Goal: Task Accomplishment & Management: Use online tool/utility

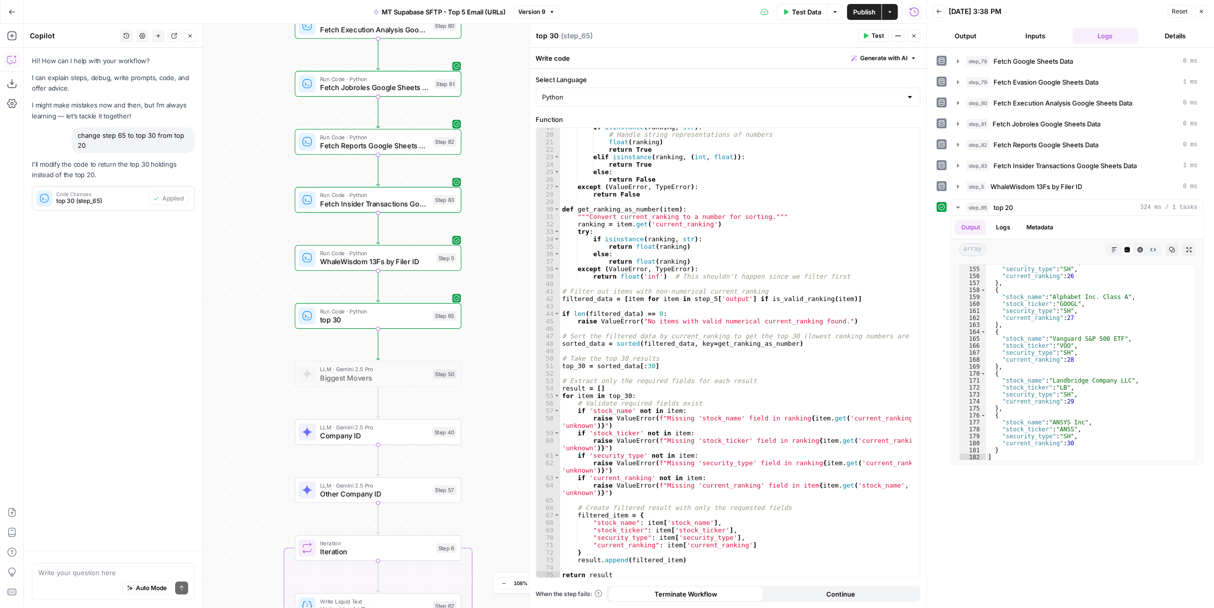
scroll to position [138, 0]
click at [887, 10] on span "button" at bounding box center [890, 12] width 6 height 6
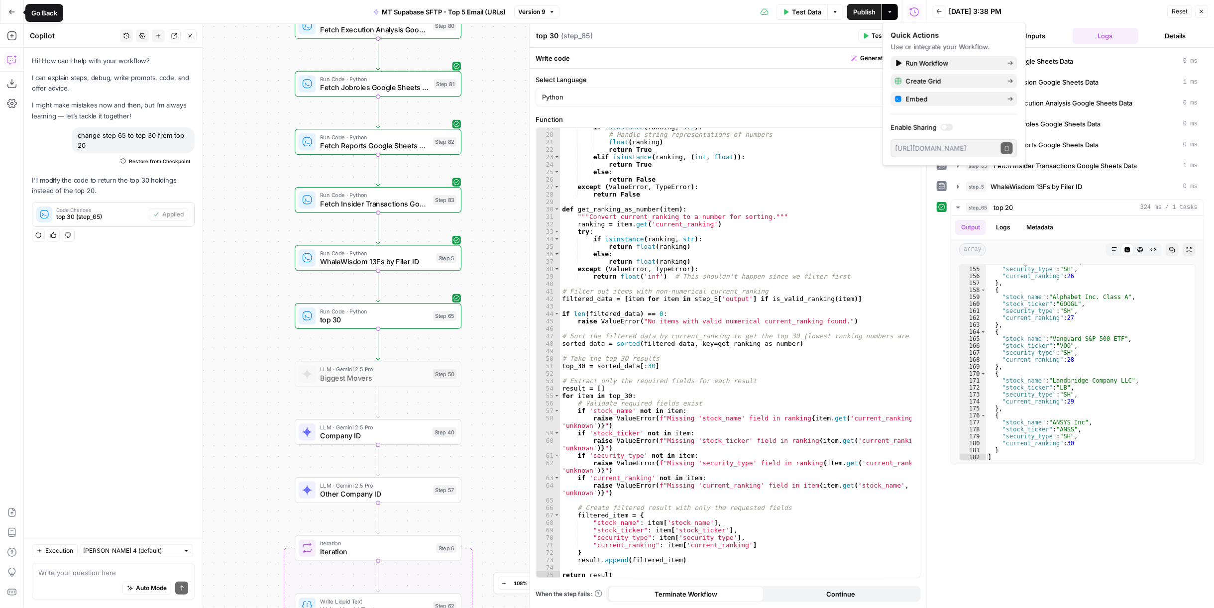
click at [856, 14] on span "Publish" at bounding box center [864, 12] width 22 height 10
click at [9, 12] on icon "button" at bounding box center [12, 11] width 6 height 4
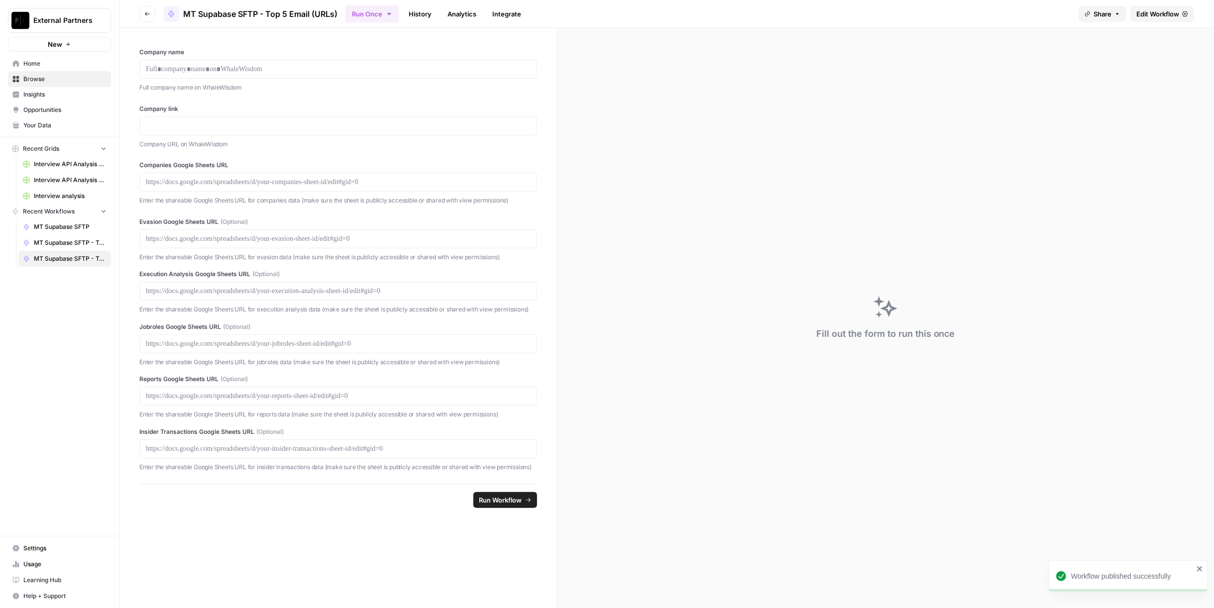
click at [45, 57] on link "Home" at bounding box center [59, 64] width 103 height 16
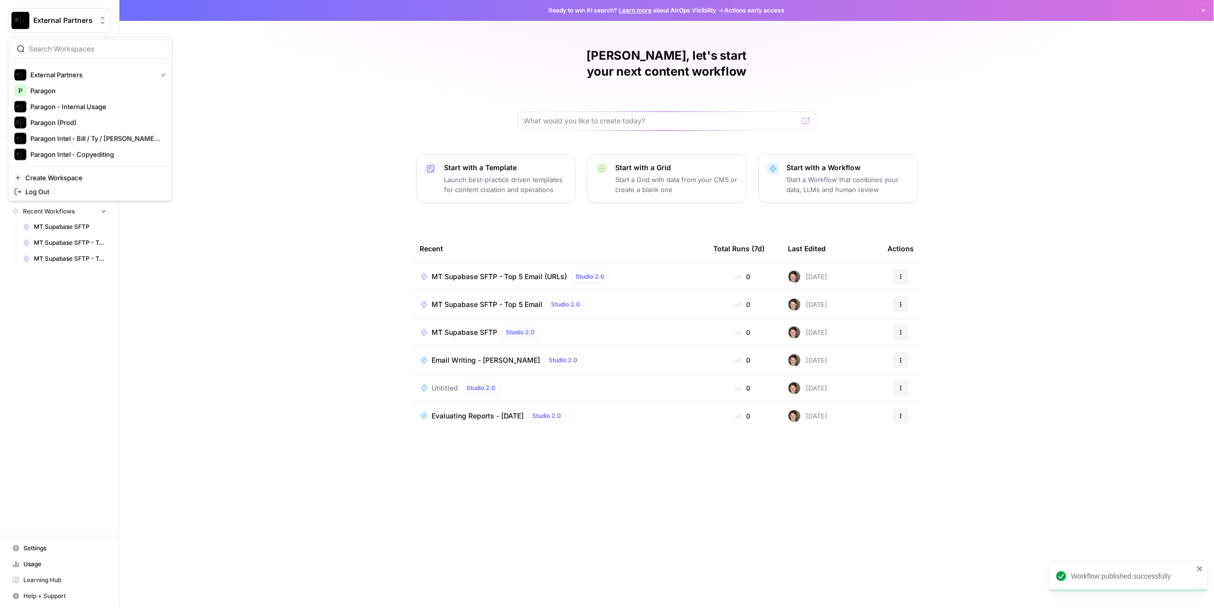
click at [58, 28] on button "External Partners" at bounding box center [59, 20] width 103 height 25
click at [66, 101] on div "Paragon - Internal Usage" at bounding box center [89, 107] width 151 height 12
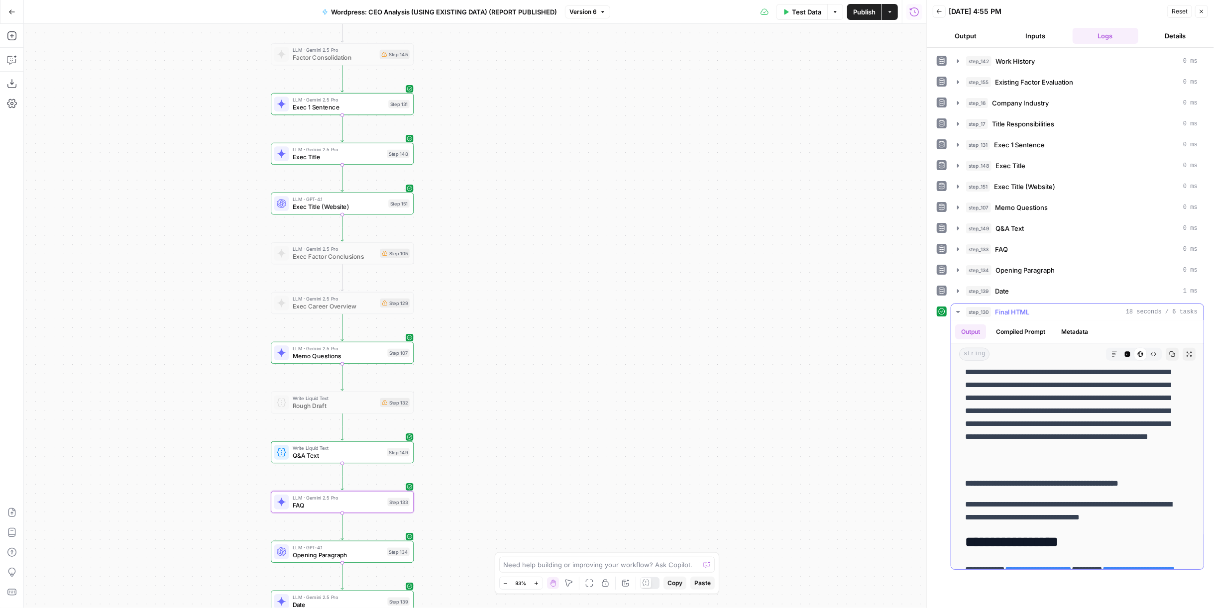
scroll to position [1272, 0]
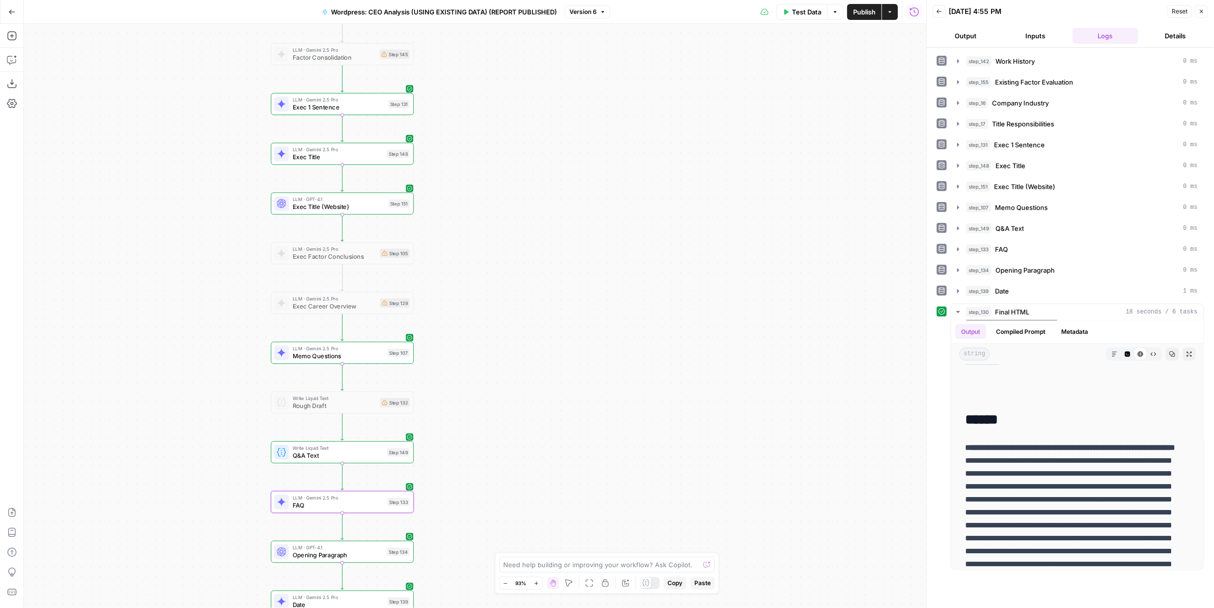
click at [859, 14] on span "Publish" at bounding box center [864, 12] width 22 height 10
click at [862, 7] on span "Publish" at bounding box center [864, 12] width 22 height 10
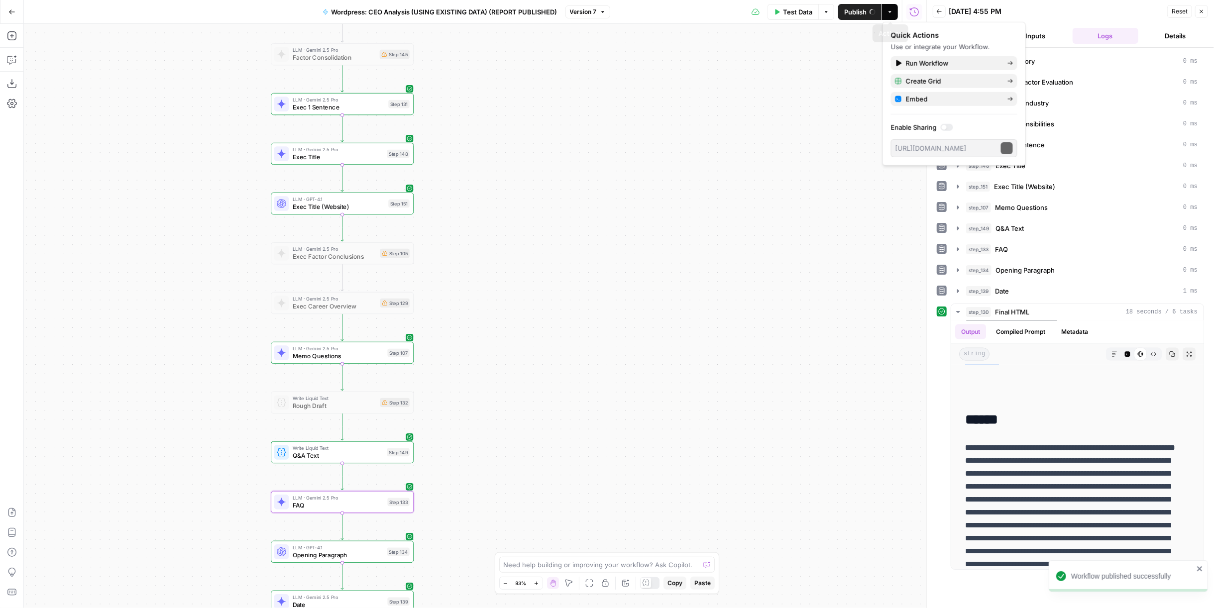
click at [893, 7] on button "Actions" at bounding box center [890, 12] width 16 height 16
click at [891, 16] on button "Actions" at bounding box center [890, 12] width 16 height 16
click at [952, 85] on span "Create Grid" at bounding box center [953, 81] width 94 height 10
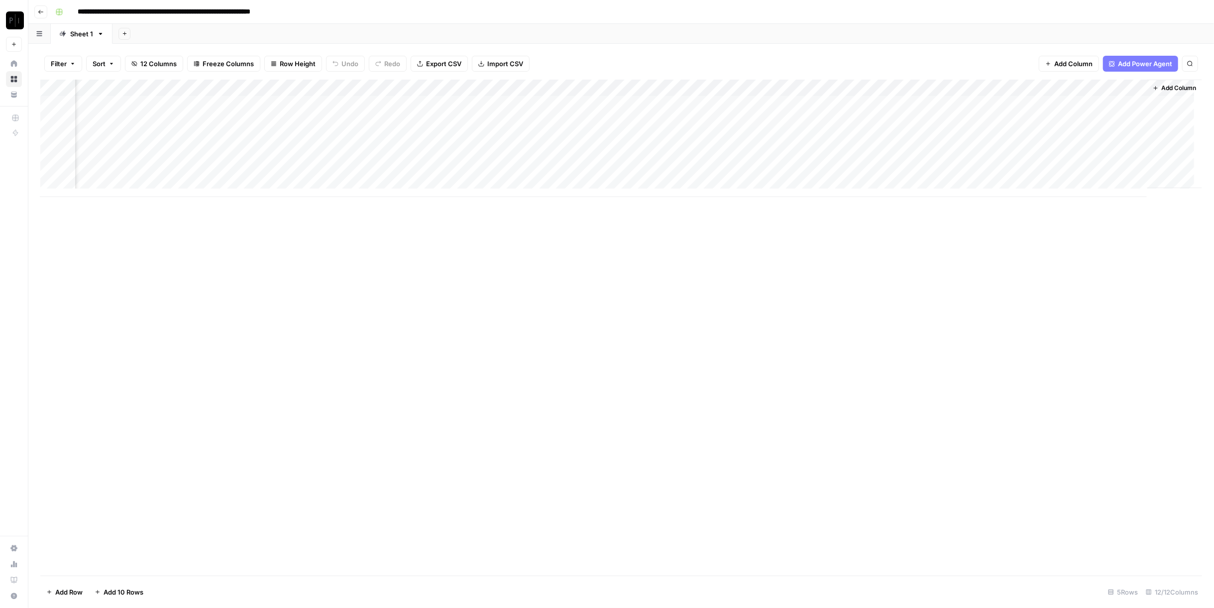
scroll to position [0, 560]
drag, startPoint x: 876, startPoint y: 88, endPoint x: 305, endPoint y: 37, distance: 573.8
click at [305, 37] on div "**********" at bounding box center [621, 304] width 1186 height 608
drag, startPoint x: 1051, startPoint y: 87, endPoint x: 469, endPoint y: 54, distance: 583.0
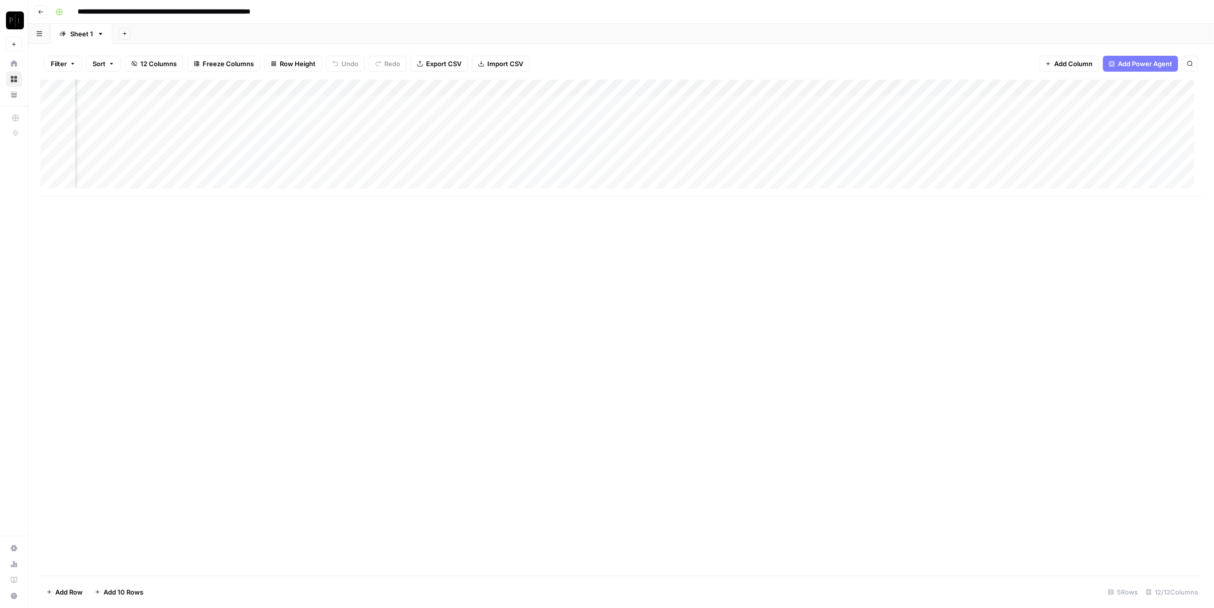
click at [469, 54] on div "Filter Sort 12 Columns Freeze Columns Row Height Undo Redo Export CSV Import CS…" at bounding box center [621, 326] width 1186 height 565
drag, startPoint x: 408, startPoint y: 87, endPoint x: 1098, endPoint y: 108, distance: 690.0
click at [1098, 108] on div "Add Column" at bounding box center [621, 139] width 1162 height 118
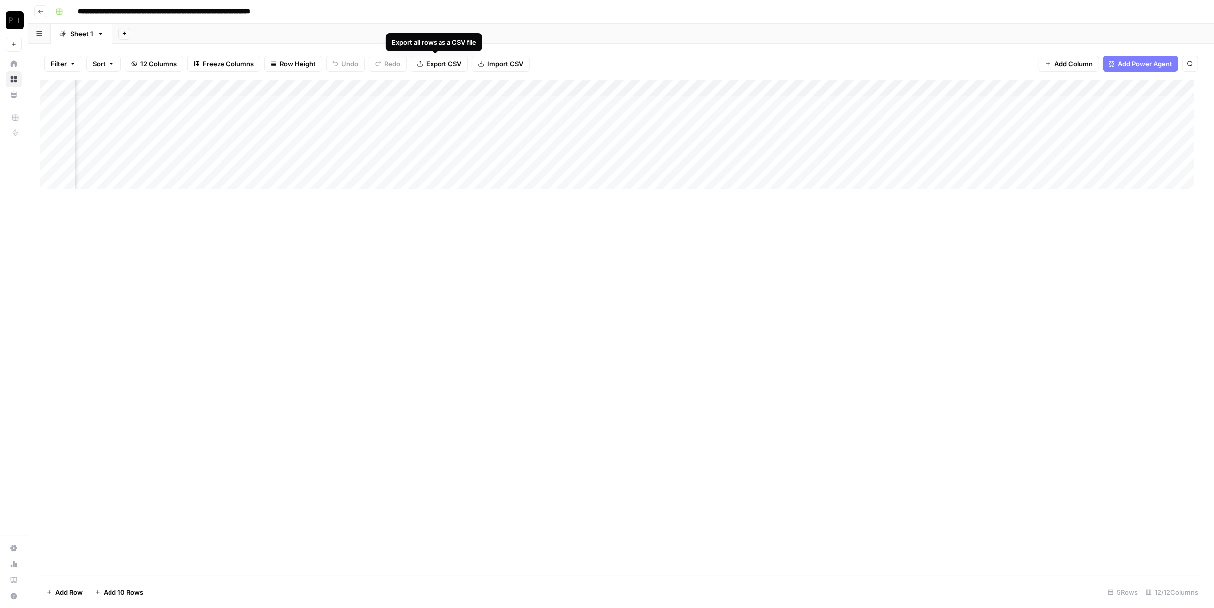
click at [445, 65] on span "Export CSV" at bounding box center [443, 64] width 35 height 10
click at [438, 60] on span "Export CSV" at bounding box center [443, 64] width 35 height 10
click at [441, 70] on button "Export CSV" at bounding box center [439, 64] width 57 height 16
drag, startPoint x: 1040, startPoint y: 91, endPoint x: 206, endPoint y: 89, distance: 834.6
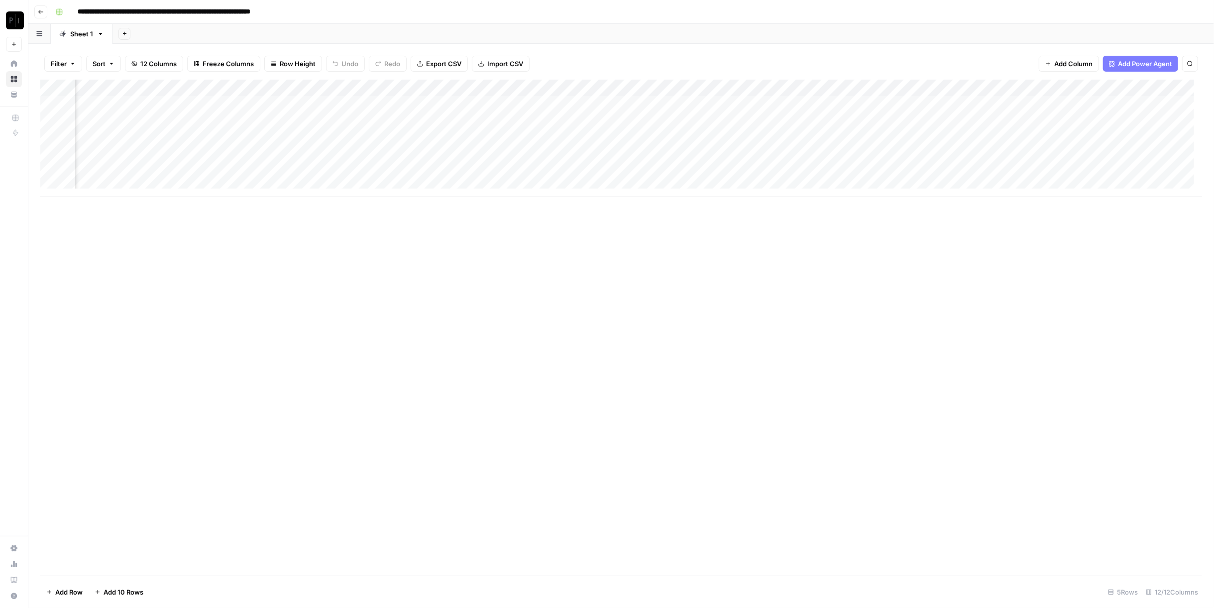
click at [203, 87] on div "Add Column" at bounding box center [621, 139] width 1162 height 118
click at [494, 198] on div "Add Column" at bounding box center [621, 328] width 1162 height 496
drag, startPoint x: 717, startPoint y: 84, endPoint x: 225, endPoint y: 86, distance: 492.0
click at [225, 86] on div "Add Column" at bounding box center [621, 139] width 1162 height 118
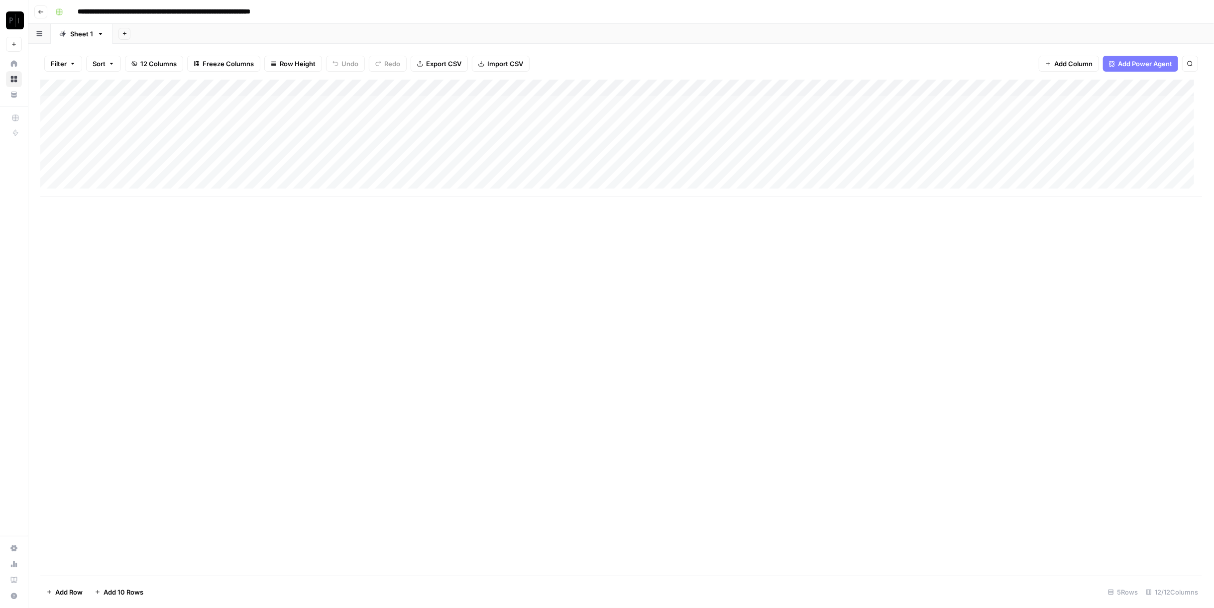
drag, startPoint x: 279, startPoint y: 86, endPoint x: 406, endPoint y: 109, distance: 128.9
click at [406, 109] on div "Add Column" at bounding box center [621, 139] width 1162 height 118
click at [448, 65] on span "Export CSV" at bounding box center [443, 64] width 35 height 10
click at [520, 68] on button "Import CSV" at bounding box center [501, 64] width 58 height 16
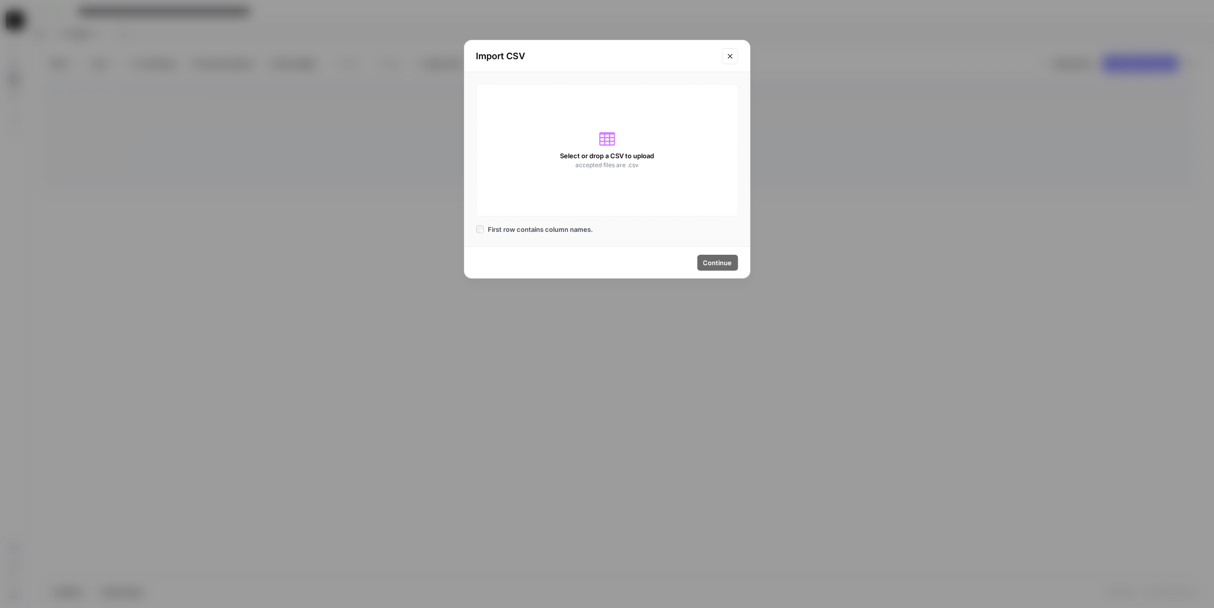
click at [591, 112] on div "Select or drop a CSV to upload accepted files are .csv" at bounding box center [608, 150] width 262 height 132
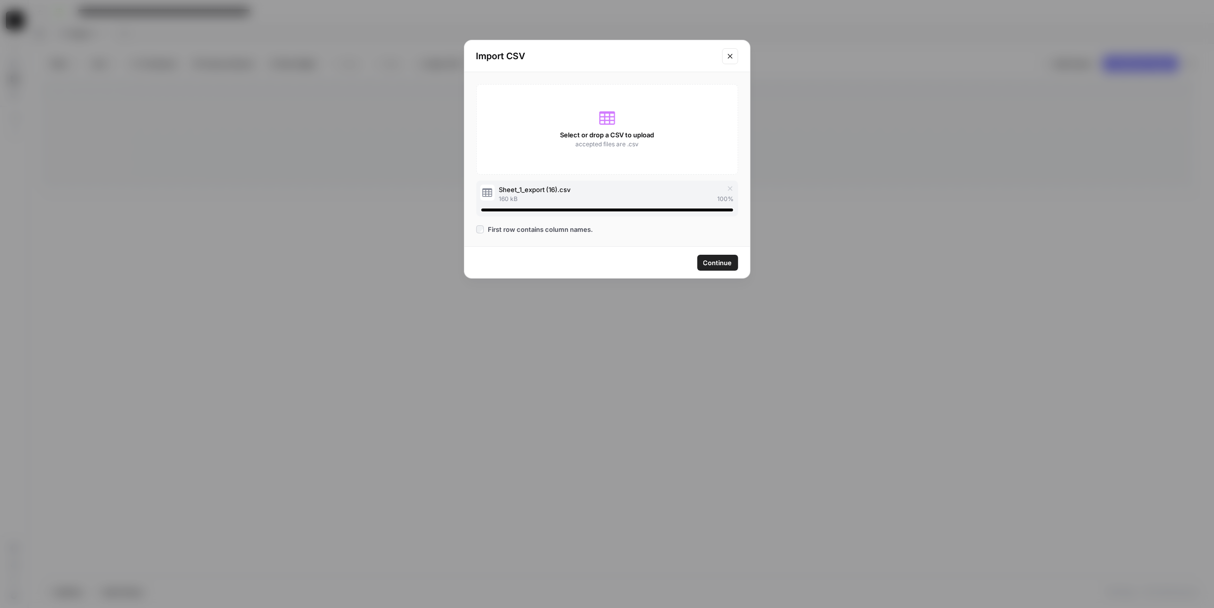
click at [724, 261] on span "Continue" at bounding box center [718, 263] width 29 height 10
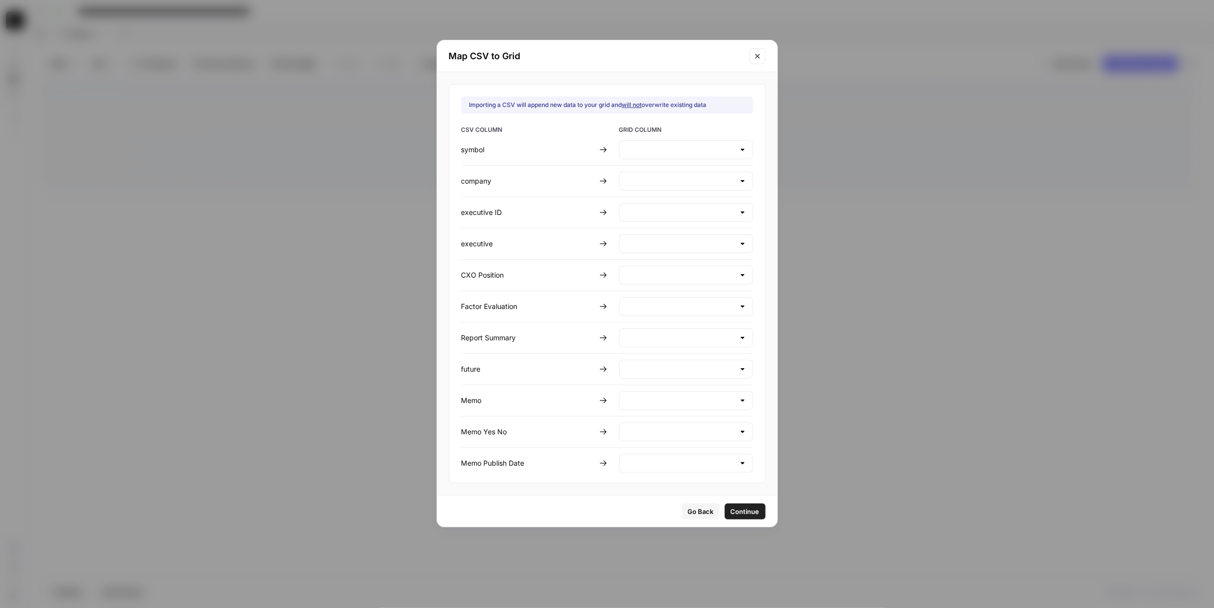
type input "symbol"
type input "company"
type input "executive ID"
type input "executive"
type input "CXO Position"
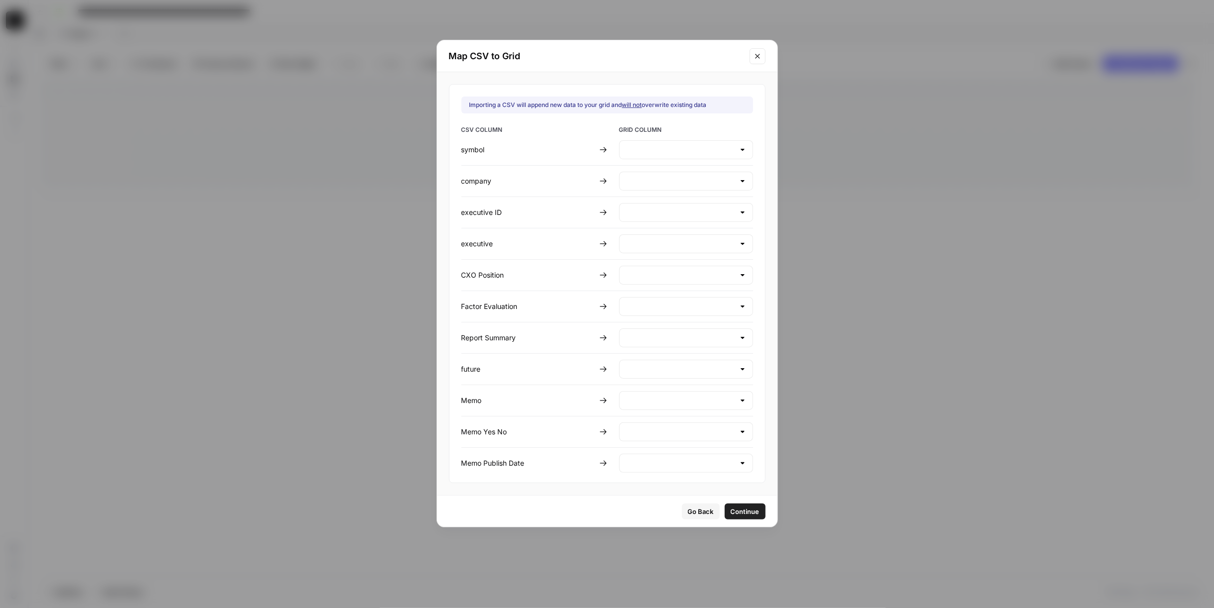
type input "Factor Evaluation"
type input "Report Summary"
type input "future"
type input "Memo"
type input "Memo Yes No"
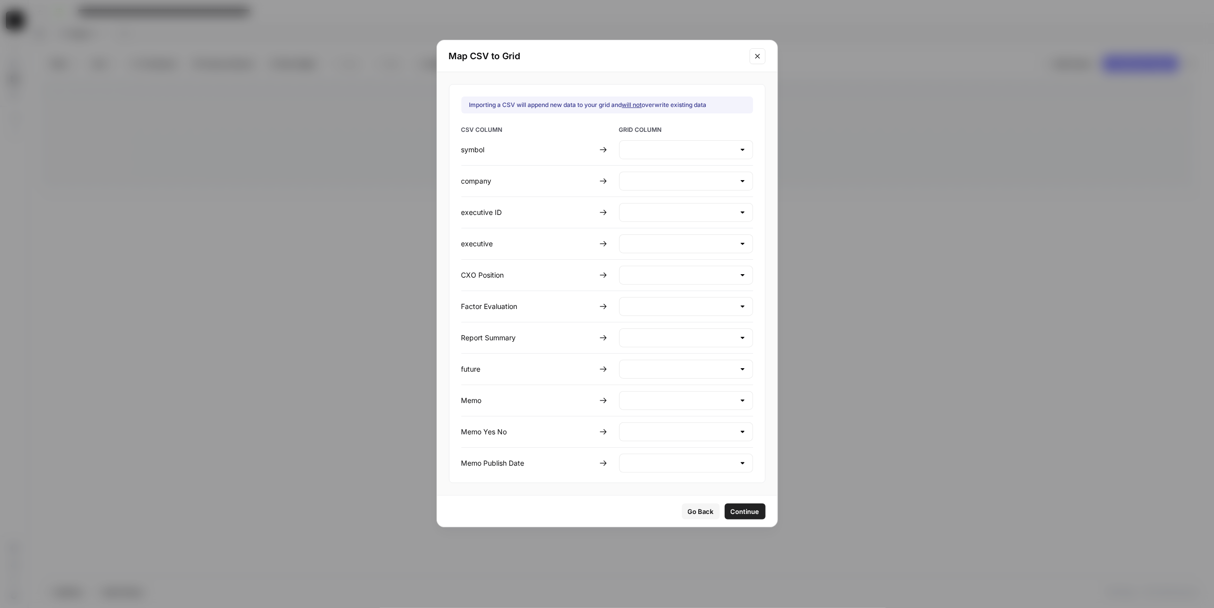
type input "Memo Publish Date"
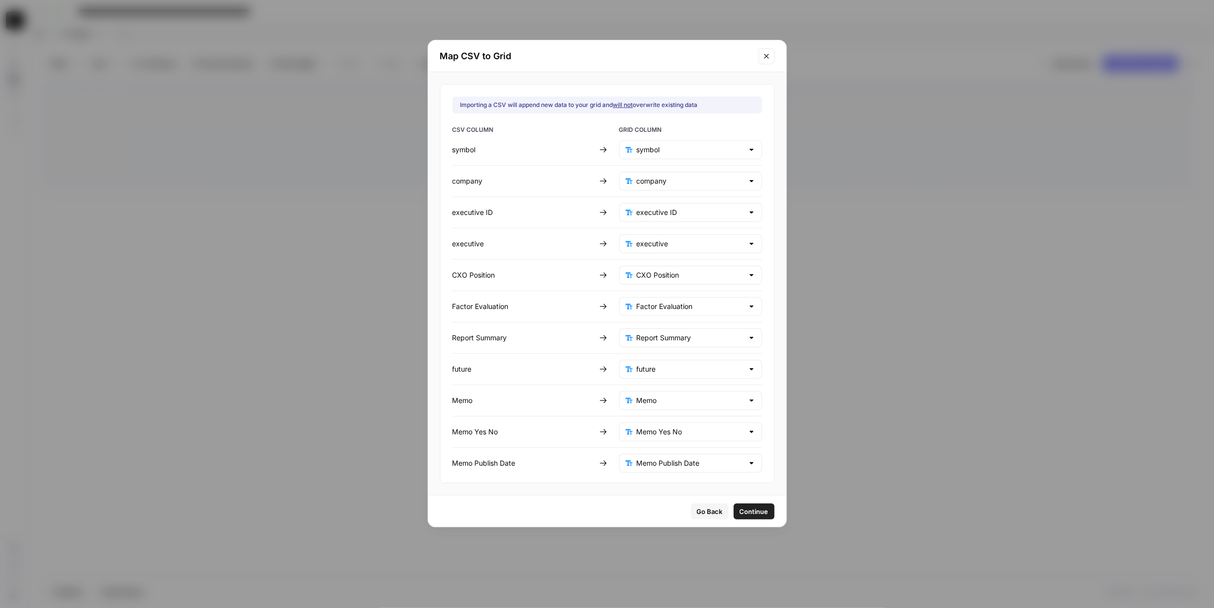
click at [742, 507] on span "Continue" at bounding box center [754, 512] width 29 height 10
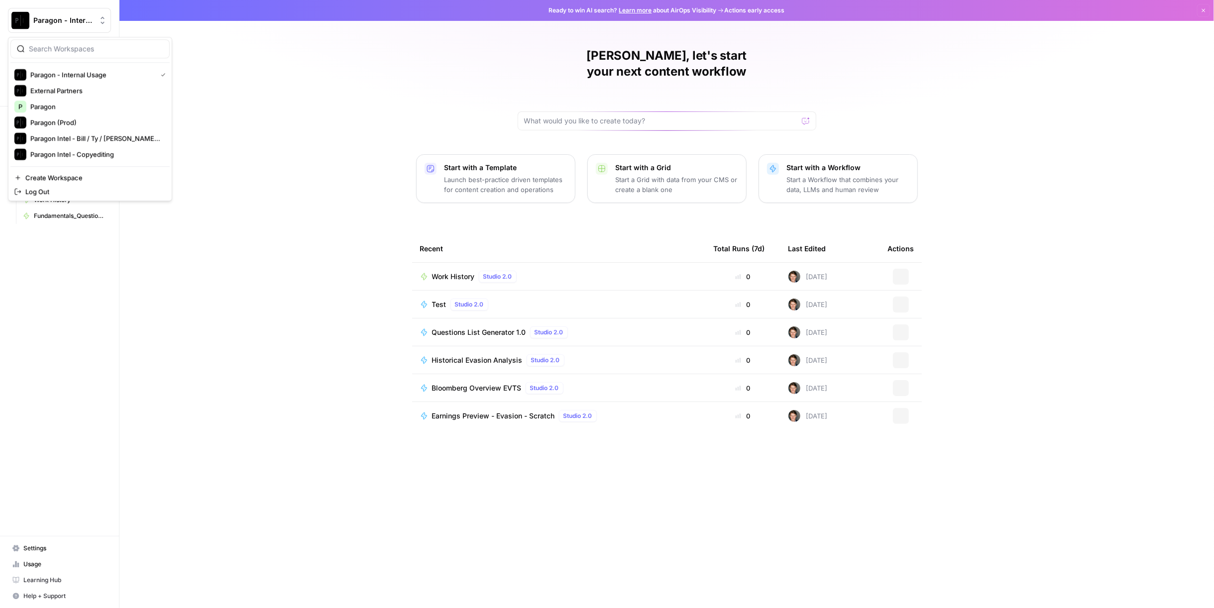
click at [67, 28] on button "Paragon - Internal Usage" at bounding box center [59, 20] width 103 height 25
click at [97, 125] on span "Paragon (Prod)" at bounding box center [95, 123] width 131 height 10
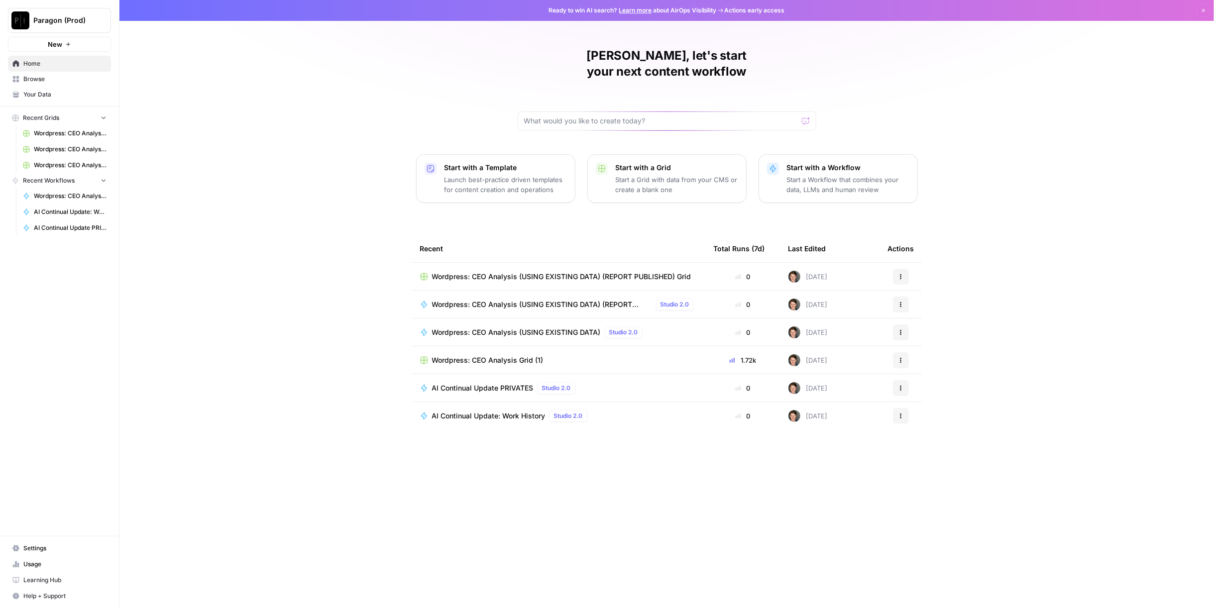
click at [519, 356] on span "Wordpress: CEO Analysis Grid (1)" at bounding box center [488, 361] width 112 height 10
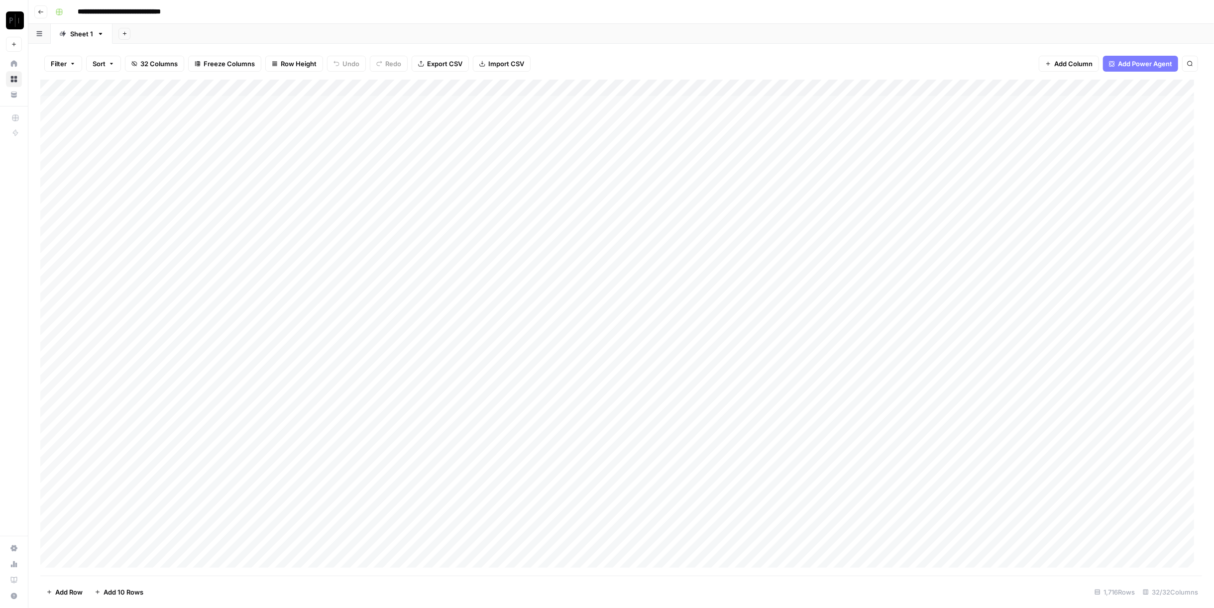
click at [135, 89] on div "Add Column" at bounding box center [621, 328] width 1162 height 497
click at [582, 43] on div "Add Sheet" at bounding box center [664, 34] width 1102 height 20
click at [436, 63] on span "Export CSV" at bounding box center [444, 64] width 35 height 10
click at [58, 89] on div "Add Column" at bounding box center [621, 328] width 1162 height 497
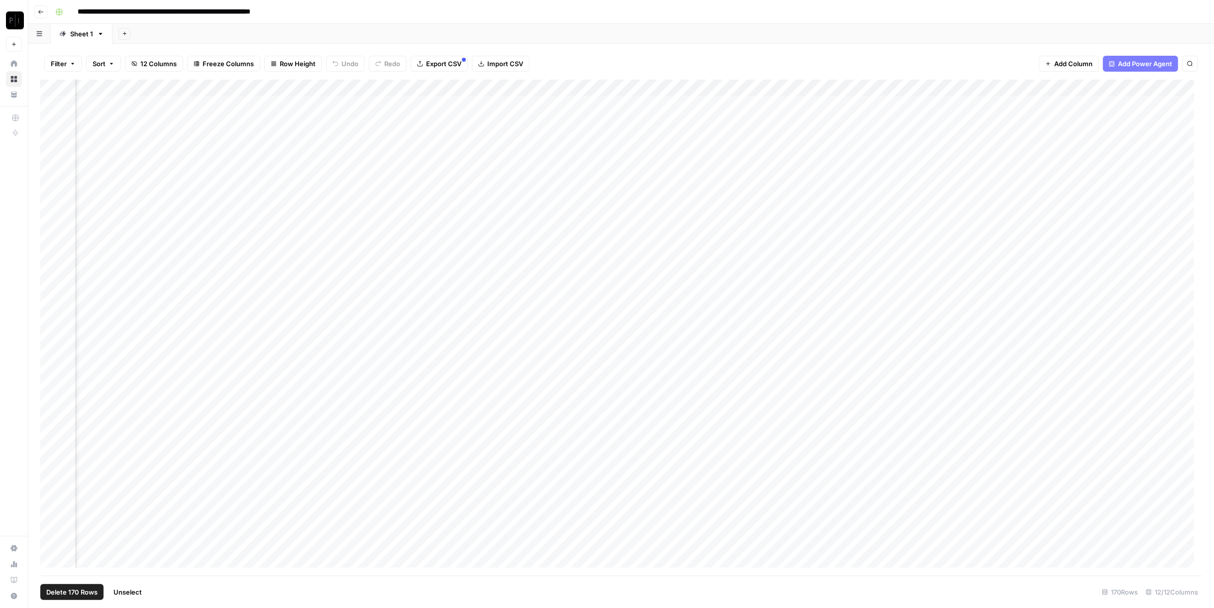
click at [76, 587] on button "Delete 170 Rows" at bounding box center [71, 593] width 63 height 16
click at [575, 119] on span "Delete" at bounding box center [571, 115] width 21 height 10
click at [502, 58] on button "Import CSV" at bounding box center [501, 64] width 58 height 16
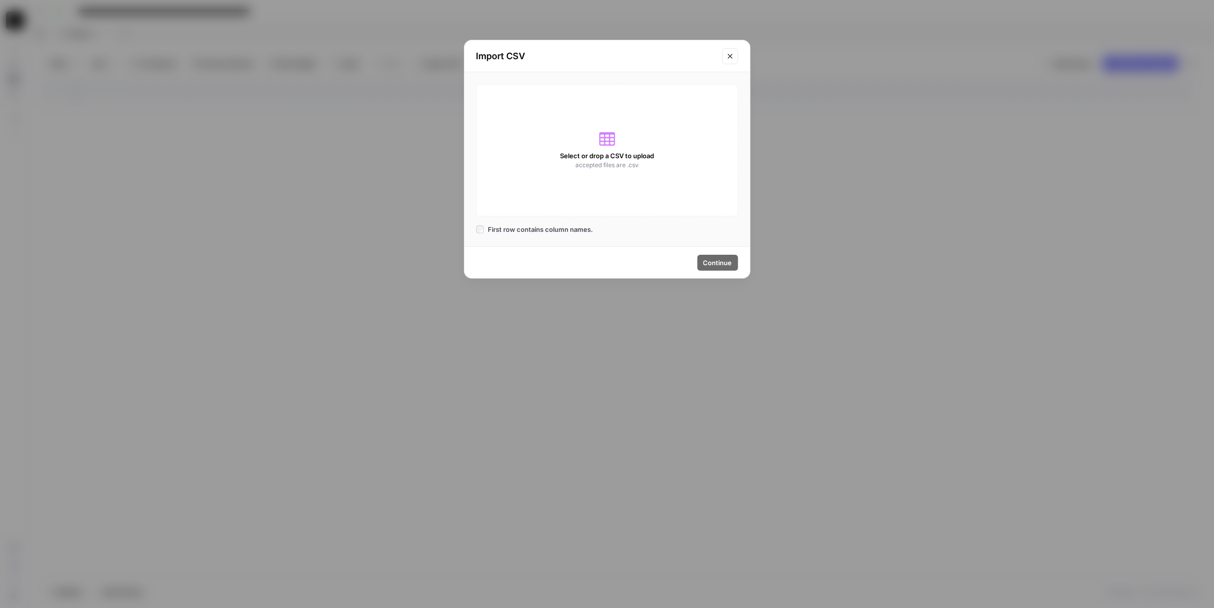
click at [635, 155] on span "Select or drop a CSV to upload" at bounding box center [607, 156] width 94 height 10
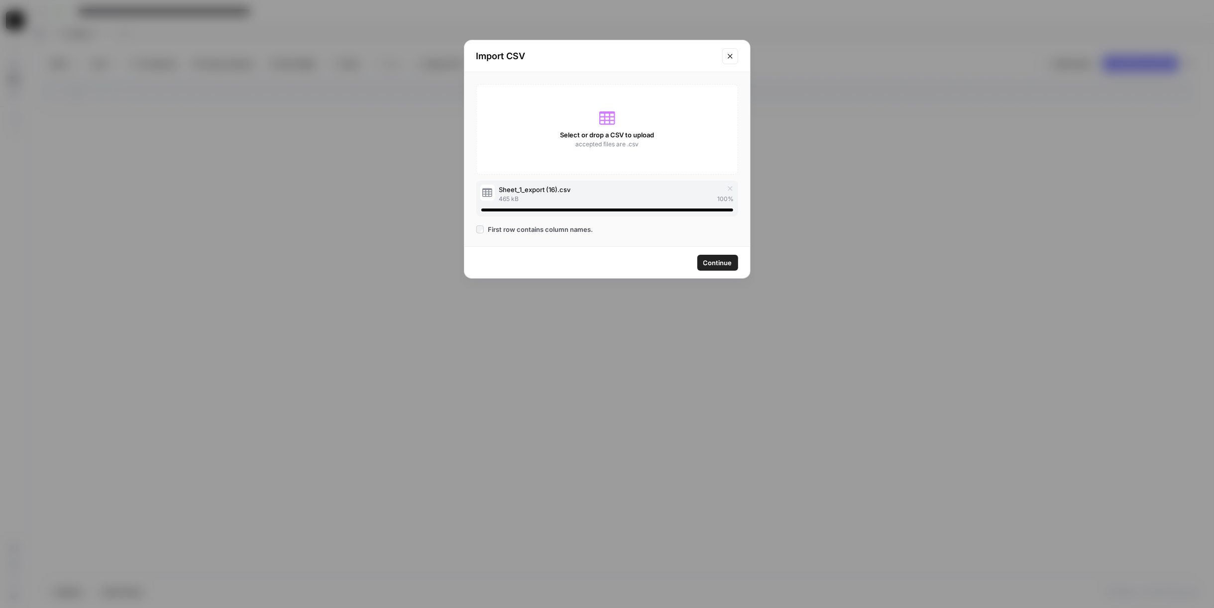
click at [724, 265] on span "Continue" at bounding box center [718, 263] width 29 height 10
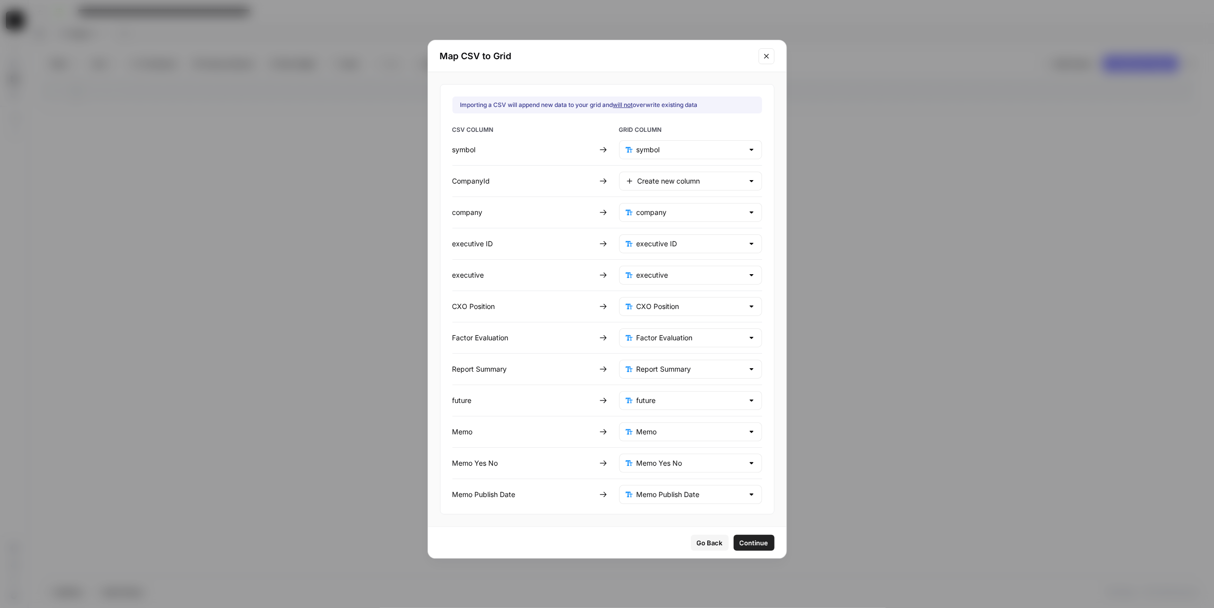
click at [741, 538] on span "Continue" at bounding box center [754, 543] width 29 height 10
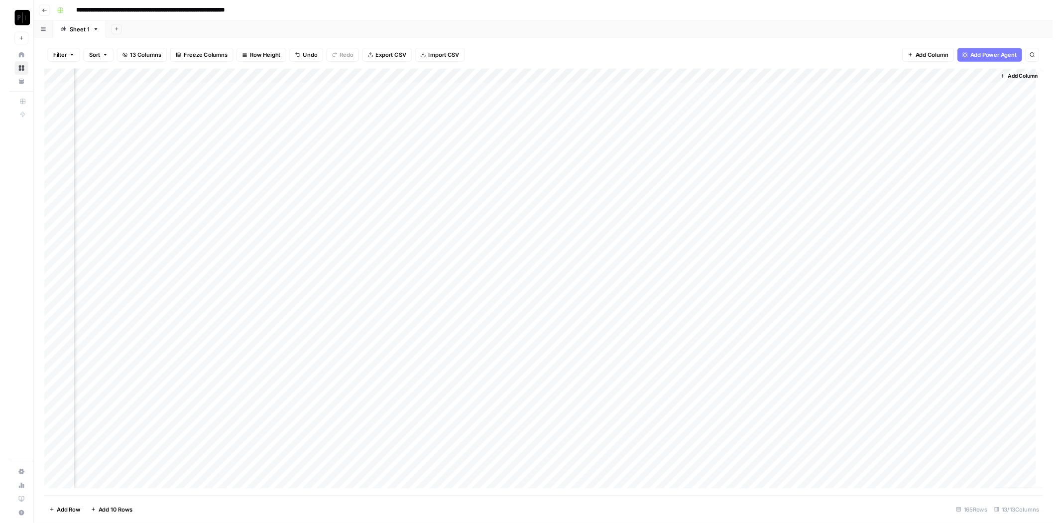
scroll to position [0, 876]
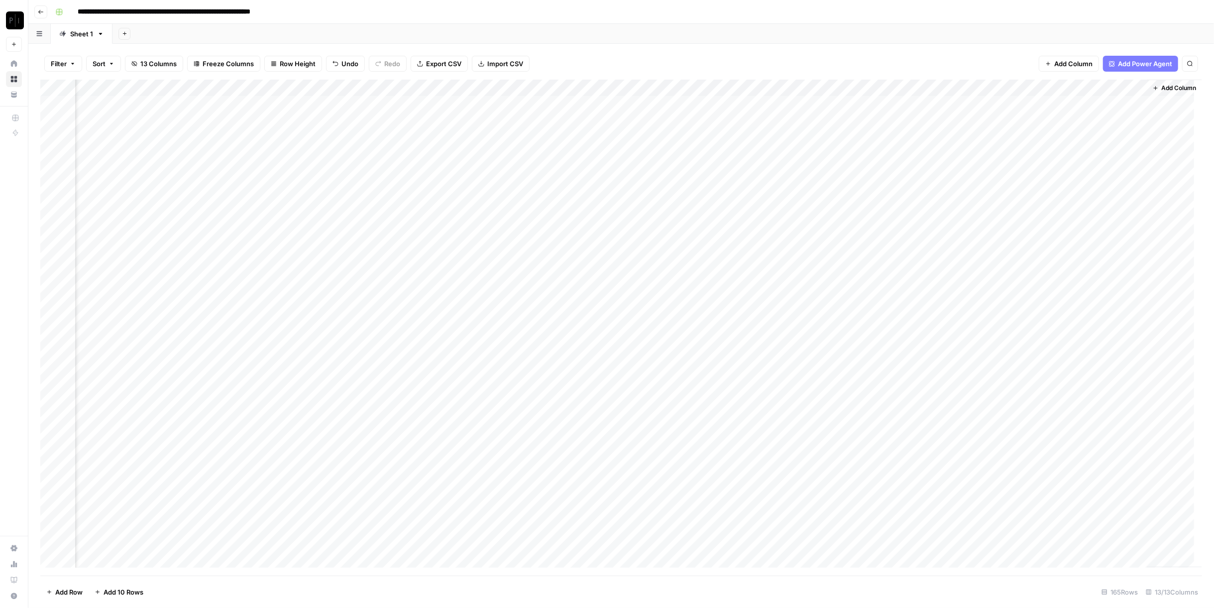
click at [821, 104] on div "Add Column" at bounding box center [621, 328] width 1162 height 497
click at [567, 108] on div "Add Column" at bounding box center [621, 328] width 1162 height 497
type textarea "**"
click at [565, 111] on div "Add Column" at bounding box center [621, 328] width 1162 height 497
type textarea "**"
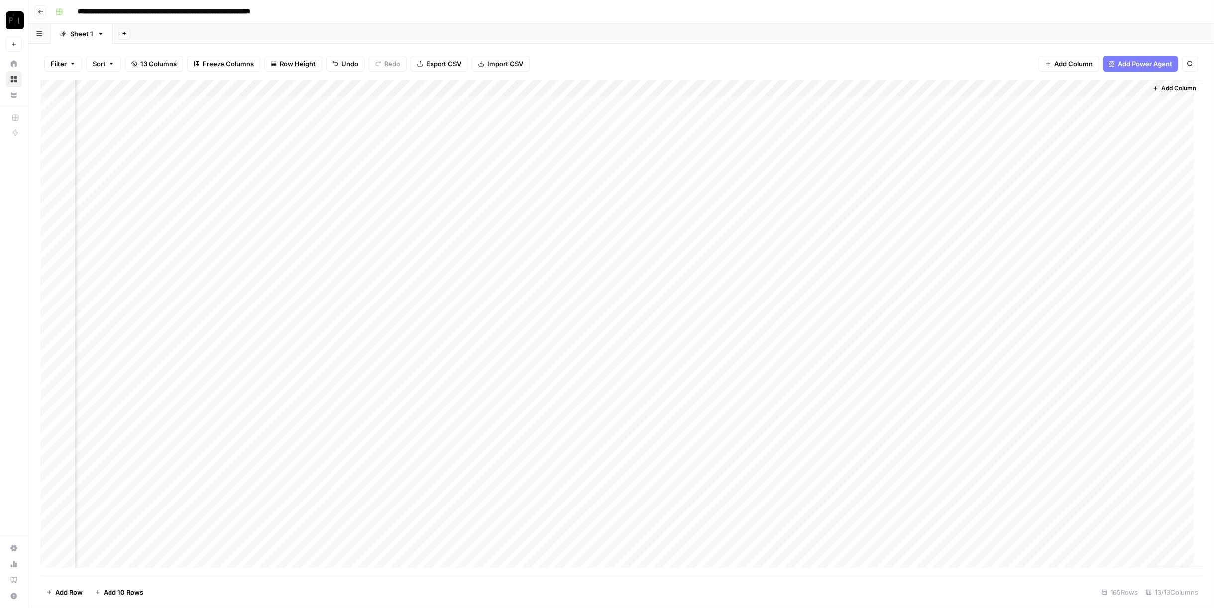
click at [539, 103] on div "Add Column" at bounding box center [621, 328] width 1162 height 497
click at [1027, 88] on div "Add Column" at bounding box center [621, 328] width 1162 height 497
click at [823, 179] on link "Edit Workflow" at bounding box center [836, 186] width 110 height 14
click at [913, 105] on div "Add Column" at bounding box center [621, 328] width 1162 height 497
click at [910, 121] on div "Add Column" at bounding box center [621, 328] width 1162 height 497
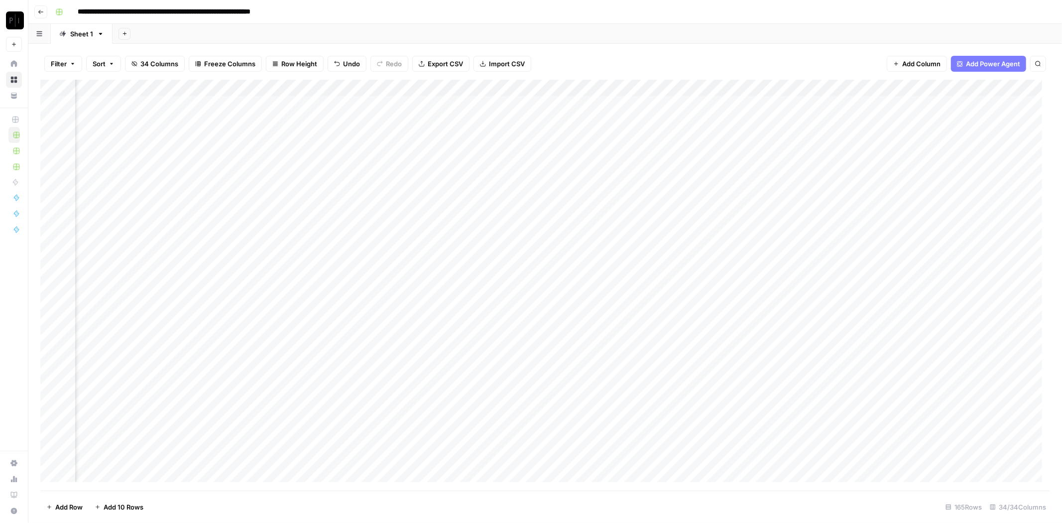
scroll to position [0, 1109]
click at [807, 106] on div "Add Column" at bounding box center [545, 285] width 1010 height 411
click at [806, 118] on div "Add Column" at bounding box center [545, 285] width 1010 height 411
click at [441, 11] on div "**********" at bounding box center [551, 12] width 1001 height 16
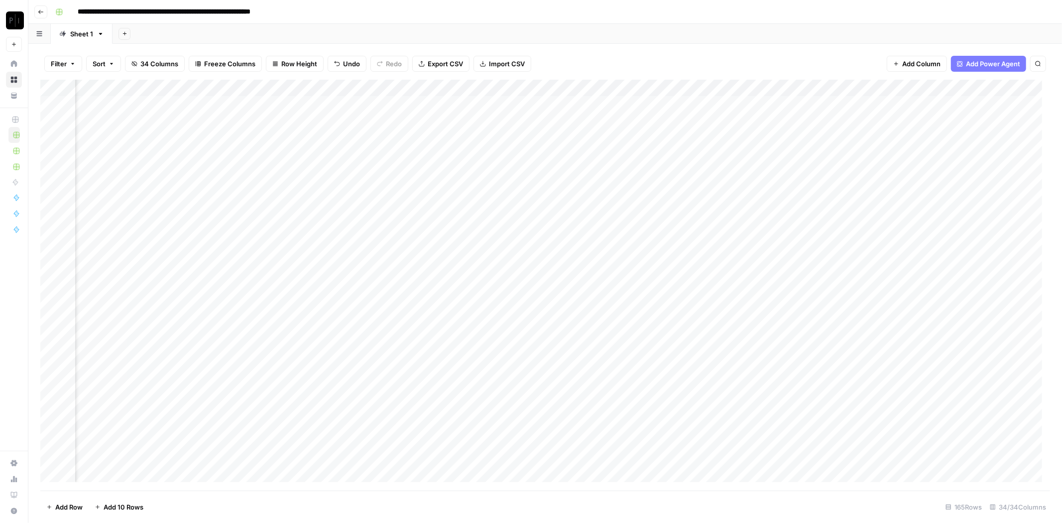
scroll to position [0, 1559]
click at [356, 105] on div "Add Column" at bounding box center [545, 285] width 1010 height 411
click at [359, 120] on div "Add Column" at bounding box center [545, 285] width 1010 height 411
click at [355, 103] on div "Add Column" at bounding box center [545, 285] width 1010 height 411
click at [358, 120] on div "Add Column" at bounding box center [545, 285] width 1010 height 411
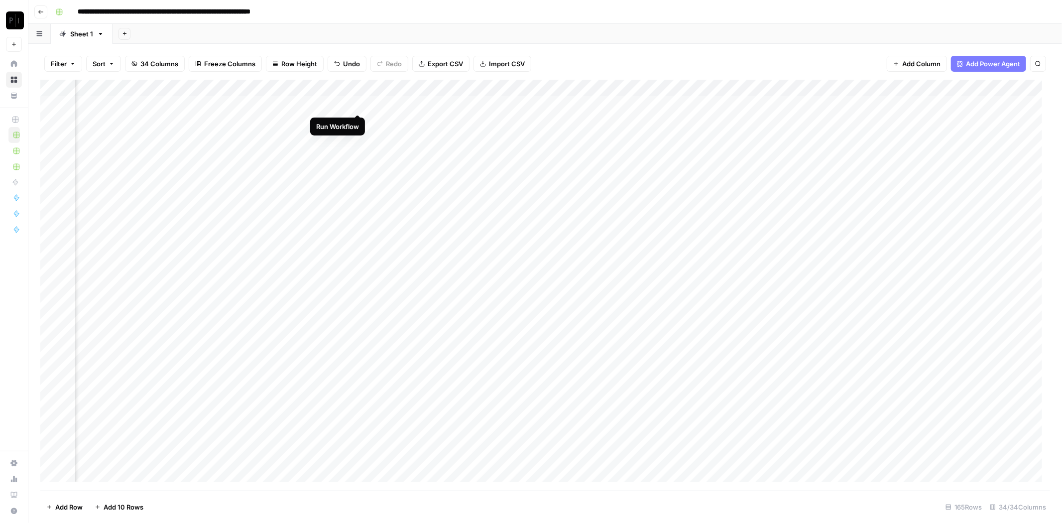
click at [355, 105] on div "Add Column" at bounding box center [545, 285] width 1010 height 411
click at [355, 118] on div "Add Column" at bounding box center [545, 285] width 1010 height 411
click at [239, 137] on div "Add Column" at bounding box center [545, 285] width 1010 height 411
click at [227, 158] on div "Add Column" at bounding box center [545, 285] width 1010 height 411
click at [227, 175] on div "Add Column" at bounding box center [545, 285] width 1010 height 411
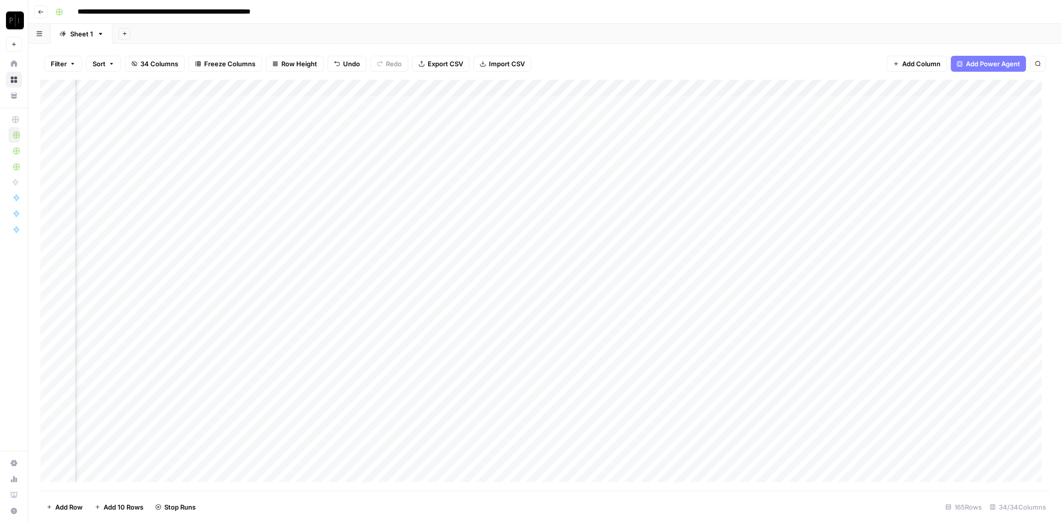
click at [236, 136] on div "Add Column" at bounding box center [545, 285] width 1010 height 411
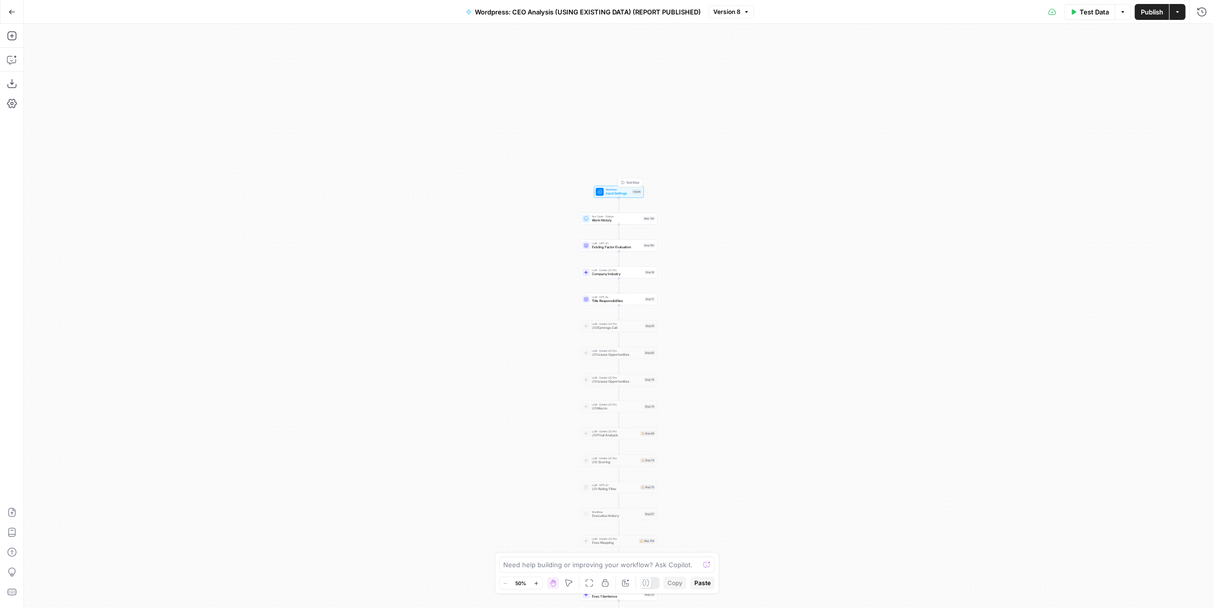
click at [625, 191] on span "Workflow" at bounding box center [618, 190] width 25 height 4
click at [1183, 295] on button "edit field" at bounding box center [1173, 301] width 38 height 12
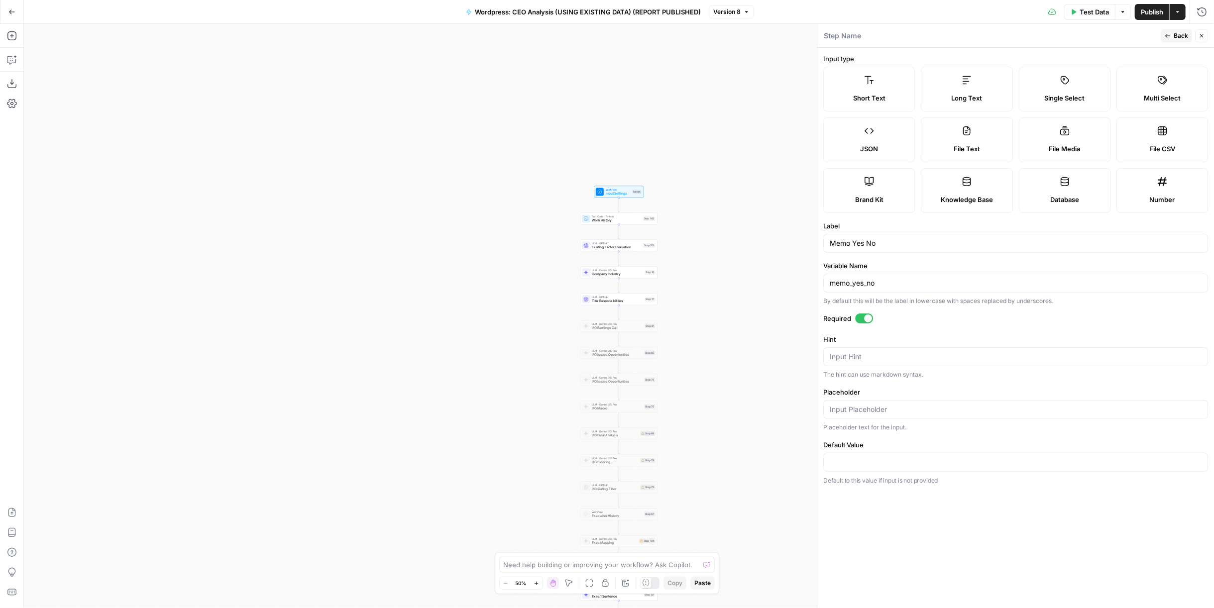
click at [870, 316] on div at bounding box center [868, 319] width 8 height 8
click at [1184, 36] on span "Back" at bounding box center [1181, 35] width 14 height 9
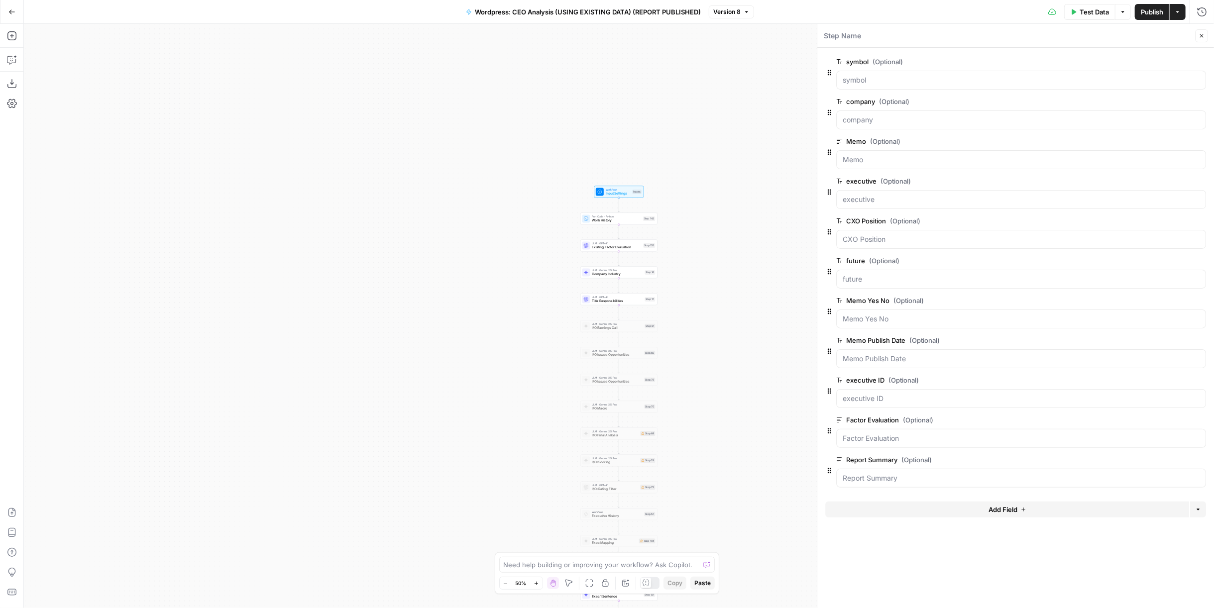
click at [1153, 16] on span "Publish" at bounding box center [1152, 12] width 22 height 10
click at [1147, 14] on span "Publish" at bounding box center [1152, 12] width 22 height 10
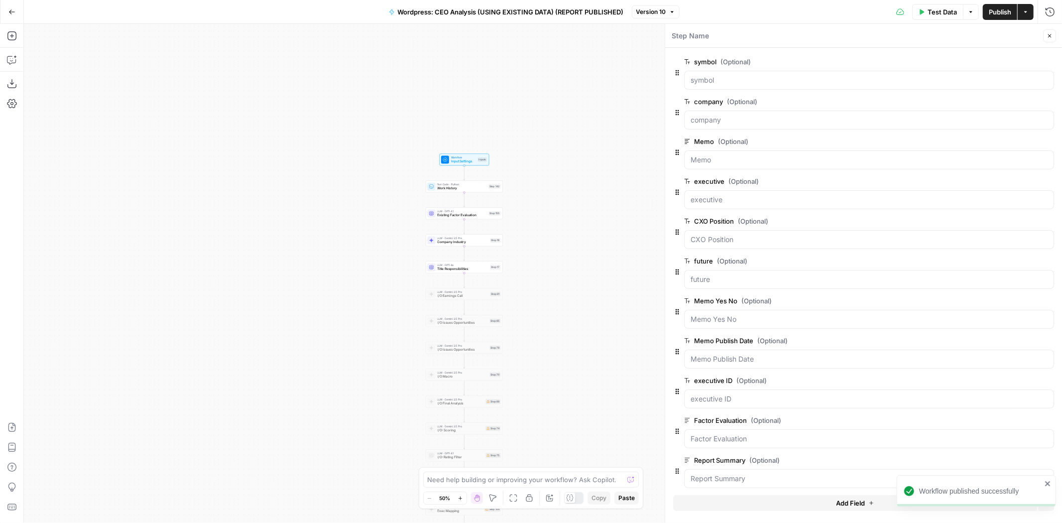
drag, startPoint x: 491, startPoint y: 140, endPoint x: 275, endPoint y: 114, distance: 217.2
click at [266, 98] on div "Workflow Input Settings Inputs Run Code · Python Work History Step 142 LLM · GP…" at bounding box center [543, 273] width 1038 height 499
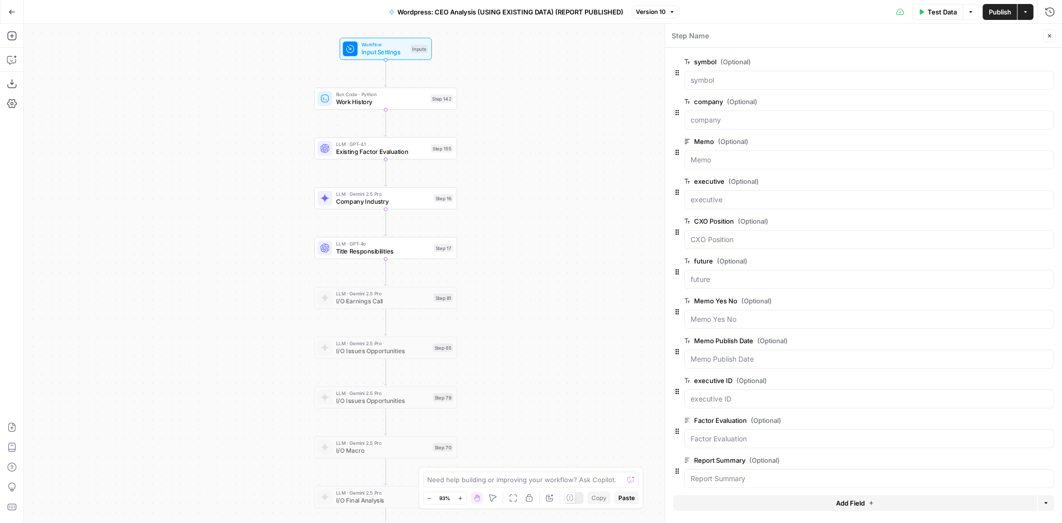
drag, startPoint x: 534, startPoint y: 359, endPoint x: 529, endPoint y: 351, distance: 9.4
click at [529, 351] on div "Workflow Input Settings Inputs Run Code · Python Work History Step 142 LLM · GP…" at bounding box center [543, 273] width 1038 height 499
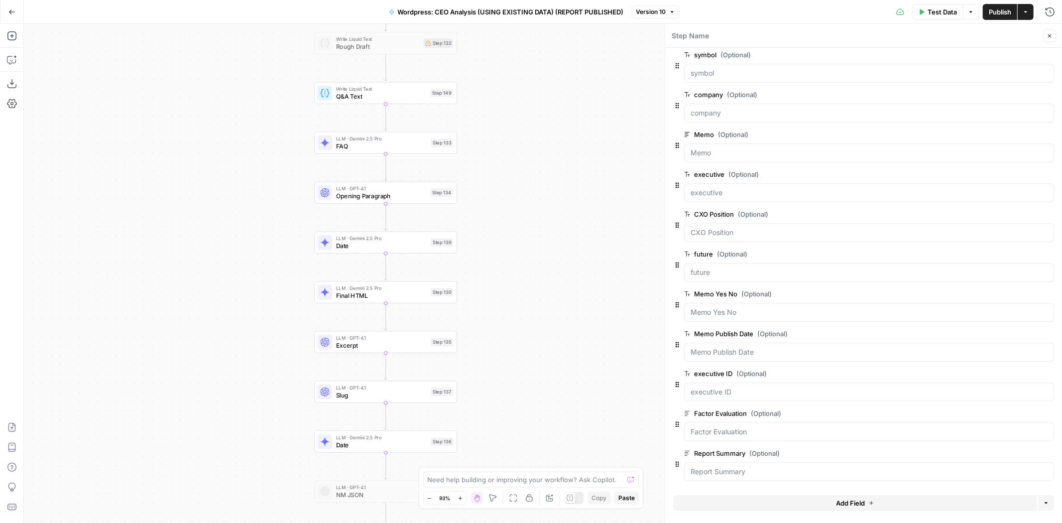
click at [410, 294] on span "Final HTML" at bounding box center [381, 295] width 91 height 9
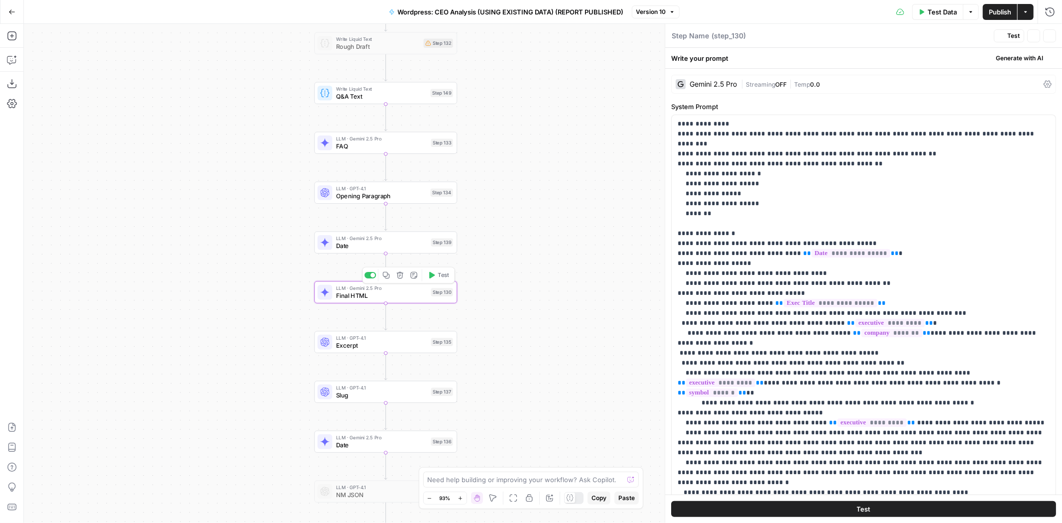
type textarea "Final HTML"
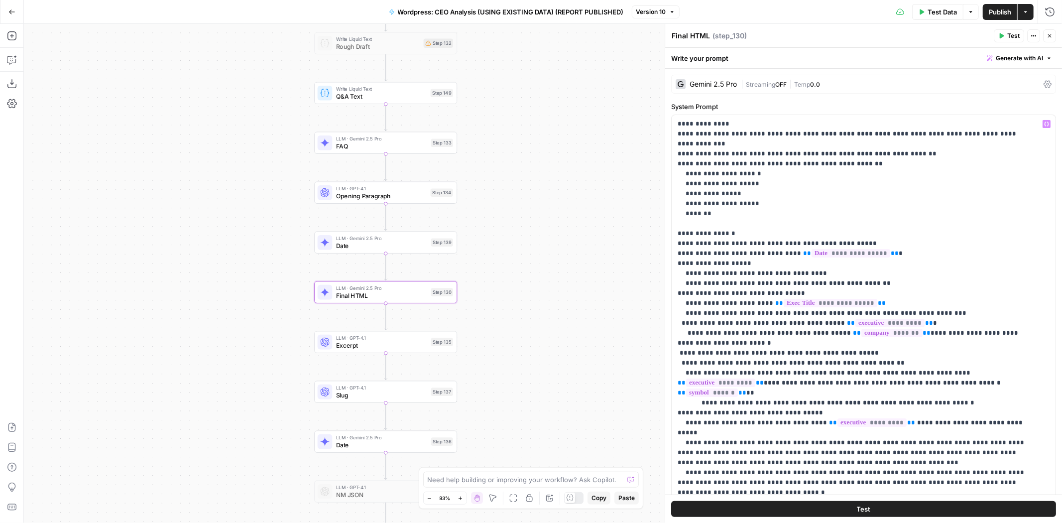
scroll to position [111, 0]
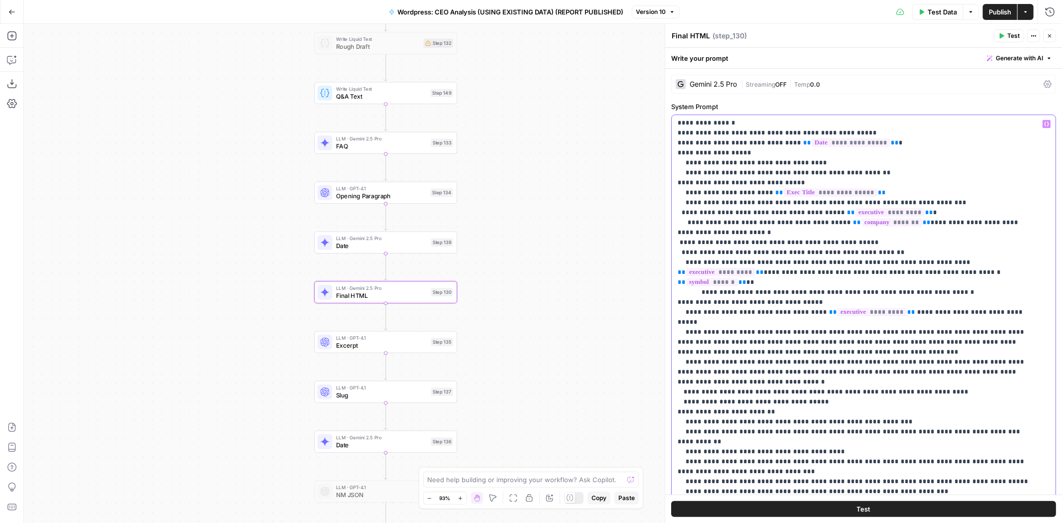
click at [693, 291] on p "**********" at bounding box center [855, 411] width 355 height 807
click at [857, 374] on p "**********" at bounding box center [855, 416] width 355 height 817
drag, startPoint x: 933, startPoint y: 371, endPoint x: 963, endPoint y: 354, distance: 34.4
click at [934, 371] on p "**********" at bounding box center [855, 416] width 355 height 817
click at [1003, 11] on span "Publish" at bounding box center [1000, 12] width 22 height 10
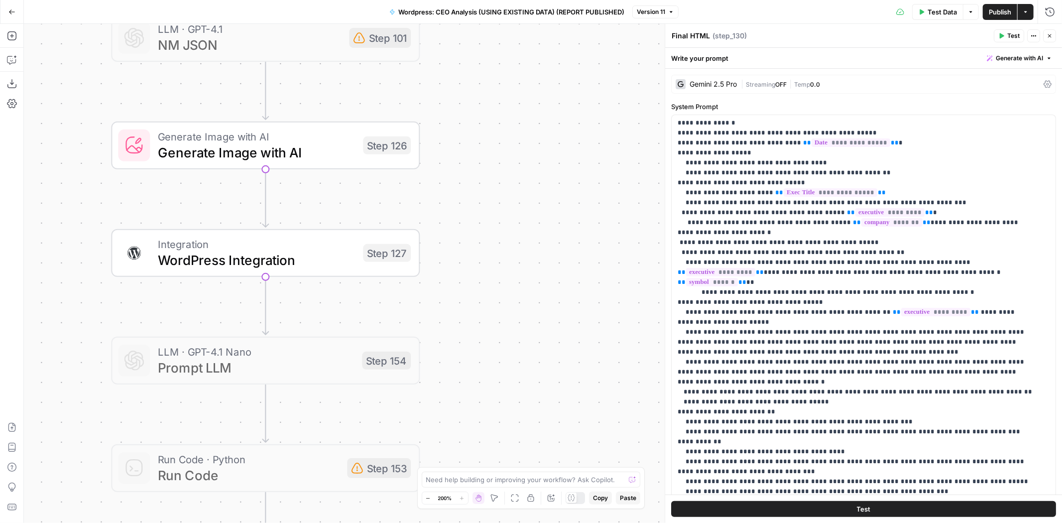
click at [359, 251] on div "Integration WordPress Integration Step 127 Copy step Delete step Add Note Test" at bounding box center [264, 253] width 293 height 34
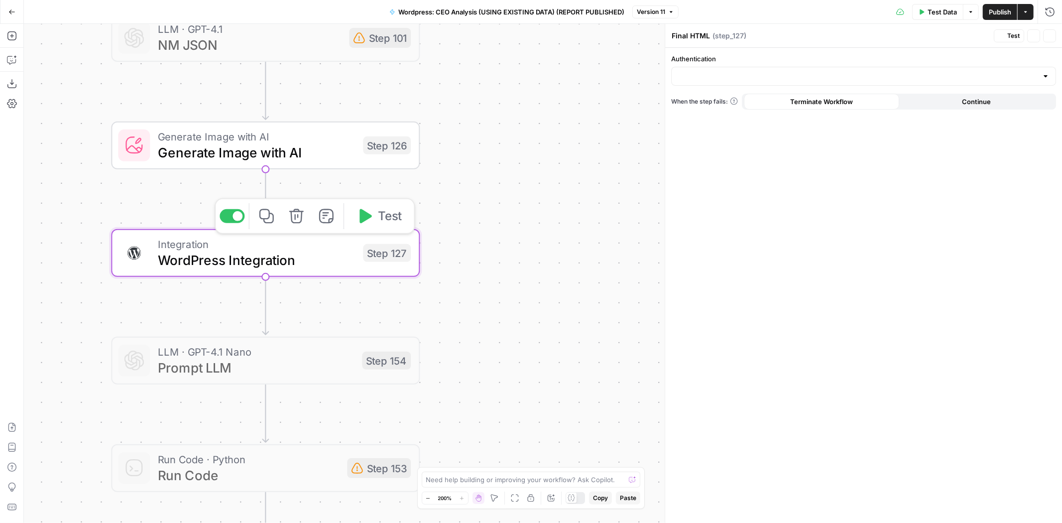
type textarea "WordPress Integration"
type input "WordPress 1"
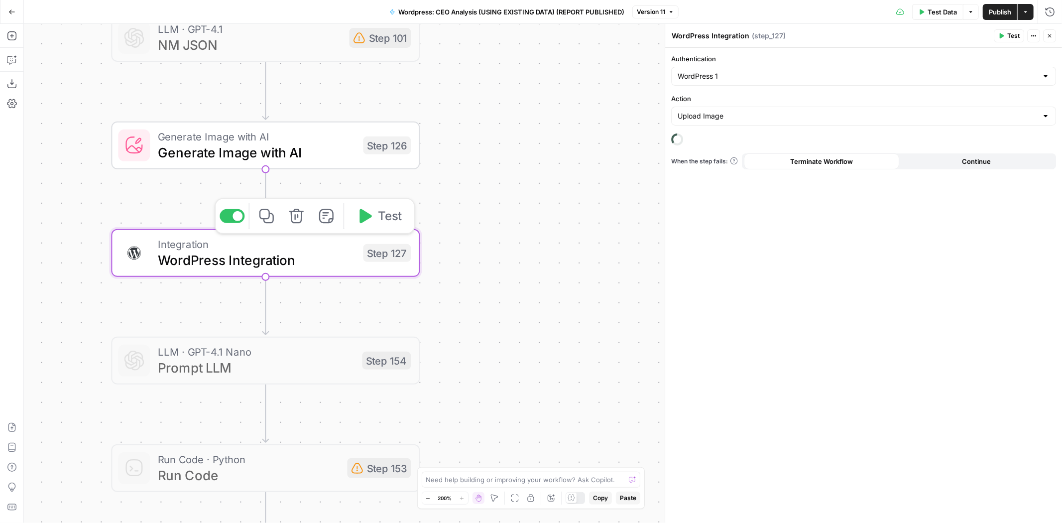
click at [314, 146] on span "Generate Image with AI" at bounding box center [256, 152] width 197 height 20
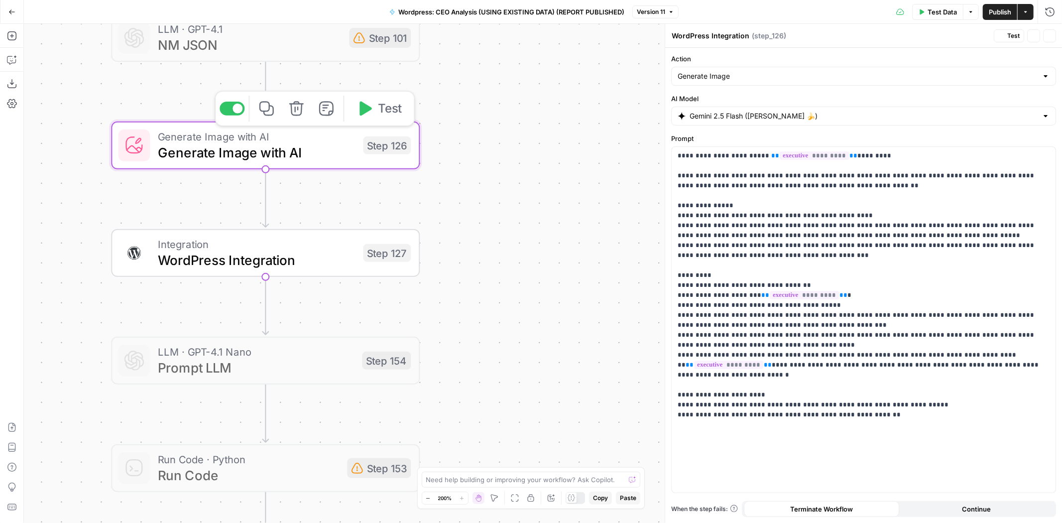
type textarea "Generate Image with AI"
click at [911, 156] on p "**********" at bounding box center [864, 280] width 372 height 259
click at [16, 58] on icon "button" at bounding box center [12, 60] width 10 height 10
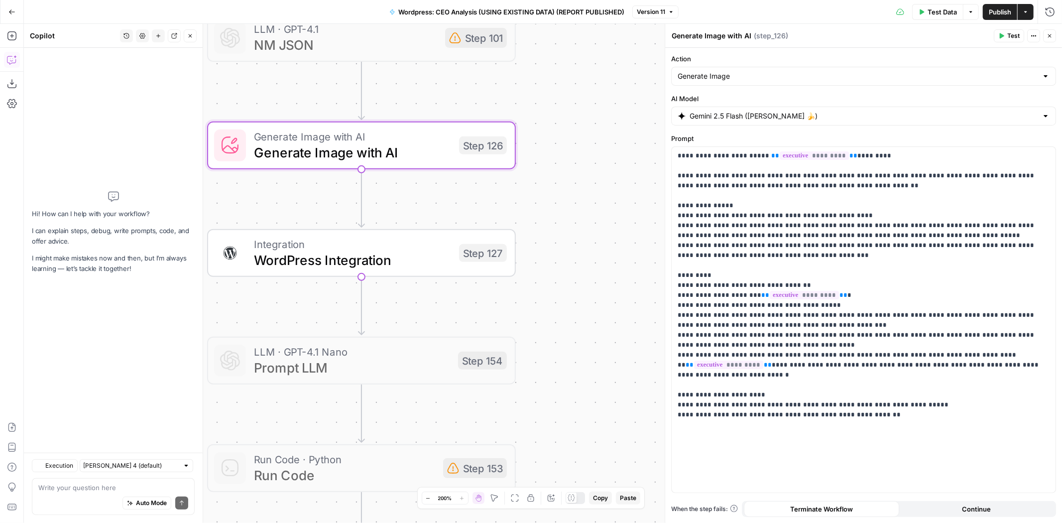
click at [81, 484] on textarea at bounding box center [113, 488] width 150 height 10
click at [105, 486] on textarea "step 126" at bounding box center [113, 488] width 150 height 10
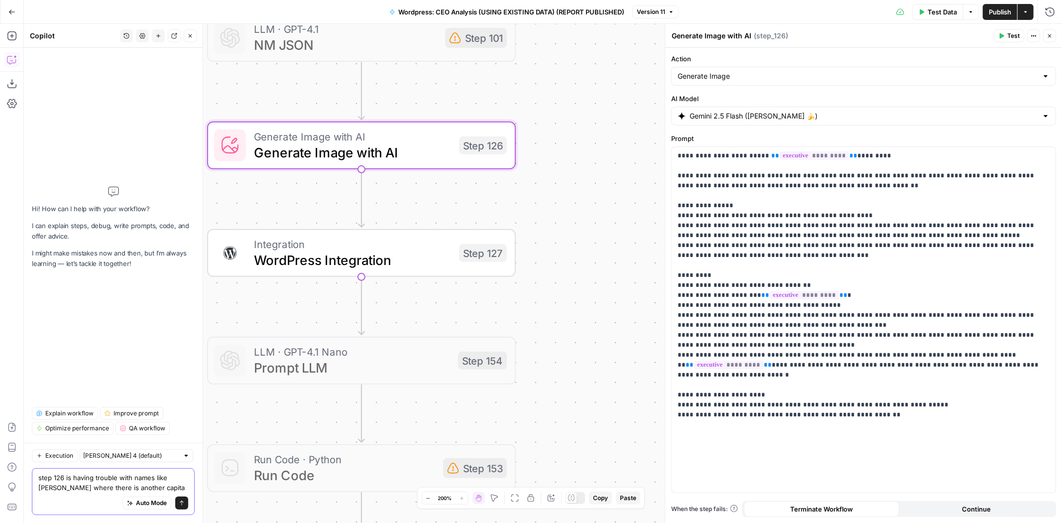
type textarea "step 126 is having trouble with names like McConnell where there is another cap…"
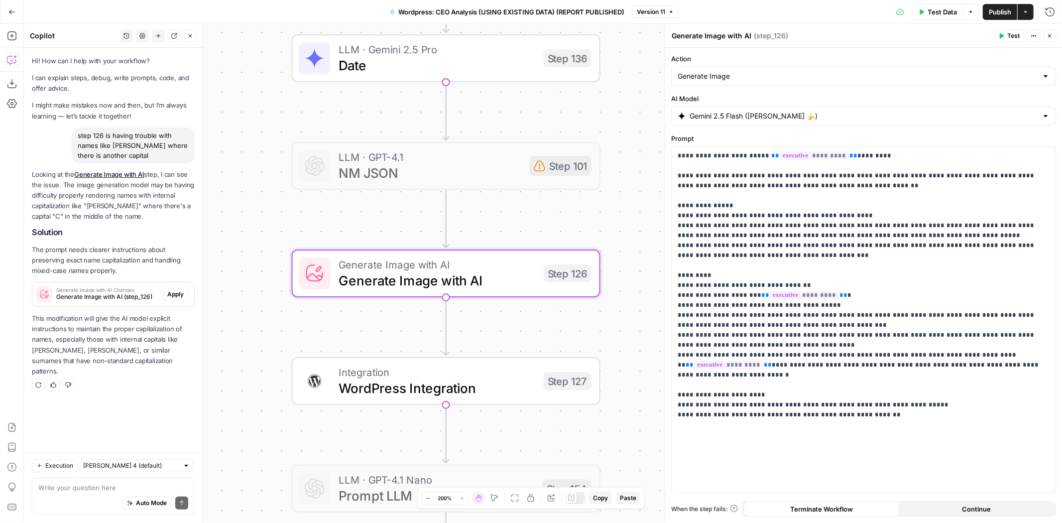
click at [168, 293] on span "Apply" at bounding box center [175, 294] width 16 height 9
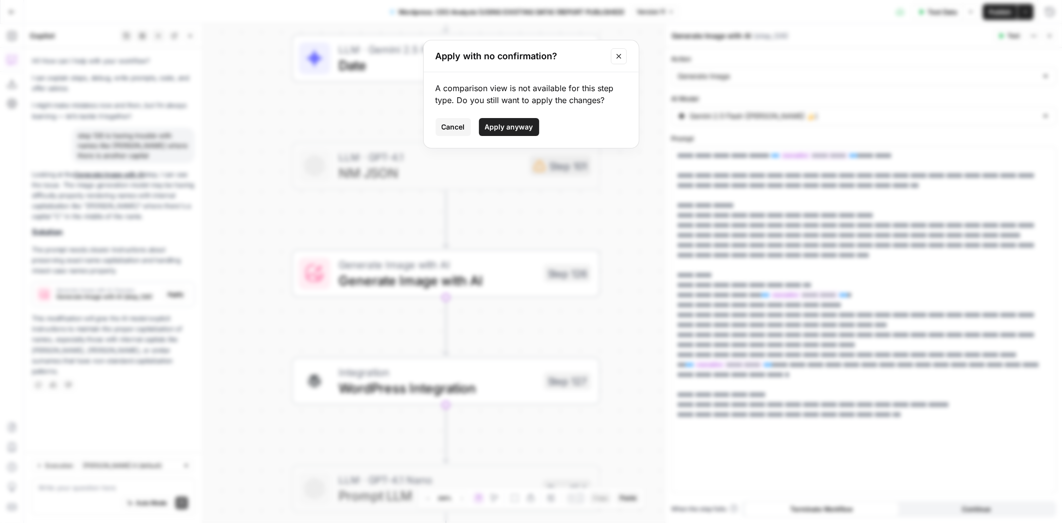
click at [514, 127] on span "Apply anyway" at bounding box center [509, 127] width 48 height 10
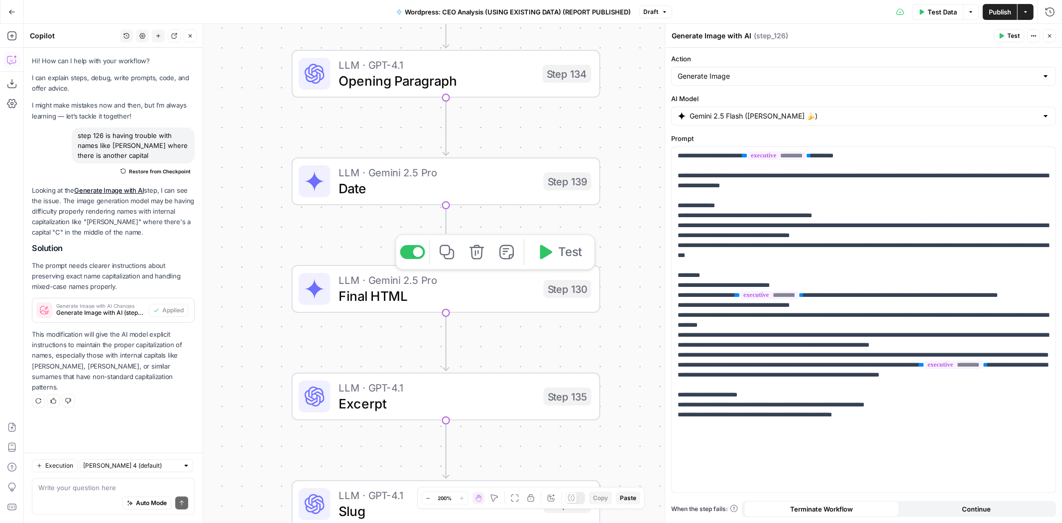
click at [513, 285] on div "LLM · Gemini 2.5 Pro Final HTML" at bounding box center [437, 289] width 197 height 34
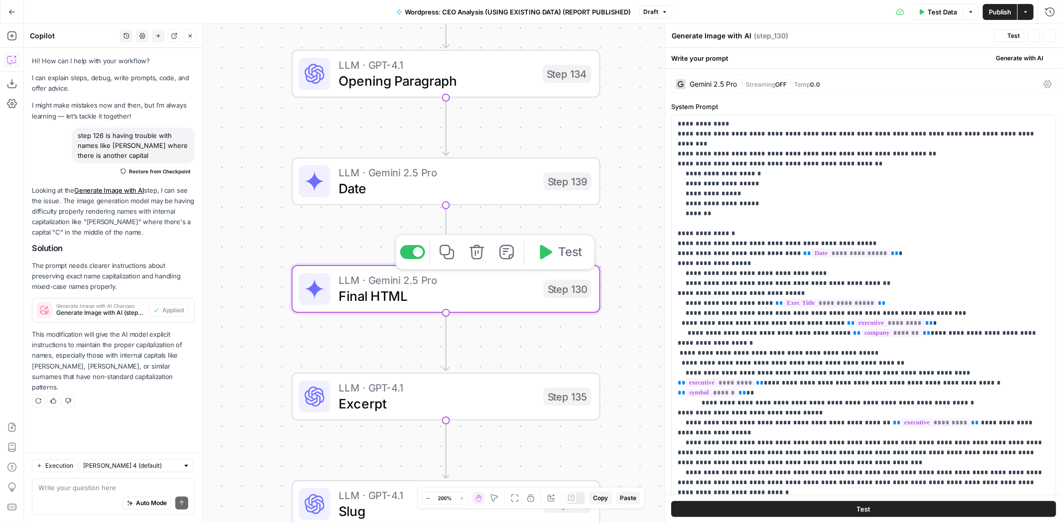
type textarea "Final HTML"
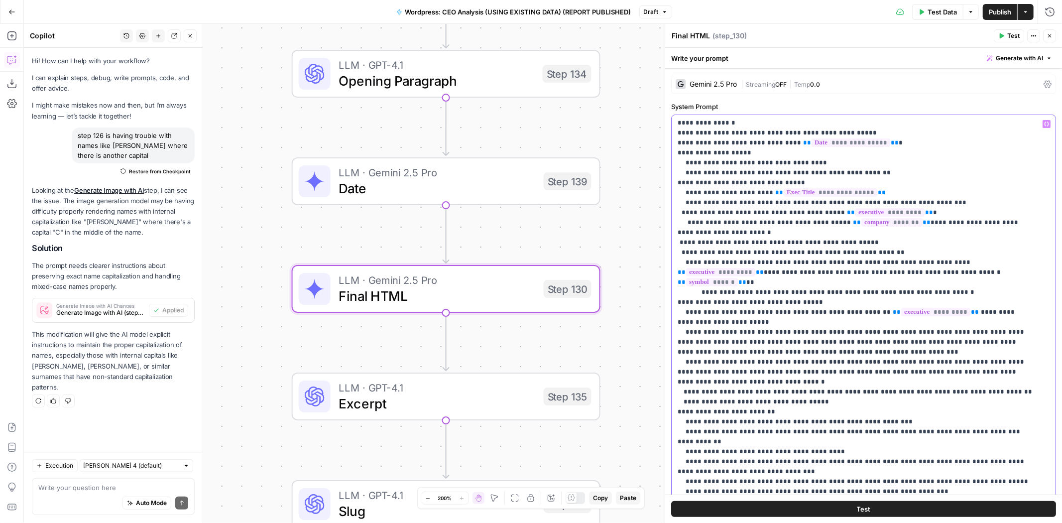
click at [856, 311] on p "**********" at bounding box center [855, 416] width 355 height 817
click at [929, 312] on p "**********" at bounding box center [855, 416] width 355 height 817
click at [960, 311] on p "**********" at bounding box center [855, 416] width 355 height 817
click at [1004, 11] on span "Publish" at bounding box center [1000, 12] width 22 height 10
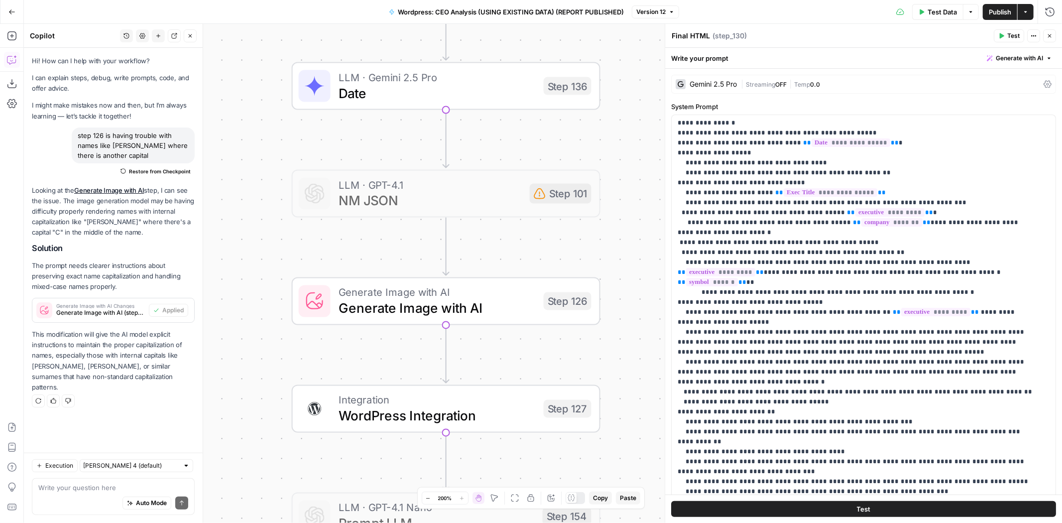
click at [528, 309] on span "Generate Image with AI" at bounding box center [437, 308] width 197 height 20
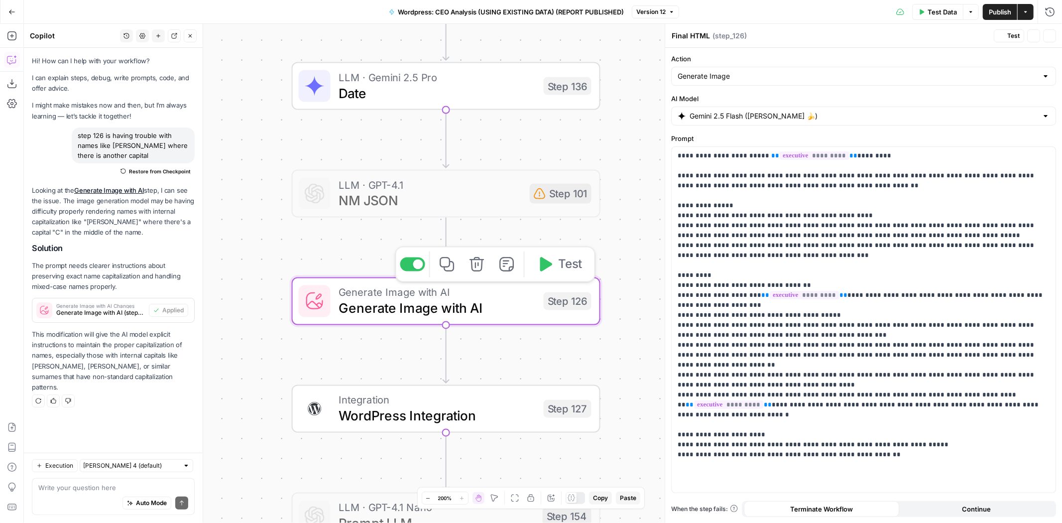
type textarea "Generate Image with AI"
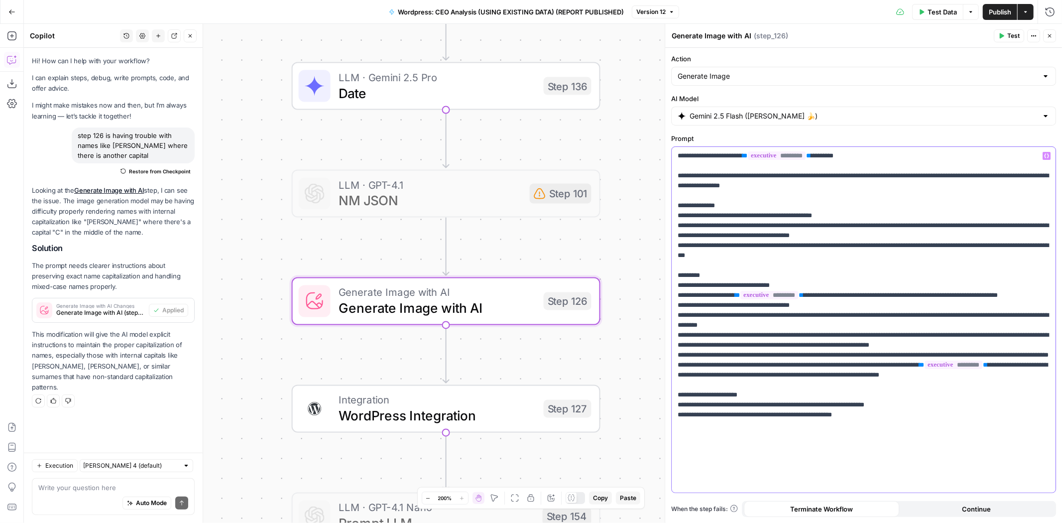
drag, startPoint x: 758, startPoint y: 156, endPoint x: 833, endPoint y: 161, distance: 74.8
click at [833, 161] on p "**********" at bounding box center [864, 295] width 372 height 289
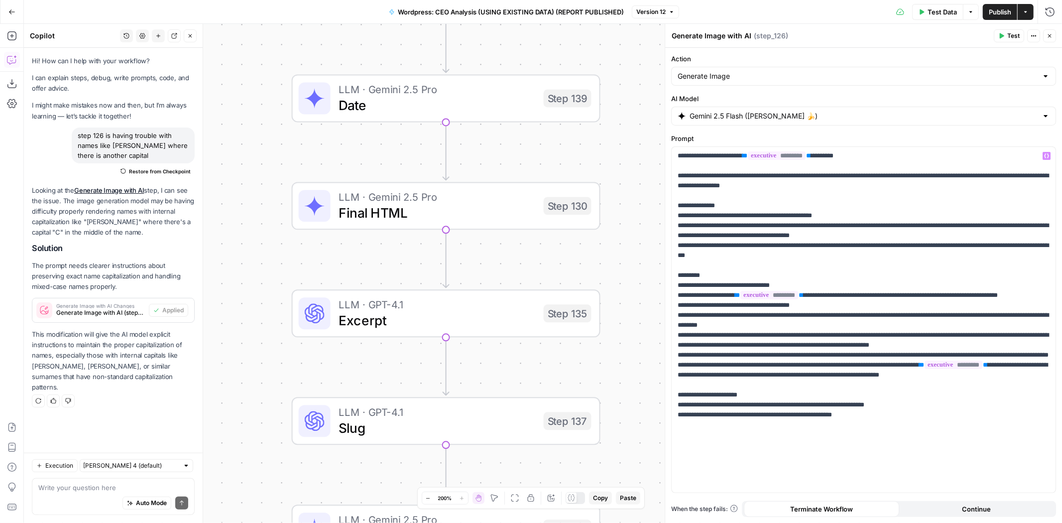
click at [511, 205] on span "Final HTML" at bounding box center [437, 213] width 197 height 20
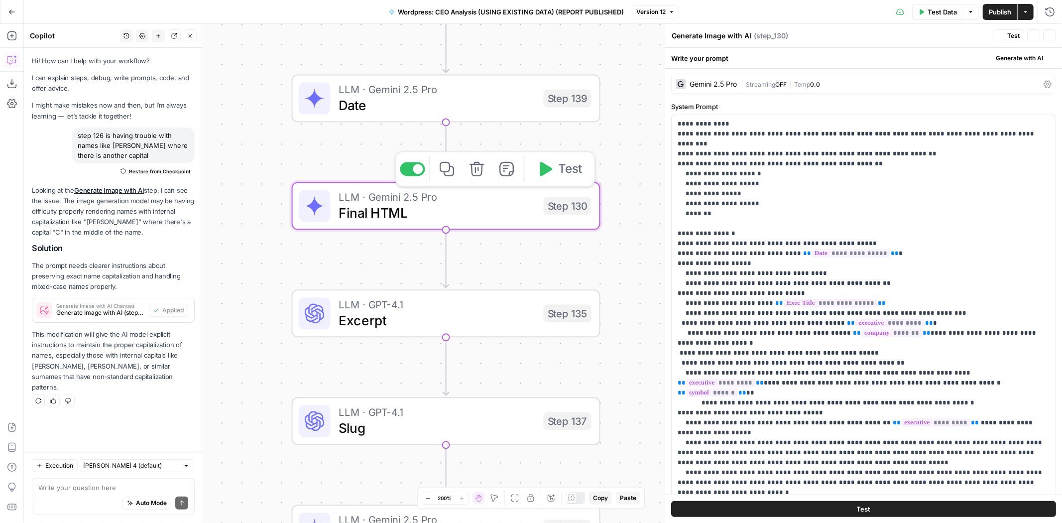
type textarea "Final HTML"
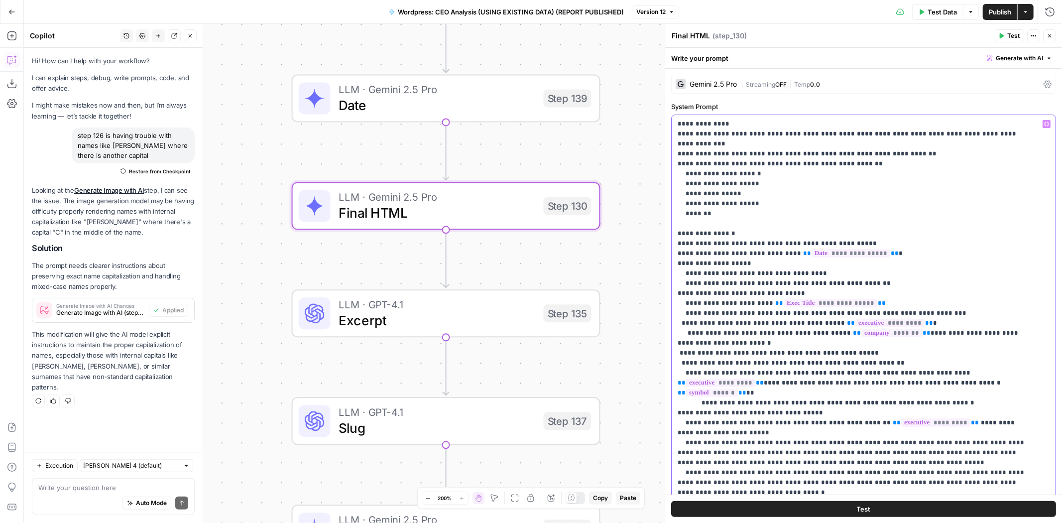
drag, startPoint x: 874, startPoint y: 352, endPoint x: 669, endPoint y: 323, distance: 207.7
click at [669, 323] on div "**********" at bounding box center [863, 273] width 397 height 499
click at [910, 338] on p "**********" at bounding box center [855, 527] width 355 height 817
drag, startPoint x: 883, startPoint y: 343, endPoint x: 674, endPoint y: 324, distance: 210.5
click at [674, 324] on div "**********" at bounding box center [864, 318] width 384 height 406
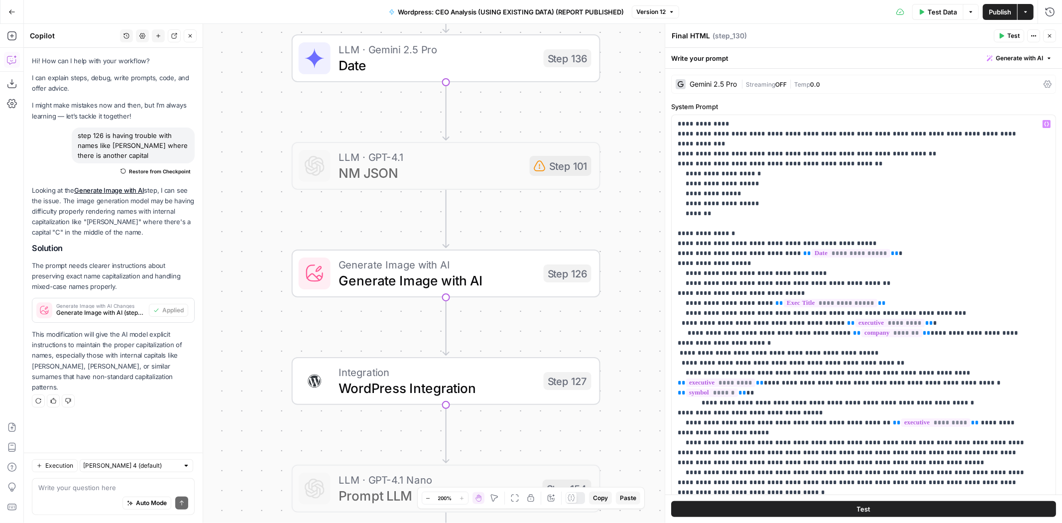
click at [518, 286] on span "Generate Image with AI" at bounding box center [437, 280] width 197 height 20
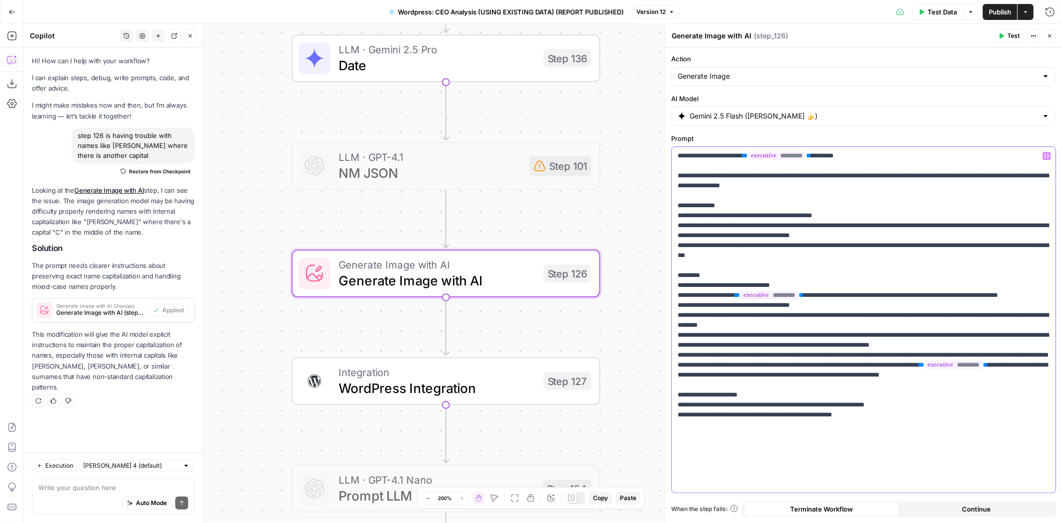
drag, startPoint x: 832, startPoint y: 157, endPoint x: 757, endPoint y: 155, distance: 75.2
click at [757, 155] on p "**********" at bounding box center [864, 295] width 372 height 289
click at [851, 157] on p "**********" at bounding box center [864, 295] width 372 height 289
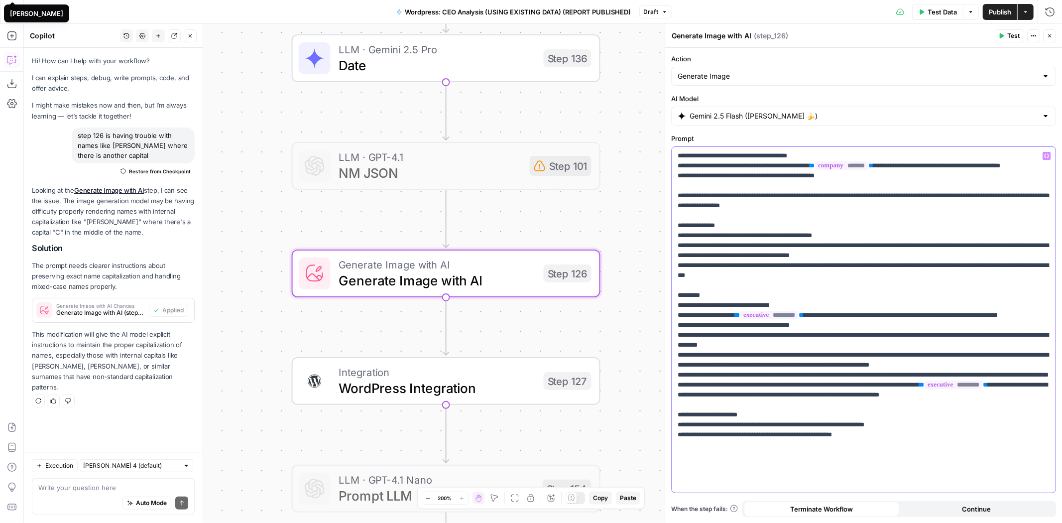
click at [691, 165] on p "**********" at bounding box center [864, 310] width 372 height 319
click at [680, 185] on p "**********" at bounding box center [864, 310] width 372 height 319
click at [749, 189] on p "**********" at bounding box center [864, 310] width 372 height 319
click at [709, 173] on p "**********" at bounding box center [864, 310] width 372 height 319
drag, startPoint x: 691, startPoint y: 165, endPoint x: 665, endPoint y: 165, distance: 25.9
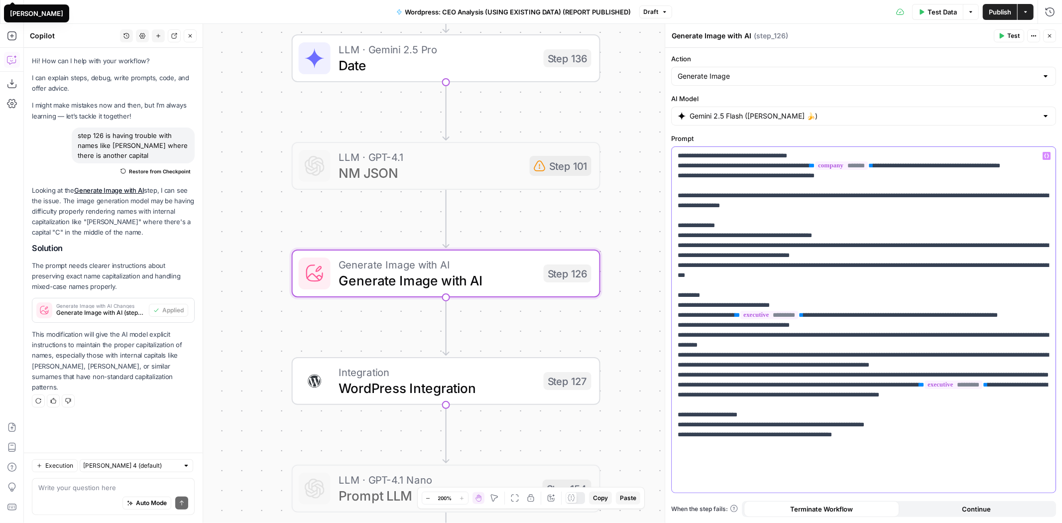
click at [665, 165] on div "**********" at bounding box center [863, 273] width 397 height 499
click at [1005, 10] on span "Publish" at bounding box center [1000, 12] width 22 height 10
drag, startPoint x: 989, startPoint y: 372, endPoint x: 864, endPoint y: 369, distance: 125.0
click at [864, 369] on p "**********" at bounding box center [864, 305] width 372 height 309
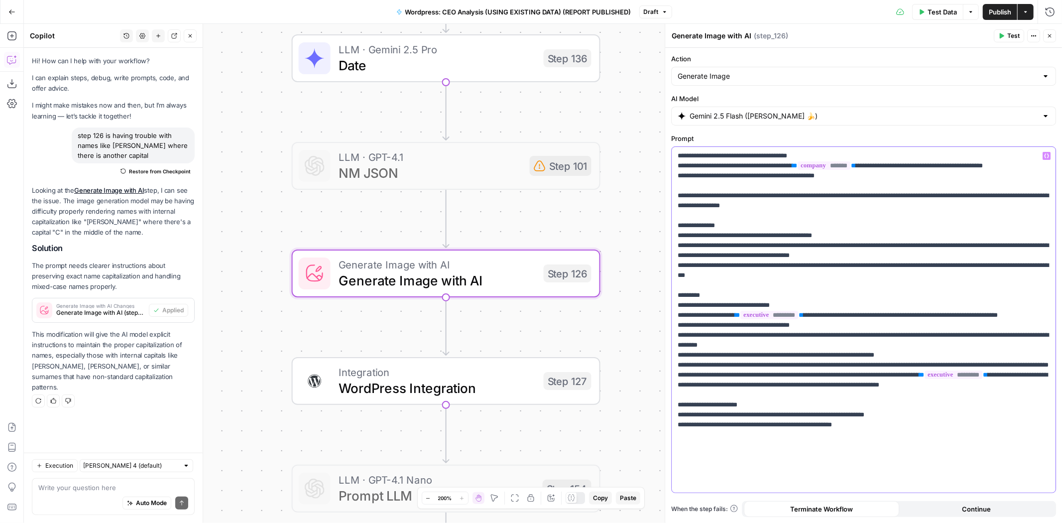
drag, startPoint x: 943, startPoint y: 366, endPoint x: 666, endPoint y: 362, distance: 276.4
click at [666, 362] on div "**********" at bounding box center [863, 273] width 397 height 499
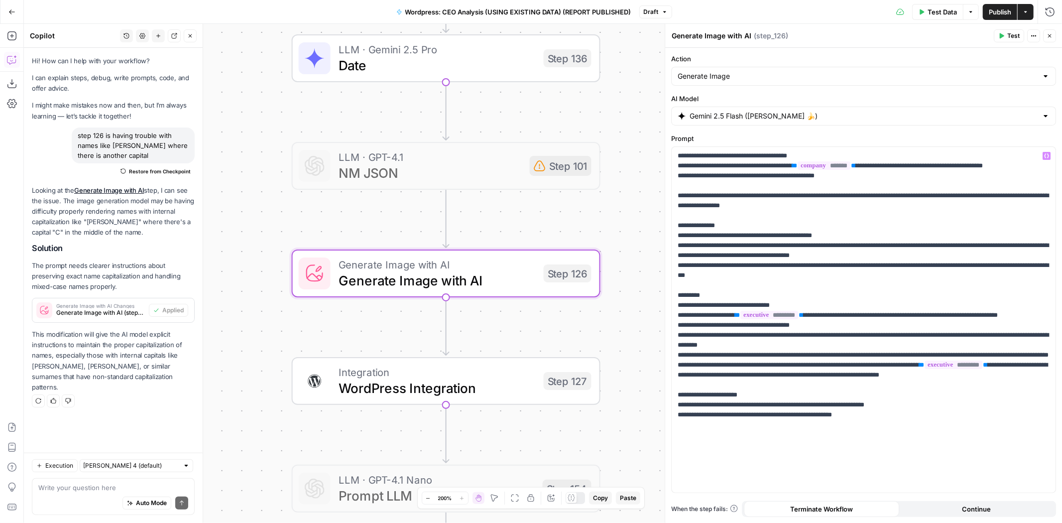
click at [996, 5] on button "Publish" at bounding box center [1000, 12] width 34 height 16
click at [998, 10] on span "Publish" at bounding box center [1000, 12] width 22 height 10
drag, startPoint x: 826, startPoint y: 317, endPoint x: 749, endPoint y: 317, distance: 76.2
click at [749, 317] on p "**********" at bounding box center [864, 295] width 372 height 289
drag, startPoint x: 676, startPoint y: 165, endPoint x: 869, endPoint y: 172, distance: 193.8
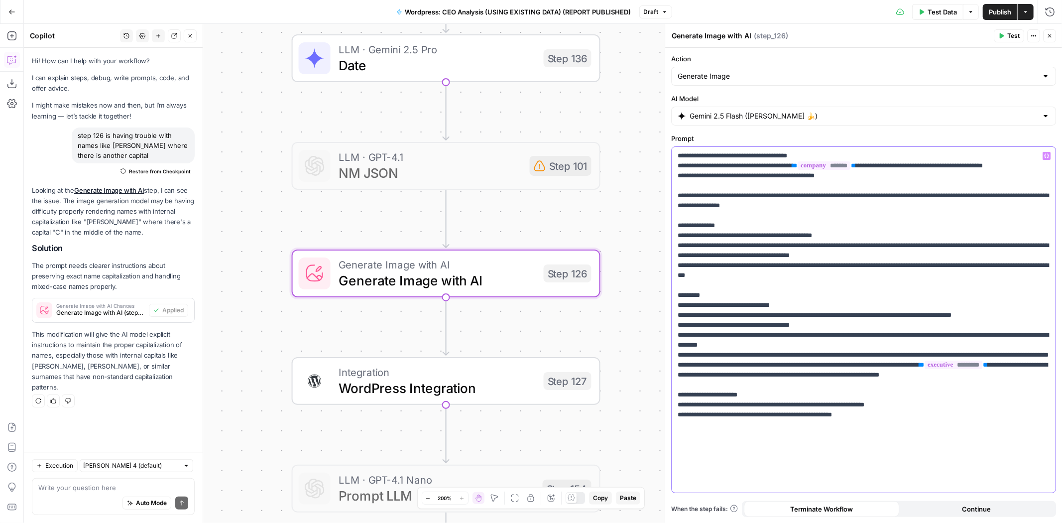
click at [869, 172] on div "**********" at bounding box center [864, 320] width 384 height 346
copy p "**********"
drag, startPoint x: 789, startPoint y: 316, endPoint x: 1037, endPoint y: 316, distance: 247.5
click at [1037, 316] on p "**********" at bounding box center [864, 290] width 372 height 279
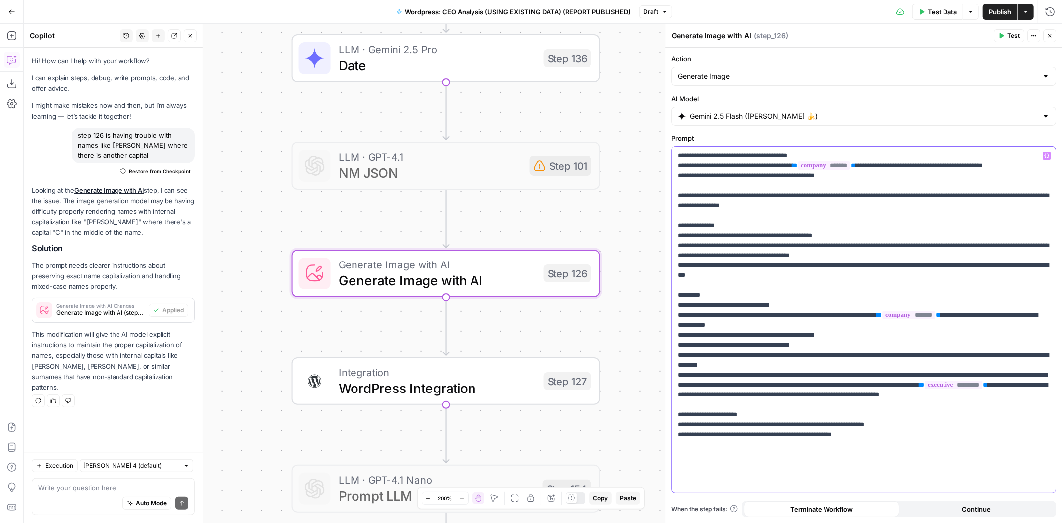
click at [795, 316] on p "**********" at bounding box center [864, 300] width 372 height 299
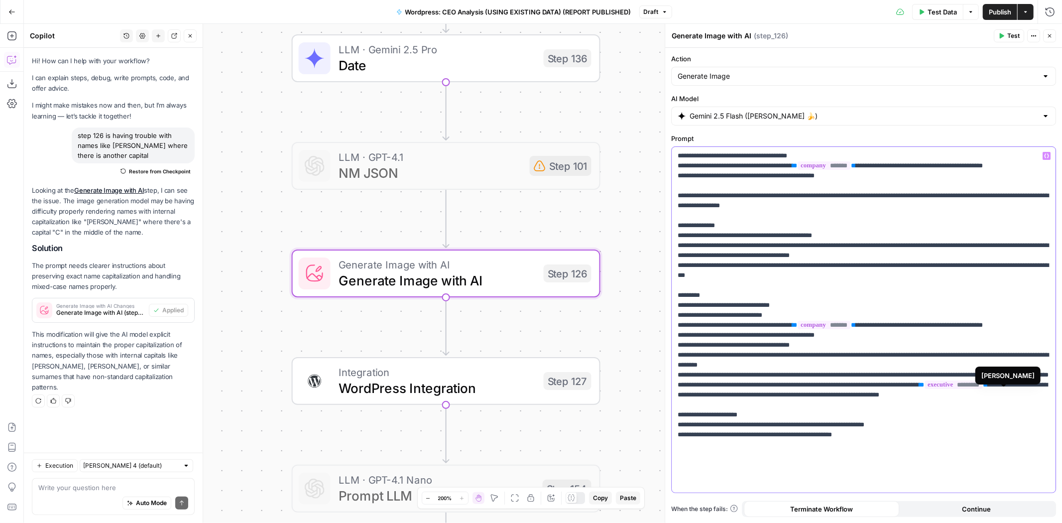
drag, startPoint x: 965, startPoint y: 399, endPoint x: 1029, endPoint y: 399, distance: 63.7
click at [1029, 399] on p "**********" at bounding box center [864, 300] width 372 height 299
click at [1001, 10] on span "Publish" at bounding box center [1000, 12] width 22 height 10
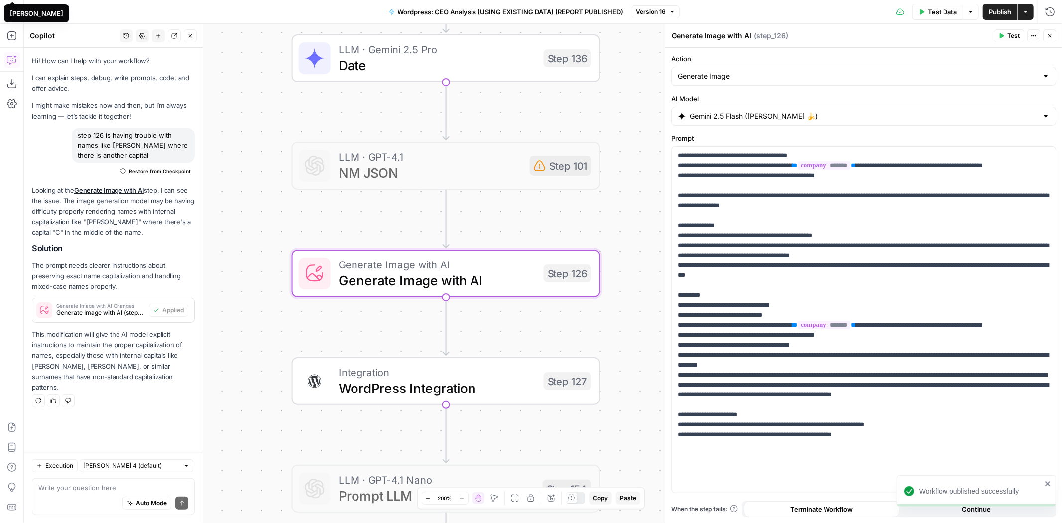
click at [839, 110] on div "Gemini 2.5 Flash (Nano Banana 🍌)" at bounding box center [863, 116] width 385 height 19
click at [788, 115] on input "Gemini 2.5 Flash (Nano Banana 🍌)" at bounding box center [864, 116] width 348 height 10
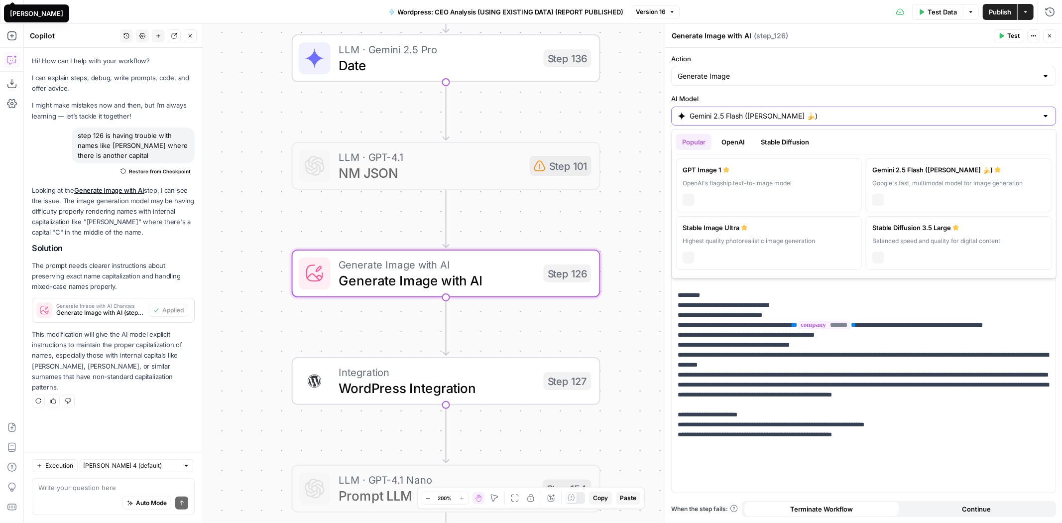
click at [788, 115] on input "Gemini 2.5 Flash (Nano Banana 🍌)" at bounding box center [864, 116] width 348 height 10
click at [786, 98] on label "AI Model" at bounding box center [863, 99] width 385 height 10
click at [786, 111] on input "Gemini 2.5 Flash (Nano Banana 🍌)" at bounding box center [864, 116] width 348 height 10
click at [785, 78] on input "Action" at bounding box center [858, 76] width 360 height 10
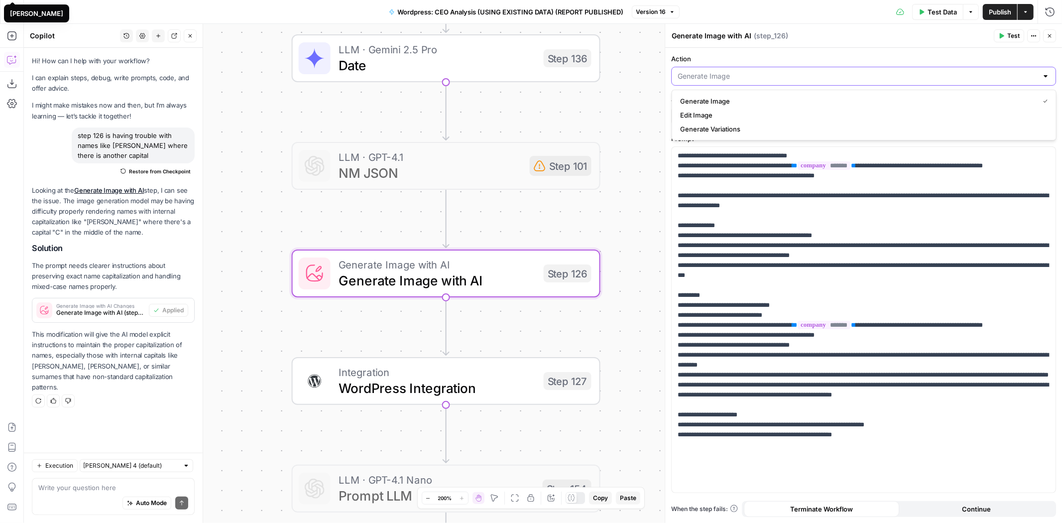
click at [785, 78] on input "Action" at bounding box center [858, 76] width 360 height 10
type input "Generate Image"
click at [792, 61] on label "Action" at bounding box center [863, 59] width 385 height 10
click at [792, 71] on input "Generate Image" at bounding box center [858, 76] width 360 height 10
type input "Generate Image"
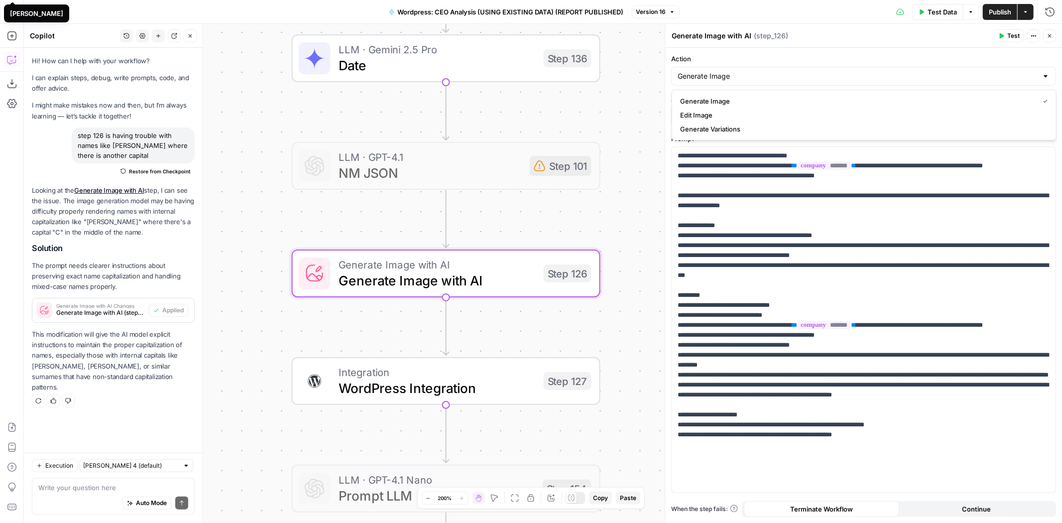
click at [817, 40] on div "Generate Image with AI Generate Image with AI ( step_126 )" at bounding box center [831, 35] width 320 height 11
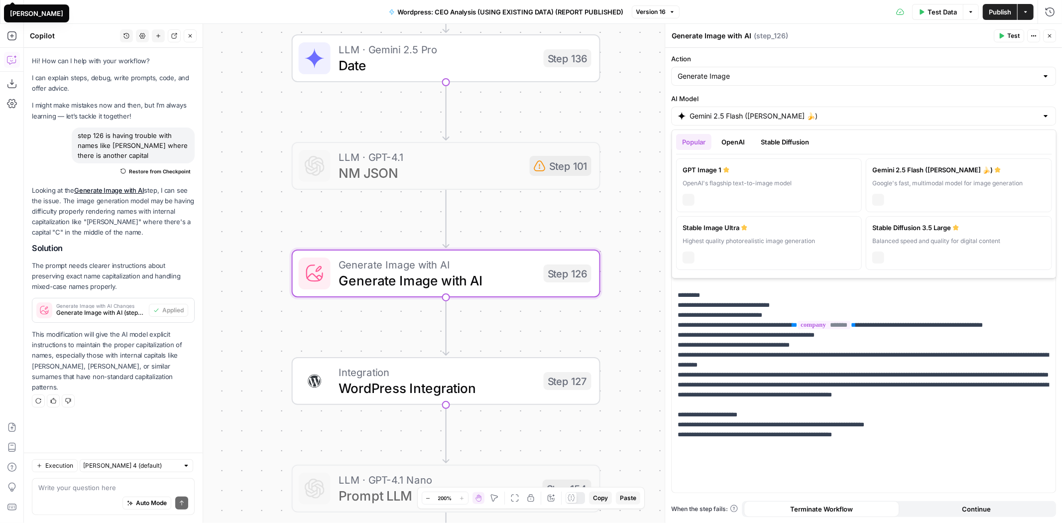
click at [804, 116] on input "Gemini 2.5 Flash (Nano Banana 🍌)" at bounding box center [864, 116] width 348 height 10
click at [873, 94] on label "AI Model" at bounding box center [863, 99] width 385 height 10
click at [873, 111] on input "Gemini 2.5 Flash (Nano Banana 🍌)" at bounding box center [864, 116] width 348 height 10
click at [865, 38] on div "Generate Image with AI Generate Image with AI ( step_126 )" at bounding box center [831, 35] width 320 height 11
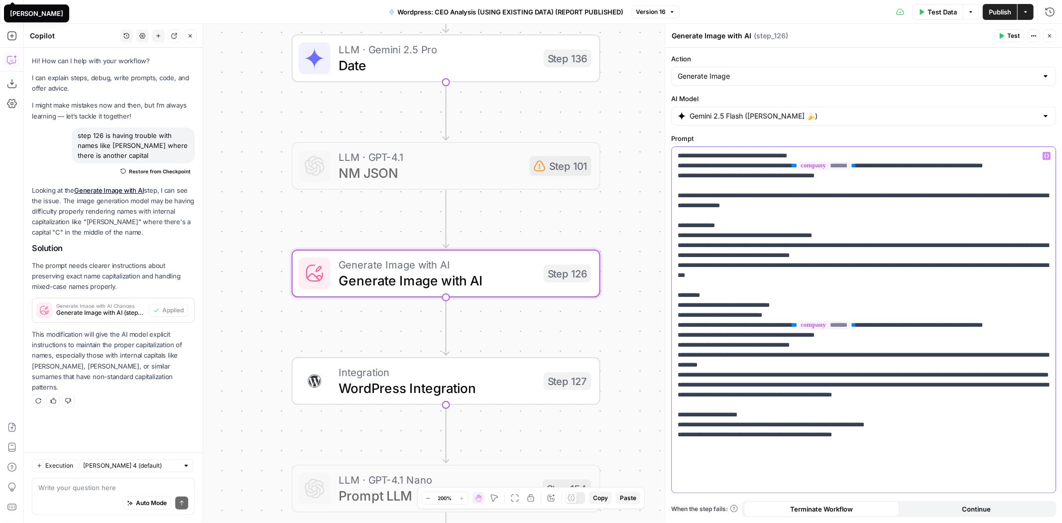
click at [772, 395] on p "**********" at bounding box center [864, 300] width 372 height 299
click at [997, 15] on span "Publish" at bounding box center [1000, 12] width 22 height 10
click at [565, 241] on span "Test" at bounding box center [571, 237] width 24 height 18
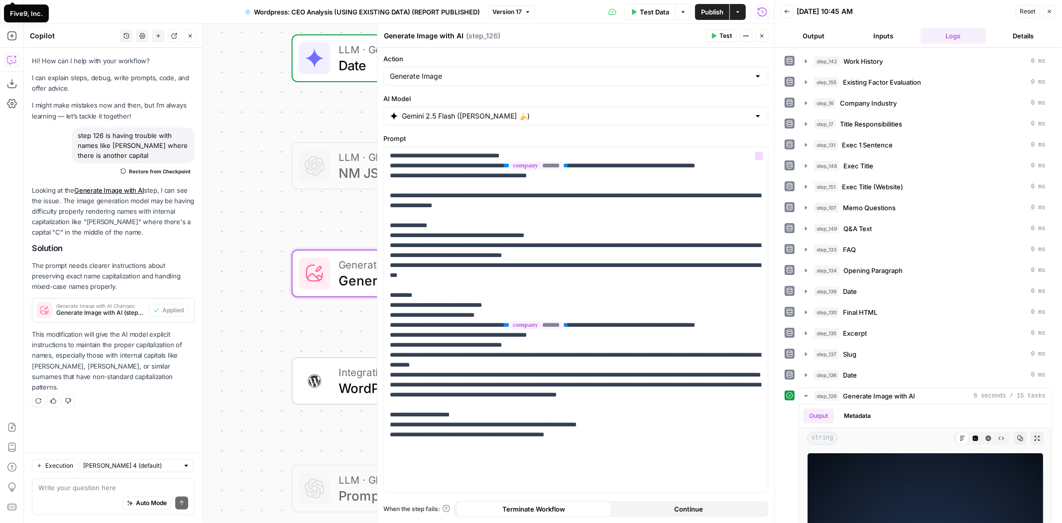
scroll to position [23, 0]
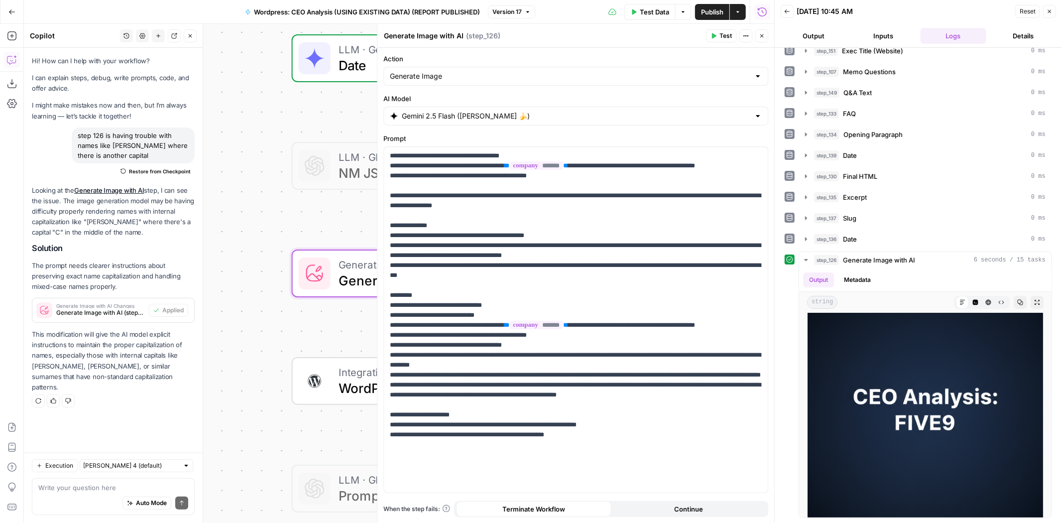
click at [718, 40] on button "Test" at bounding box center [721, 35] width 30 height 13
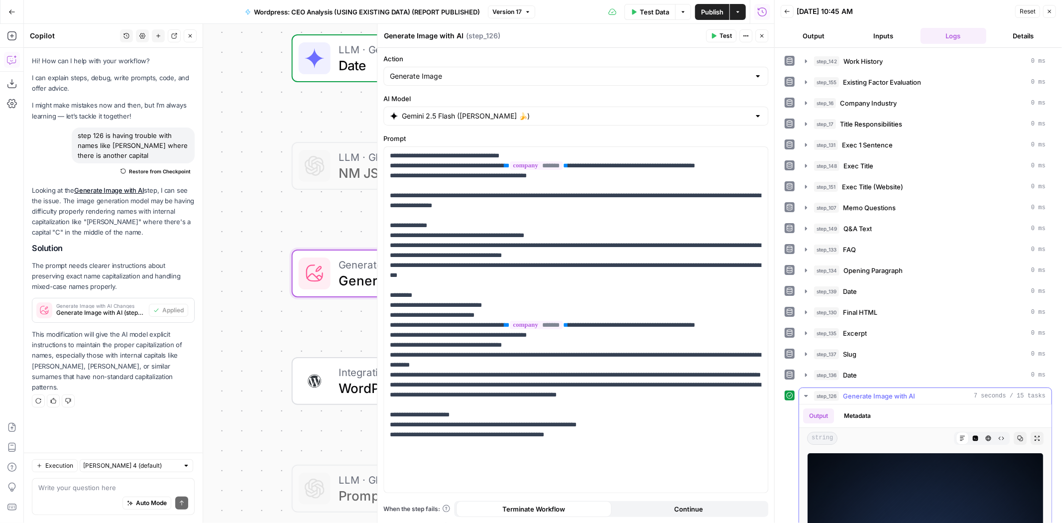
scroll to position [137, 0]
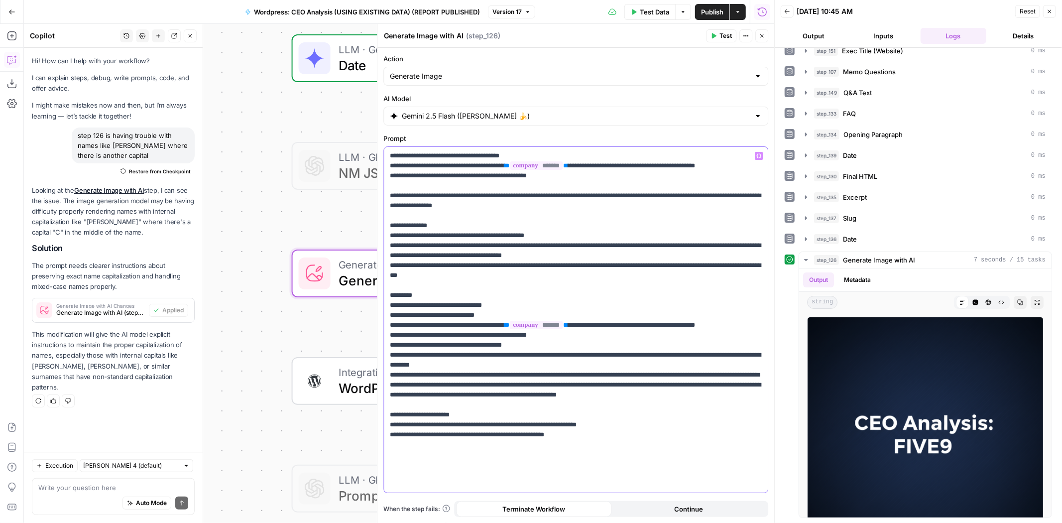
click at [534, 385] on p "**********" at bounding box center [576, 300] width 372 height 299
click at [710, 14] on span "Publish" at bounding box center [712, 12] width 22 height 10
drag, startPoint x: 596, startPoint y: 178, endPoint x: 380, endPoint y: 162, distance: 216.2
click at [380, 162] on div "**********" at bounding box center [575, 273] width 397 height 499
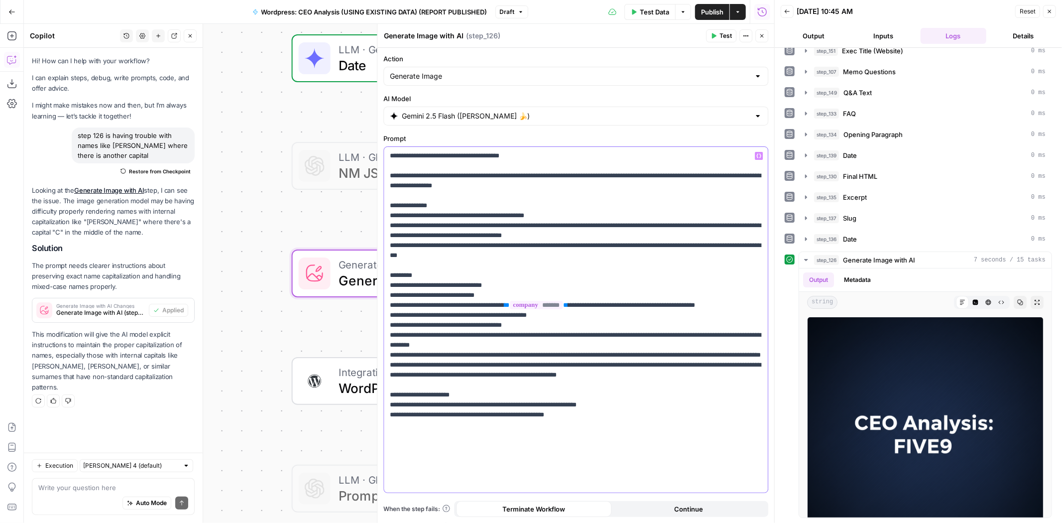
drag, startPoint x: 470, startPoint y: 159, endPoint x: 503, endPoint y: 160, distance: 33.4
click at [503, 160] on p "**********" at bounding box center [576, 290] width 372 height 279
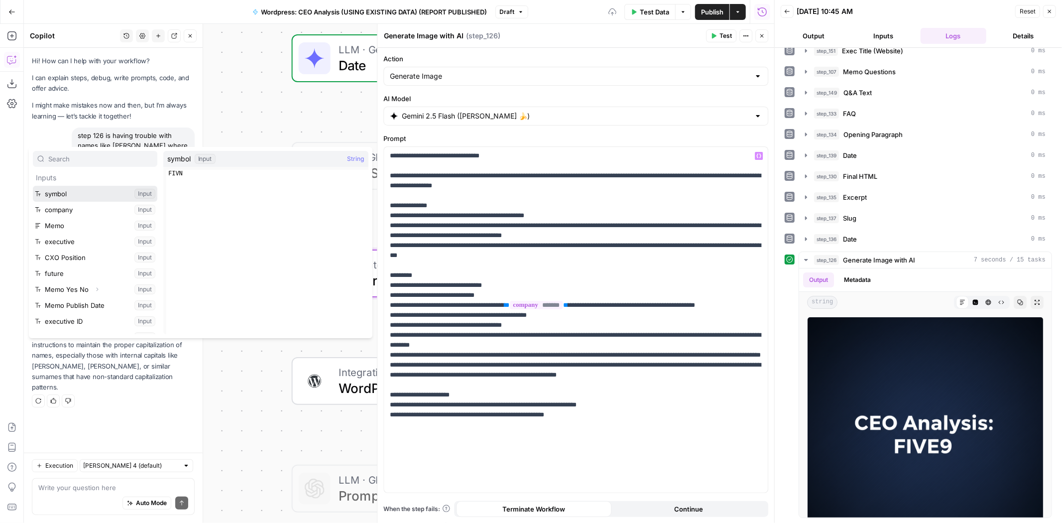
click at [105, 198] on button "Select variable symbol" at bounding box center [95, 194] width 124 height 16
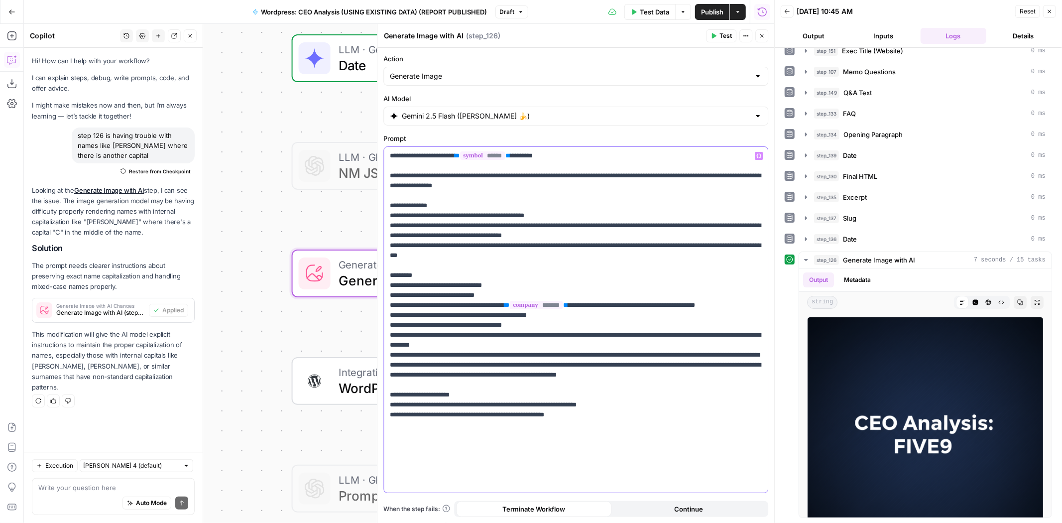
drag, startPoint x: 616, startPoint y: 319, endPoint x: 386, endPoint y: 302, distance: 230.1
click at [386, 302] on div "**********" at bounding box center [576, 320] width 384 height 346
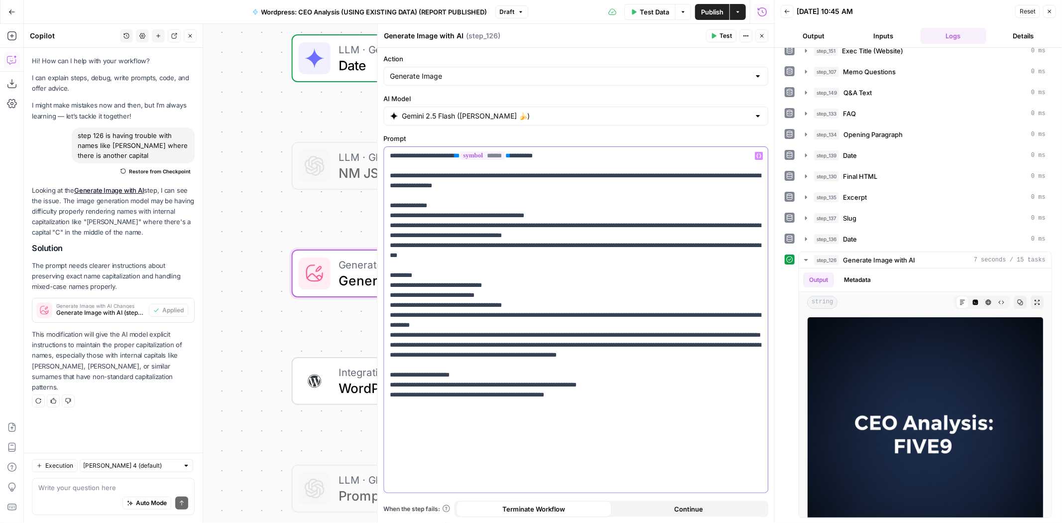
drag, startPoint x: 462, startPoint y: 295, endPoint x: 496, endPoint y: 297, distance: 34.4
click at [496, 297] on p "**********" at bounding box center [576, 280] width 372 height 259
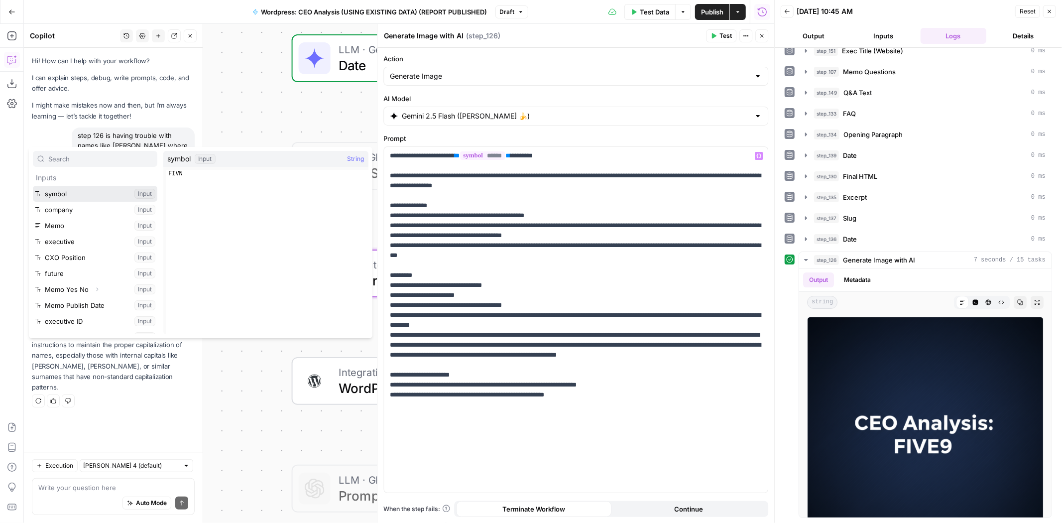
click at [79, 198] on button "Select variable symbol" at bounding box center [95, 194] width 124 height 16
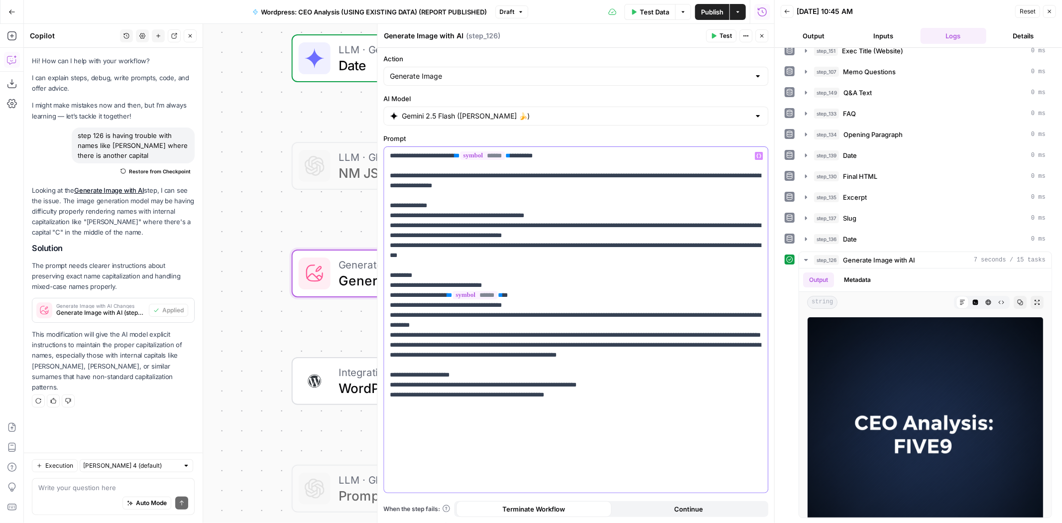
drag, startPoint x: 698, startPoint y: 357, endPoint x: 730, endPoint y: 359, distance: 32.4
click at [730, 359] on p "**********" at bounding box center [576, 280] width 372 height 259
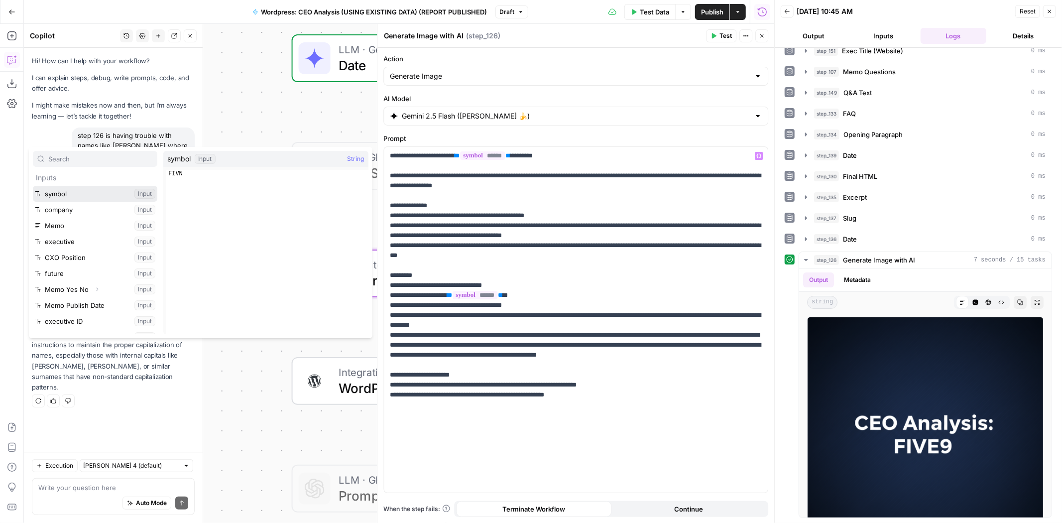
click at [78, 191] on button "Select variable symbol" at bounding box center [95, 194] width 124 height 16
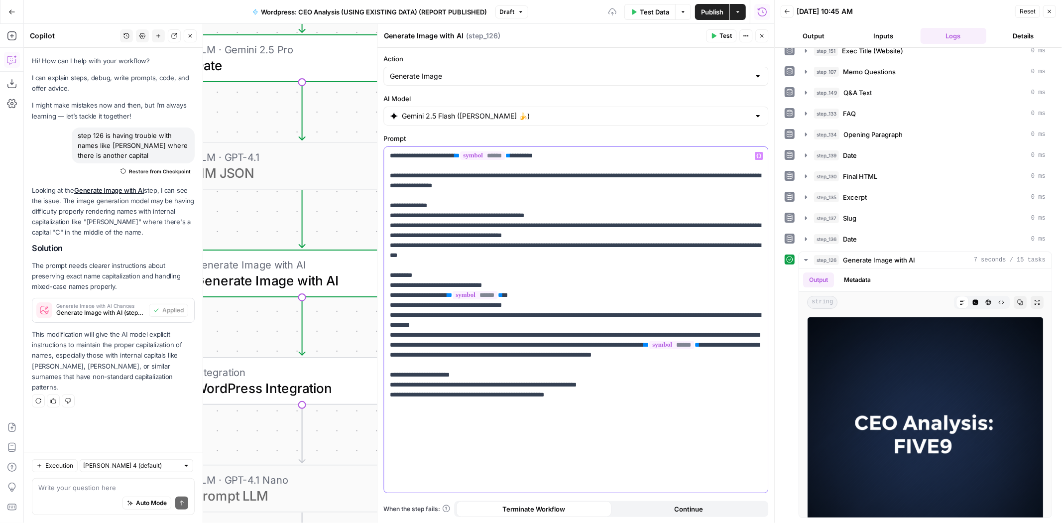
click at [588, 365] on p "**********" at bounding box center [576, 285] width 372 height 269
click at [723, 36] on span "Test" at bounding box center [726, 35] width 12 height 9
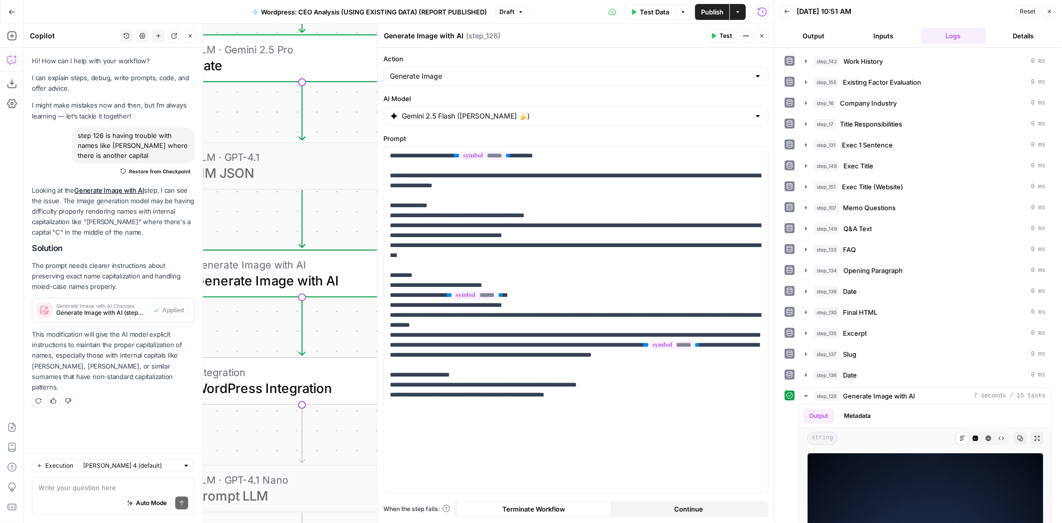
click at [706, 11] on span "Publish" at bounding box center [712, 12] width 22 height 10
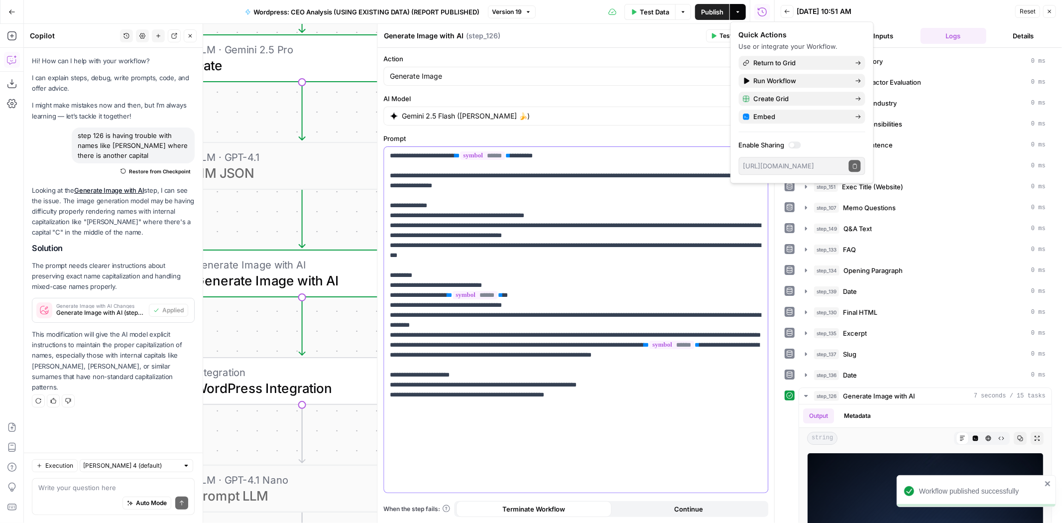
click at [464, 354] on p "**********" at bounding box center [576, 285] width 372 height 269
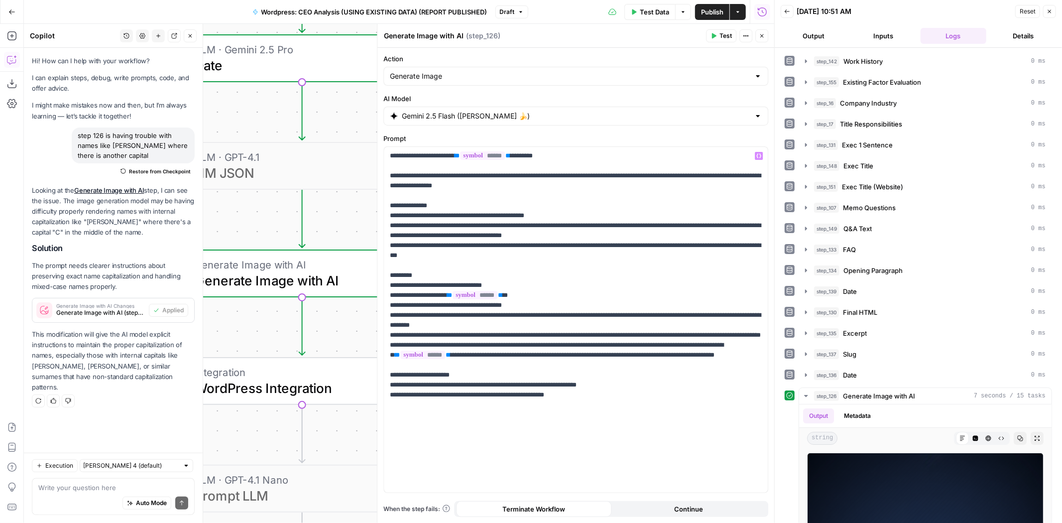
click at [705, 13] on span "Publish" at bounding box center [712, 12] width 22 height 10
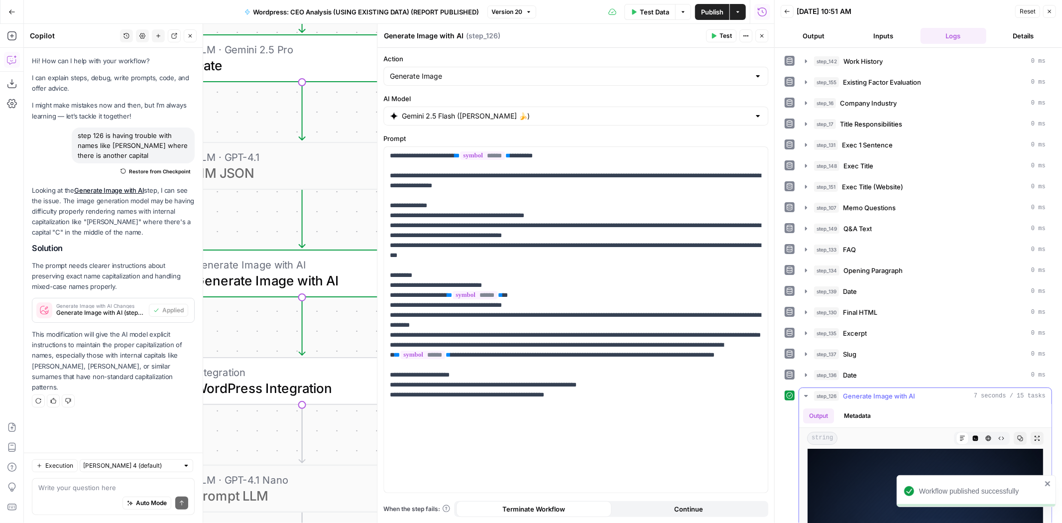
scroll to position [137, 0]
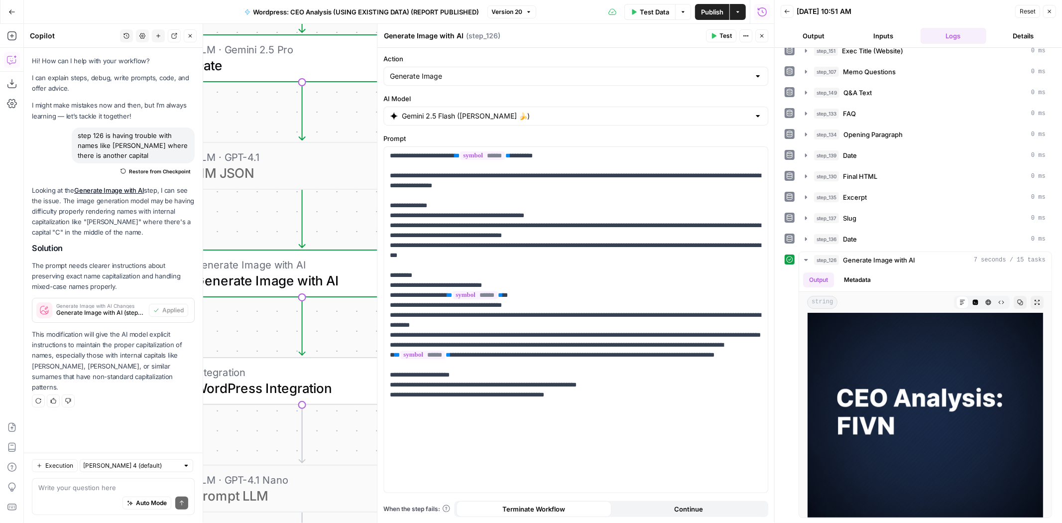
click at [713, 11] on span "Publish" at bounding box center [712, 12] width 22 height 10
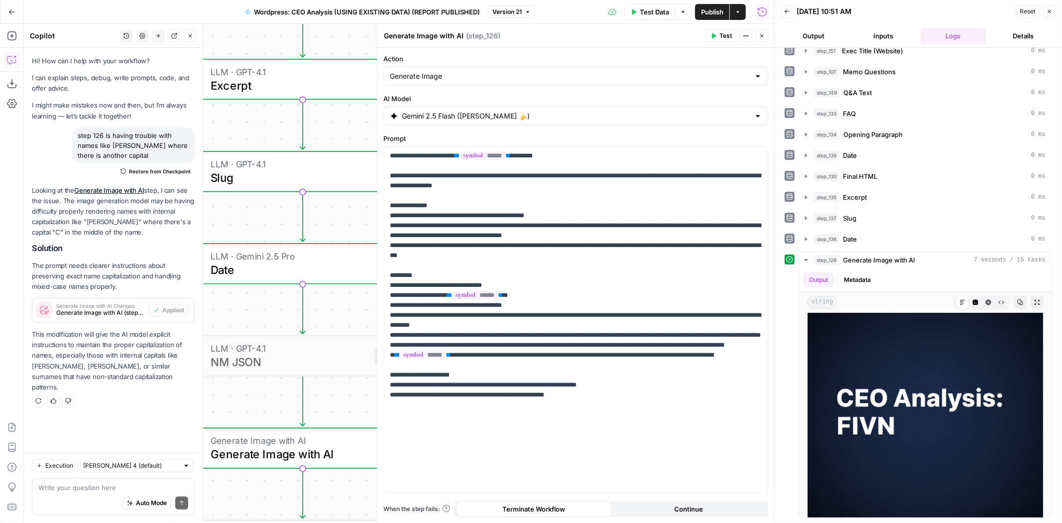
click at [186, 32] on button "Close" at bounding box center [190, 35] width 13 height 13
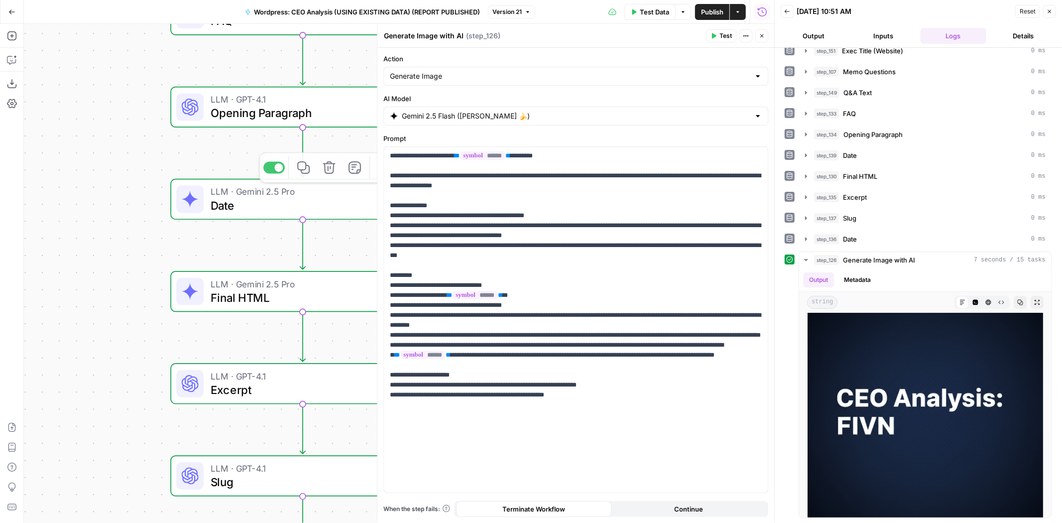
click at [267, 296] on span "Final HTML" at bounding box center [295, 297] width 169 height 17
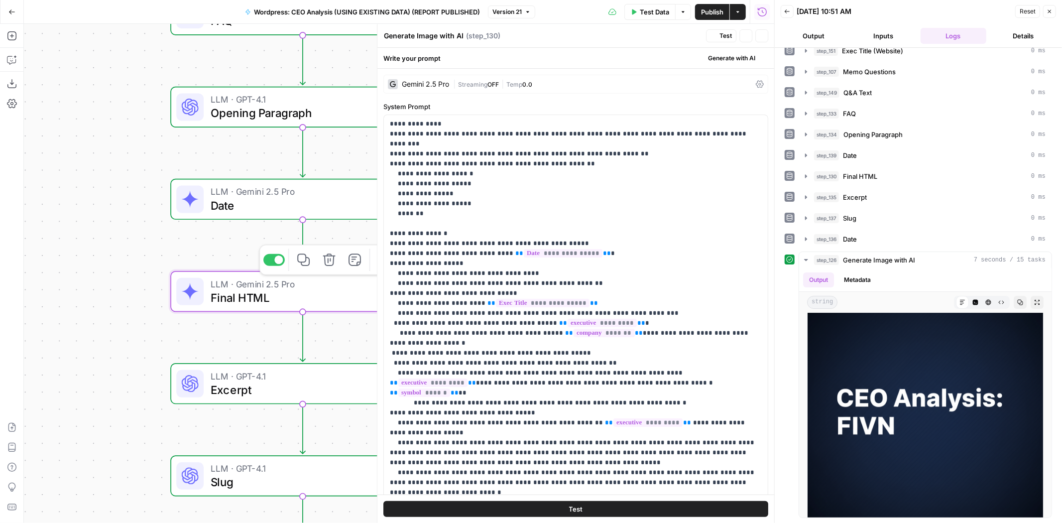
type textarea "Final HTML"
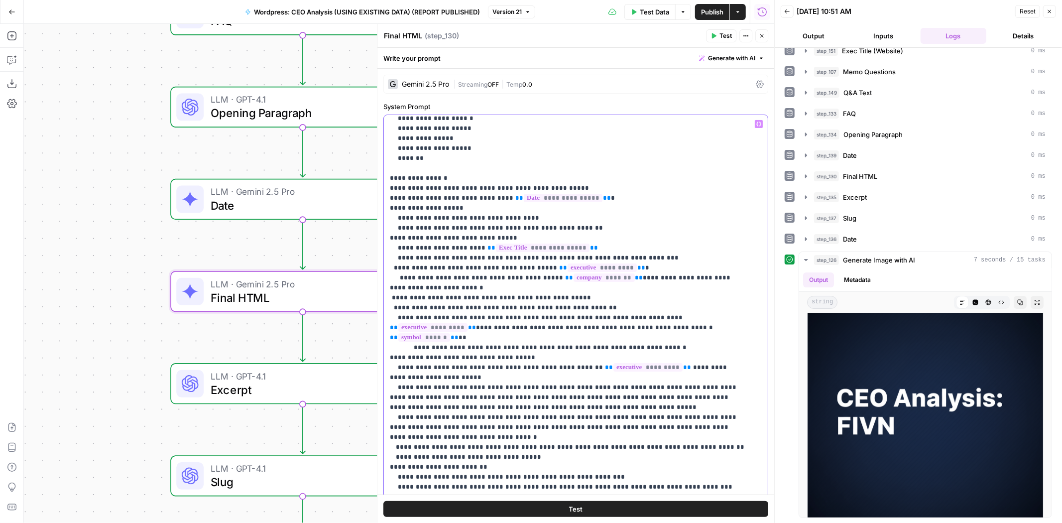
click at [583, 379] on p "**********" at bounding box center [567, 472] width 355 height 817
click at [733, 379] on p "**********" at bounding box center [567, 472] width 355 height 817
click at [390, 387] on p "**********" at bounding box center [567, 472] width 355 height 817
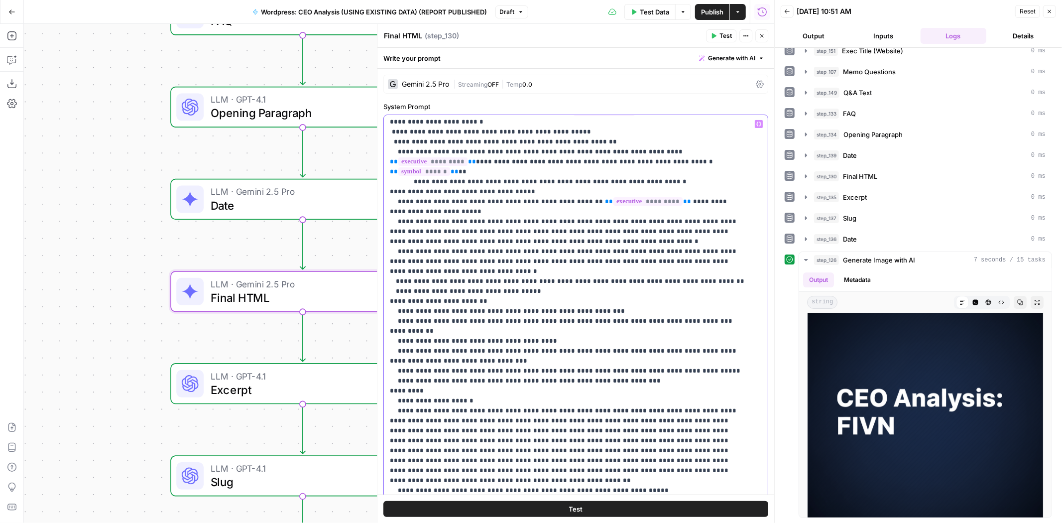
scroll to position [0, 0]
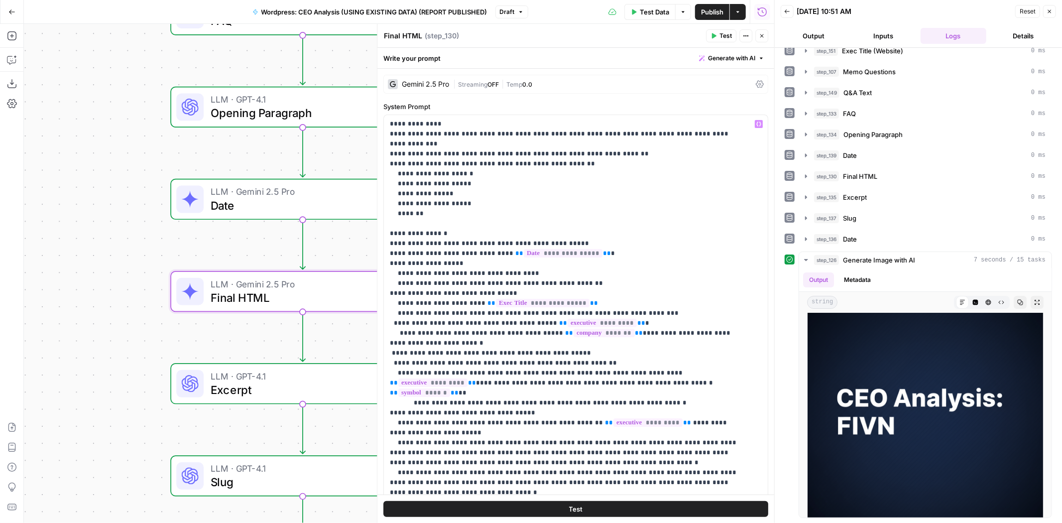
click at [706, 11] on span "Publish" at bounding box center [712, 12] width 22 height 10
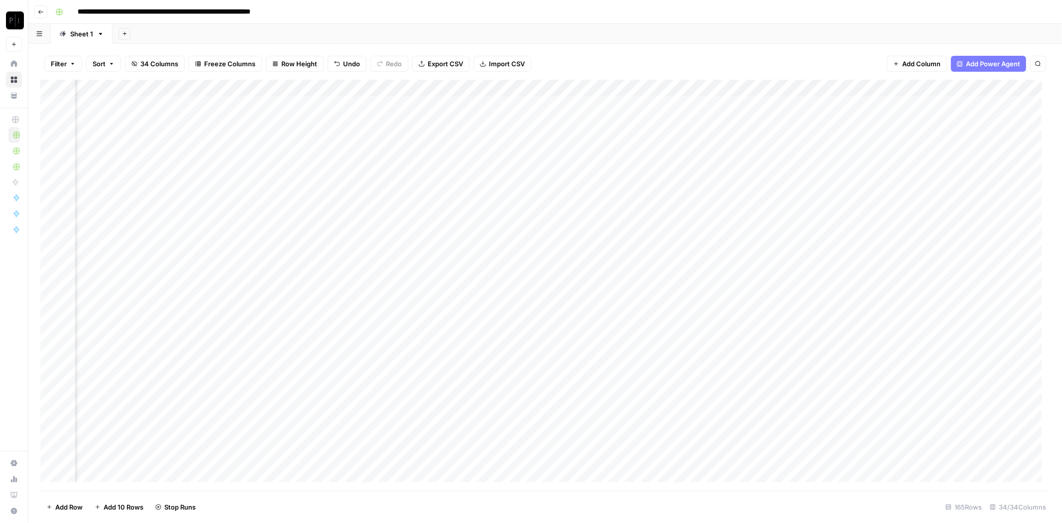
scroll to position [0, 1559]
click at [355, 105] on div "Add Column" at bounding box center [545, 285] width 1010 height 411
click at [357, 121] on div "Add Column" at bounding box center [545, 285] width 1010 height 411
click at [357, 135] on div "Add Column" at bounding box center [545, 285] width 1010 height 411
click at [360, 156] on div "Add Column" at bounding box center [545, 285] width 1010 height 411
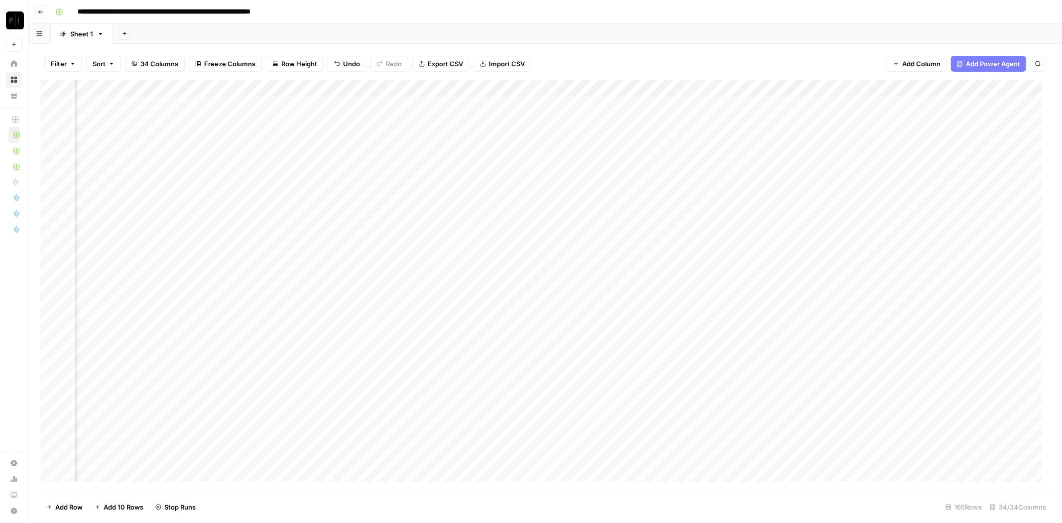
click at [357, 172] on div "Add Column" at bounding box center [545, 285] width 1010 height 411
click at [354, 151] on div "Add Column" at bounding box center [545, 285] width 1010 height 411
click at [360, 104] on div "Add Column" at bounding box center [545, 285] width 1010 height 411
click at [360, 120] on div "Add Column" at bounding box center [545, 285] width 1010 height 411
drag, startPoint x: 356, startPoint y: 134, endPoint x: 356, endPoint y: 142, distance: 8.0
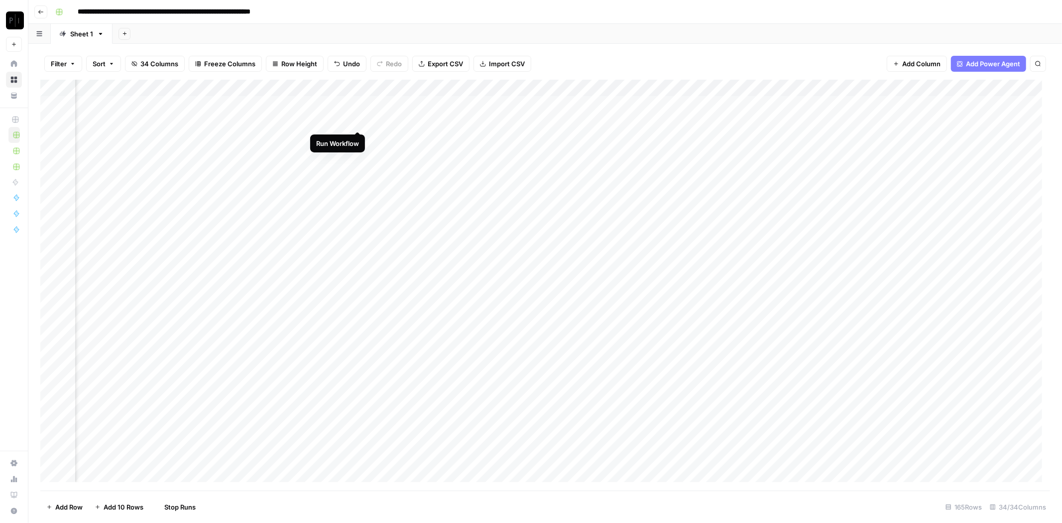
click at [356, 135] on div "Add Column" at bounding box center [545, 285] width 1010 height 411
click at [359, 153] on div "Add Column" at bounding box center [545, 285] width 1010 height 411
click at [358, 173] on div "Add Column" at bounding box center [545, 285] width 1010 height 411
click at [356, 103] on div "Add Column" at bounding box center [545, 285] width 1010 height 411
click at [356, 120] on div "Add Column" at bounding box center [545, 285] width 1010 height 411
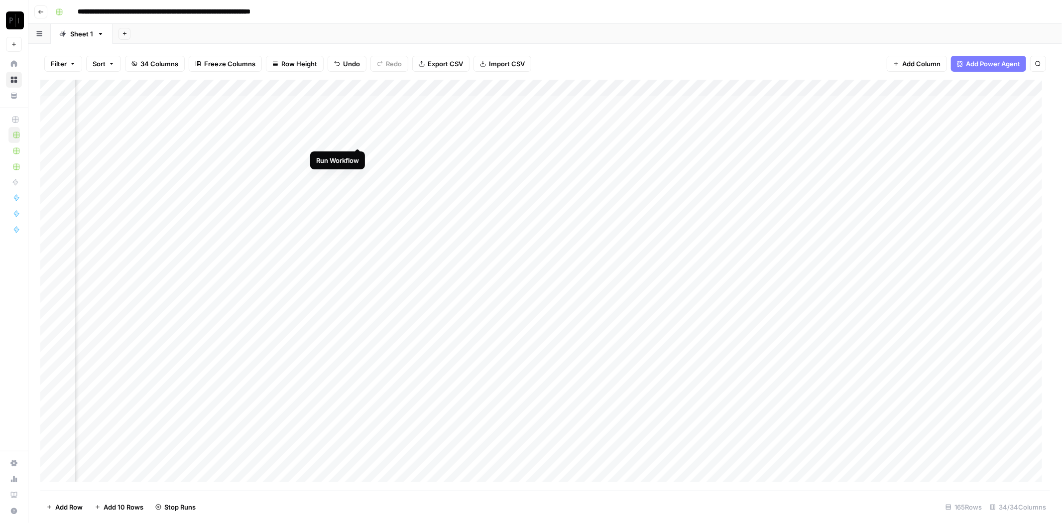
click at [360, 135] on div "Add Column" at bounding box center [545, 285] width 1010 height 411
click at [357, 152] on div "Add Column" at bounding box center [545, 285] width 1010 height 411
click at [359, 170] on div "Add Column" at bounding box center [545, 285] width 1010 height 411
click at [358, 140] on div "Add Column" at bounding box center [545, 285] width 1010 height 411
click at [360, 104] on div "Add Column" at bounding box center [545, 285] width 1010 height 411
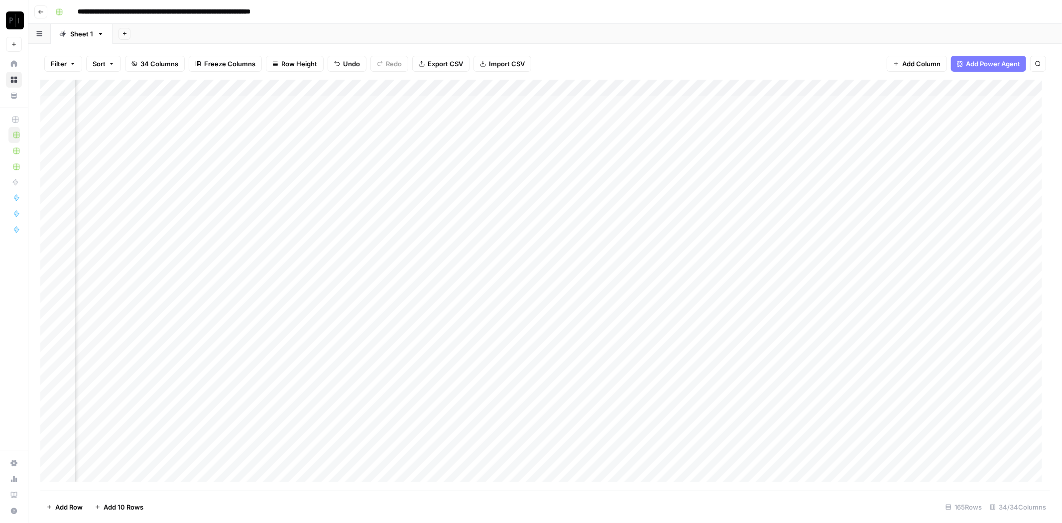
click at [357, 87] on div "Add Column" at bounding box center [545, 285] width 1010 height 411
click at [384, 145] on span "Remaining Rows" at bounding box center [394, 146] width 63 height 10
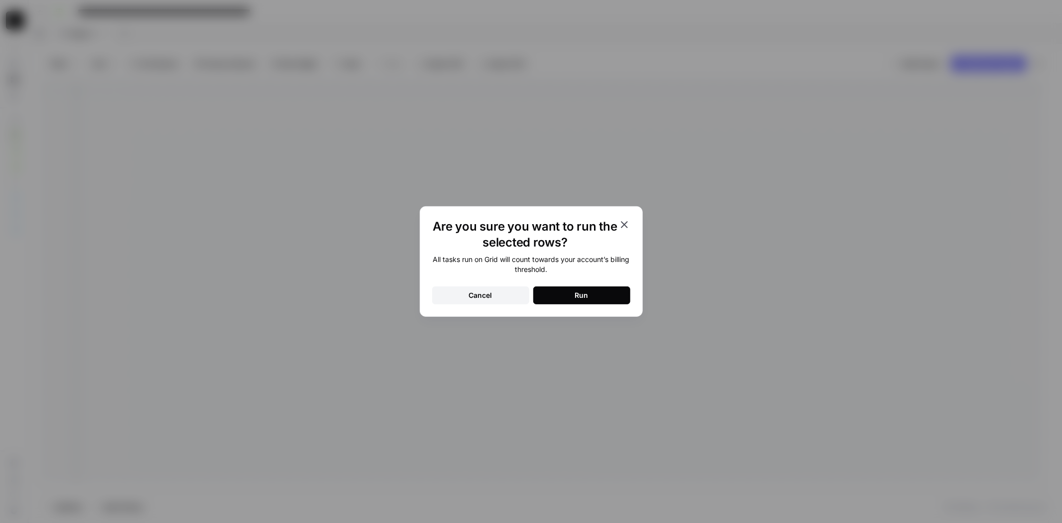
click at [584, 293] on div "Run" at bounding box center [581, 295] width 13 height 10
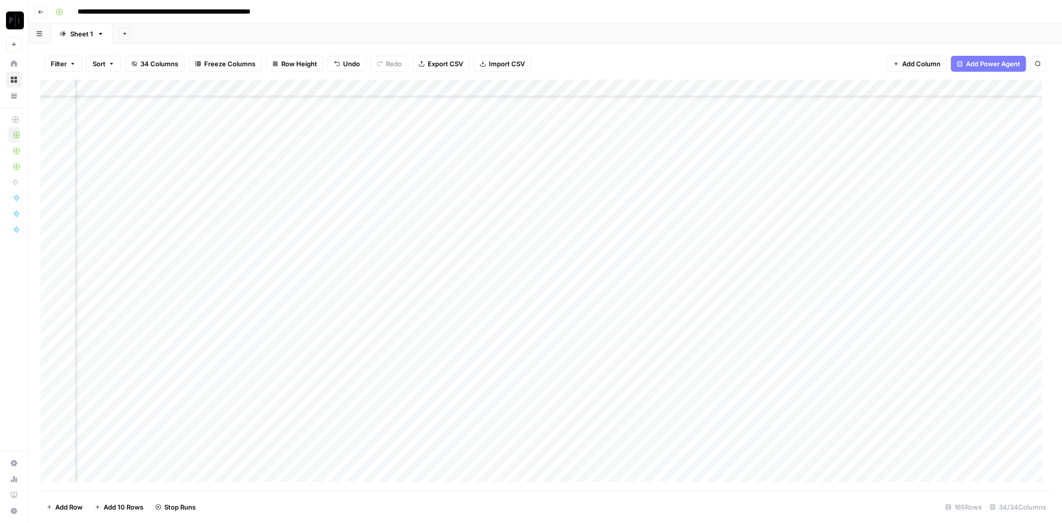
scroll to position [2423, 1559]
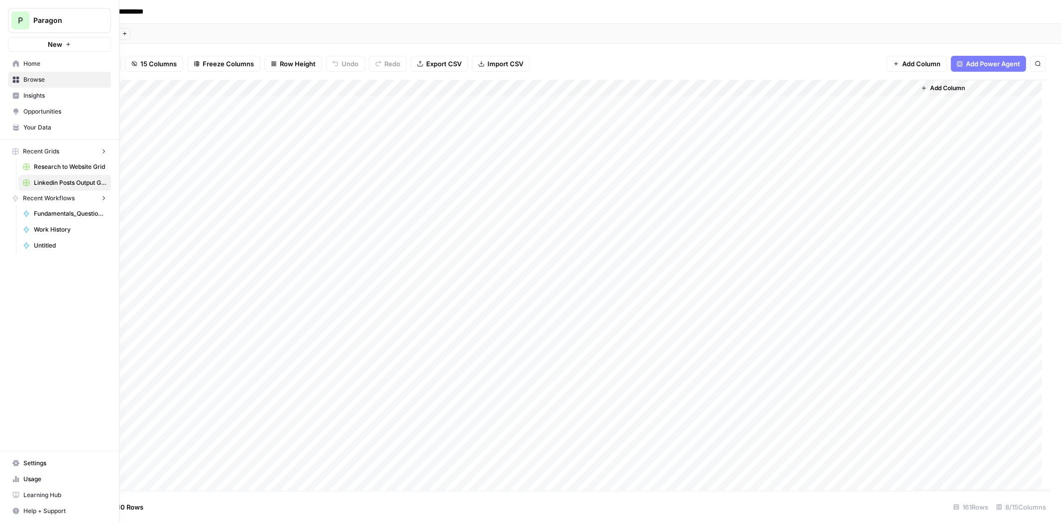
click at [13, 21] on div "P" at bounding box center [20, 20] width 18 height 18
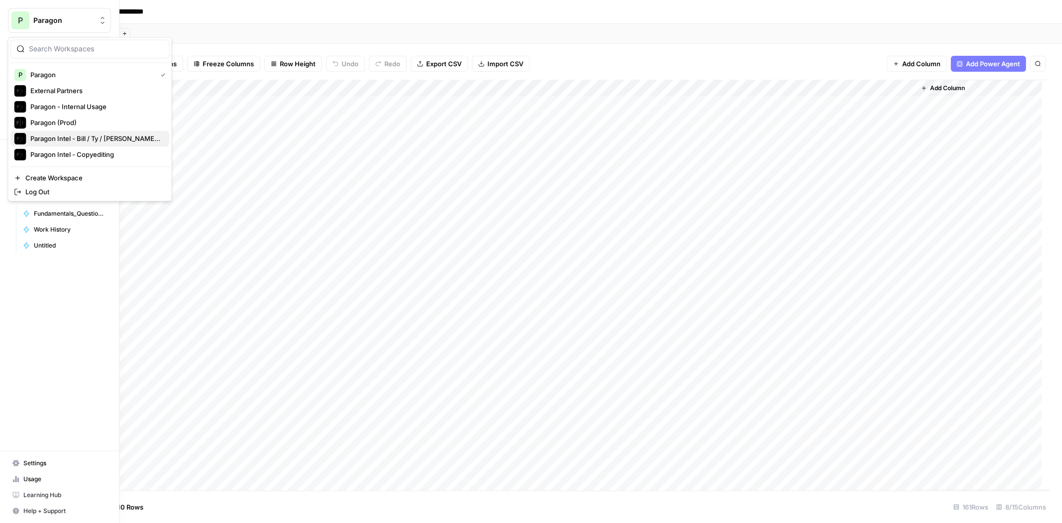
click at [93, 138] on span "Paragon Intel - Bill / Ty / [PERSON_NAME] R&D" at bounding box center [95, 138] width 131 height 10
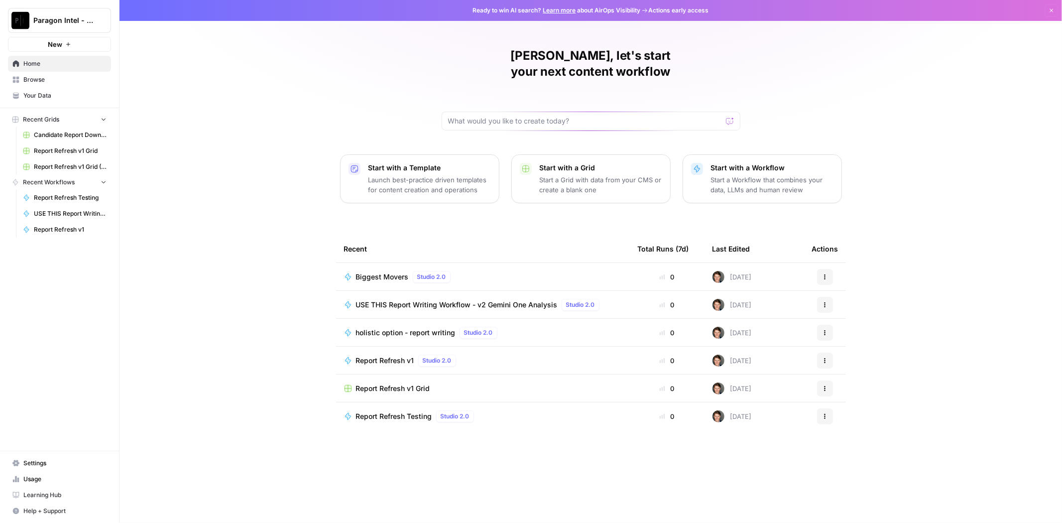
click at [516, 300] on span "USE THIS Report Writing Workflow - v2 Gemini One Analysis" at bounding box center [457, 305] width 202 height 10
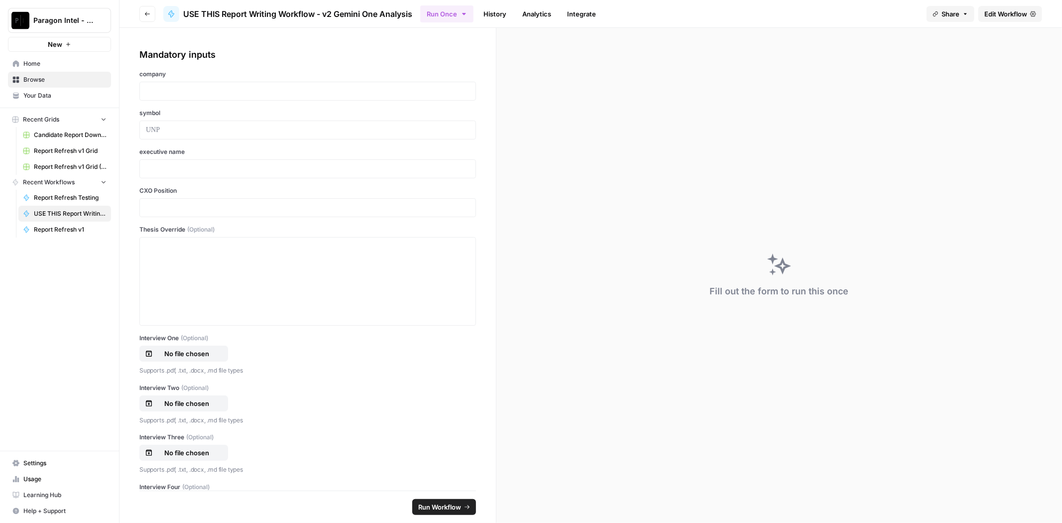
click at [994, 13] on span "Edit Workflow" at bounding box center [1005, 14] width 43 height 10
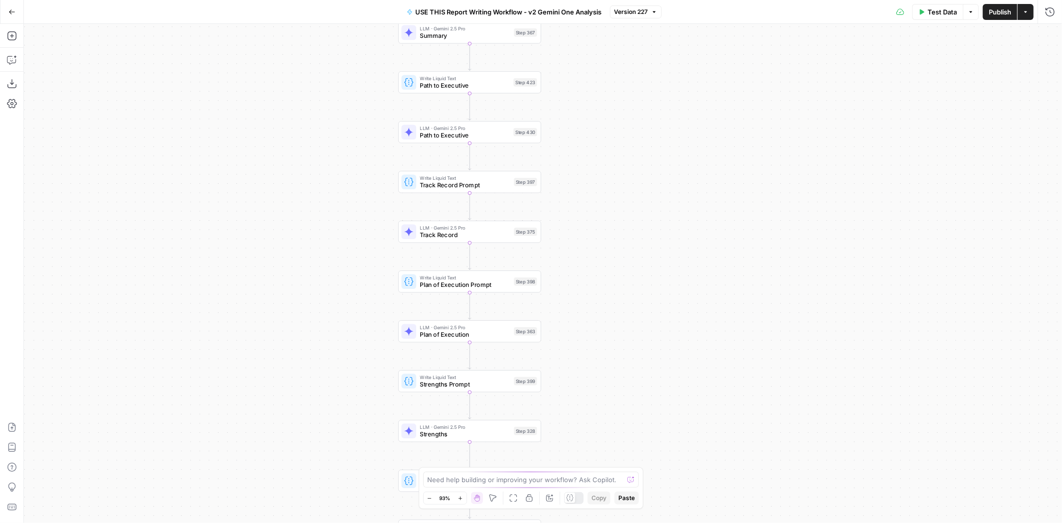
drag, startPoint x: 631, startPoint y: 347, endPoint x: 661, endPoint y: 314, distance: 44.8
click at [703, 126] on div "true false Workflow Input Settings Inputs Write Liquid Text COMPANY RESEARCH St…" at bounding box center [543, 273] width 1038 height 499
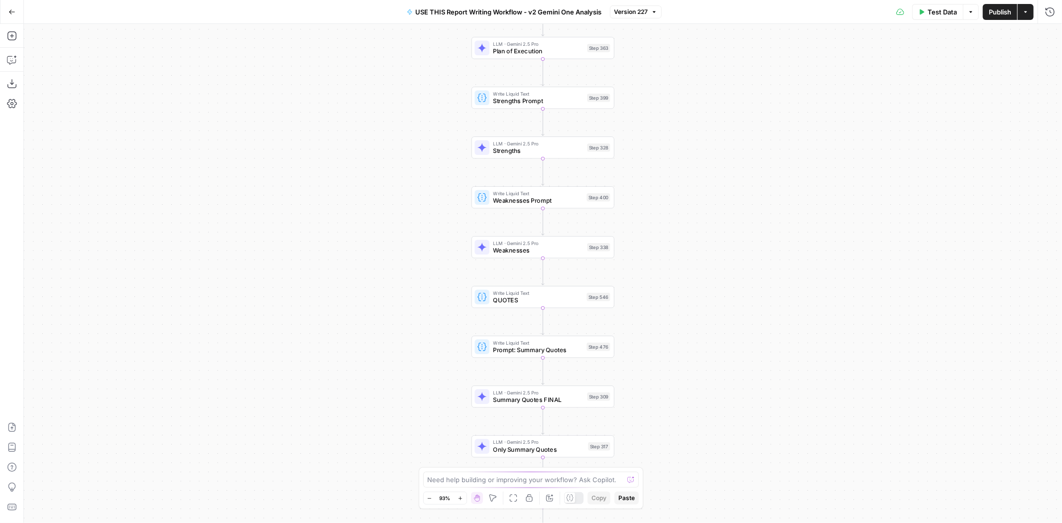
drag, startPoint x: 686, startPoint y: 353, endPoint x: 706, endPoint y: 203, distance: 151.2
click at [706, 203] on div "true false Workflow Input Settings Inputs Write Liquid Text COMPANY RESEARCH St…" at bounding box center [543, 273] width 1038 height 499
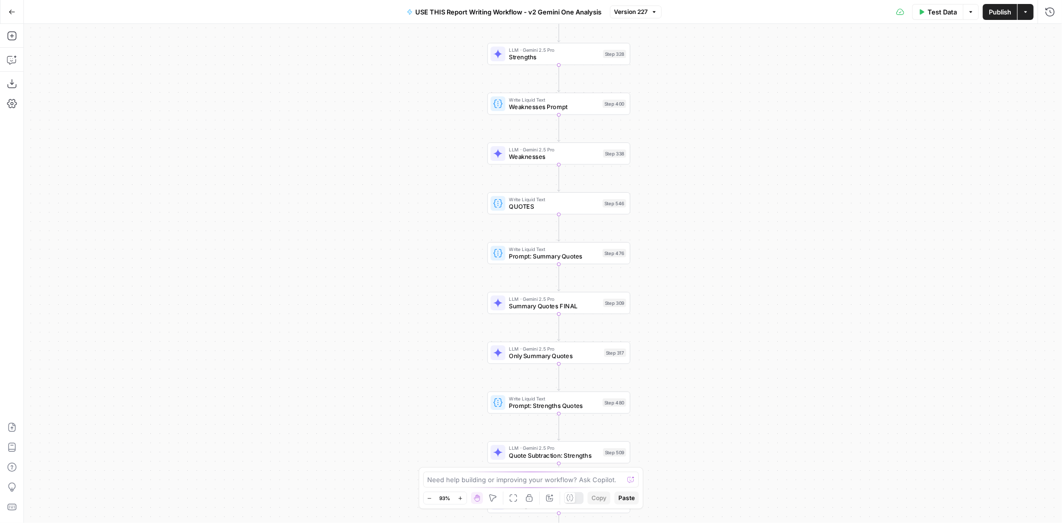
drag, startPoint x: 689, startPoint y: 385, endPoint x: 708, endPoint y: 247, distance: 139.6
click at [708, 249] on div "true false Workflow Input Settings Inputs Write Liquid Text COMPANY RESEARCH St…" at bounding box center [543, 273] width 1038 height 499
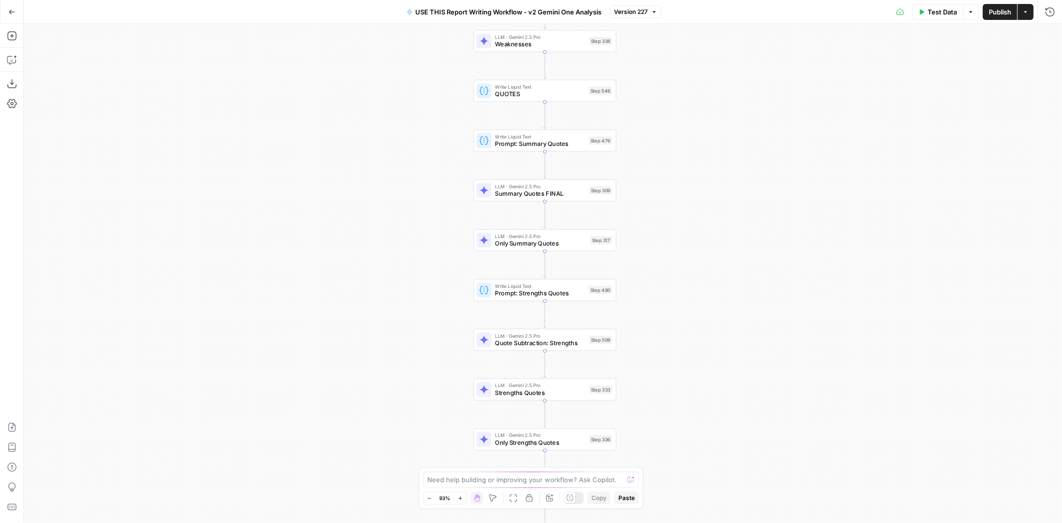
drag, startPoint x: 696, startPoint y: 335, endPoint x: 690, endPoint y: 324, distance: 12.7
click at [690, 326] on div "true false Workflow Input Settings Inputs Write Liquid Text COMPANY RESEARCH St…" at bounding box center [543, 273] width 1038 height 499
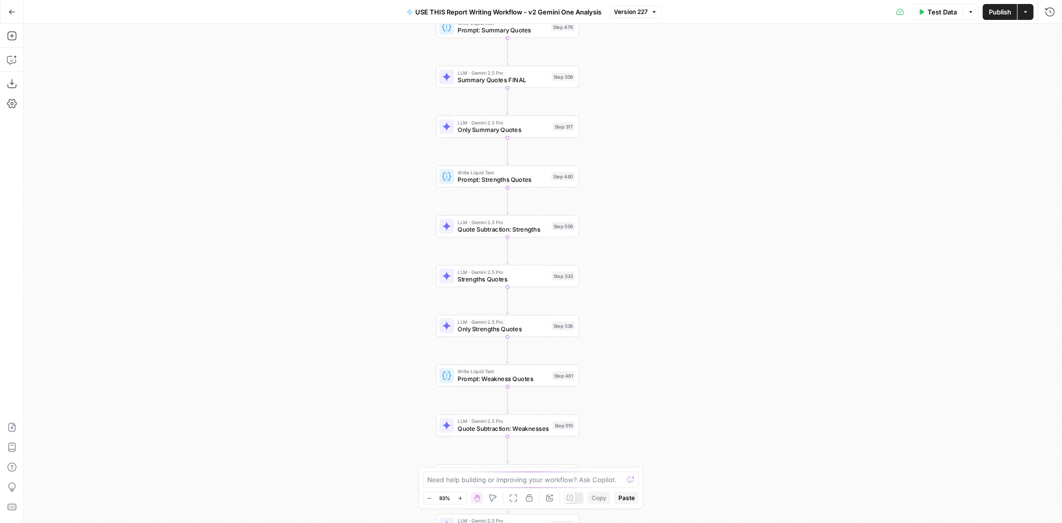
drag, startPoint x: 724, startPoint y: 318, endPoint x: 691, endPoint y: 227, distance: 96.7
click at [691, 227] on div "true false Workflow Input Settings Inputs Write Liquid Text COMPANY RESEARCH St…" at bounding box center [543, 273] width 1038 height 499
drag, startPoint x: 704, startPoint y: 307, endPoint x: 681, endPoint y: 254, distance: 57.1
click at [681, 254] on div "true false Workflow Input Settings Inputs Write Liquid Text COMPANY RESEARCH St…" at bounding box center [543, 273] width 1038 height 499
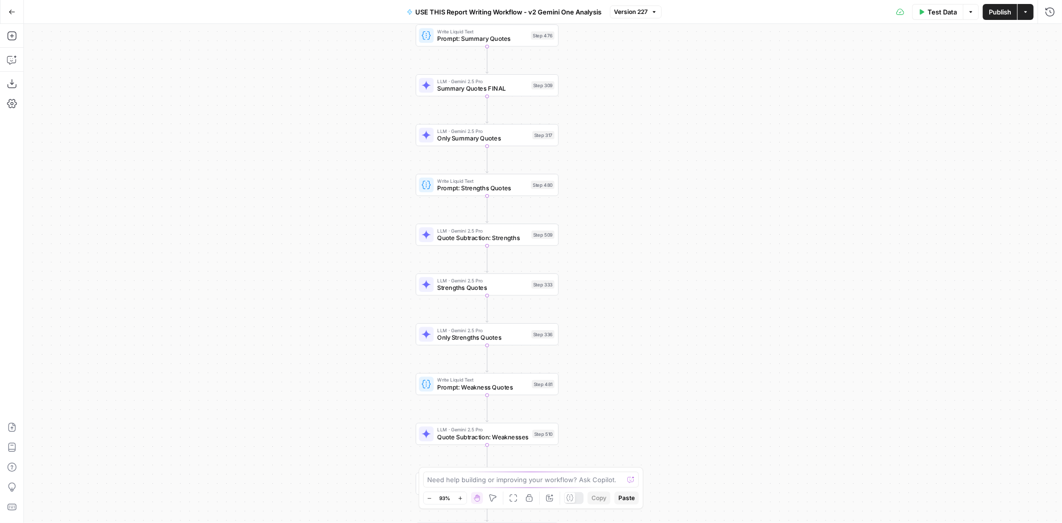
drag, startPoint x: 601, startPoint y: 108, endPoint x: 605, endPoint y: 218, distance: 109.6
click at [605, 218] on div "true false Workflow Input Settings Inputs Write Liquid Text COMPANY RESEARCH St…" at bounding box center [543, 273] width 1038 height 499
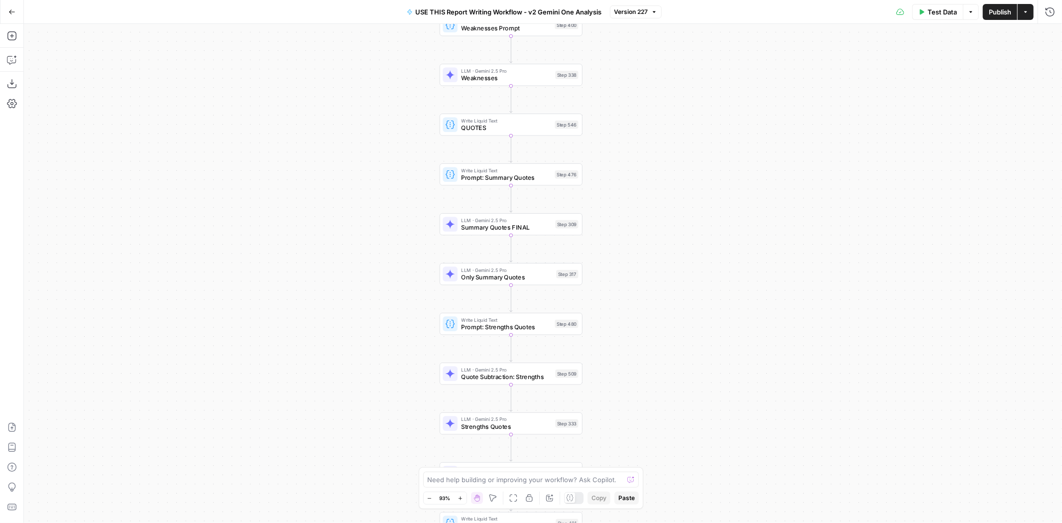
drag, startPoint x: 623, startPoint y: 108, endPoint x: 647, endPoint y: 247, distance: 141.0
click at [647, 247] on div "true false Workflow Input Settings Inputs Write Liquid Text COMPANY RESEARCH St…" at bounding box center [543, 273] width 1038 height 499
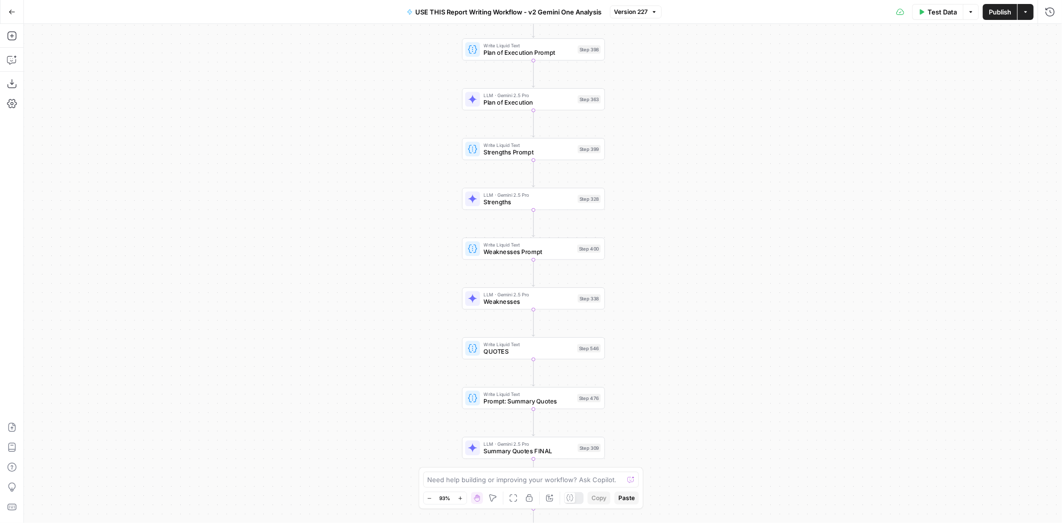
drag, startPoint x: 641, startPoint y: 122, endPoint x: 663, endPoint y: 346, distance: 224.7
click at [663, 346] on div "true false Workflow Input Settings Inputs Write Liquid Text COMPANY RESEARCH St…" at bounding box center [543, 273] width 1038 height 499
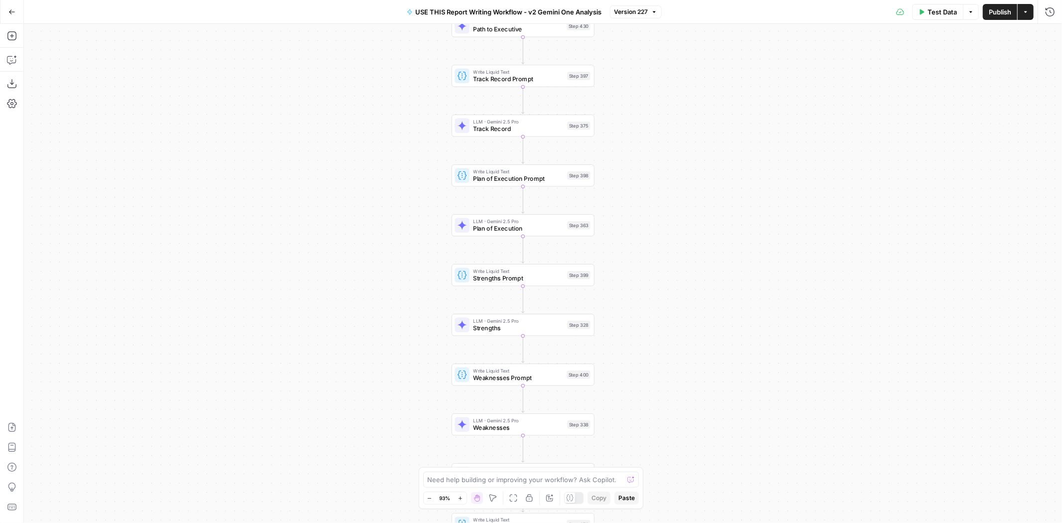
drag, startPoint x: 659, startPoint y: 144, endPoint x: 648, endPoint y: 244, distance: 100.6
click at [648, 244] on div "true false Workflow Input Settings Inputs Write Liquid Text COMPANY RESEARCH St…" at bounding box center [543, 273] width 1038 height 499
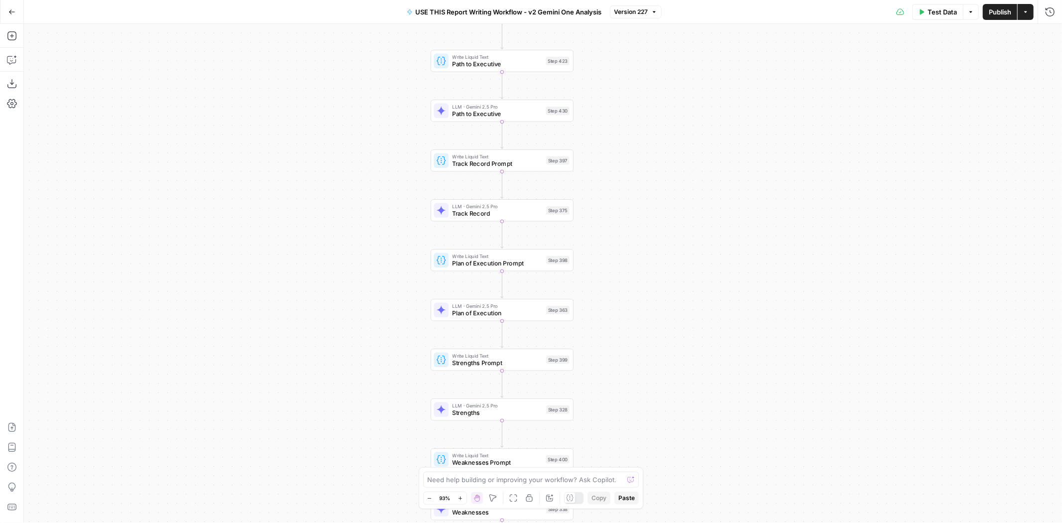
drag, startPoint x: 659, startPoint y: 142, endPoint x: 650, endPoint y: 179, distance: 37.8
click at [650, 179] on div "true false Workflow Input Settings Inputs Write Liquid Text COMPANY RESEARCH St…" at bounding box center [543, 273] width 1038 height 499
drag, startPoint x: 662, startPoint y: 111, endPoint x: 653, endPoint y: 175, distance: 65.4
click at [653, 175] on div "true false Workflow Input Settings Inputs Write Liquid Text COMPANY RESEARCH St…" at bounding box center [543, 273] width 1038 height 499
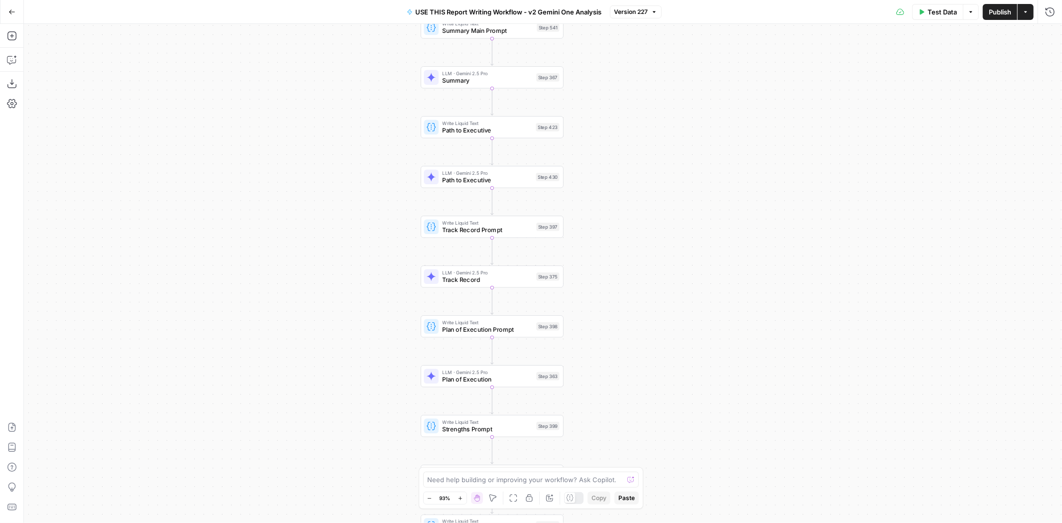
drag, startPoint x: 658, startPoint y: 87, endPoint x: 655, endPoint y: 137, distance: 50.4
click at [655, 137] on div "true false Workflow Input Settings Inputs Write Liquid Text COMPANY RESEARCH St…" at bounding box center [543, 273] width 1038 height 499
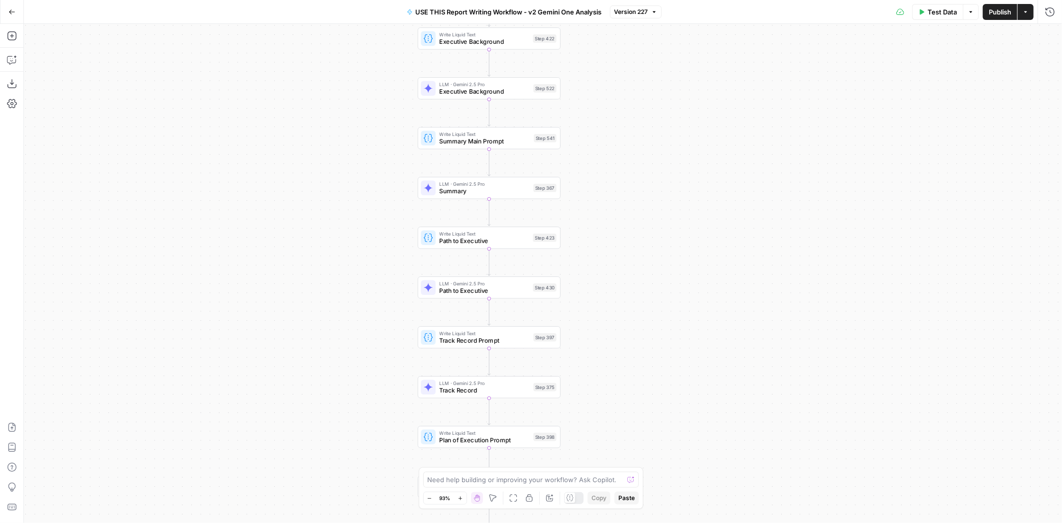
drag, startPoint x: 625, startPoint y: 60, endPoint x: 625, endPoint y: 121, distance: 60.3
click at [625, 121] on div "true false Workflow Input Settings Inputs Write Liquid Text COMPANY RESEARCH St…" at bounding box center [543, 273] width 1038 height 499
click at [504, 90] on span "Executive Background" at bounding box center [484, 91] width 90 height 9
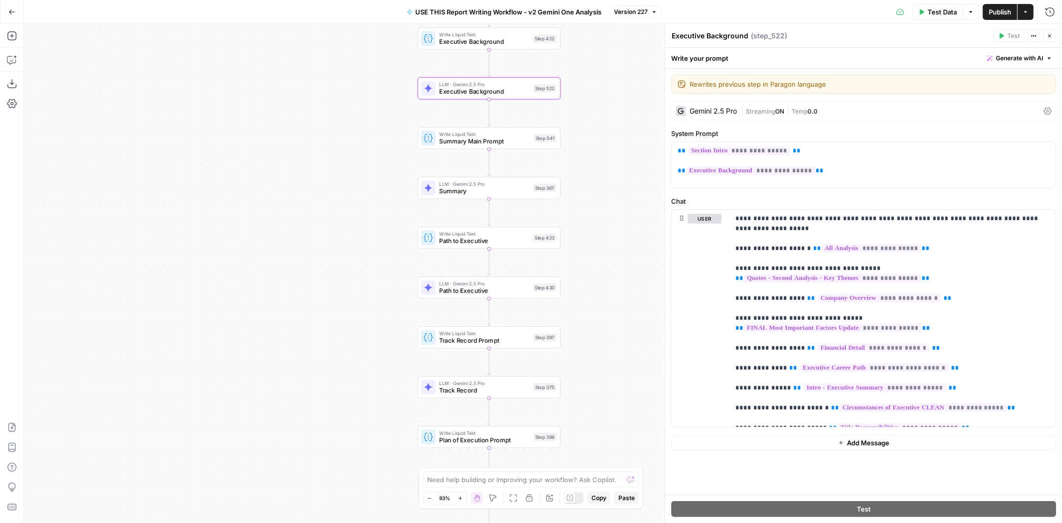
click at [1052, 36] on icon "button" at bounding box center [1050, 36] width 6 height 6
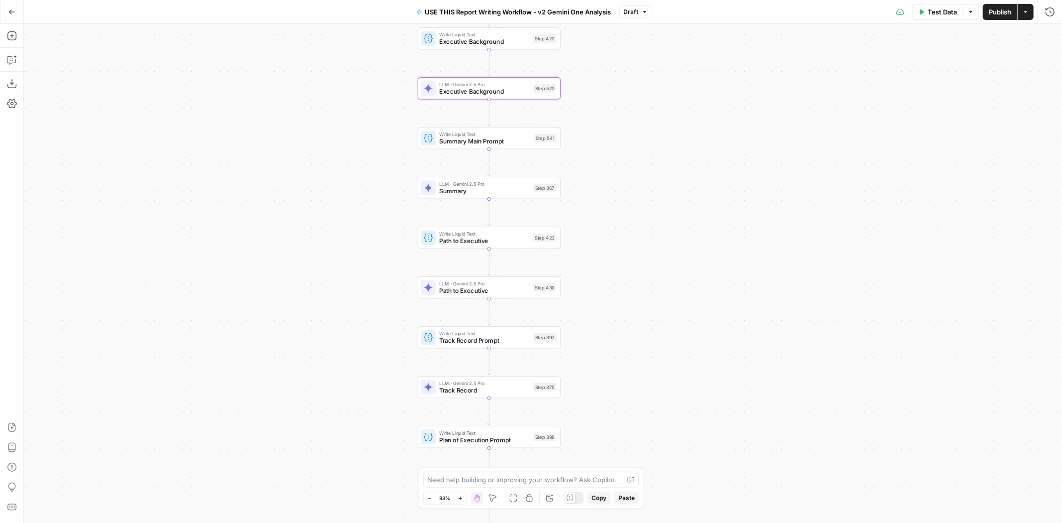
drag, startPoint x: 645, startPoint y: 95, endPoint x: 644, endPoint y: 251, distance: 156.9
click at [644, 251] on div "true false Workflow Input Settings Inputs Write Liquid Text COMPANY RESEARCH St…" at bounding box center [543, 273] width 1038 height 499
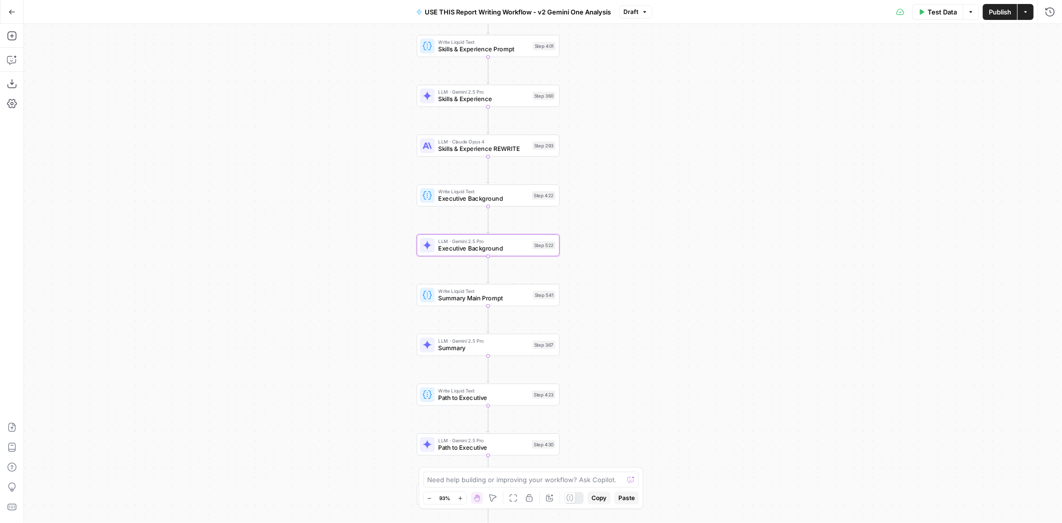
drag, startPoint x: 643, startPoint y: 102, endPoint x: 661, endPoint y: 211, distance: 109.9
click at [661, 211] on div "true false Workflow Input Settings Inputs Write Liquid Text COMPANY RESEARCH St…" at bounding box center [543, 273] width 1038 height 499
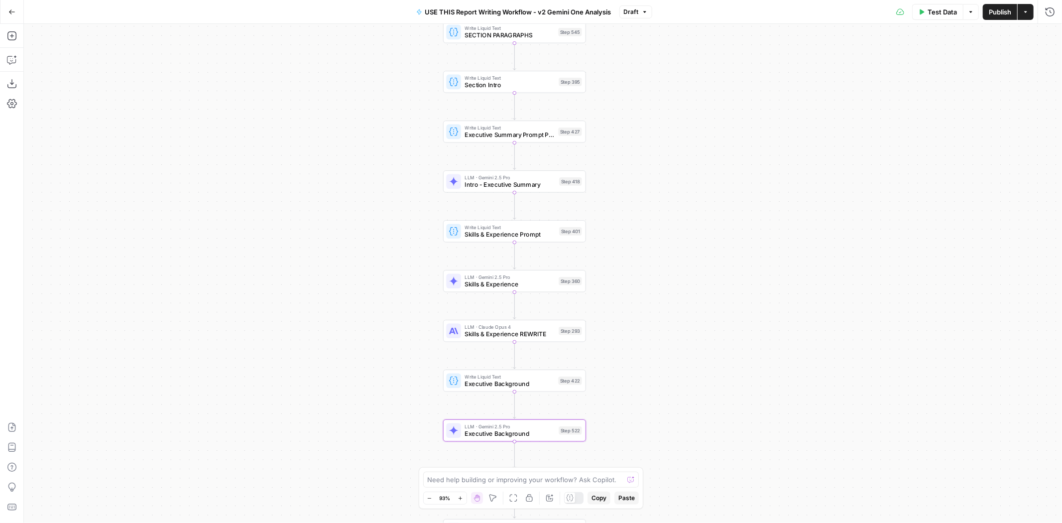
drag, startPoint x: 649, startPoint y: 98, endPoint x: 658, endPoint y: 175, distance: 77.2
click at [658, 175] on div "true false Workflow Input Settings Inputs Write Liquid Text COMPANY RESEARCH St…" at bounding box center [543, 273] width 1038 height 499
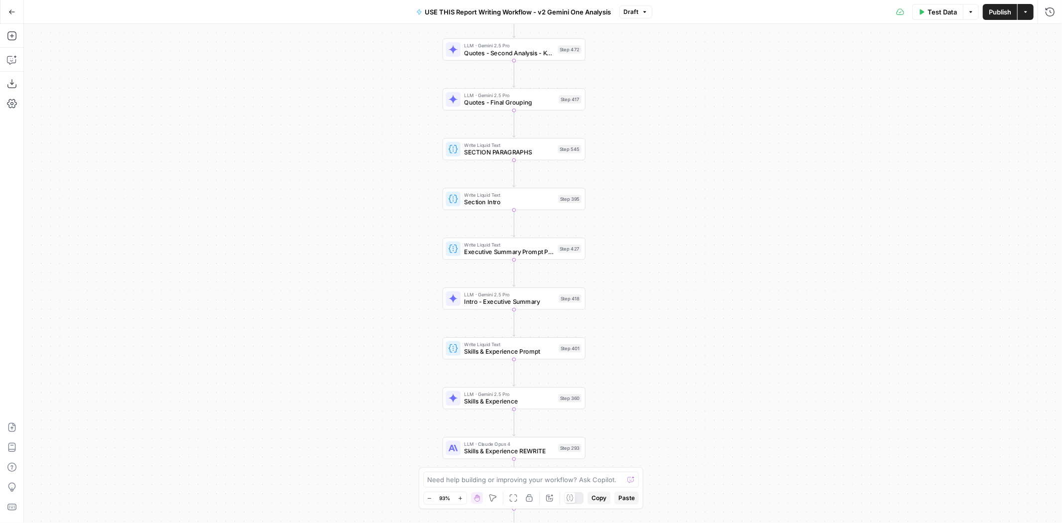
drag, startPoint x: 649, startPoint y: 83, endPoint x: 649, endPoint y: 200, distance: 117.0
click at [649, 200] on div "true false Workflow Input Settings Inputs Write Liquid Text COMPANY RESEARCH St…" at bounding box center [543, 273] width 1038 height 499
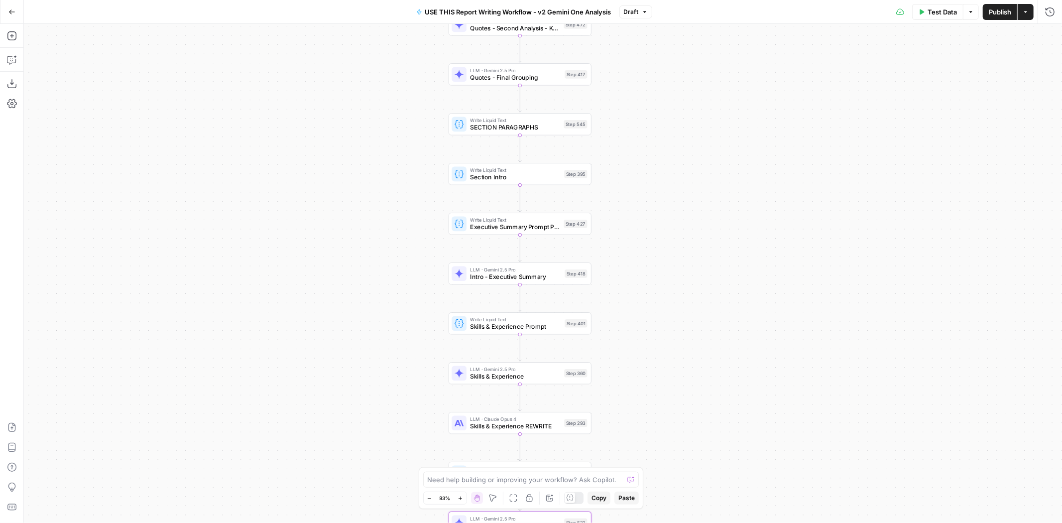
click at [665, 247] on div "true false Workflow Input Settings Inputs Write Liquid Text COMPANY RESEARCH St…" at bounding box center [543, 273] width 1038 height 499
click at [551, 277] on span "Intro - Executive Summary" at bounding box center [515, 276] width 91 height 9
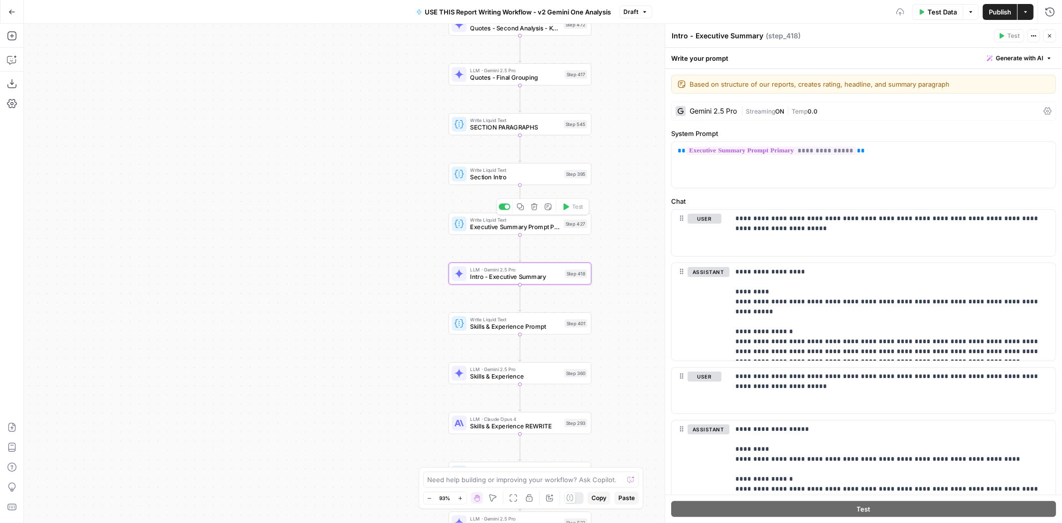
click at [530, 224] on span "Executive Summary Prompt Primary" at bounding box center [515, 227] width 90 height 9
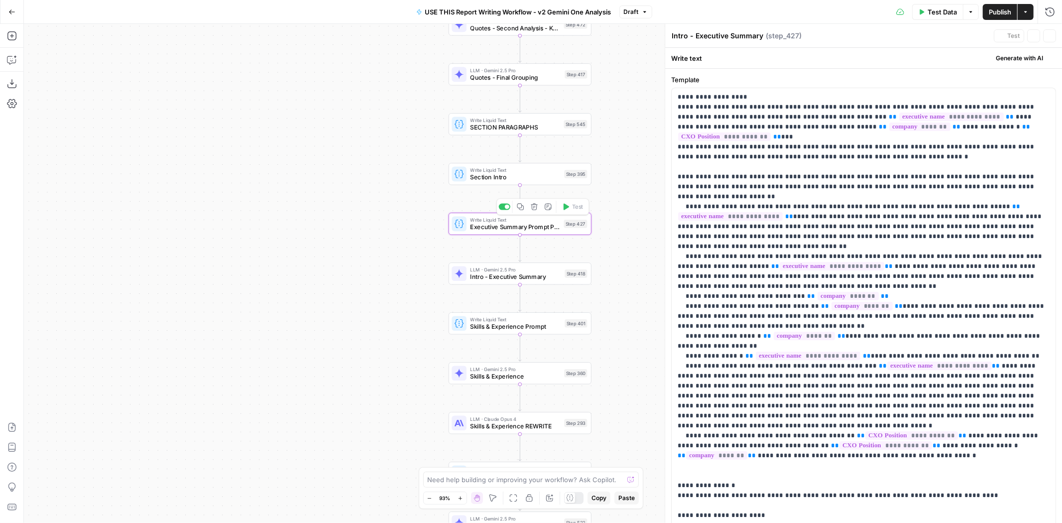
type textarea "Executive Summary Prompt Primary"
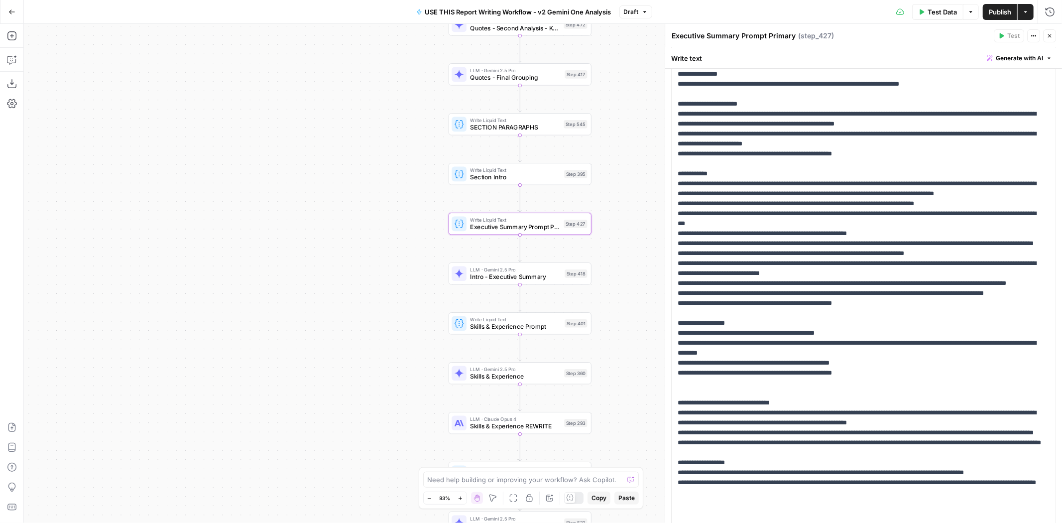
scroll to position [440, 0]
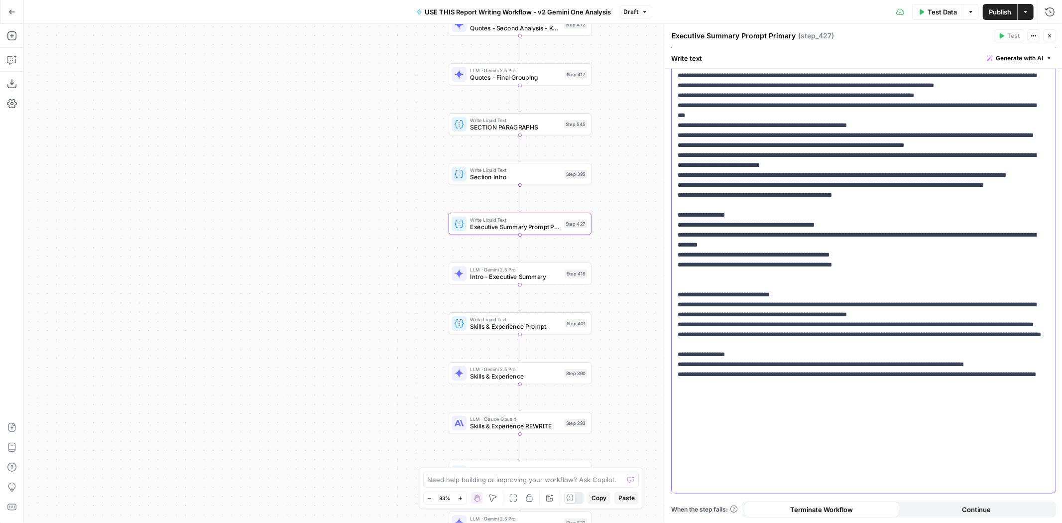
click at [844, 365] on p "**********" at bounding box center [859, 70] width 363 height 837
click at [497, 281] on span "Intro - Executive Summary" at bounding box center [515, 276] width 91 height 9
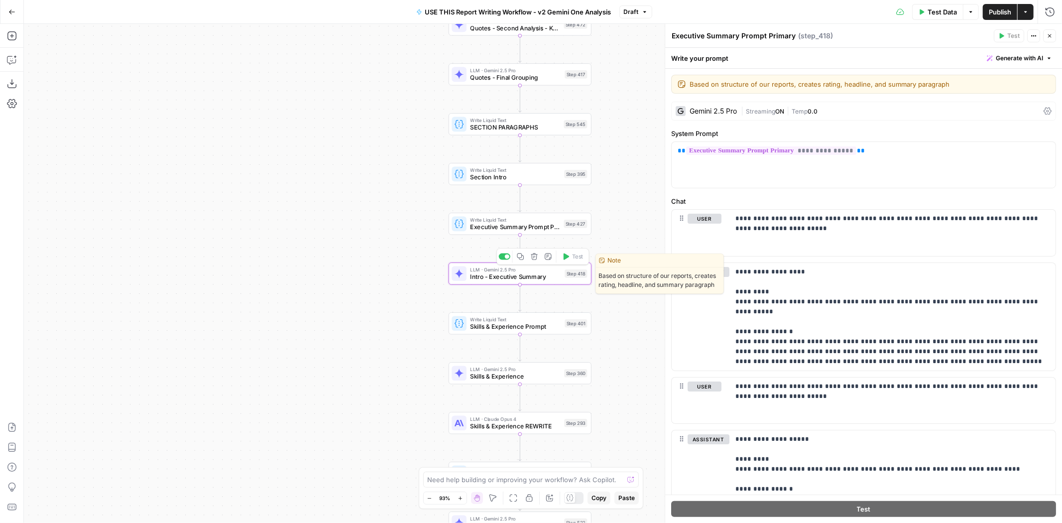
type textarea "Intro - Executive Summary"
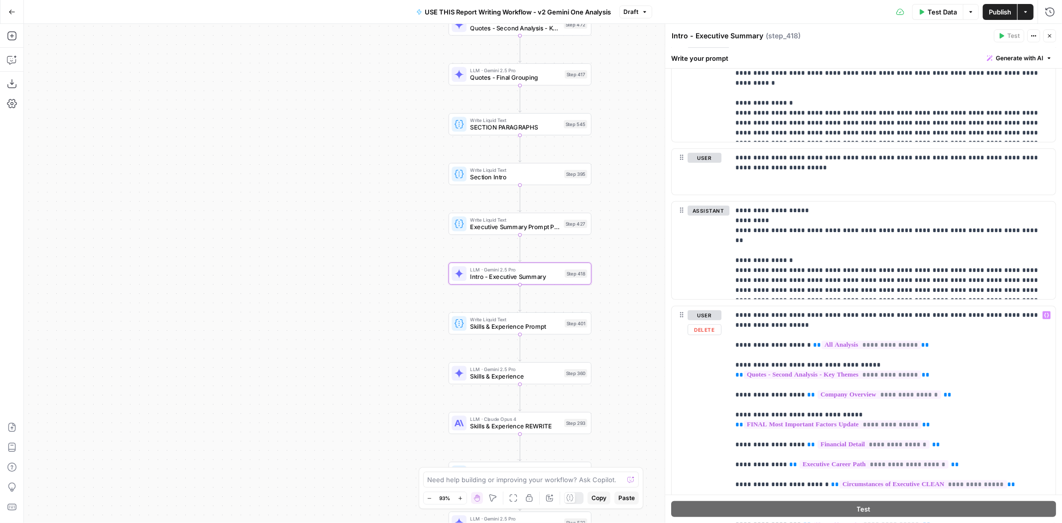
scroll to position [612, 0]
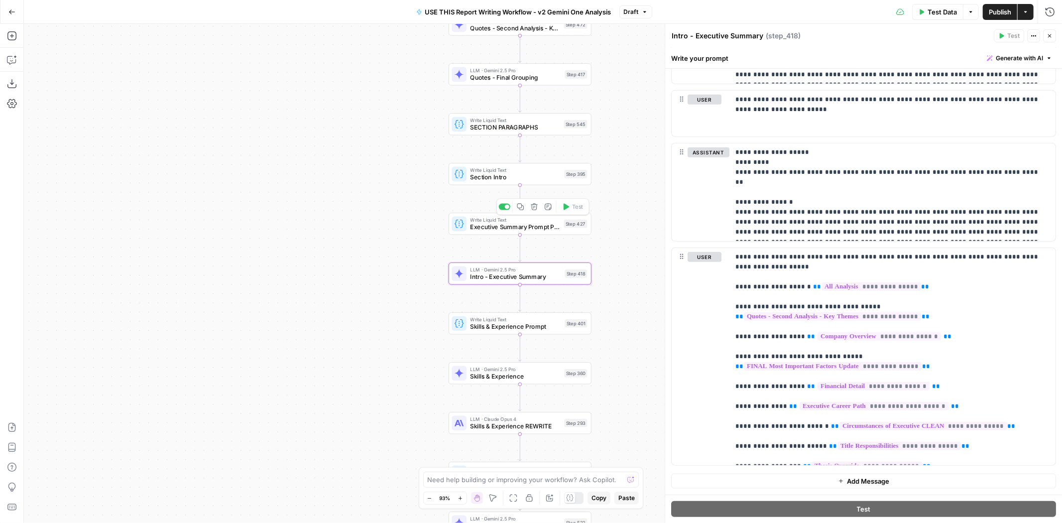
click at [501, 228] on span "Executive Summary Prompt Primary" at bounding box center [515, 227] width 90 height 9
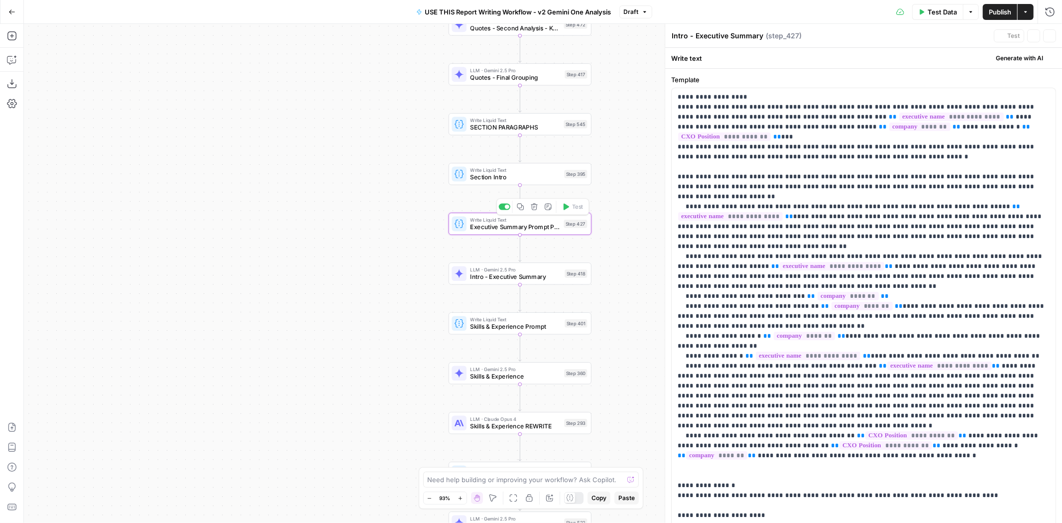
type textarea "Executive Summary Prompt Primary"
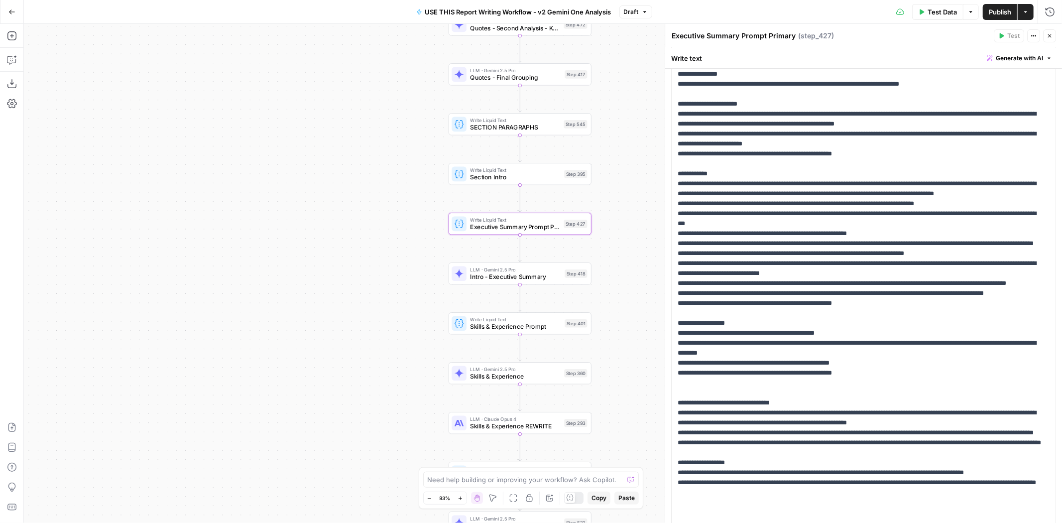
scroll to position [440, 0]
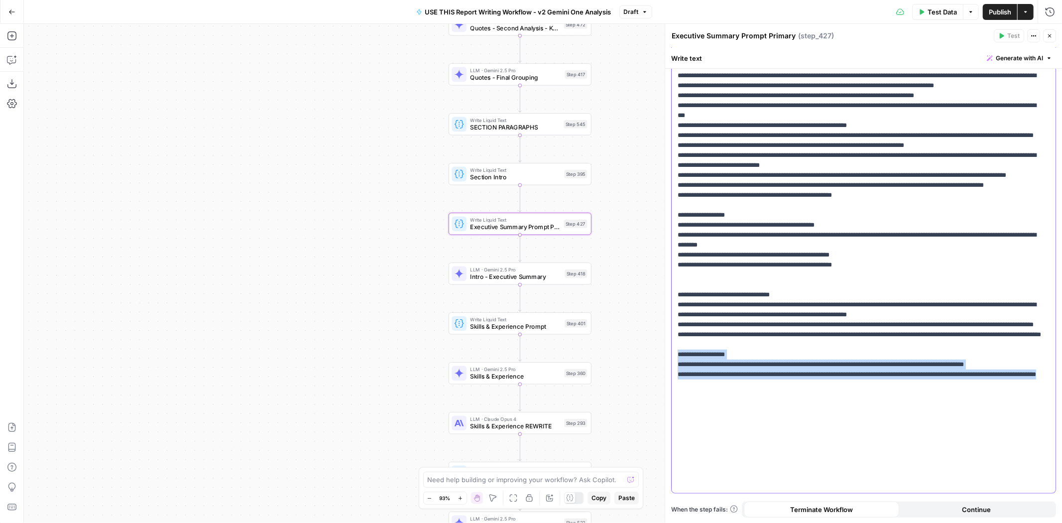
drag, startPoint x: 760, startPoint y: 477, endPoint x: 668, endPoint y: 453, distance: 95.2
click at [668, 453] on div "**********" at bounding box center [863, 273] width 397 height 499
copy p "**********"
click at [1052, 36] on span "Close" at bounding box center [1052, 36] width 0 height 0
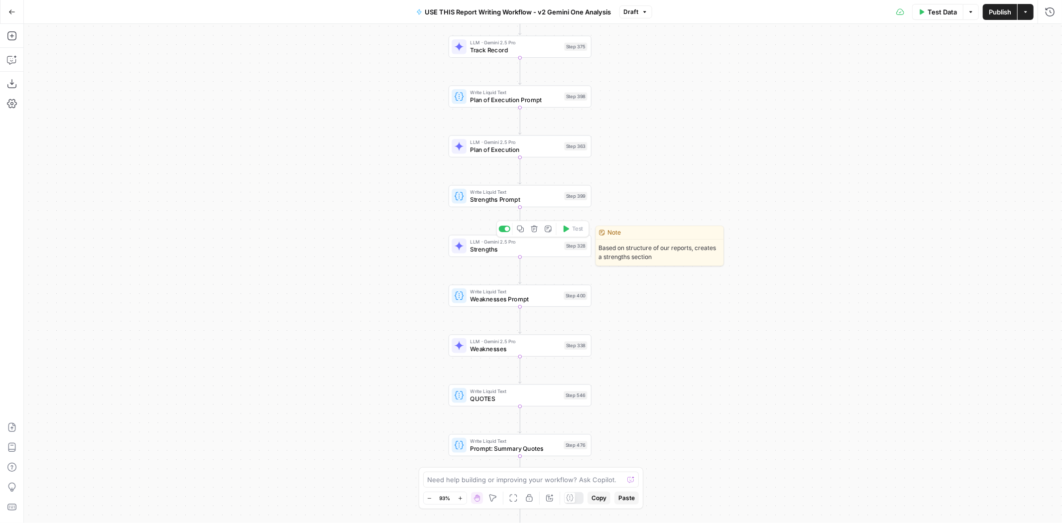
click at [555, 251] on span "Strengths" at bounding box center [515, 248] width 90 height 9
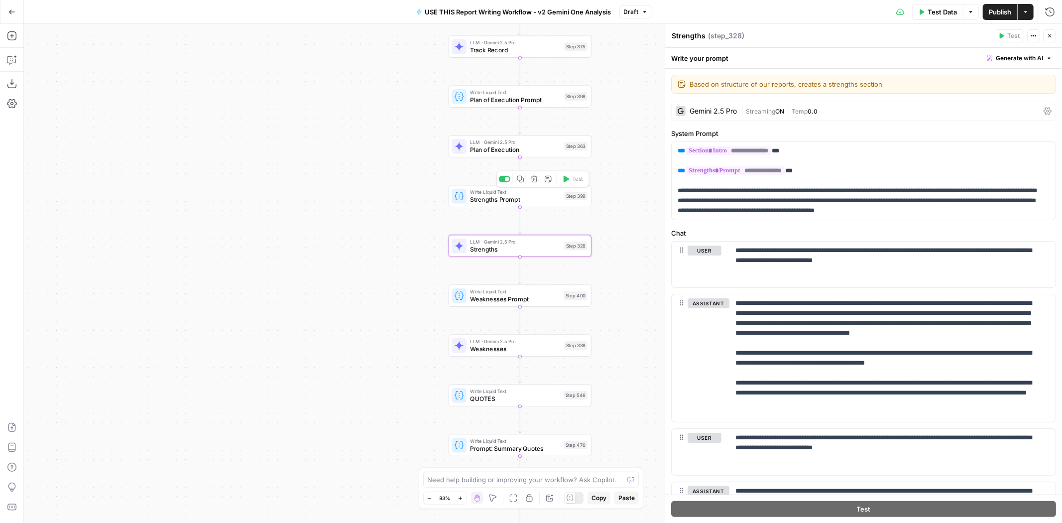
click at [524, 198] on span "Strengths Prompt" at bounding box center [515, 199] width 90 height 9
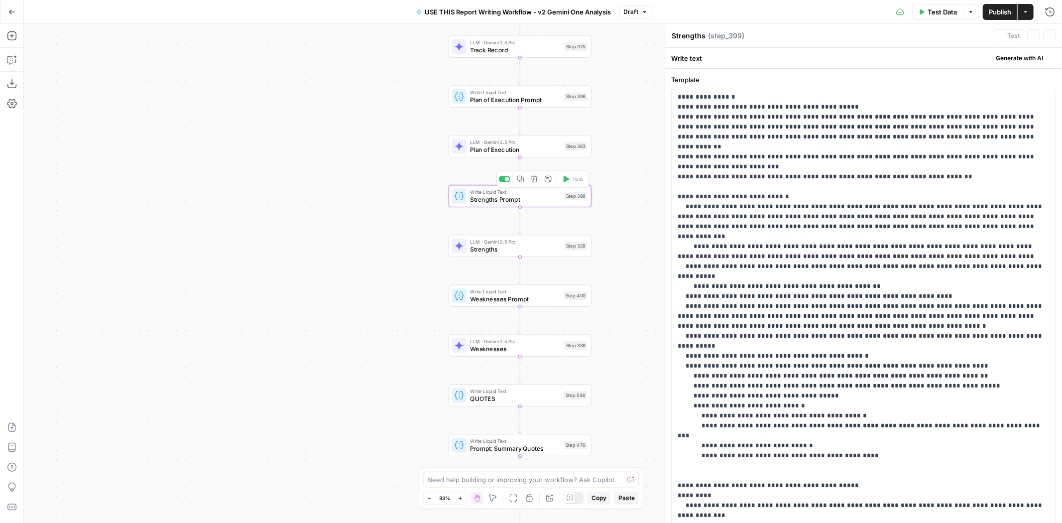
type textarea "Strengths Prompt"
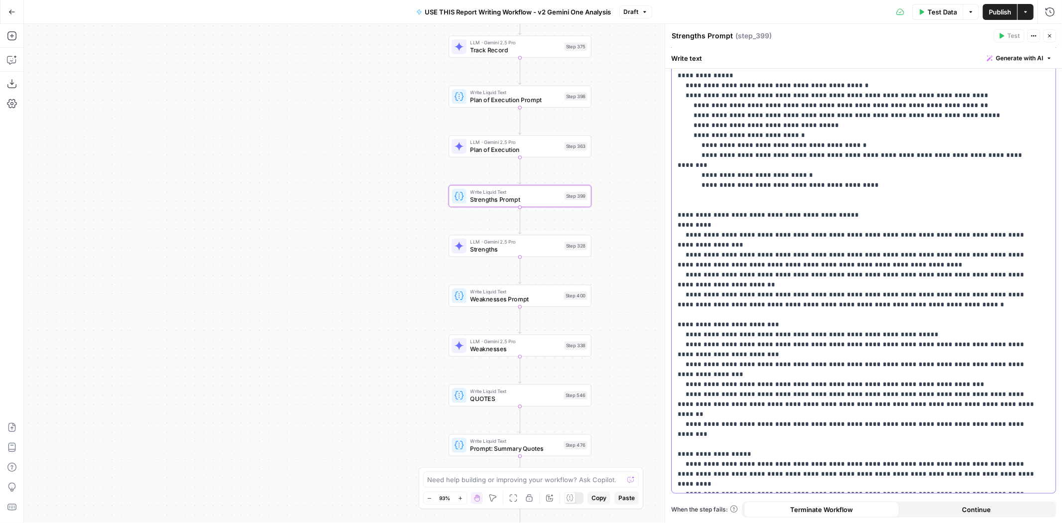
click at [1002, 471] on p "**********" at bounding box center [859, 155] width 363 height 667
click at [999, 464] on p "**********" at bounding box center [859, 155] width 363 height 667
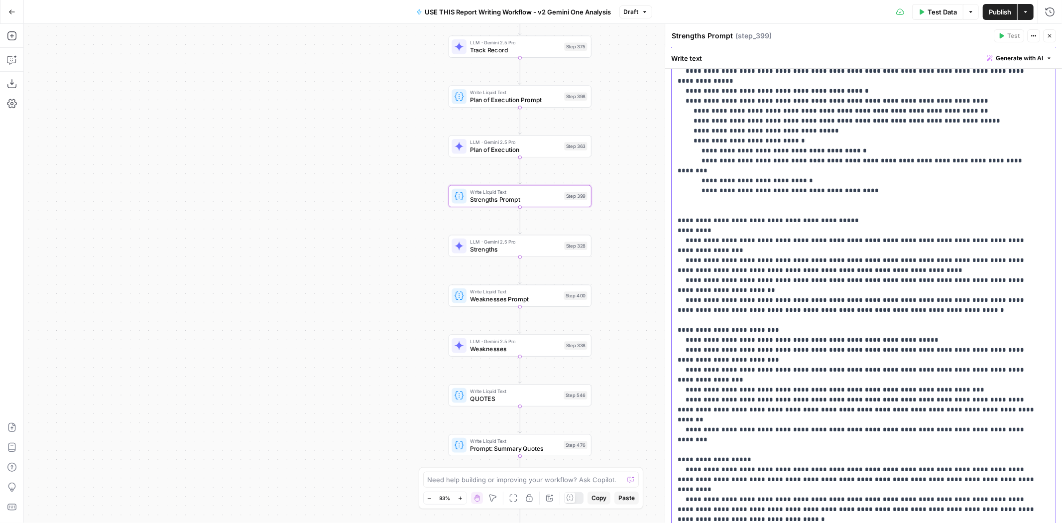
scroll to position [320, 0]
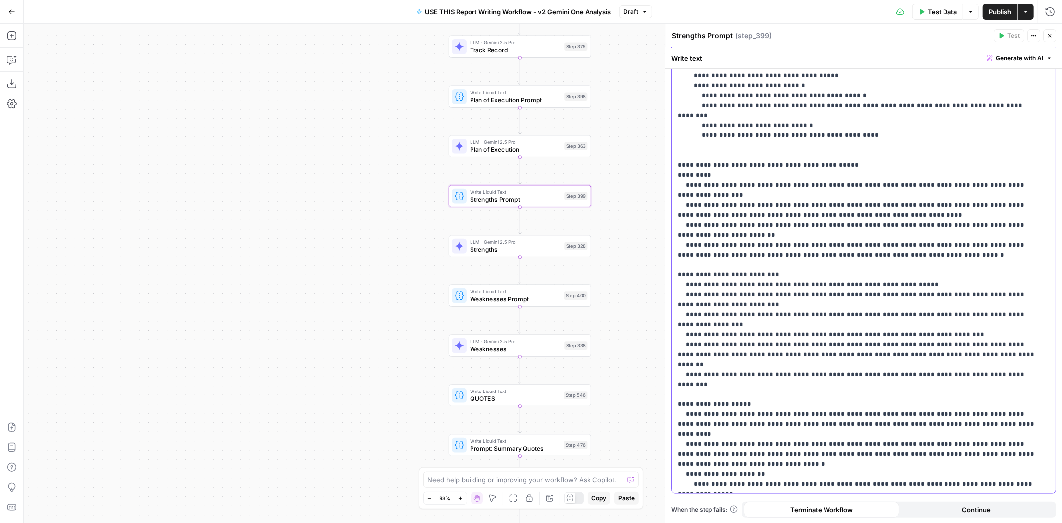
click at [1007, 300] on p "**********" at bounding box center [859, 130] width 363 height 717
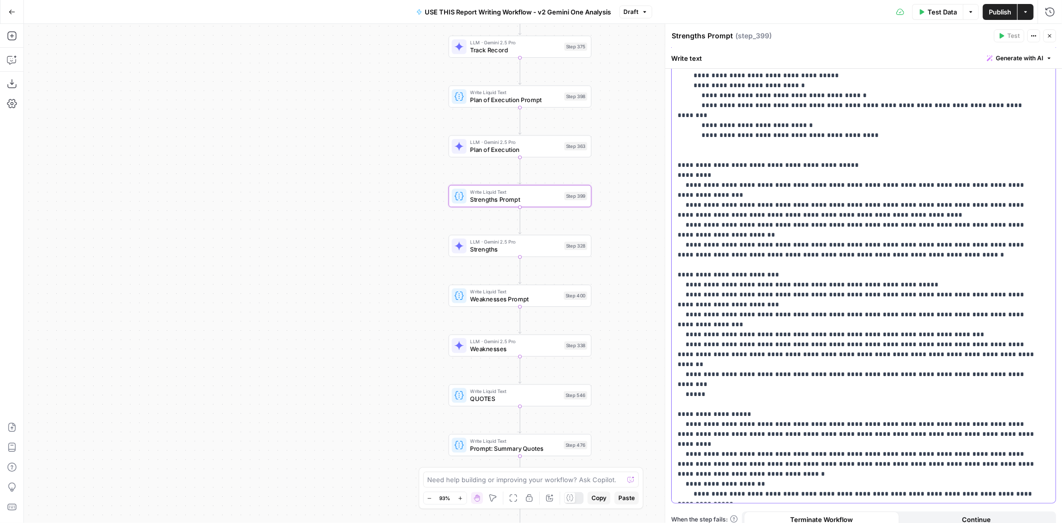
drag, startPoint x: 684, startPoint y: 445, endPoint x: 731, endPoint y: 445, distance: 47.3
click at [731, 445] on p "**********" at bounding box center [859, 135] width 363 height 727
click at [722, 317] on p "**********" at bounding box center [859, 135] width 363 height 727
drag, startPoint x: 767, startPoint y: 456, endPoint x: 812, endPoint y: 458, distance: 44.9
click at [812, 458] on p "**********" at bounding box center [859, 135] width 363 height 727
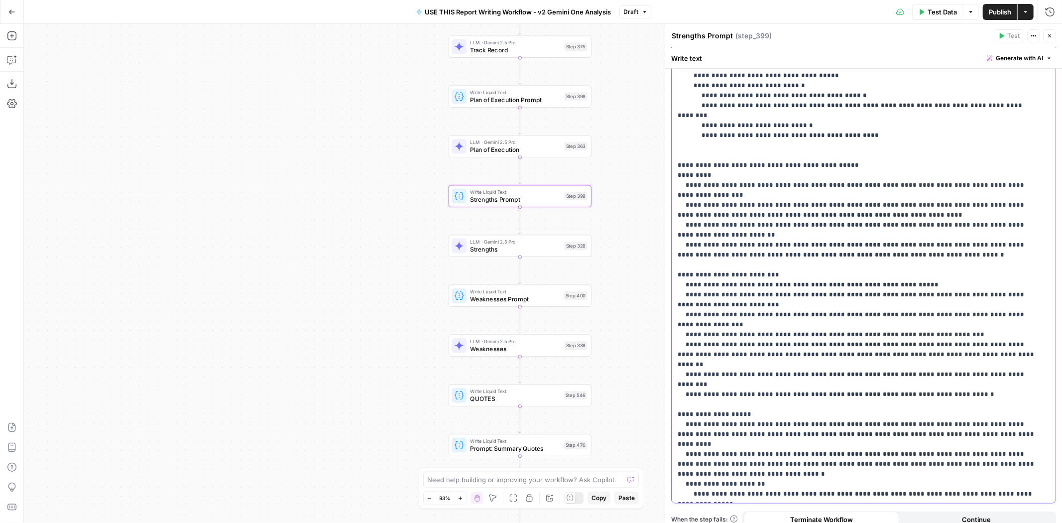
click at [793, 455] on p "**********" at bounding box center [859, 135] width 363 height 727
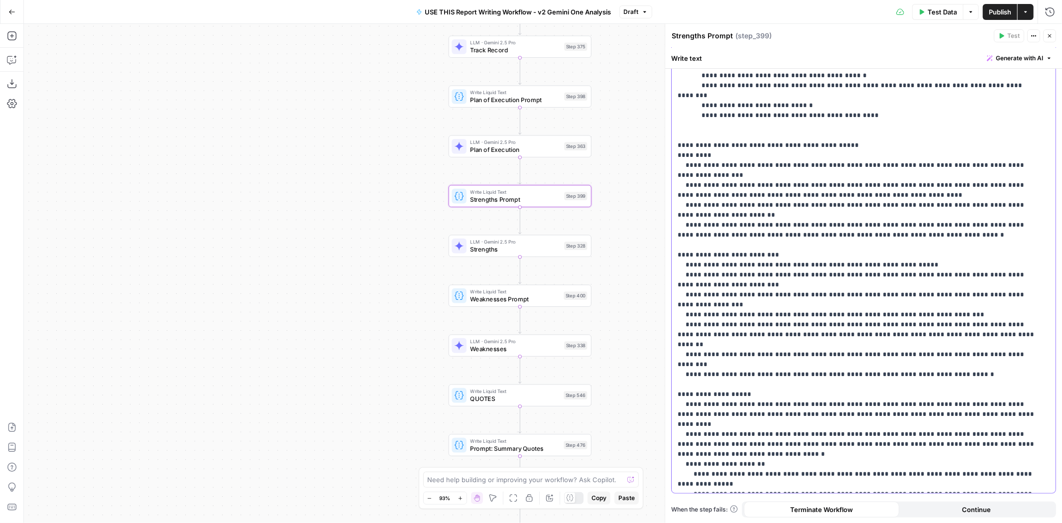
drag, startPoint x: 887, startPoint y: 435, endPoint x: 893, endPoint y: 446, distance: 12.0
click at [893, 446] on p "**********" at bounding box center [859, 120] width 363 height 737
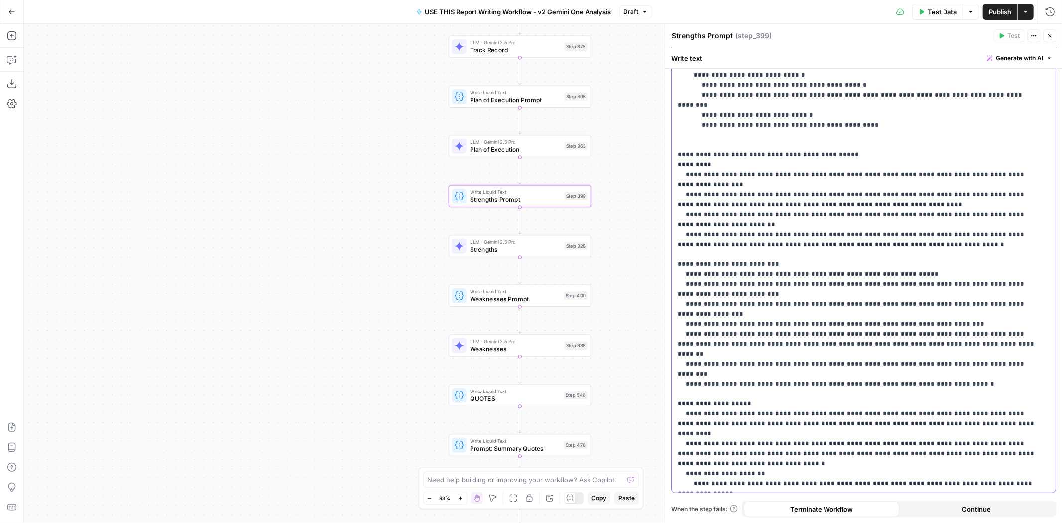
scroll to position [330, 0]
drag, startPoint x: 762, startPoint y: 467, endPoint x: 670, endPoint y: 452, distance: 93.2
click at [670, 452] on div "**********" at bounding box center [863, 131] width 397 height 785
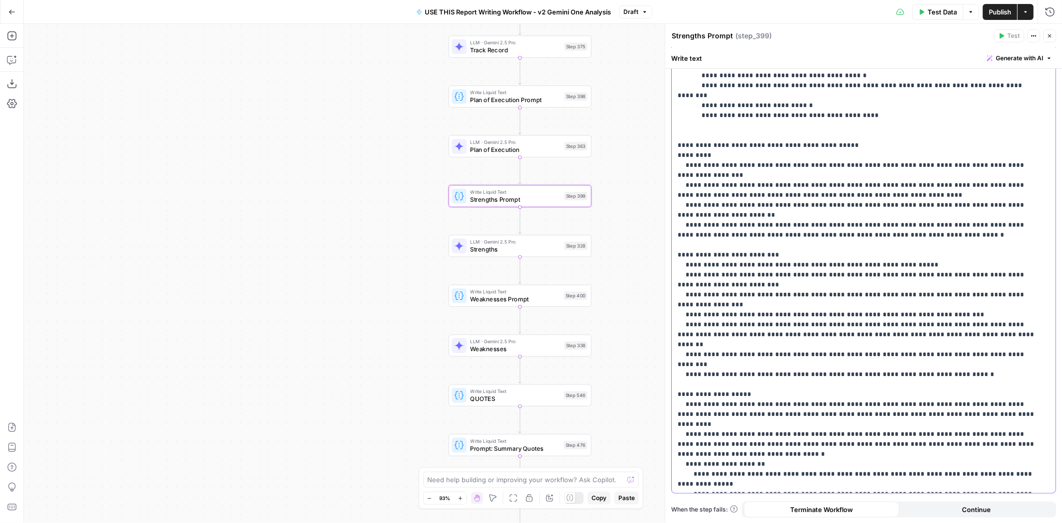
click at [705, 464] on p "**********" at bounding box center [859, 120] width 363 height 737
click at [944, 463] on p "**********" at bounding box center [859, 120] width 363 height 737
click at [882, 443] on p "**********" at bounding box center [859, 120] width 363 height 737
click at [963, 472] on p "**********" at bounding box center [859, 125] width 363 height 747
click at [1030, 476] on p "**********" at bounding box center [859, 125] width 363 height 747
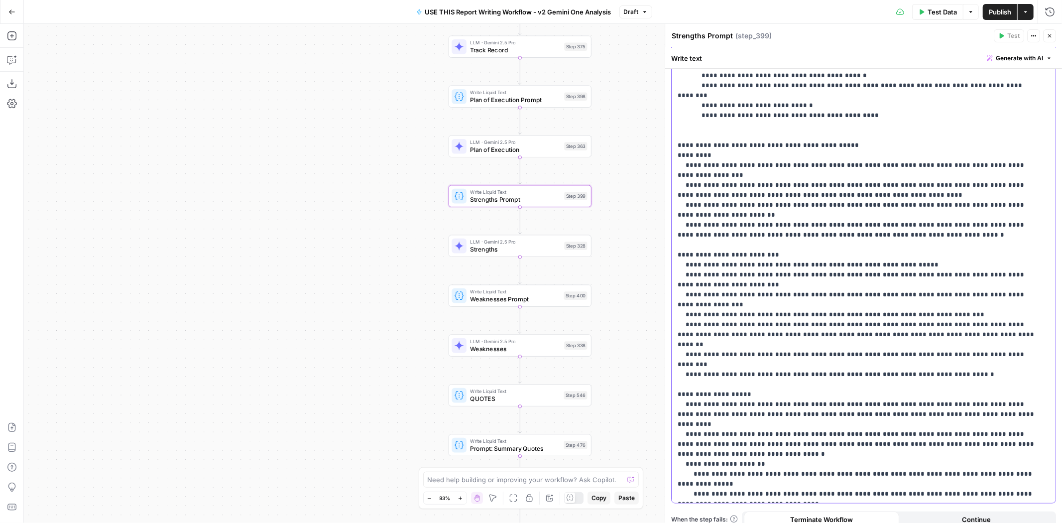
scroll to position [350, 0]
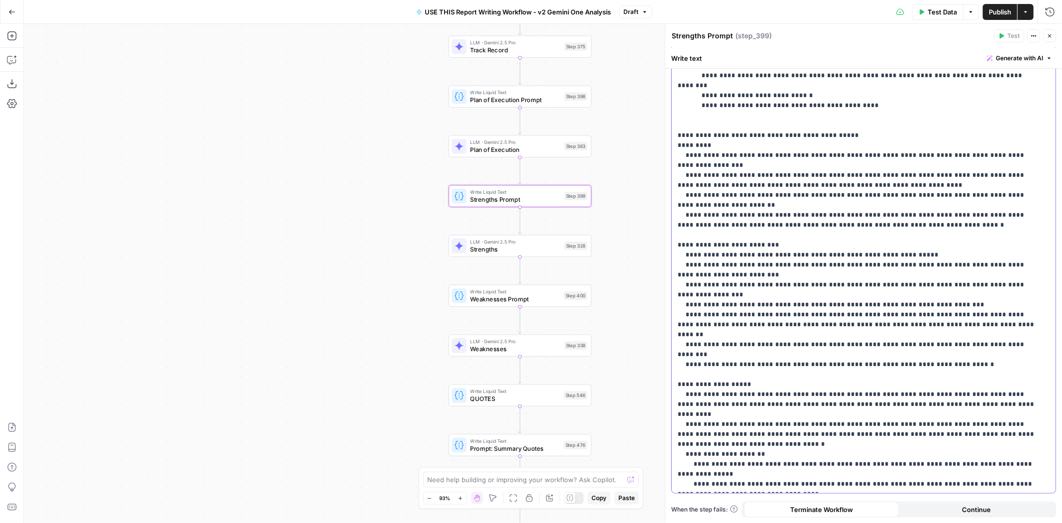
drag, startPoint x: 1022, startPoint y: 467, endPoint x: 672, endPoint y: 417, distance: 353.6
click at [672, 417] on div "**********" at bounding box center [864, 115] width 384 height 755
copy p "**********"
click at [554, 302] on span "Weaknesses Prompt" at bounding box center [515, 298] width 90 height 9
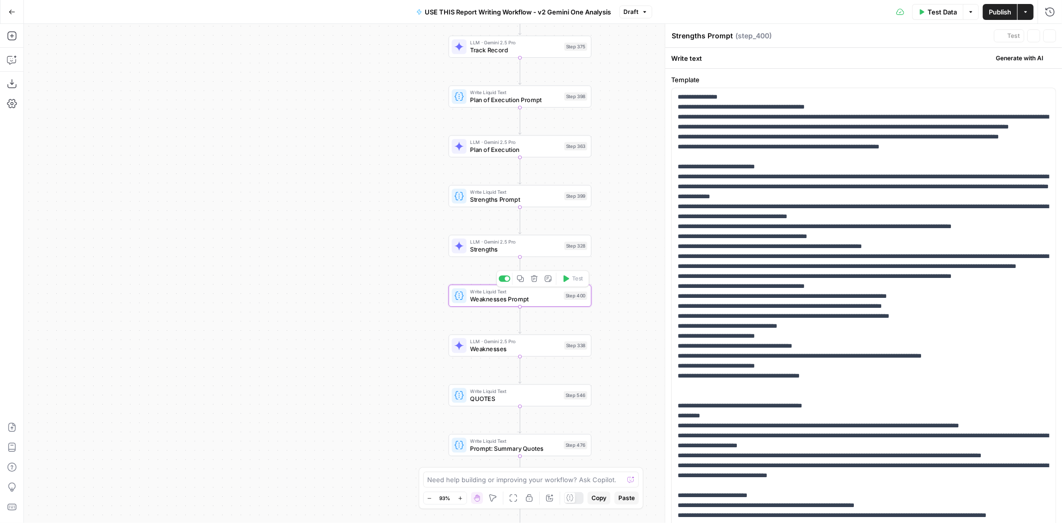
type textarea "Weaknesses Prompt"
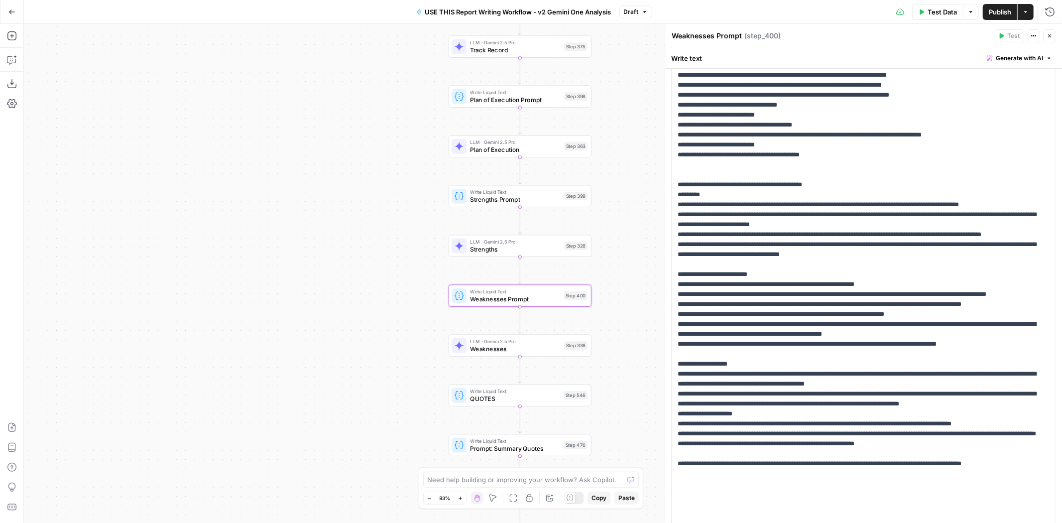
scroll to position [270, 0]
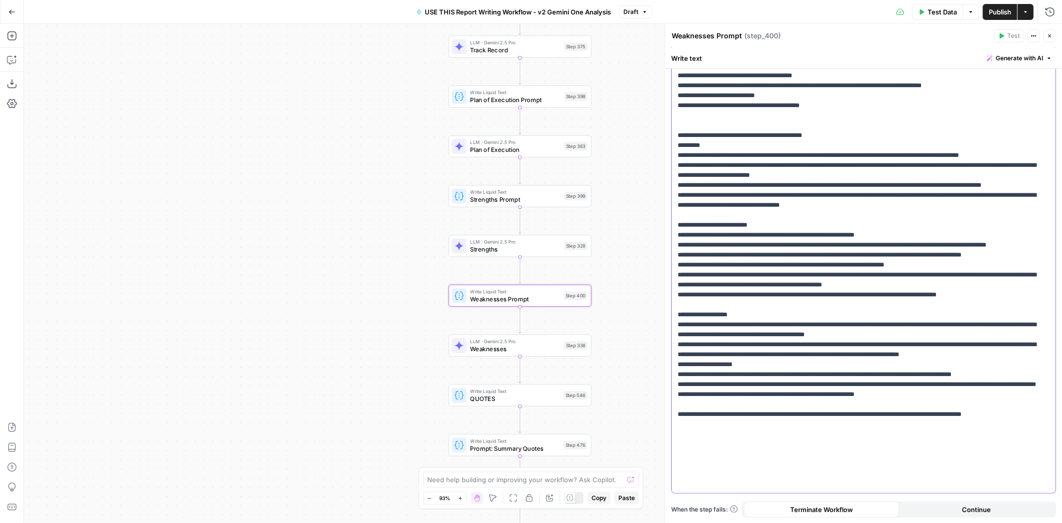
click at [949, 460] on p "**********" at bounding box center [859, 155] width 363 height 667
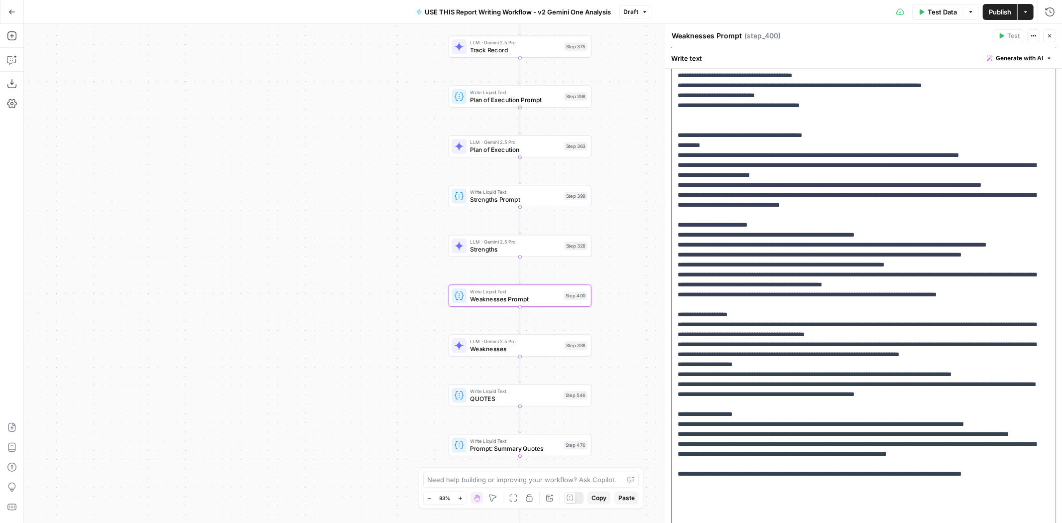
click at [1009, 357] on p "**********" at bounding box center [859, 190] width 363 height 737
click at [565, 191] on div "Write Liquid Text Strengths Prompt Step 399 Copy step Delete step Add Note Test" at bounding box center [519, 195] width 135 height 15
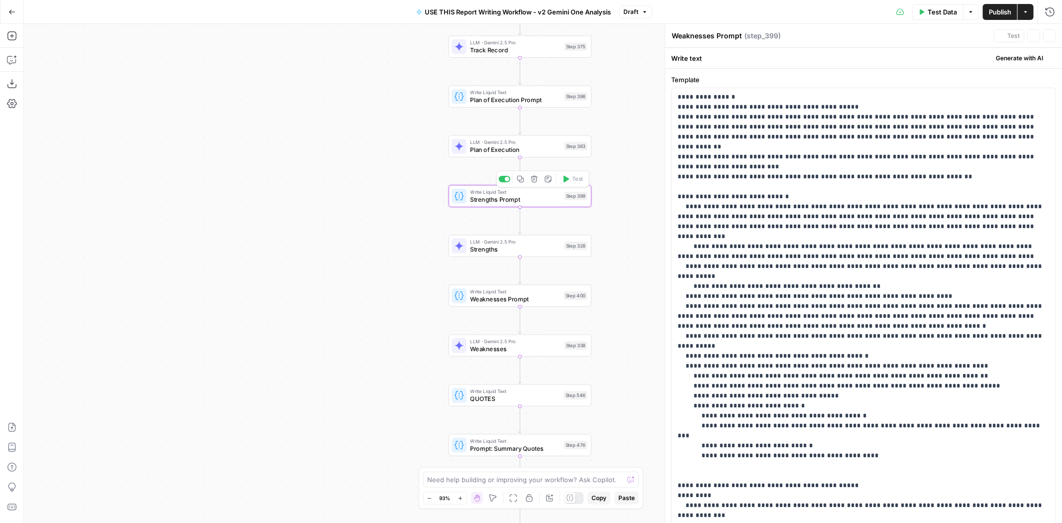
type textarea "Strengths Prompt"
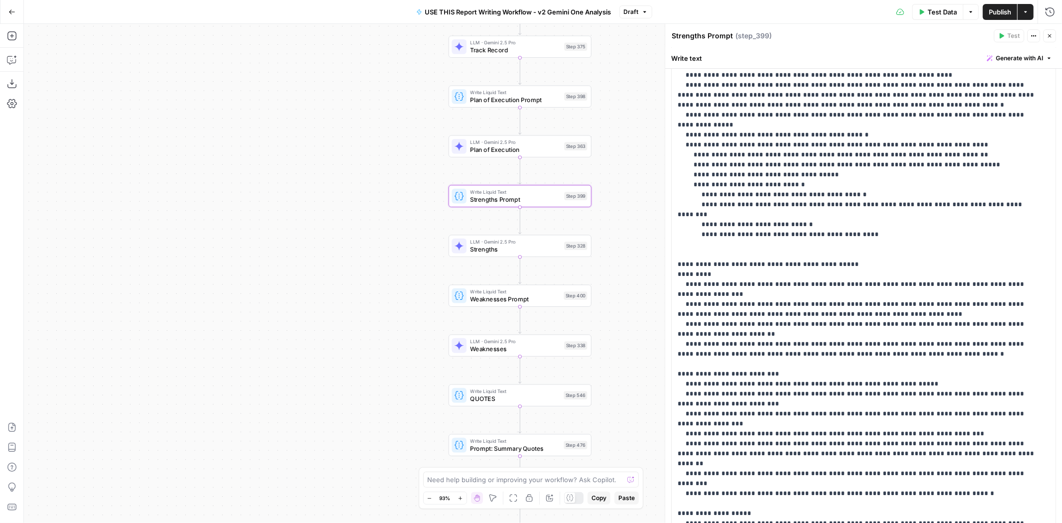
scroll to position [350, 0]
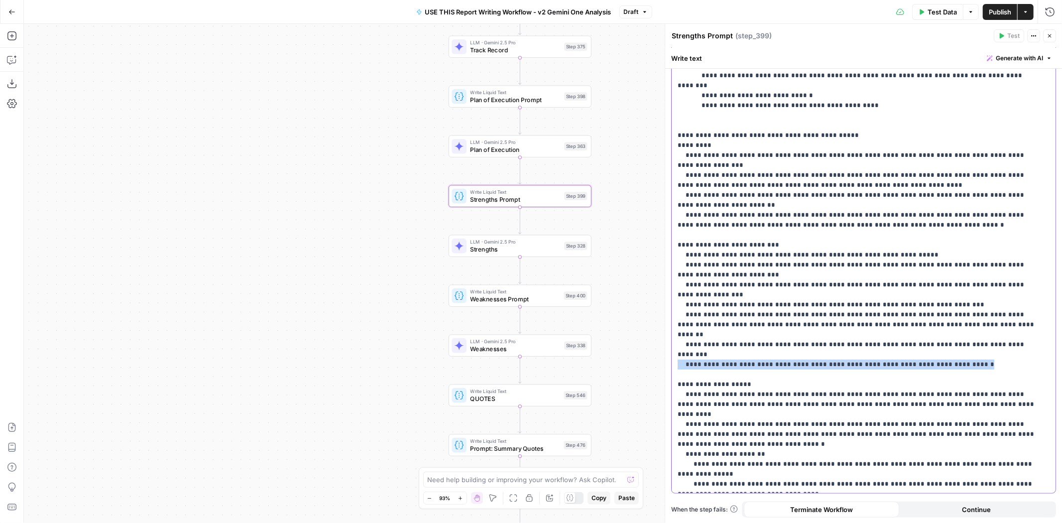
drag, startPoint x: 968, startPoint y: 284, endPoint x: 665, endPoint y: 285, distance: 302.8
click at [665, 285] on div "**********" at bounding box center [863, 273] width 397 height 499
copy p "**********"
click at [538, 297] on span "Weaknesses Prompt" at bounding box center [515, 298] width 90 height 9
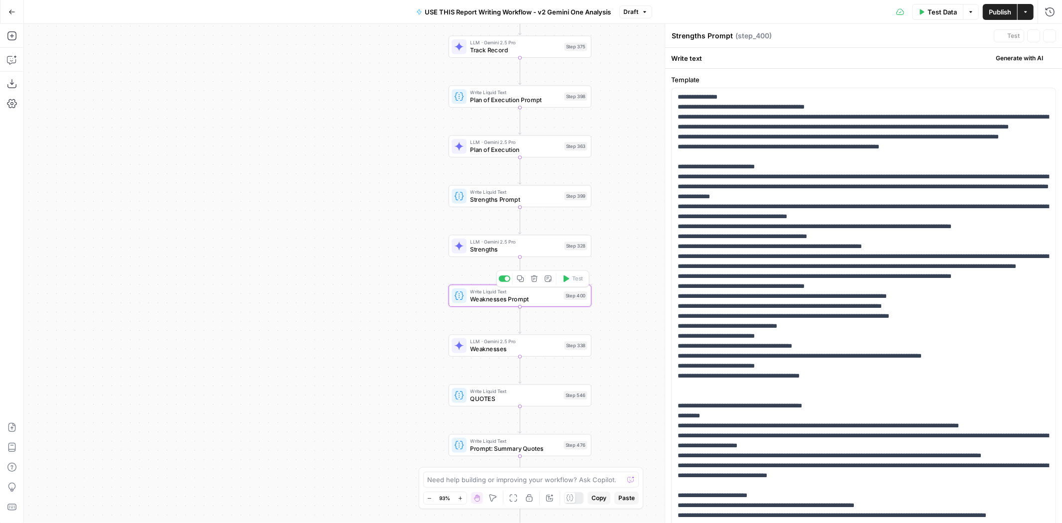
type textarea "Weaknesses Prompt"
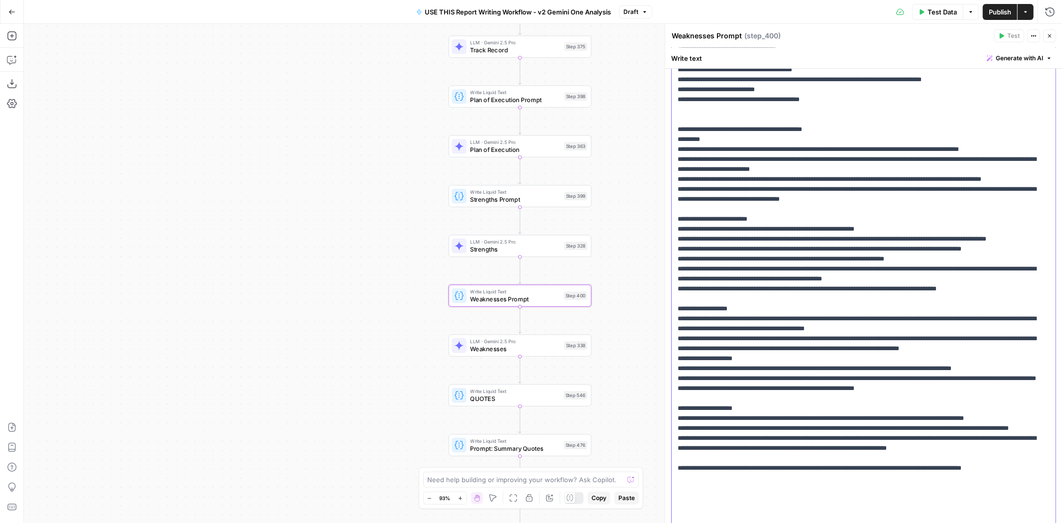
click at [1006, 344] on p "**********" at bounding box center [859, 184] width 363 height 737
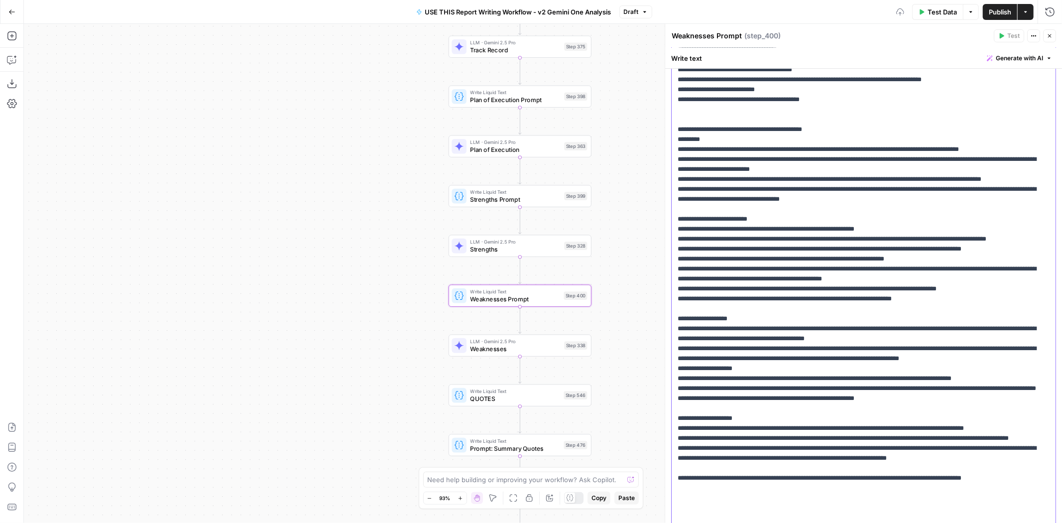
click at [692, 356] on p "**********" at bounding box center [859, 189] width 363 height 747
drag, startPoint x: 864, startPoint y: 359, endPoint x: 891, endPoint y: 361, distance: 26.9
click at [891, 361] on p "**********" at bounding box center [859, 189] width 363 height 747
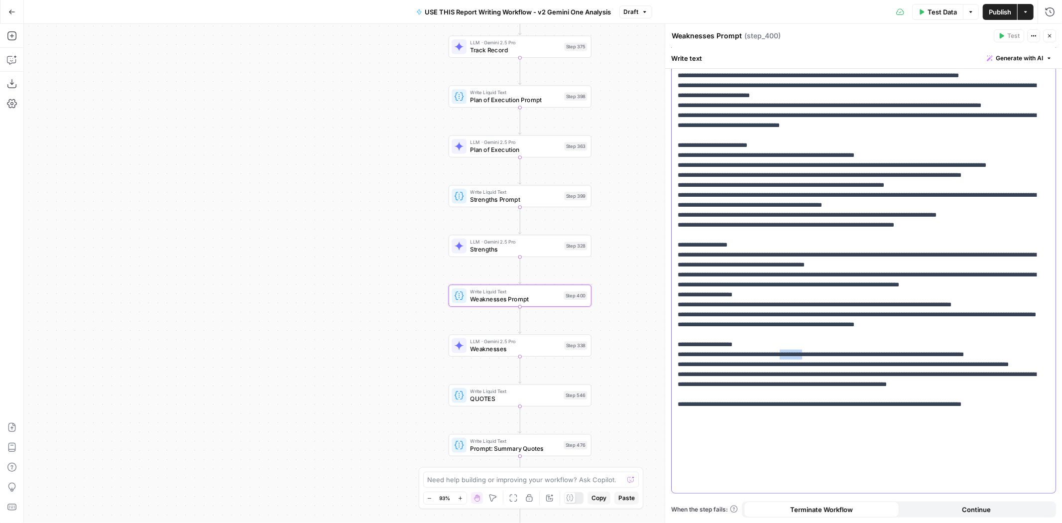
drag, startPoint x: 795, startPoint y: 424, endPoint x: 822, endPoint y: 424, distance: 26.9
click at [822, 424] on p "**********" at bounding box center [859, 115] width 363 height 747
drag, startPoint x: 934, startPoint y: 425, endPoint x: 960, endPoint y: 428, distance: 26.1
click at [960, 428] on p "**********" at bounding box center [859, 115] width 363 height 747
drag, startPoint x: 735, startPoint y: 434, endPoint x: 763, endPoint y: 435, distance: 27.4
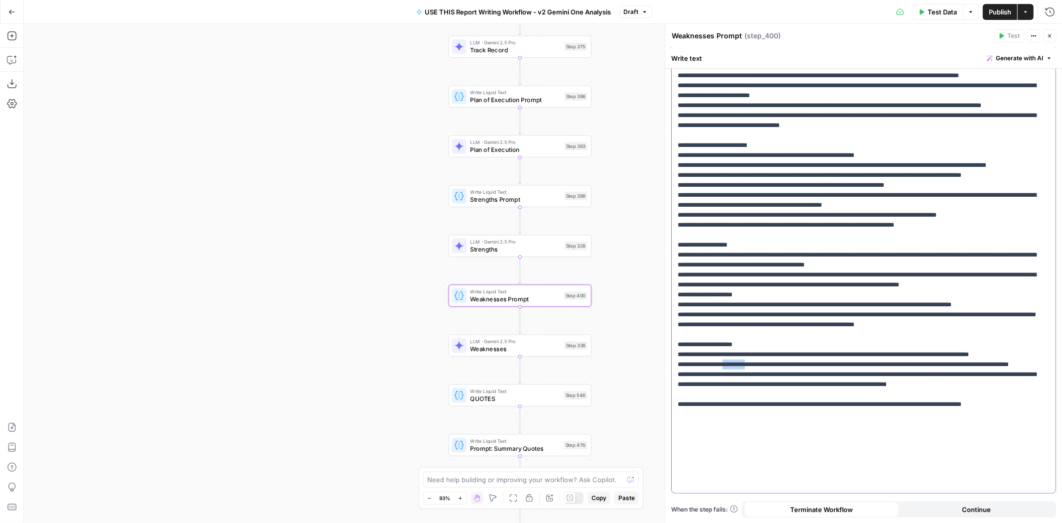
click at [763, 435] on p "**********" at bounding box center [859, 115] width 363 height 747
drag, startPoint x: 807, startPoint y: 436, endPoint x: 833, endPoint y: 437, distance: 25.4
click at [833, 437] on p "**********" at bounding box center [859, 115] width 363 height 747
drag, startPoint x: 986, startPoint y: 456, endPoint x: 1013, endPoint y: 455, distance: 27.4
click at [1013, 455] on p "**********" at bounding box center [859, 115] width 363 height 747
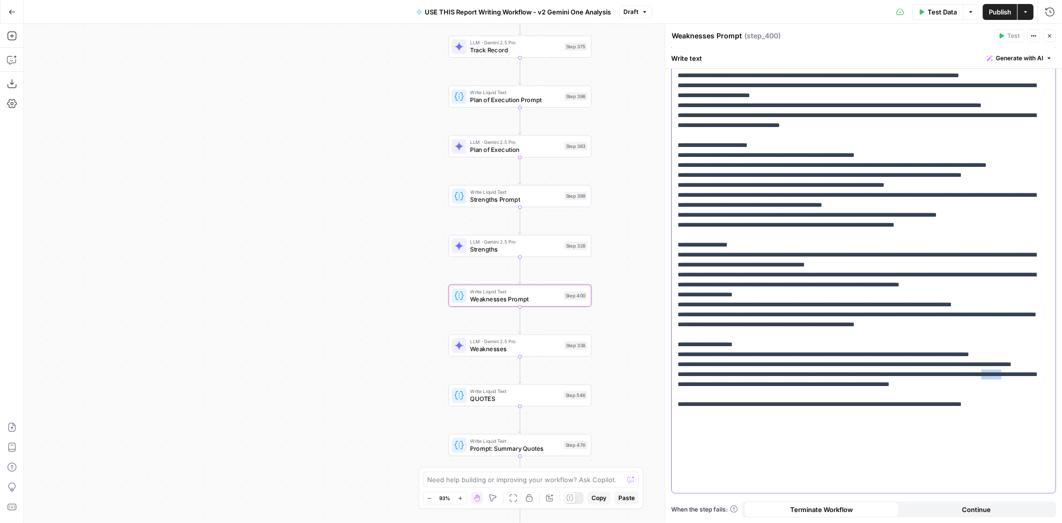
drag, startPoint x: 694, startPoint y: 465, endPoint x: 719, endPoint y: 466, distance: 24.4
click at [719, 466] on p "**********" at bounding box center [859, 115] width 363 height 747
drag, startPoint x: 809, startPoint y: 466, endPoint x: 836, endPoint y: 469, distance: 27.1
click at [836, 469] on p "**********" at bounding box center [859, 115] width 363 height 747
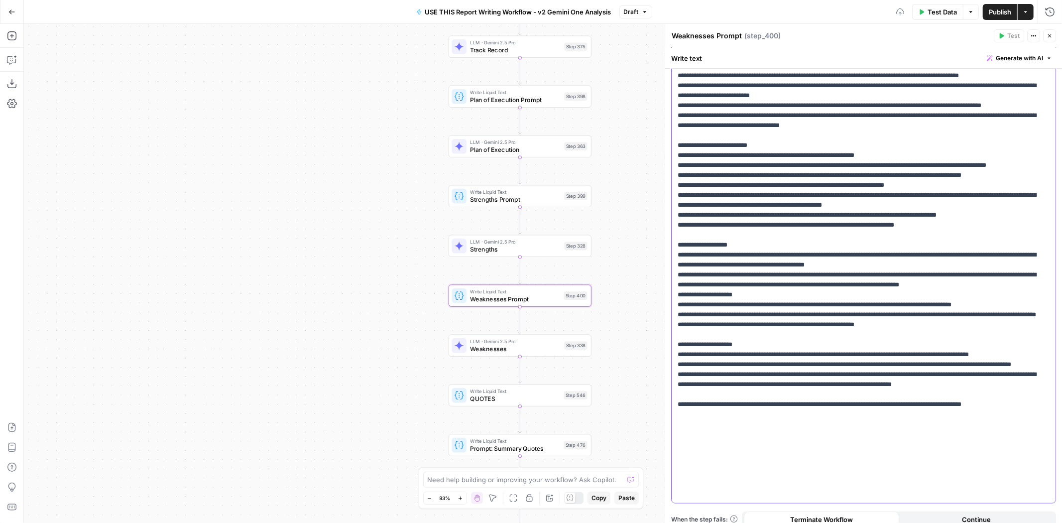
scroll to position [360, 0]
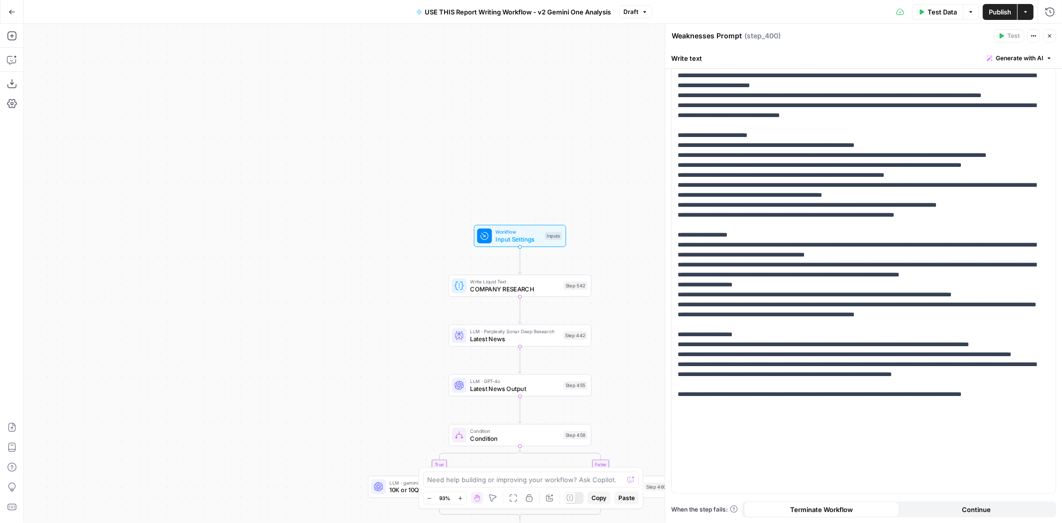
click at [545, 239] on div "Inputs" at bounding box center [553, 236] width 17 height 8
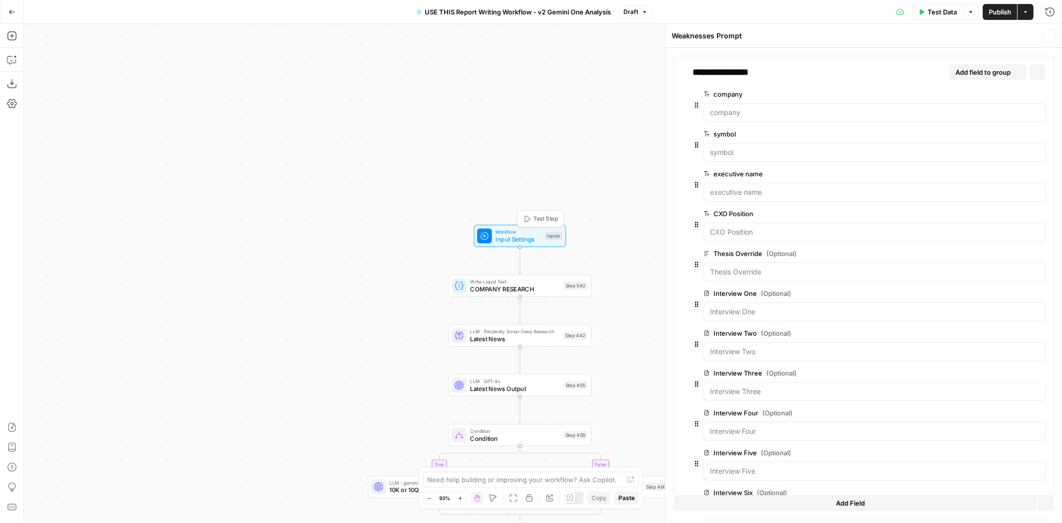
type textarea "Inputs"
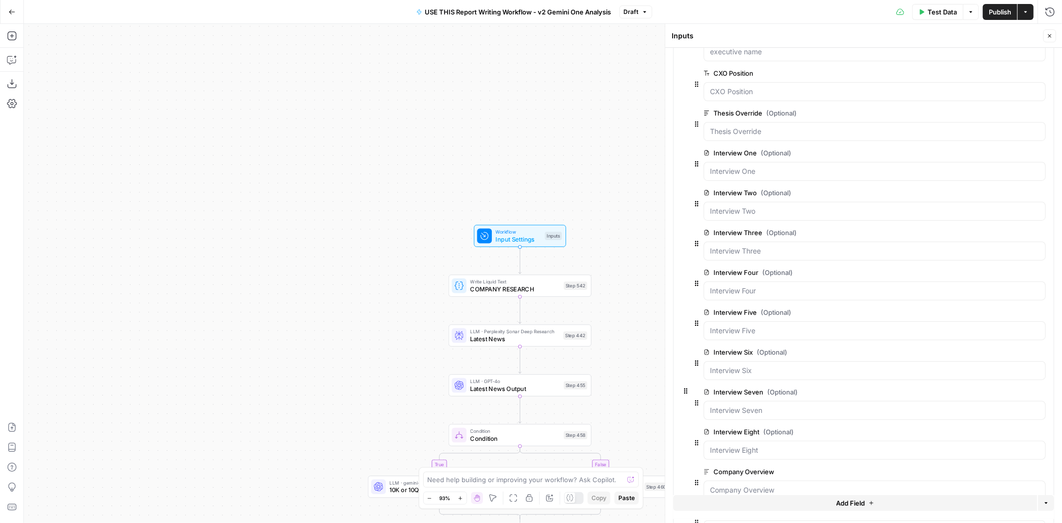
scroll to position [0, 0]
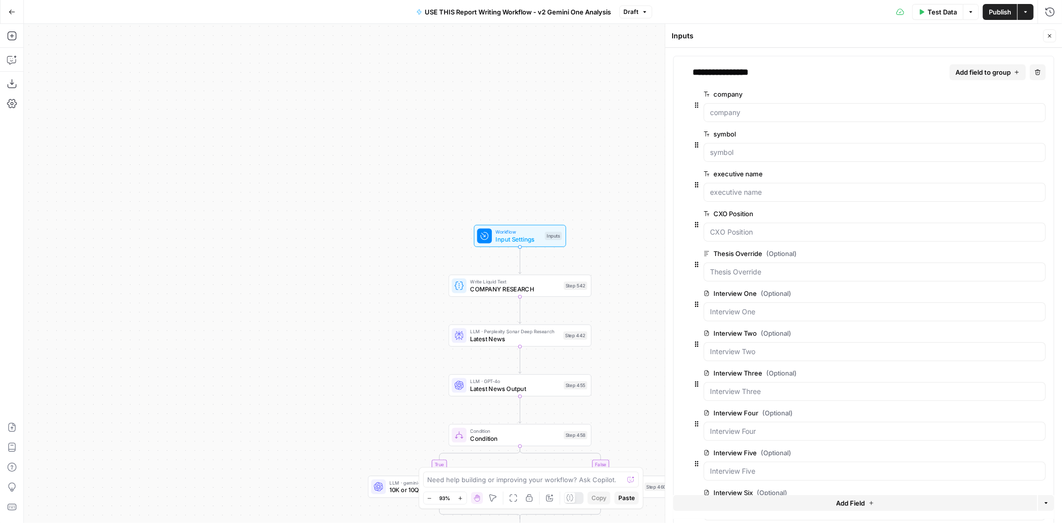
click at [993, 77] on span "Add field to group" at bounding box center [983, 72] width 55 height 10
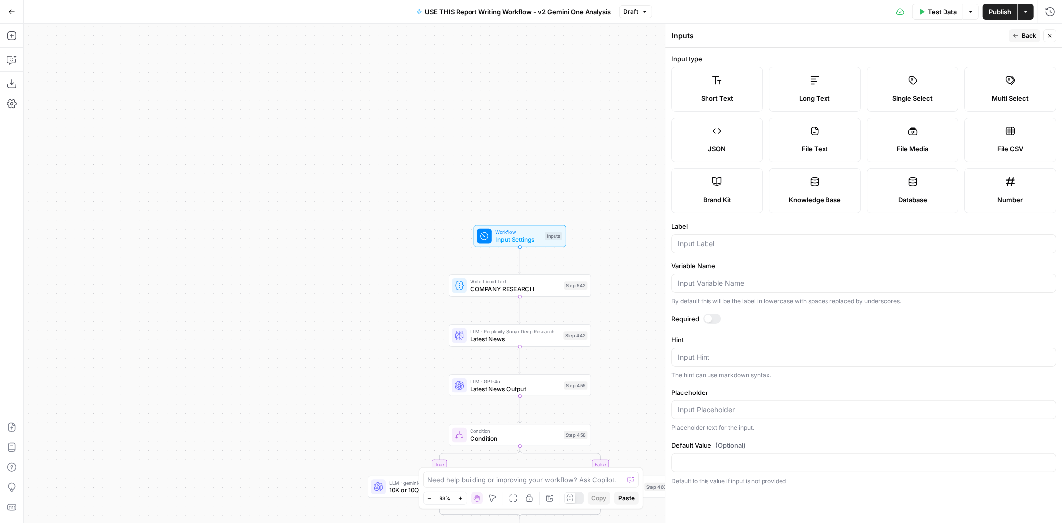
click at [837, 99] on div "Long Text" at bounding box center [815, 98] width 75 height 10
click at [763, 245] on input "Label" at bounding box center [864, 244] width 372 height 10
type input "Strengths Mandatory Inclusions"
click at [1025, 35] on span "Back" at bounding box center [1029, 35] width 14 height 9
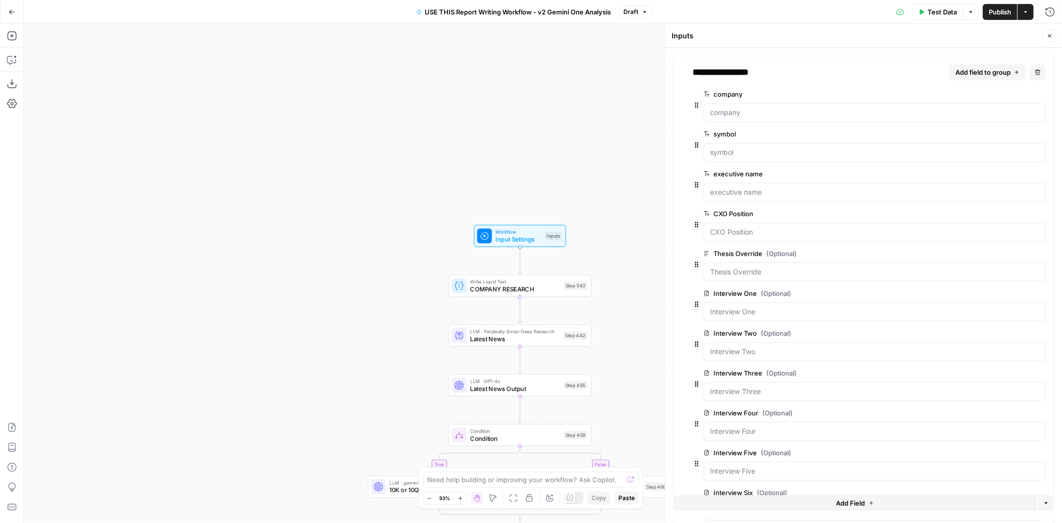
click at [987, 68] on span "Add field to group" at bounding box center [983, 72] width 55 height 10
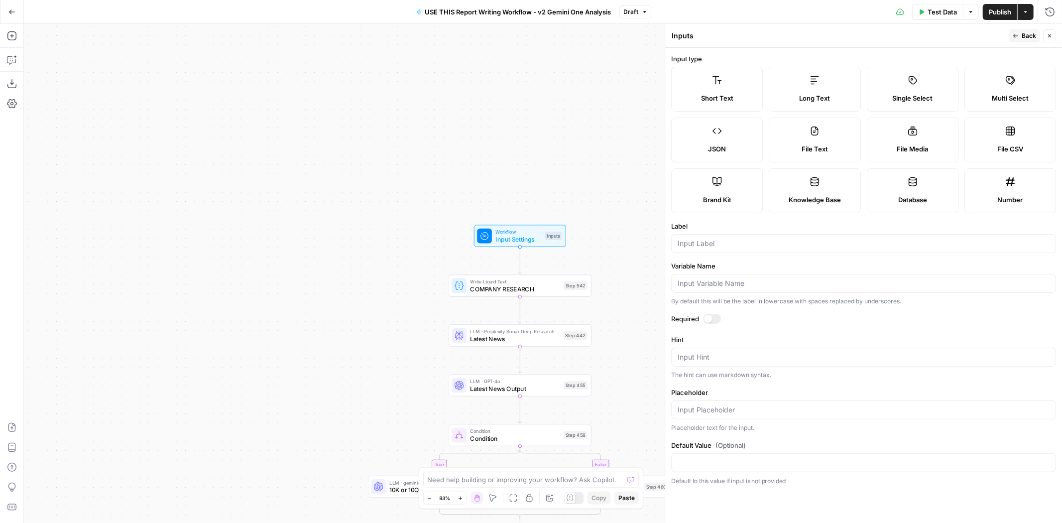
click at [822, 81] on label "Long Text" at bounding box center [815, 89] width 92 height 45
click at [753, 253] on form "Input type Short Text Long Text Single Select Multi Select JSON File Text File …" at bounding box center [863, 285] width 397 height 475
click at [754, 245] on input "Label" at bounding box center [864, 244] width 372 height 10
type input "Weaknesses Mandatory Inclusions"
click at [1020, 32] on button "Back" at bounding box center [1024, 35] width 31 height 13
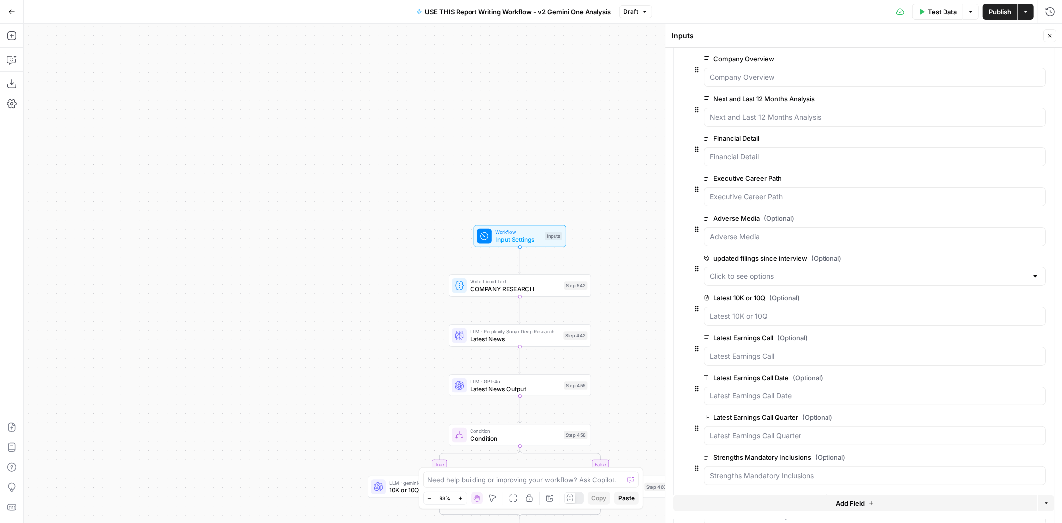
scroll to position [607, 0]
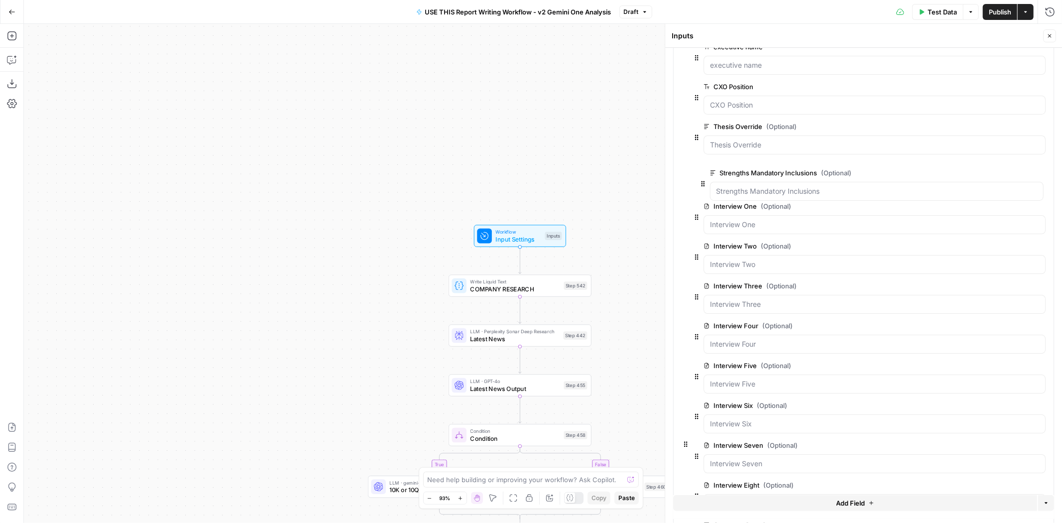
drag, startPoint x: 699, startPoint y: 417, endPoint x: 706, endPoint y: 178, distance: 239.1
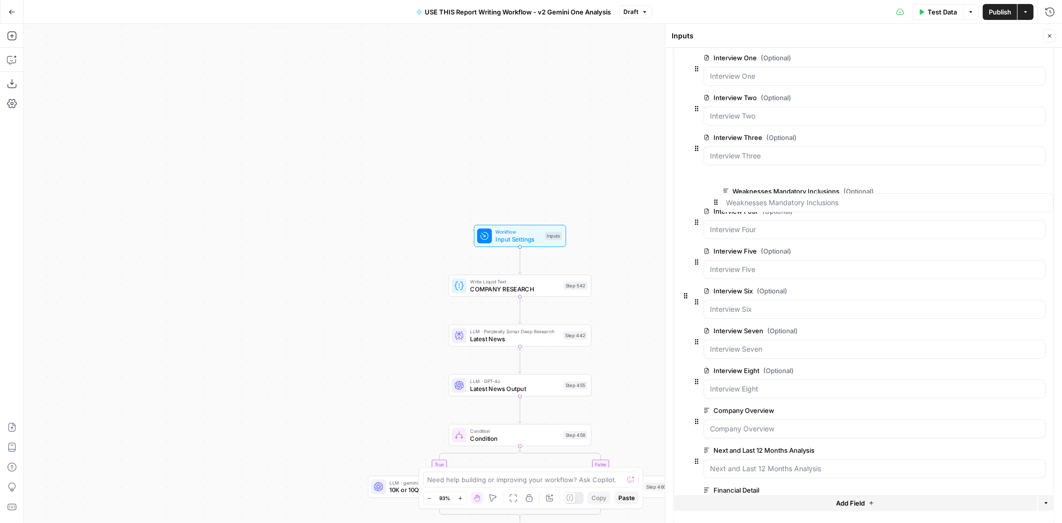
scroll to position [54, 0]
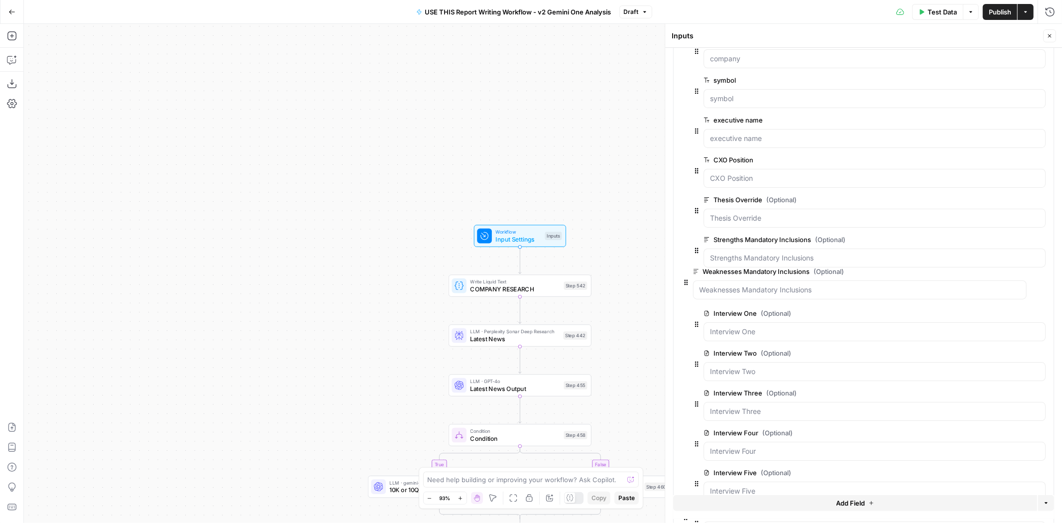
drag, startPoint x: 694, startPoint y: 455, endPoint x: 686, endPoint y: 280, distance: 174.5
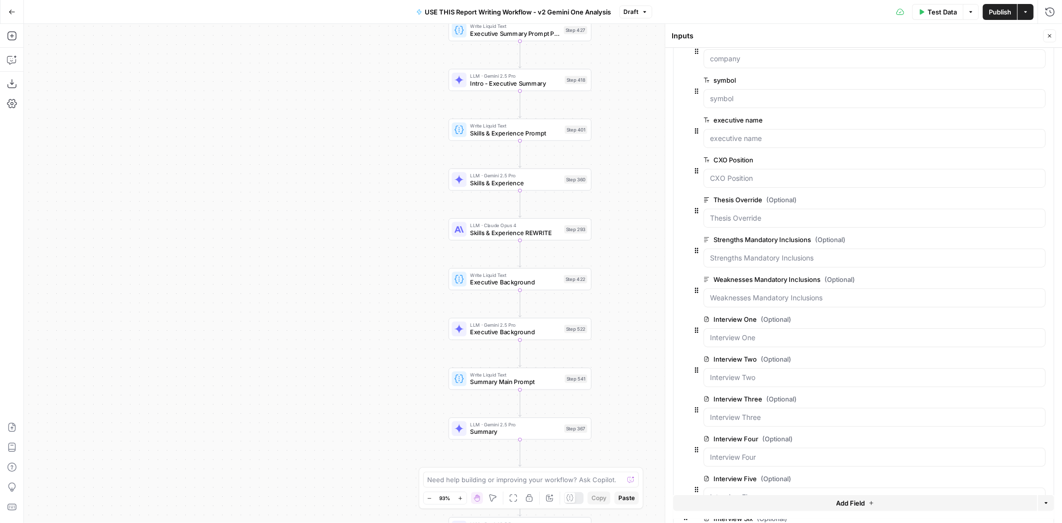
drag, startPoint x: 312, startPoint y: 306, endPoint x: 302, endPoint y: 304, distance: 10.2
click at [302, 304] on div "true false Workflow Input Settings Inputs Write Liquid Text COMPANY RESEARCH St…" at bounding box center [543, 273] width 1038 height 499
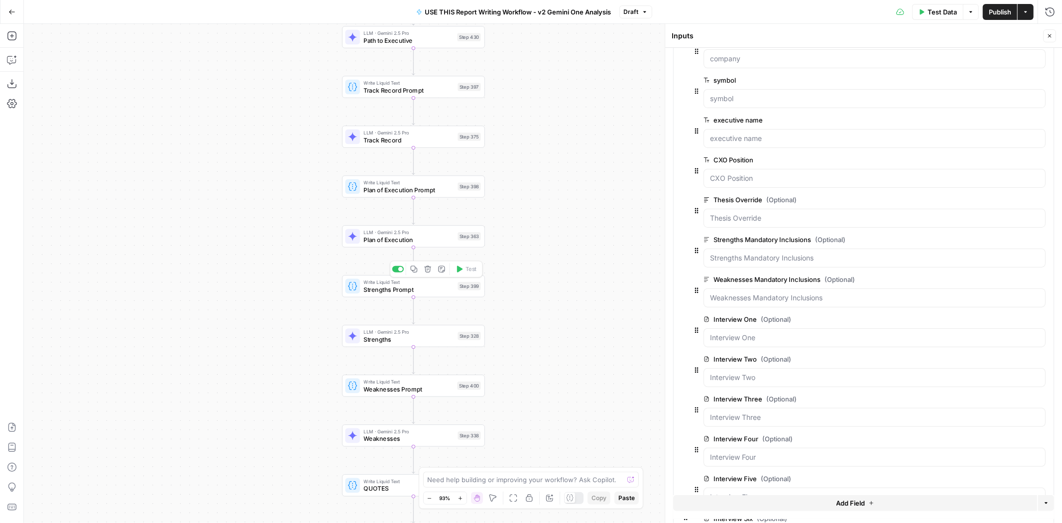
click at [452, 288] on span "Strengths Prompt" at bounding box center [408, 289] width 90 height 9
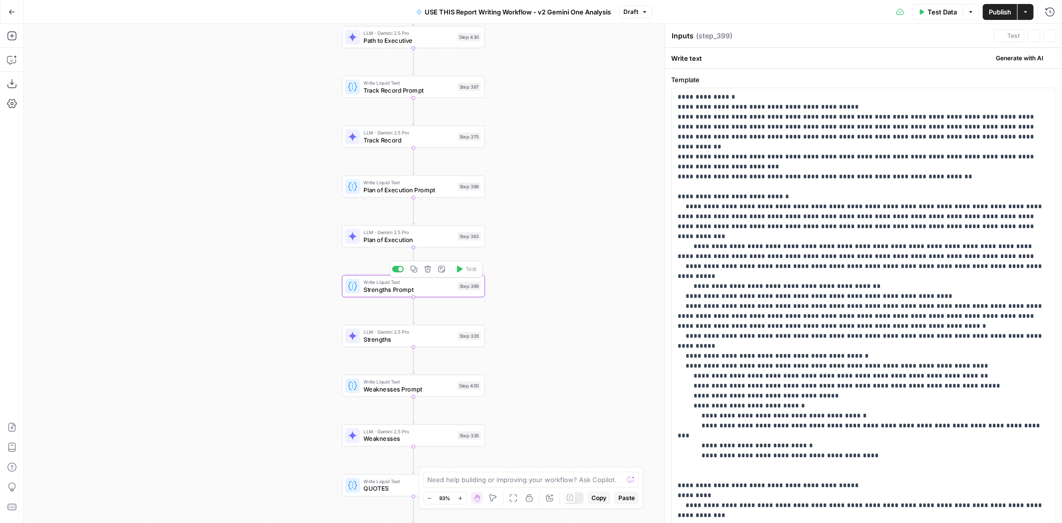
type textarea "Strengths Prompt"
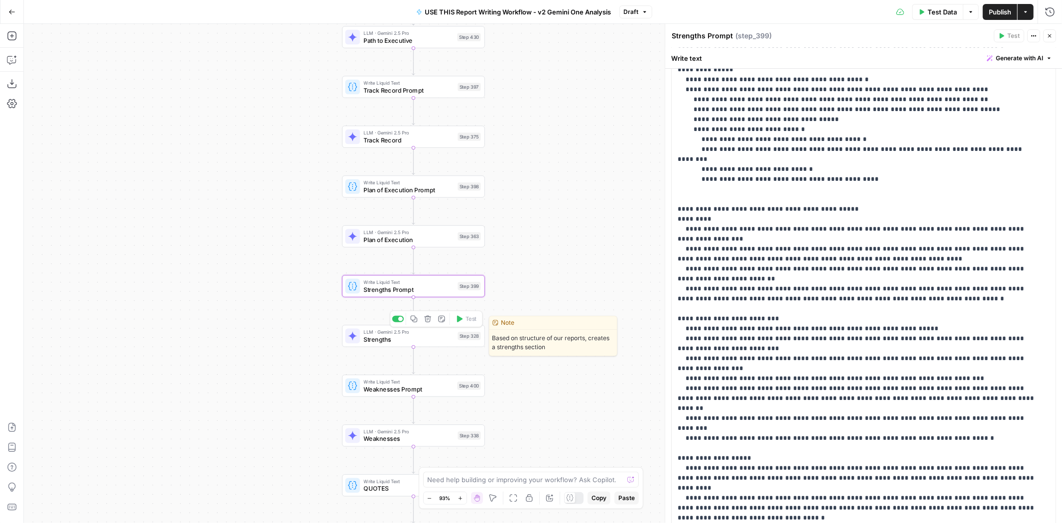
scroll to position [350, 0]
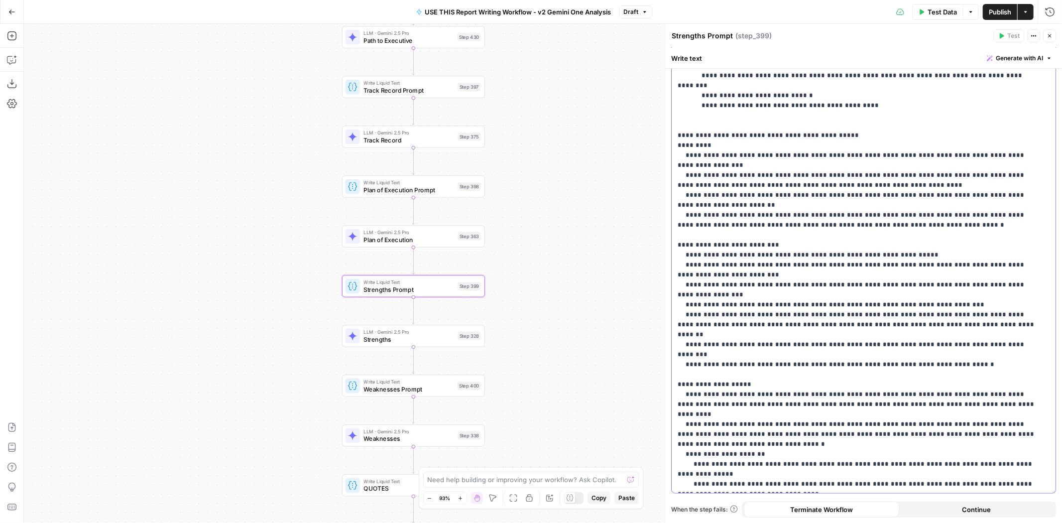
drag, startPoint x: 767, startPoint y: 425, endPoint x: 851, endPoint y: 425, distance: 84.2
click at [851, 425] on p "**********" at bounding box center [859, 115] width 363 height 747
copy p "**********"
click at [406, 340] on span "Strengths" at bounding box center [408, 339] width 90 height 9
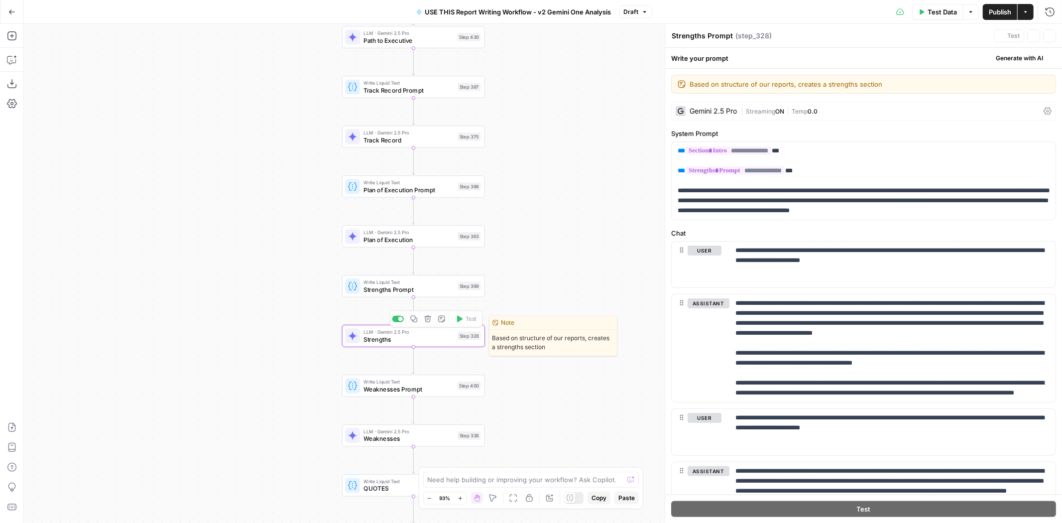
type textarea "Strengths"
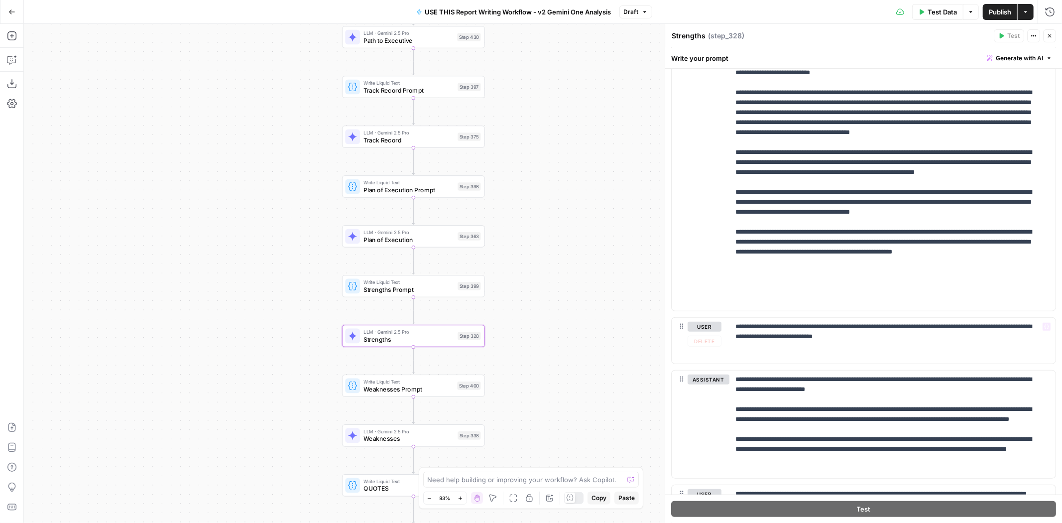
scroll to position [755, 0]
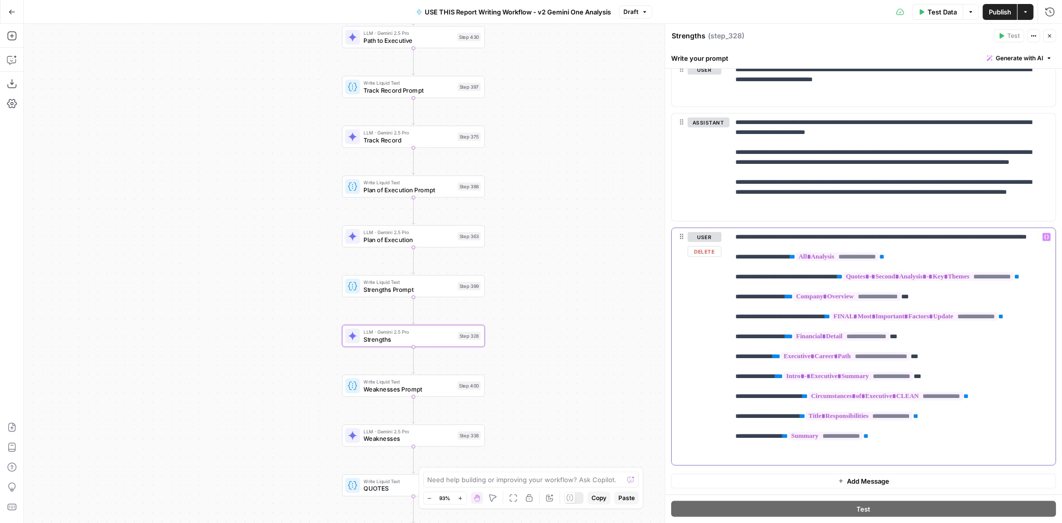
click at [958, 459] on p "**********" at bounding box center [888, 346] width 306 height 229
paste div
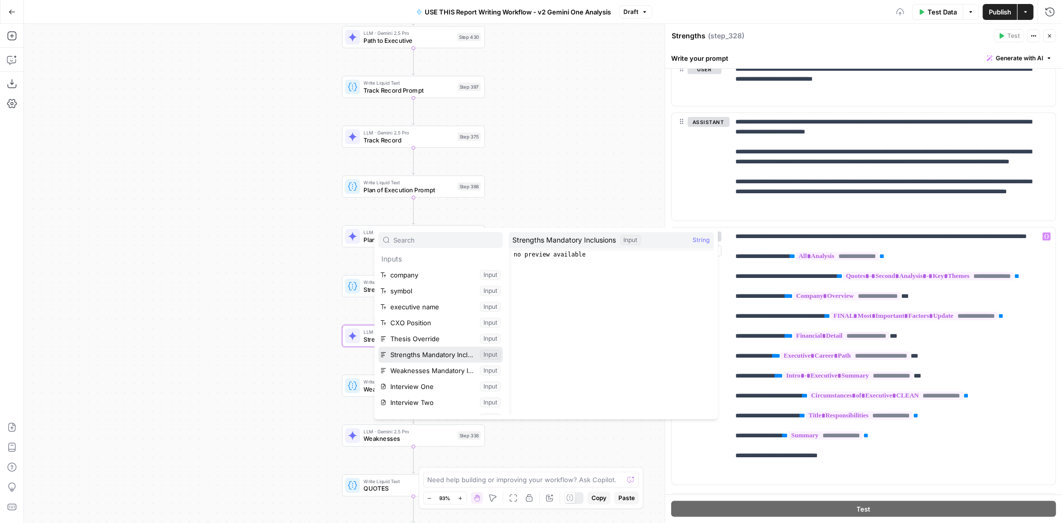
click at [429, 350] on button "Select variable Strengths Mandatory Inclusions" at bounding box center [440, 355] width 124 height 16
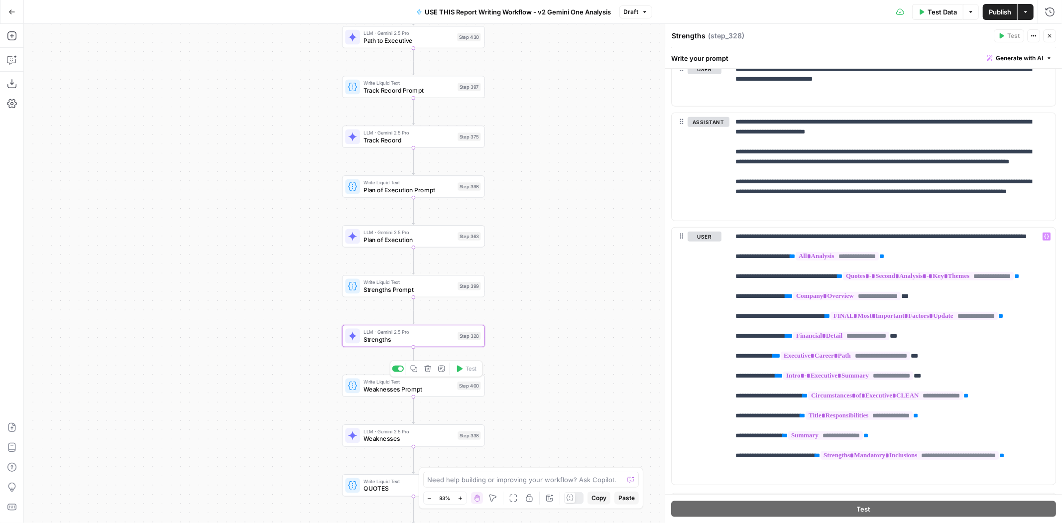
click at [430, 387] on span "Weaknesses Prompt" at bounding box center [408, 388] width 90 height 9
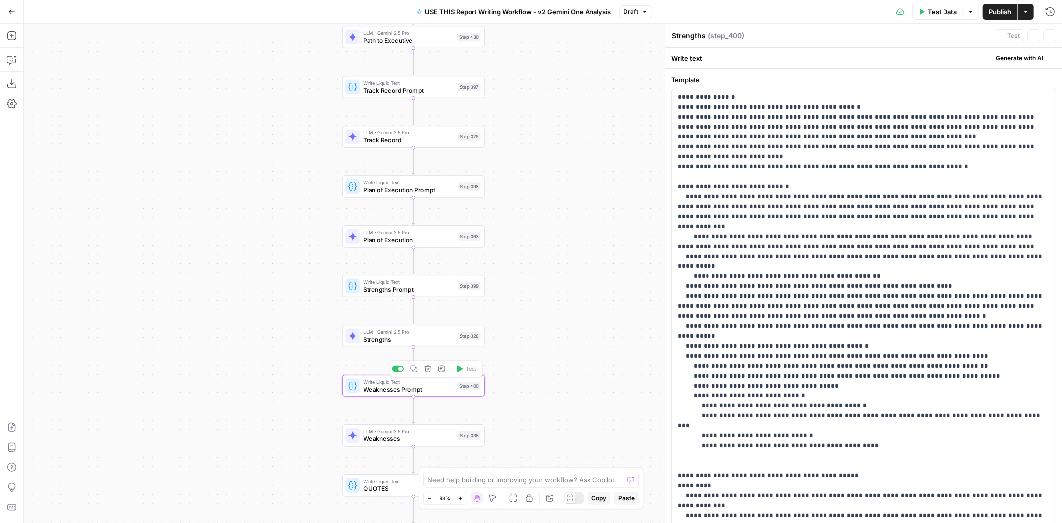
type textarea "Weaknesses Prompt"
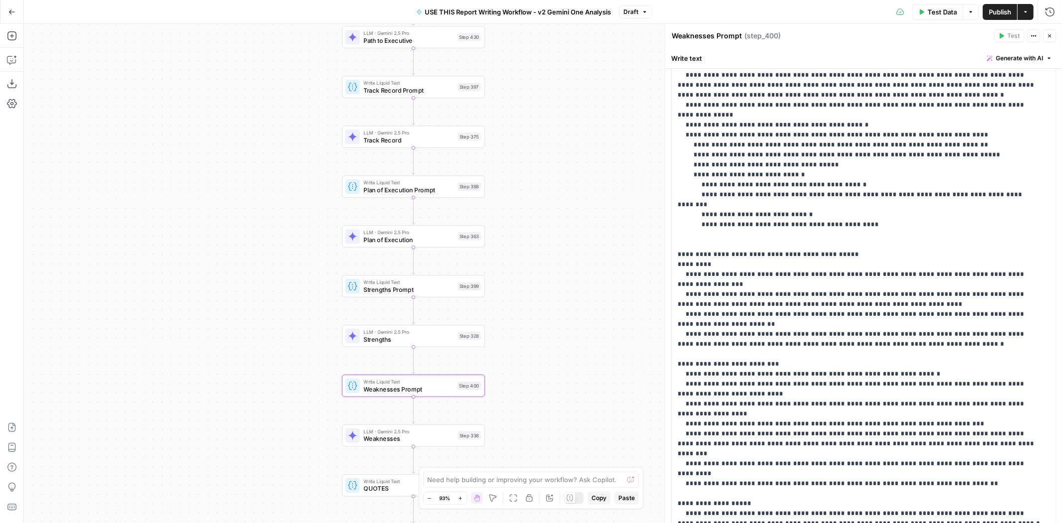
scroll to position [360, 0]
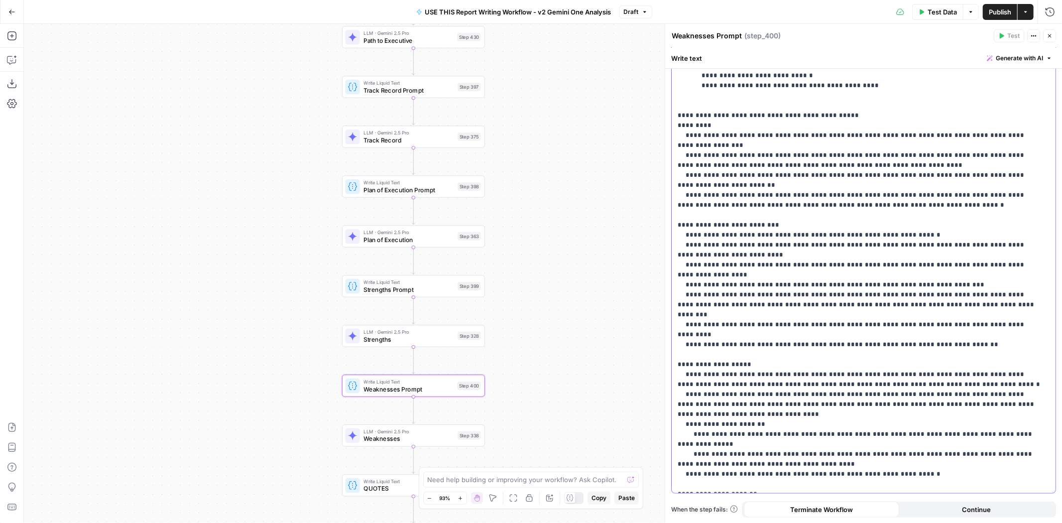
drag, startPoint x: 847, startPoint y: 416, endPoint x: 859, endPoint y: 415, distance: 13.0
click at [859, 415] on p "**********" at bounding box center [859, 110] width 363 height 757
copy p "**********"
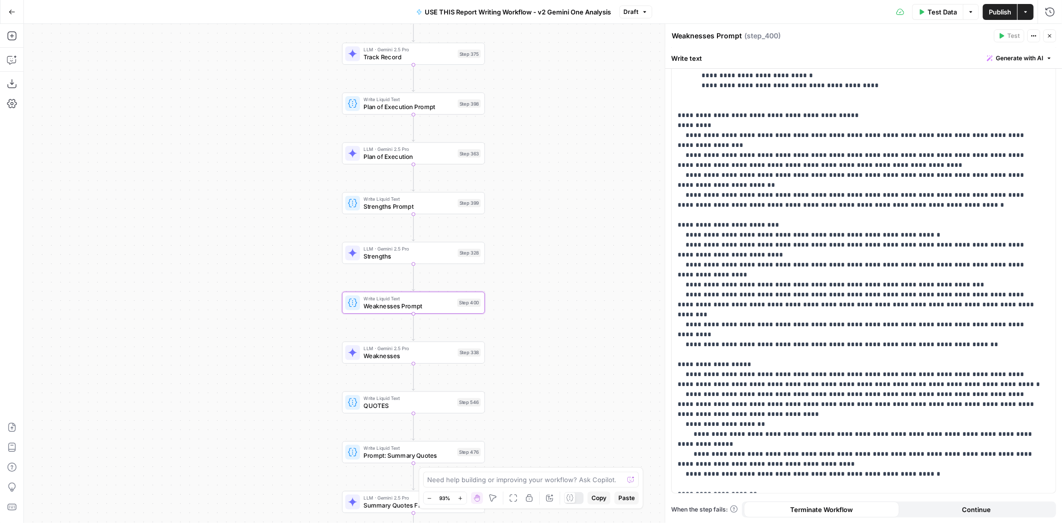
click at [454, 356] on div "LLM · Gemini 2.5 Pro Weaknesses Step 338 Copy step Delete step Edit Note Test" at bounding box center [412, 352] width 135 height 15
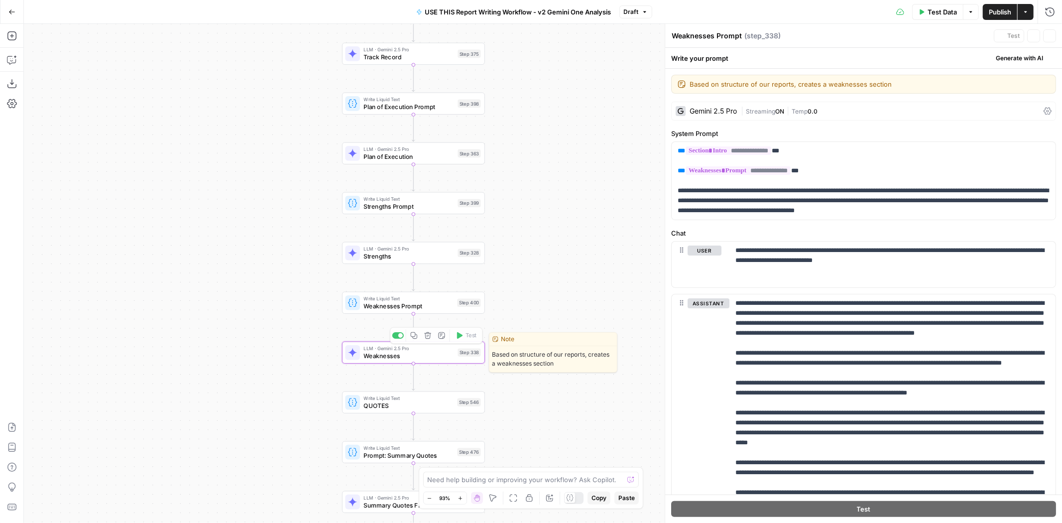
type textarea "Weaknesses"
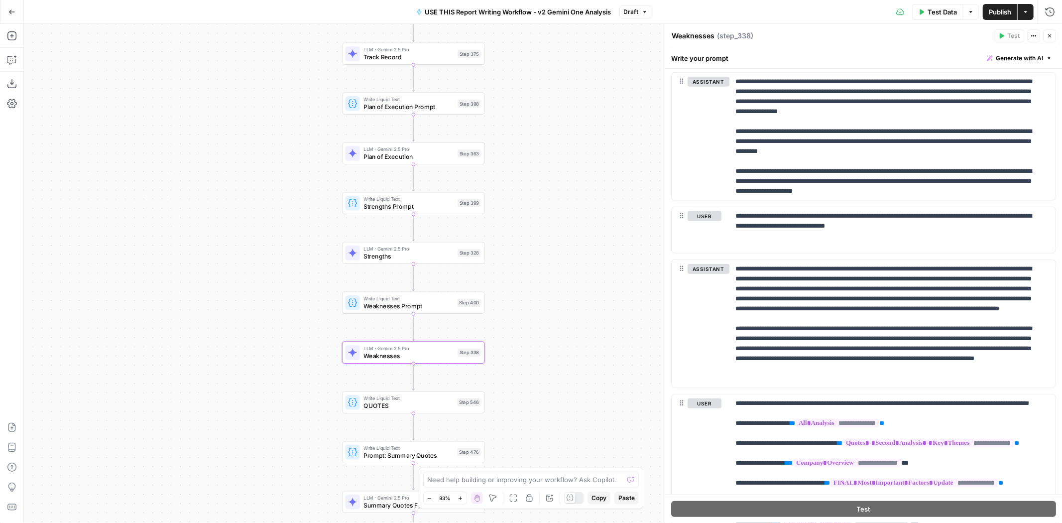
scroll to position [775, 0]
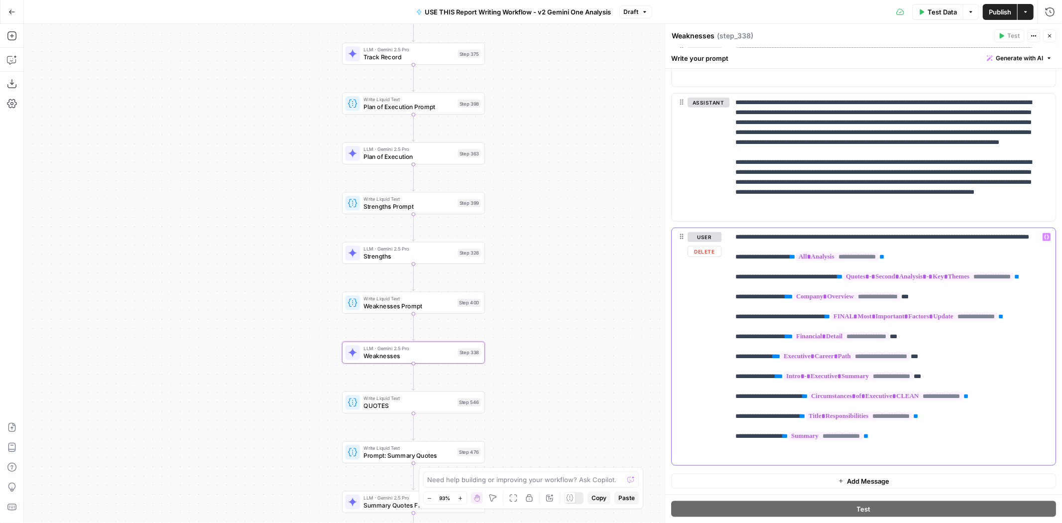
click at [993, 461] on p "**********" at bounding box center [888, 346] width 306 height 229
paste div
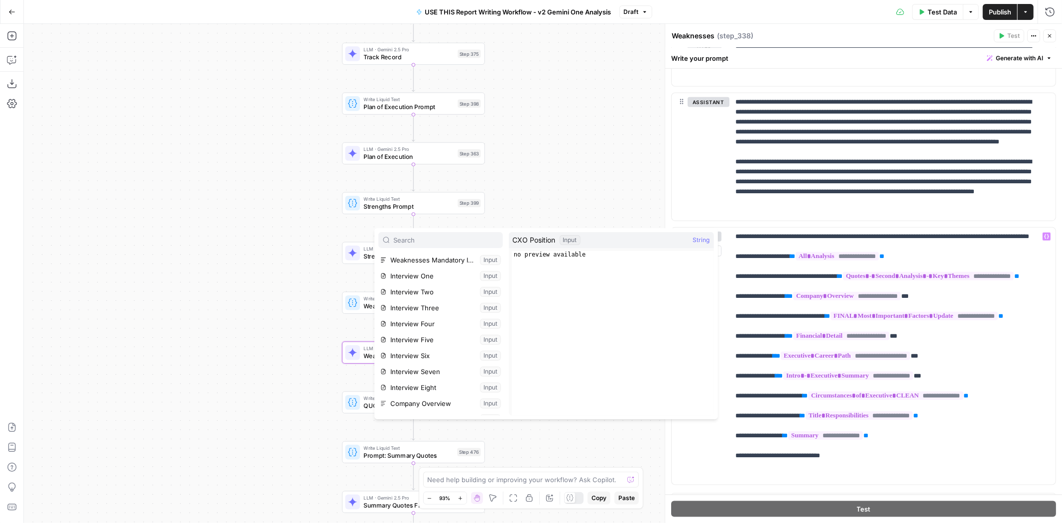
scroll to position [55, 0]
click at [427, 319] on button "Select variable Weaknesses Mandatory Inclusions" at bounding box center [440, 315] width 124 height 16
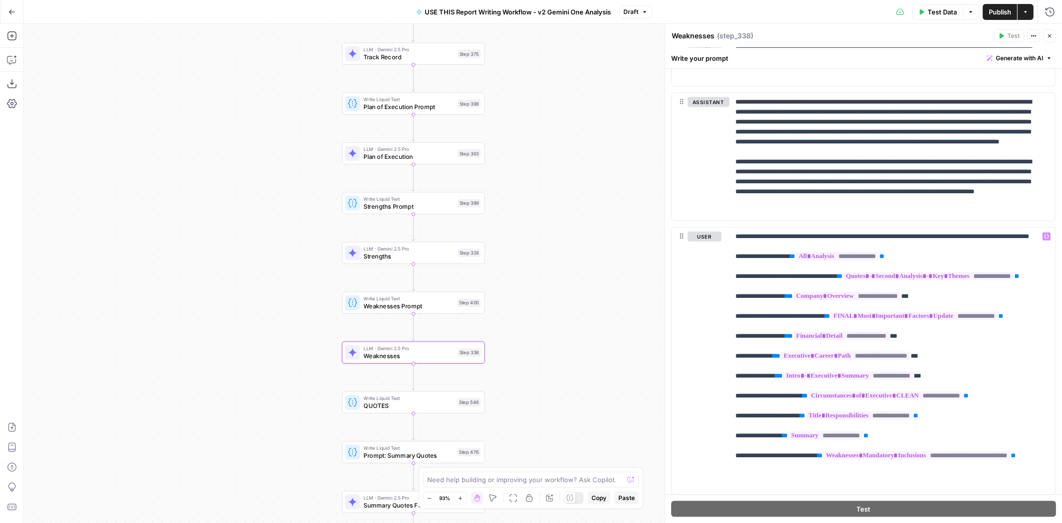
click at [987, 11] on button "Publish" at bounding box center [1000, 12] width 34 height 16
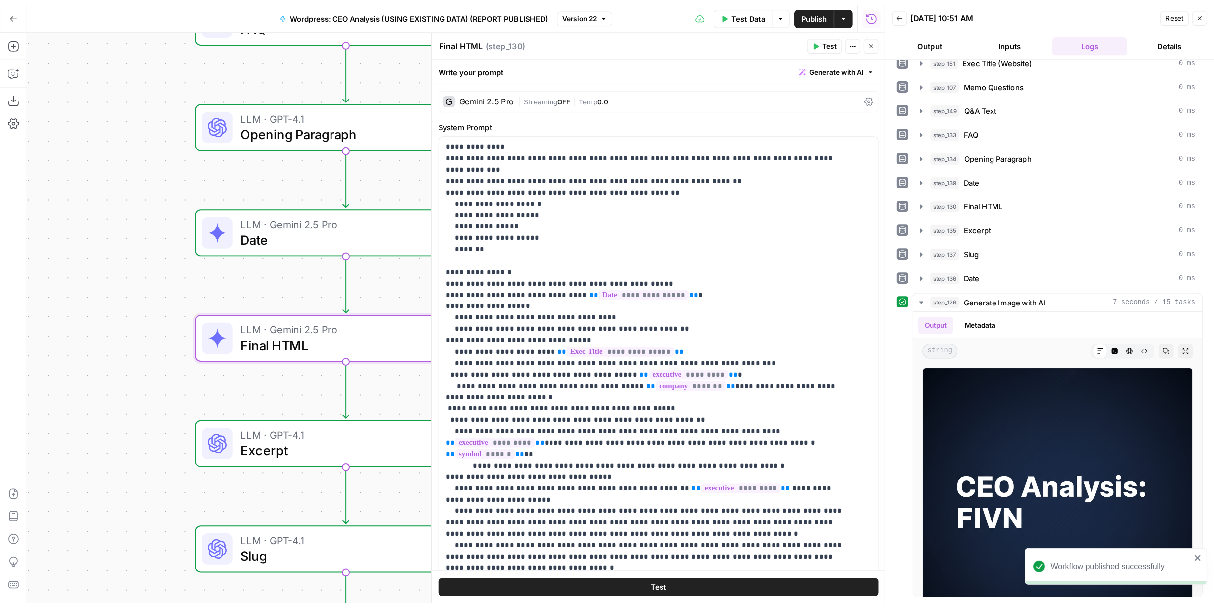
scroll to position [23, 0]
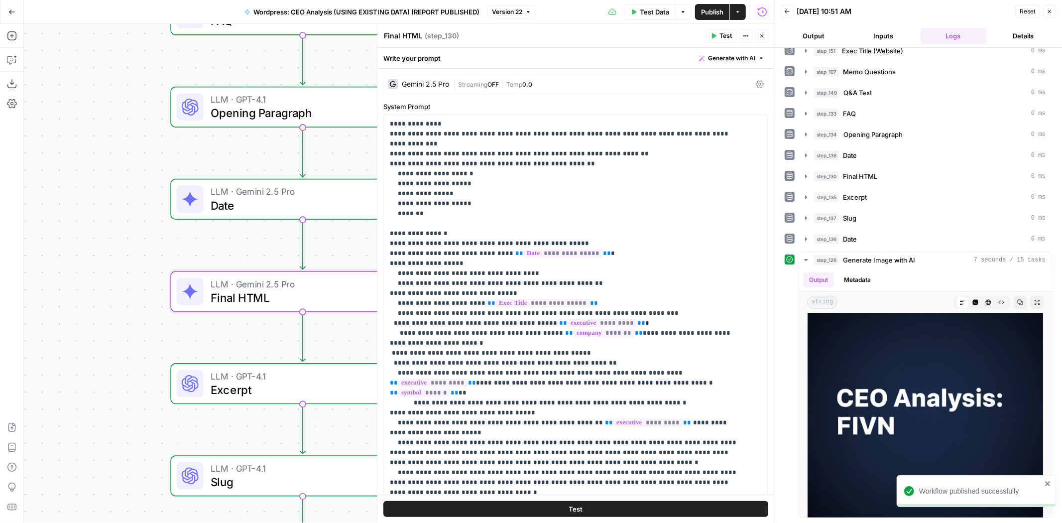
click at [710, 8] on span "Publish" at bounding box center [712, 12] width 22 height 10
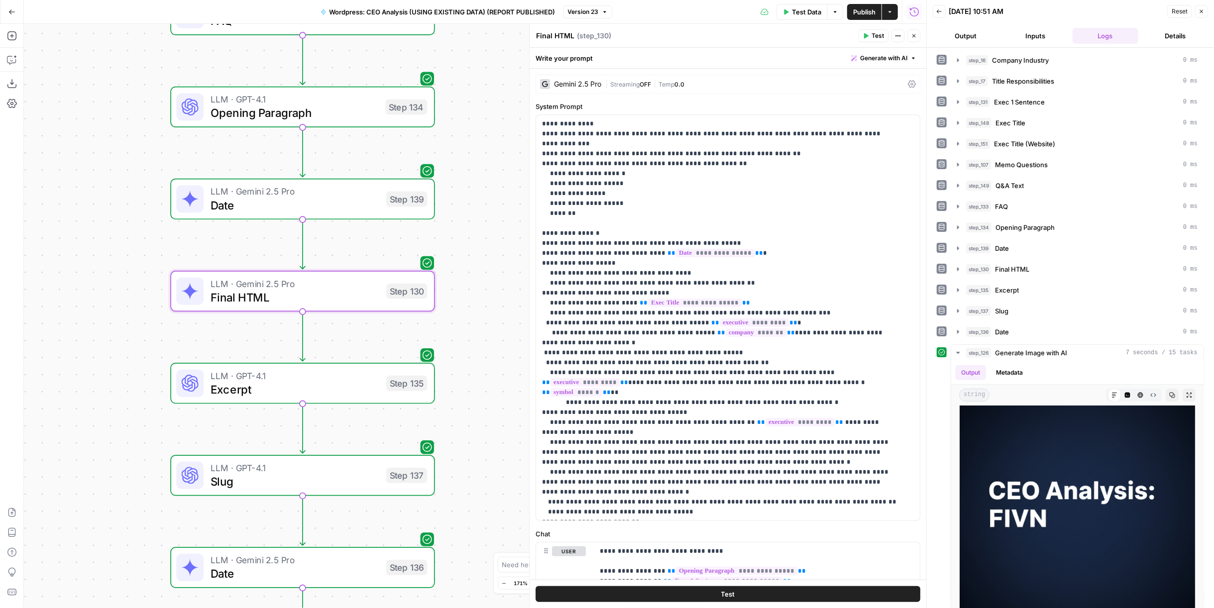
click at [16, 11] on button "Go Back" at bounding box center [12, 12] width 18 height 18
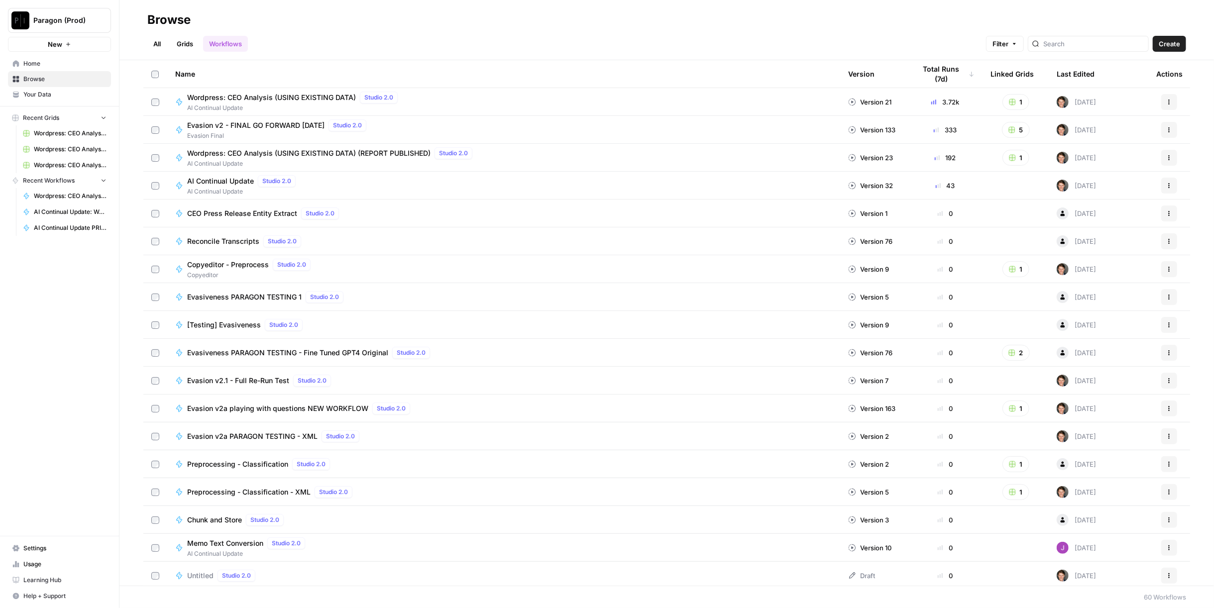
click at [1062, 159] on icon "button" at bounding box center [1169, 159] width 1 height 1
click at [1062, 258] on span "Duplicate" at bounding box center [1118, 259] width 80 height 10
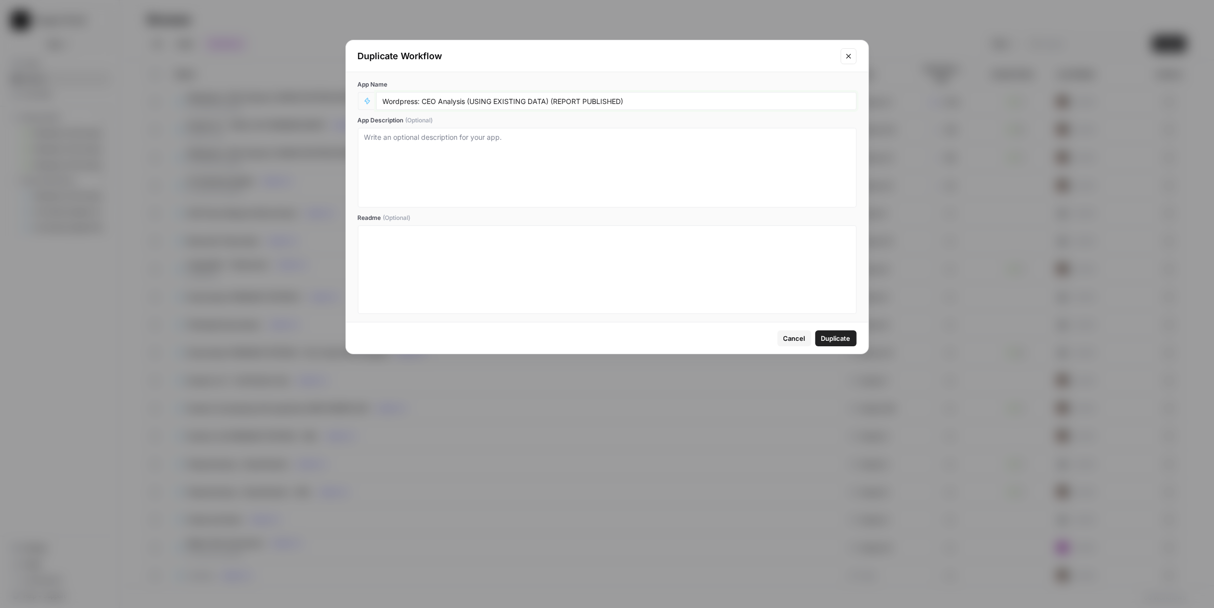
click at [555, 102] on input "Wordpress: CEO Analysis (USING EXISTING DATA) (REPORT PUBLISHED)" at bounding box center [617, 101] width 468 height 9
type input "Wordpress: CEO Analysis (USING EXISTING DATA) (RECENT REPORT PUBLISHED)"
click at [843, 333] on button "Duplicate" at bounding box center [836, 339] width 41 height 16
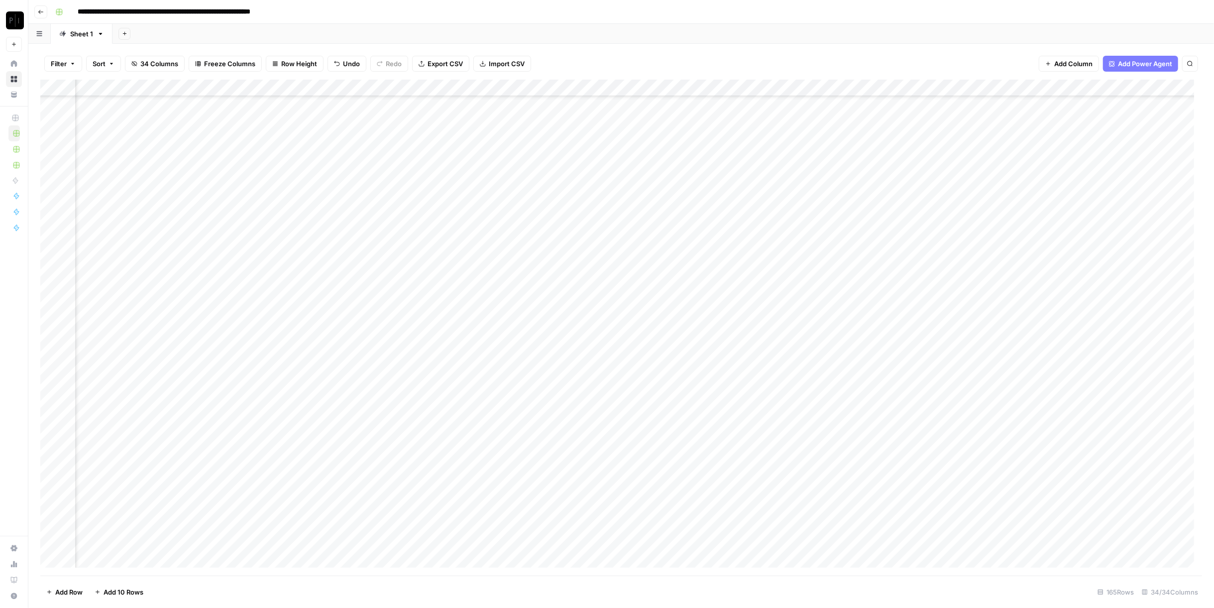
scroll to position [2338, 1559]
click at [65, 65] on span "Filter" at bounding box center [59, 64] width 16 height 10
click at [113, 115] on button "Add Filter" at bounding box center [242, 113] width 371 height 13
click at [119, 113] on input "text" at bounding box center [117, 116] width 109 height 10
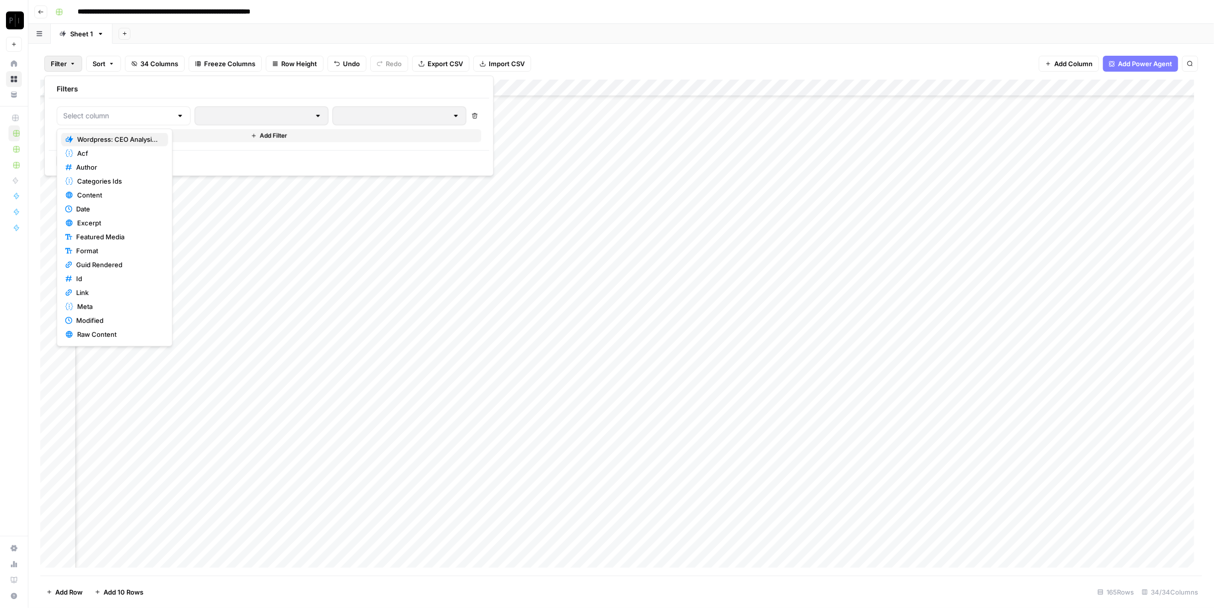
click at [118, 140] on span "Wordpress: CEO Analysis (USING EXISTING DATA) (REPORT PUBLISHED)" at bounding box center [118, 139] width 83 height 10
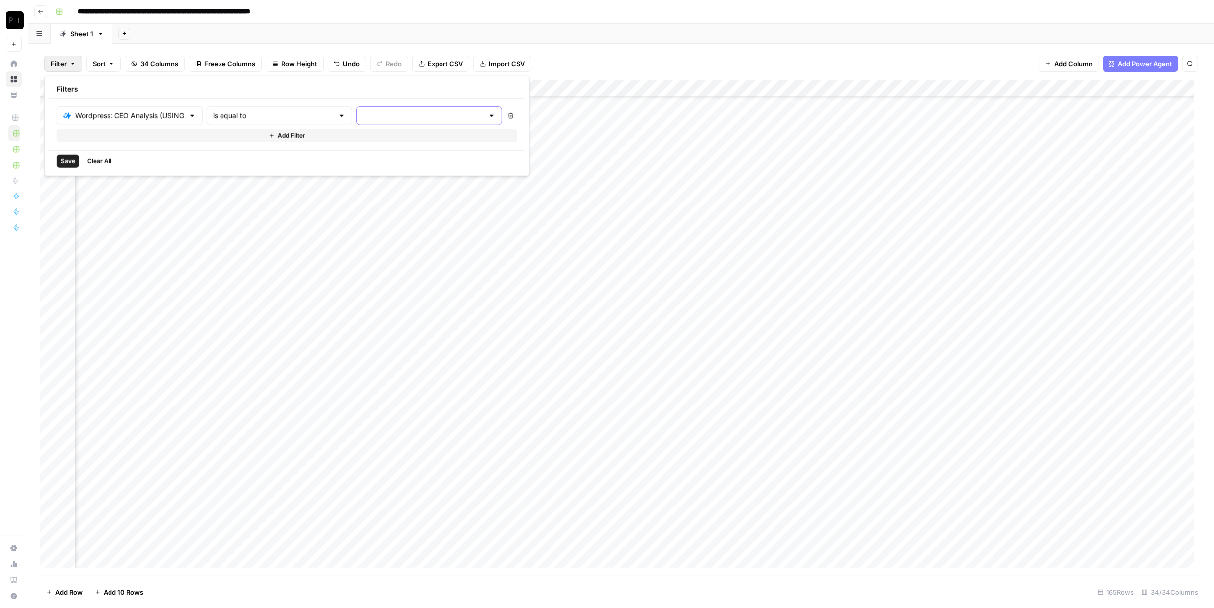
click at [363, 116] on input "text" at bounding box center [423, 116] width 121 height 10
click at [376, 165] on span "error" at bounding box center [382, 168] width 107 height 10
click at [56, 159] on div "Save Clear All" at bounding box center [316, 160] width 535 height 21
click at [66, 159] on span "Save" at bounding box center [68, 161] width 14 height 9
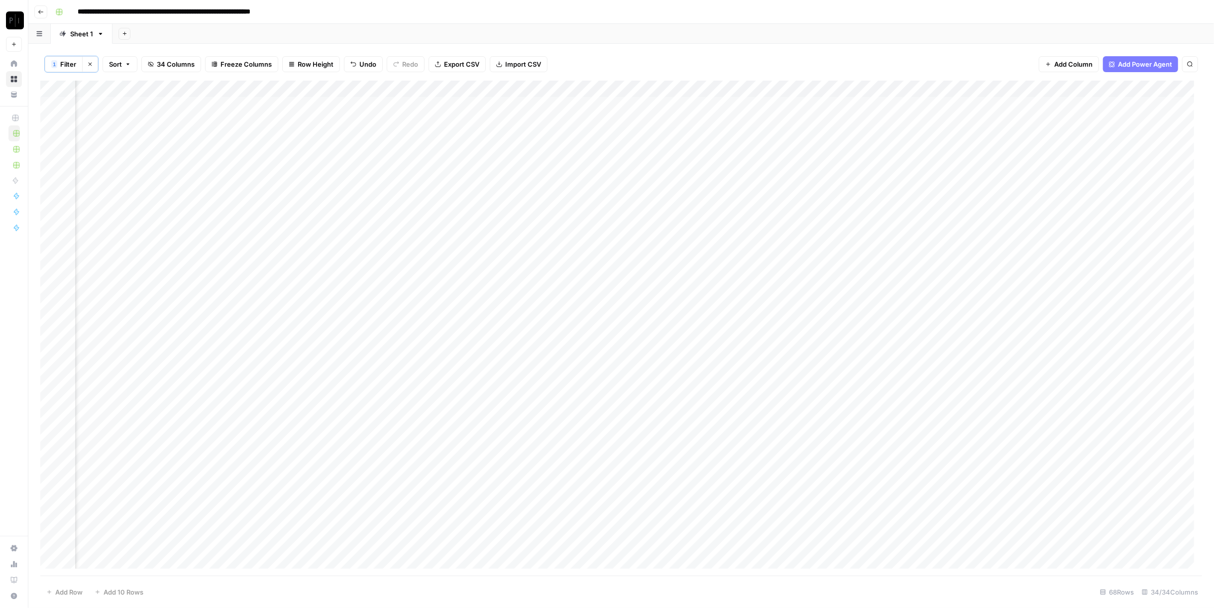
click at [358, 89] on div "Add Column" at bounding box center [621, 329] width 1162 height 496
click at [408, 110] on span "All Rows" at bounding box center [394, 112] width 63 height 10
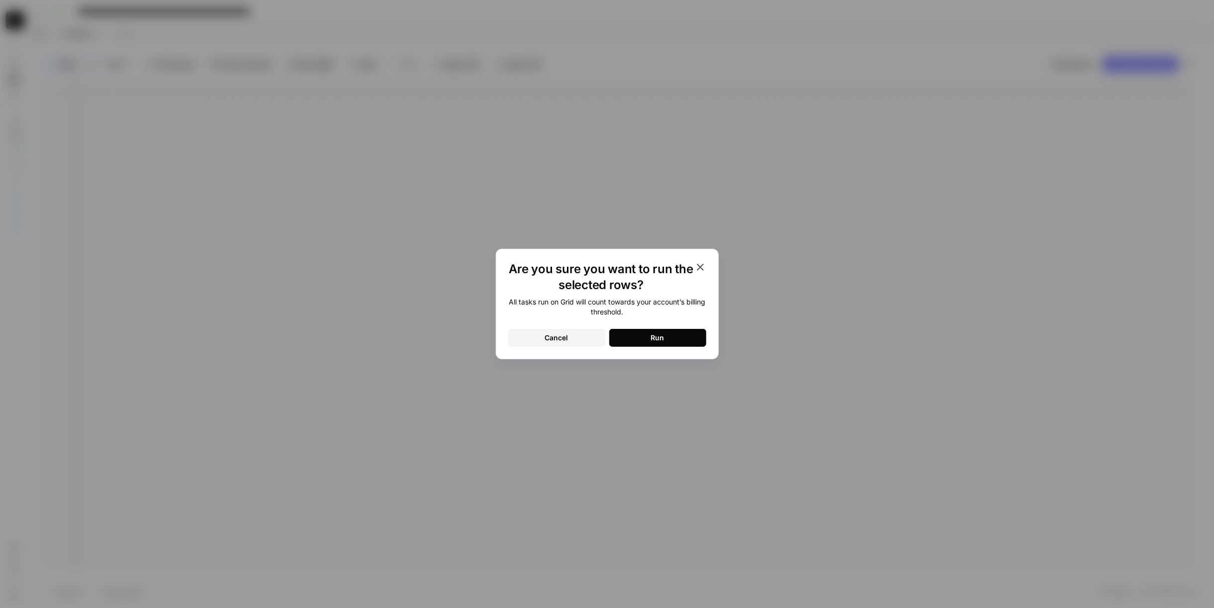
click at [654, 345] on button "Run" at bounding box center [657, 338] width 97 height 18
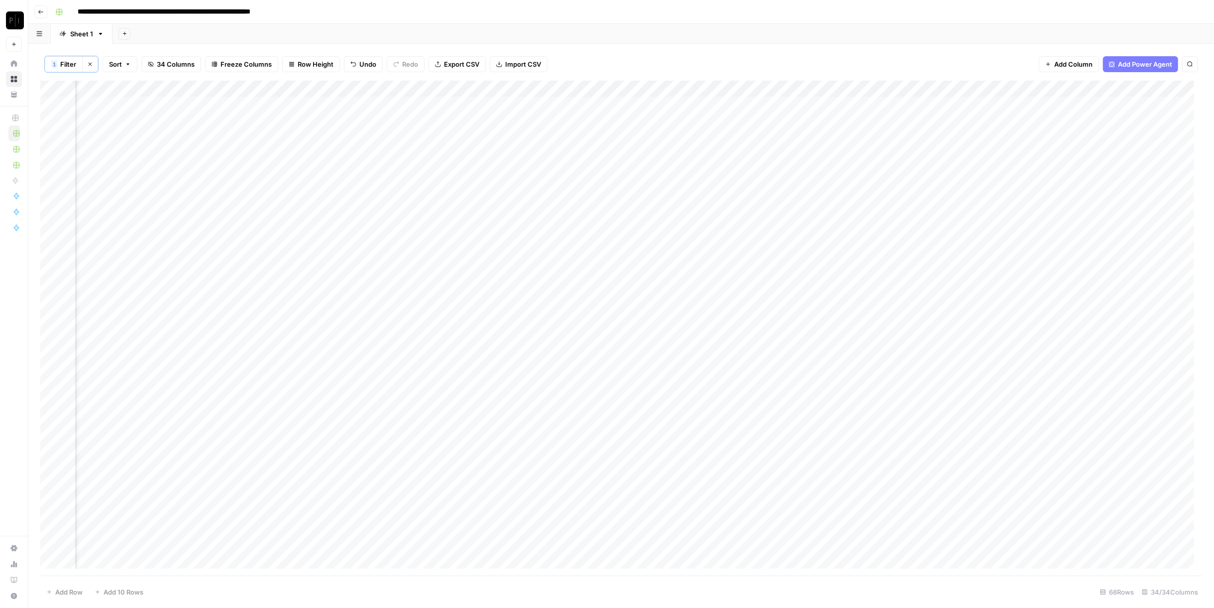
click at [77, 68] on button "1 Filter" at bounding box center [64, 64] width 38 height 16
click at [448, 118] on input "text" at bounding box center [488, 116] width 109 height 10
click at [62, 162] on span "Save" at bounding box center [68, 161] width 14 height 9
click at [359, 91] on div "Add Column" at bounding box center [621, 329] width 1162 height 496
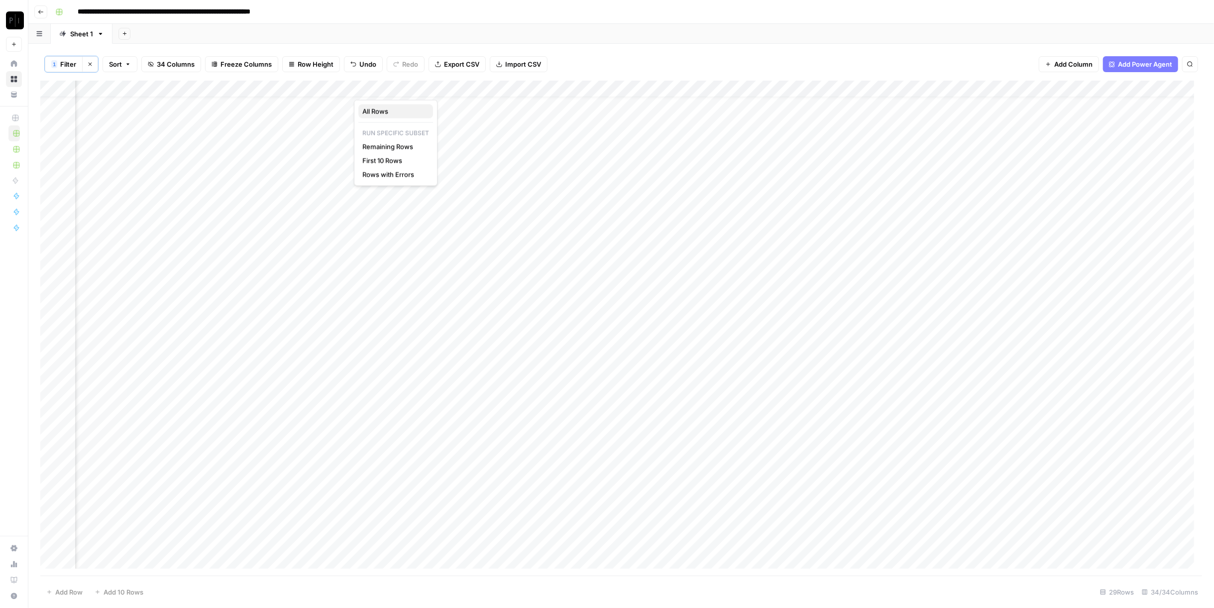
click at [364, 113] on span "All Rows" at bounding box center [394, 112] width 63 height 10
click at [432, 69] on button "Export CSV" at bounding box center [457, 64] width 57 height 16
click at [64, 66] on span "Filter" at bounding box center [68, 64] width 16 height 10
click at [68, 160] on span "Save" at bounding box center [68, 161] width 14 height 9
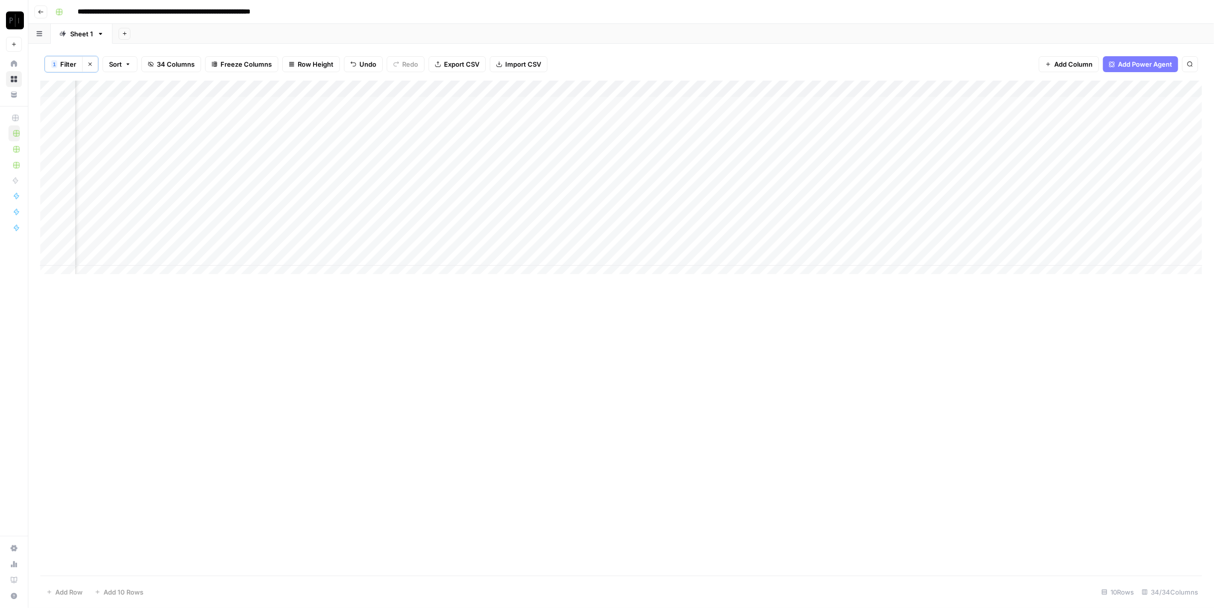
click at [359, 87] on div "Add Column" at bounding box center [621, 182] width 1162 height 202
click at [395, 107] on span "All Rows" at bounding box center [394, 112] width 63 height 10
click at [90, 63] on icon "button" at bounding box center [90, 64] width 6 height 6
drag, startPoint x: 485, startPoint y: 54, endPoint x: 493, endPoint y: 64, distance: 12.4
click at [485, 54] on div "Filter Sort 34 Columns Freeze Columns Row Height Undo Redo Export CSV Import CS…" at bounding box center [621, 64] width 1162 height 32
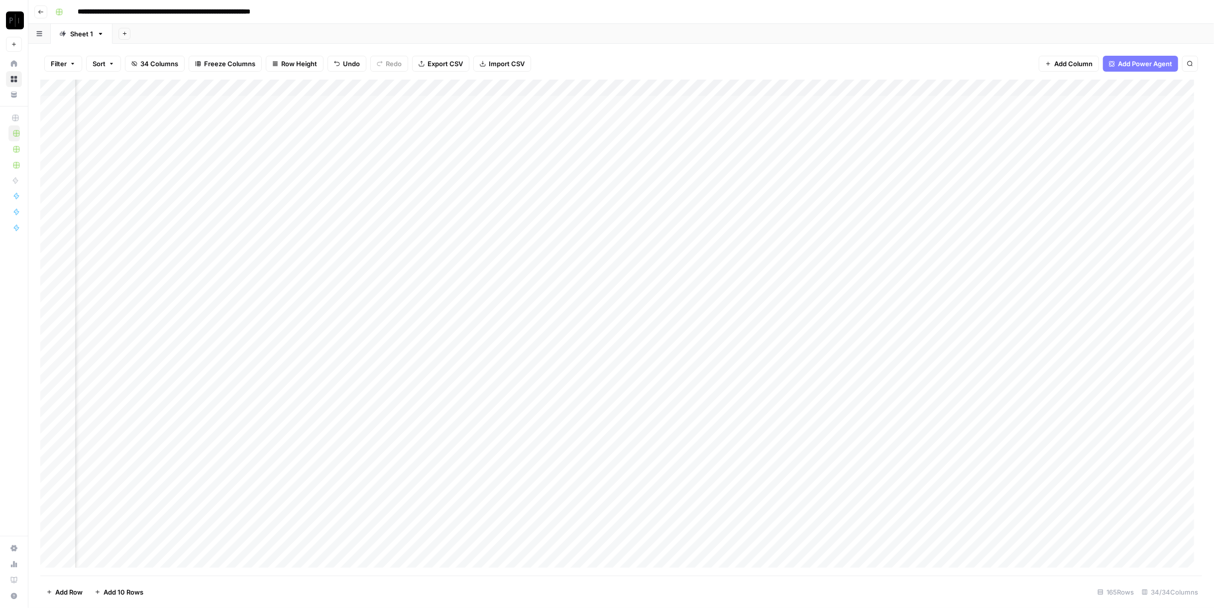
click at [493, 64] on span "Import CSV" at bounding box center [507, 64] width 36 height 10
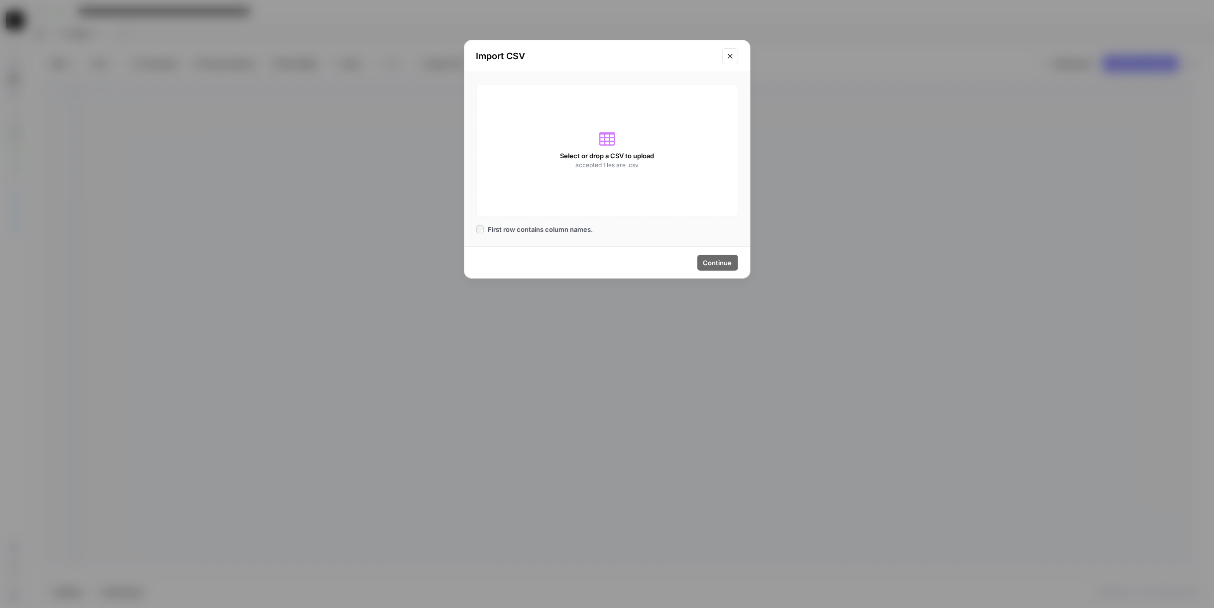
click at [589, 158] on span "Select or drop a CSV to upload" at bounding box center [607, 156] width 94 height 10
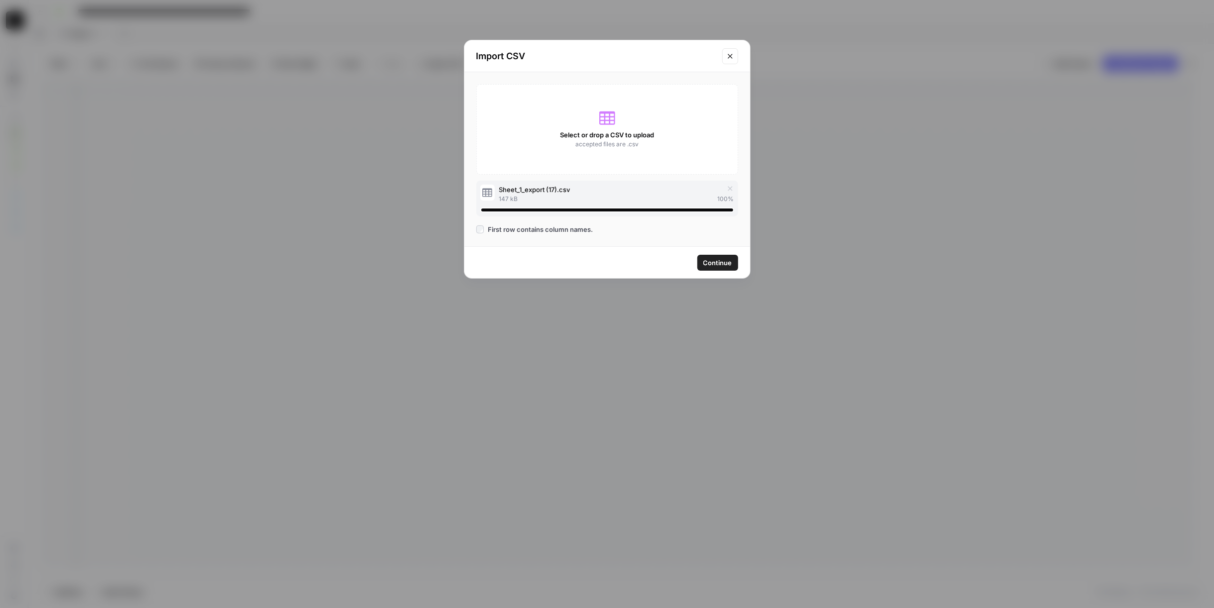
click at [720, 265] on span "Continue" at bounding box center [718, 263] width 29 height 10
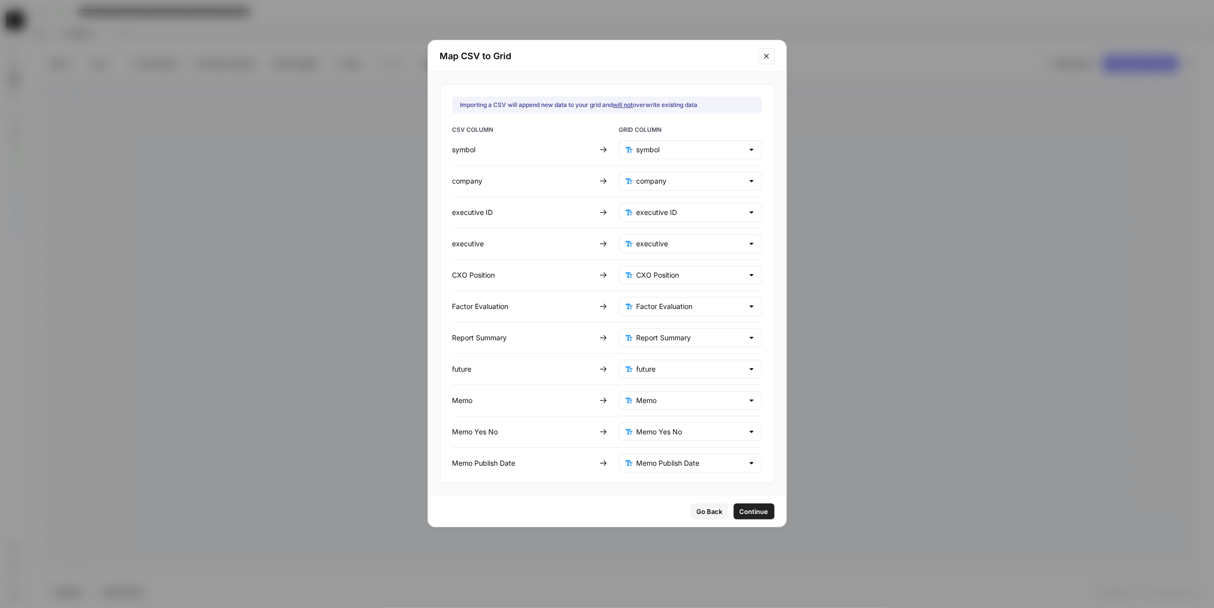
click at [745, 507] on span "Continue" at bounding box center [754, 512] width 29 height 10
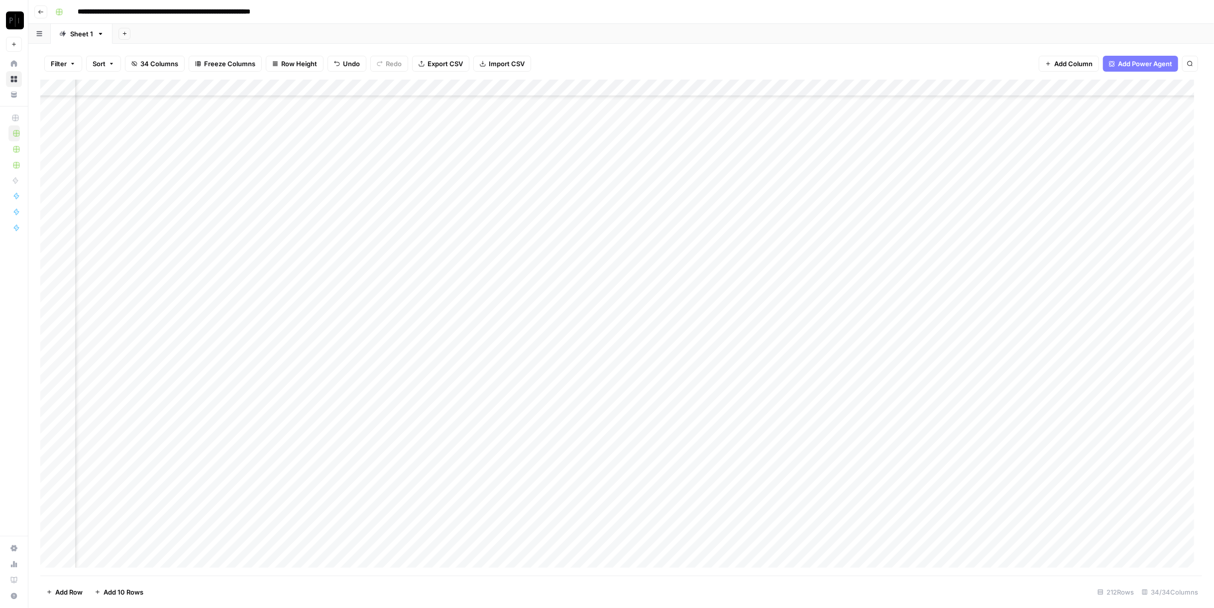
scroll to position [0, 1061]
click at [856, 89] on div "Add Column" at bounding box center [621, 328] width 1162 height 497
click at [891, 147] on span "Remaining Rows" at bounding box center [891, 146] width 63 height 10
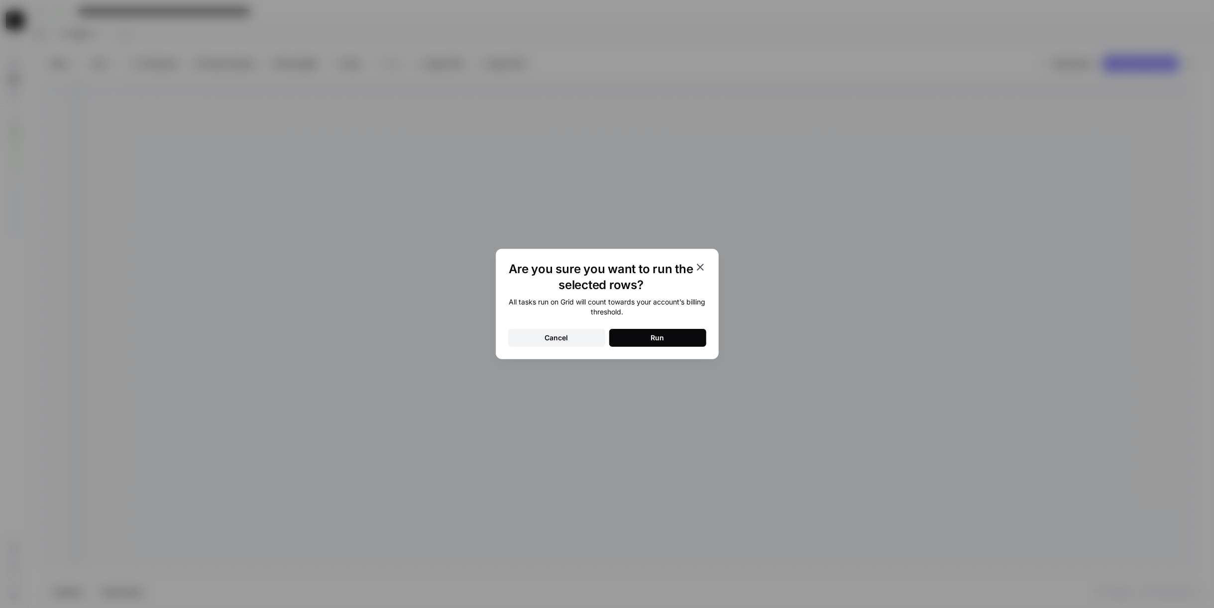
click at [679, 341] on button "Run" at bounding box center [657, 338] width 97 height 18
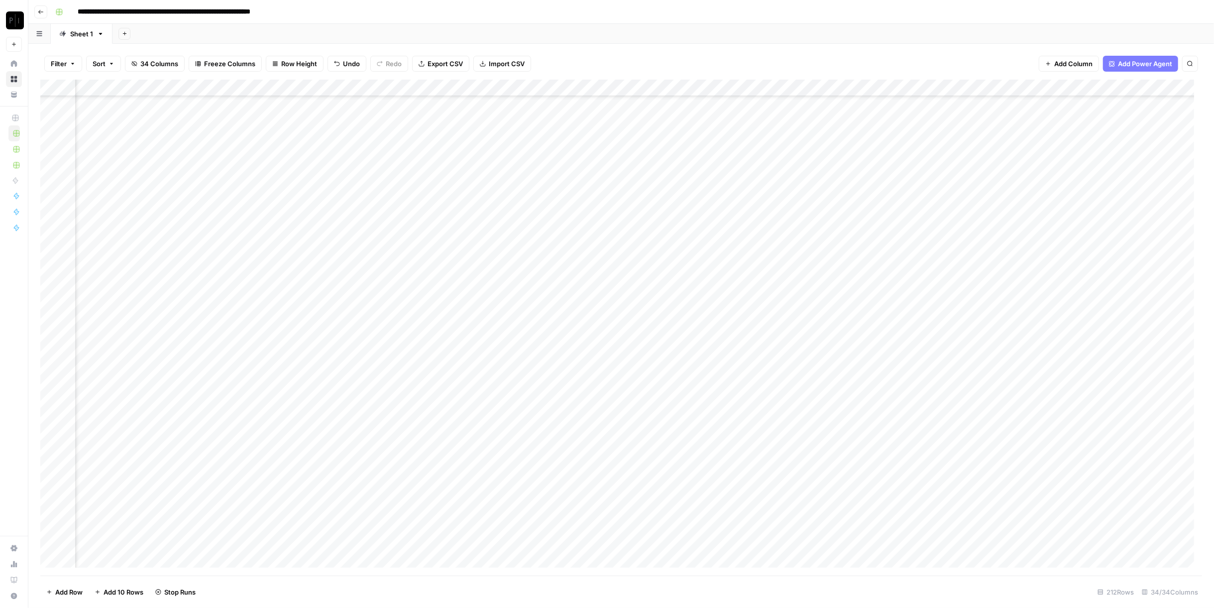
scroll to position [2912, 1363]
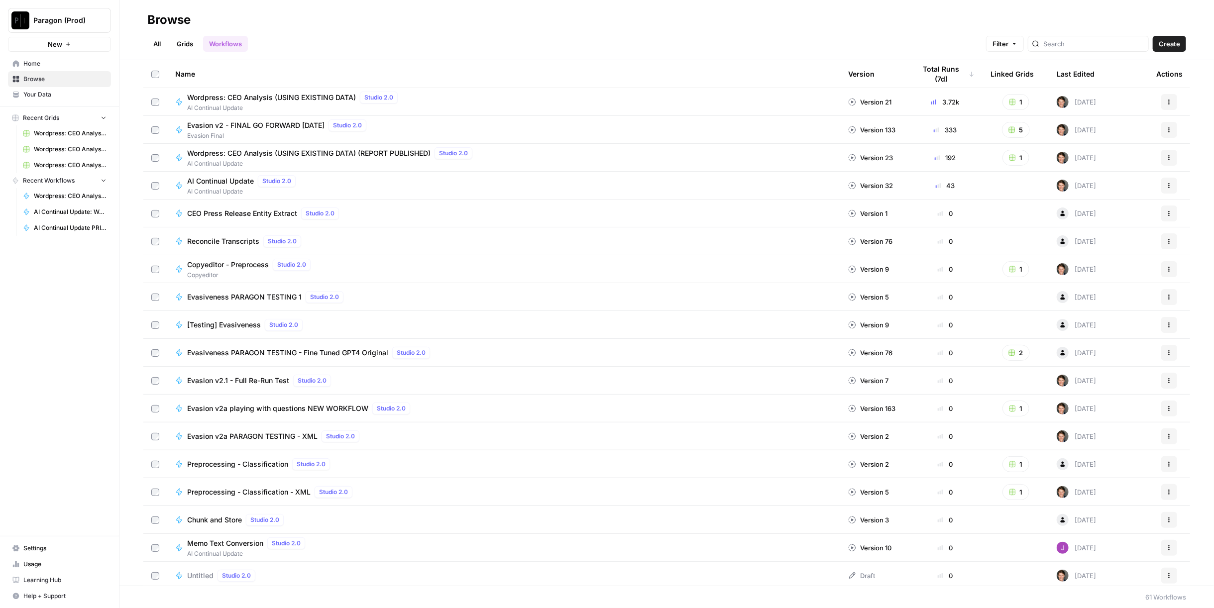
click at [1088, 74] on th "Last Edited" at bounding box center [1099, 73] width 100 height 27
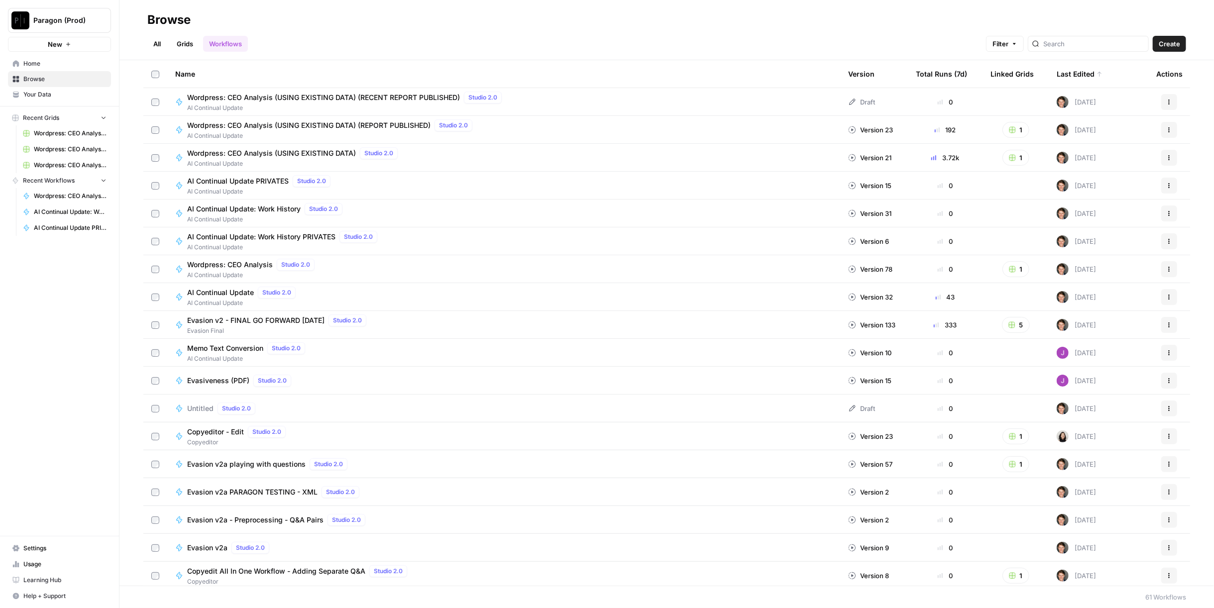
click at [377, 94] on span "Wordpress: CEO Analysis (USING EXISTING DATA) (RECENT REPORT PUBLISHED)" at bounding box center [323, 98] width 273 height 10
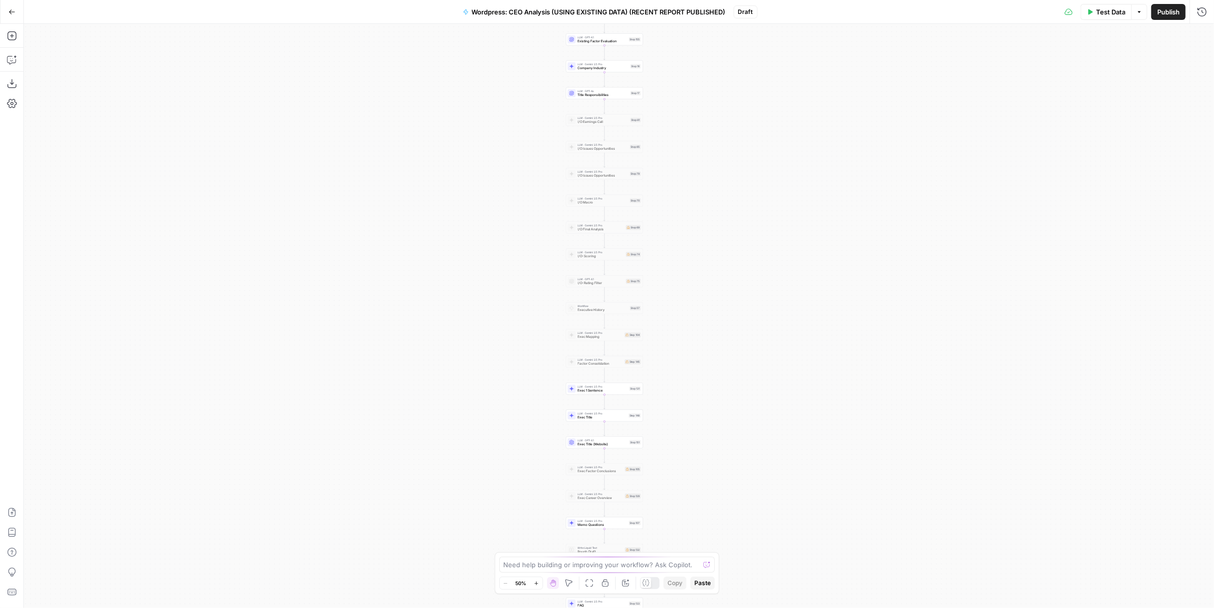
drag, startPoint x: 815, startPoint y: 220, endPoint x: 815, endPoint y: 257, distance: 36.8
click at [815, 257] on div "Workflow Input Settings Inputs Run Code · Python Work History Step 142 LLM · GP…" at bounding box center [619, 316] width 1191 height 585
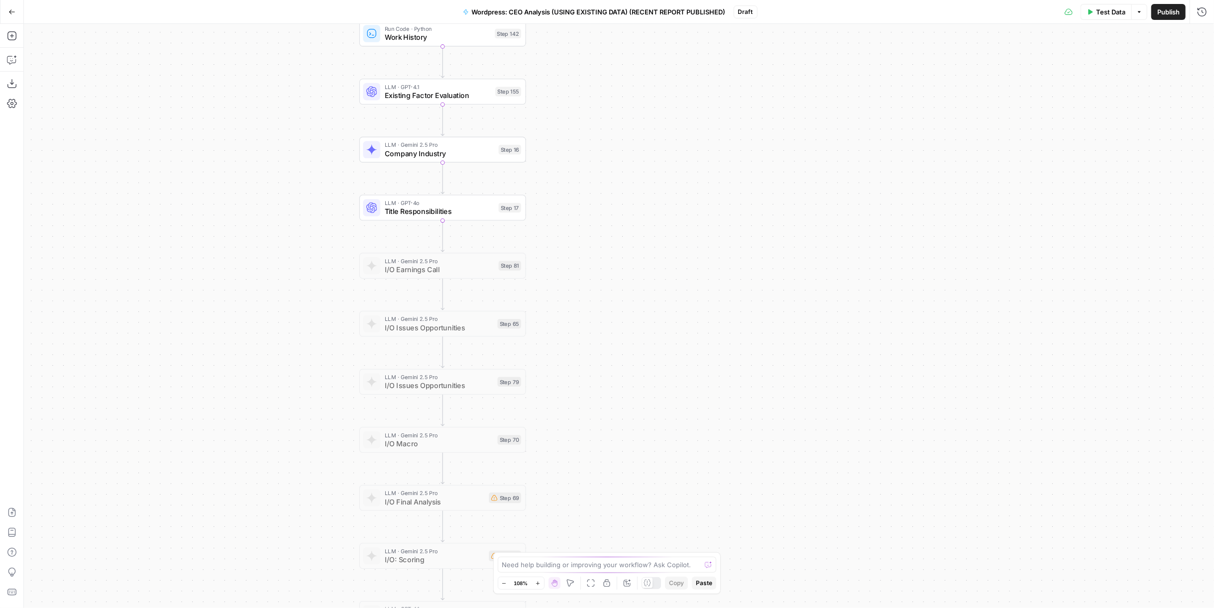
drag, startPoint x: 796, startPoint y: 368, endPoint x: 785, endPoint y: 357, distance: 15.9
click at [803, 384] on div "Workflow Input Settings Inputs Run Code · Python Work History Step 142 LLM · GP…" at bounding box center [619, 316] width 1191 height 585
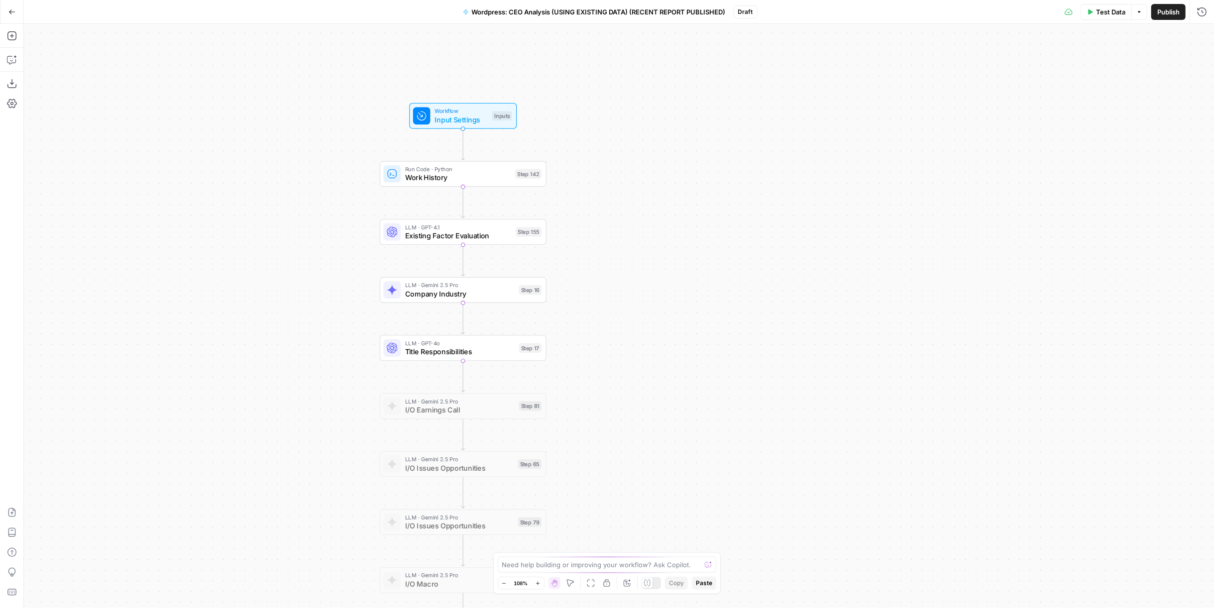
drag, startPoint x: 698, startPoint y: 302, endPoint x: 711, endPoint y: 335, distance: 35.1
click at [711, 335] on div "Workflow Input Settings Inputs Run Code · Python Work History Step 142 LLM · GP…" at bounding box center [619, 316] width 1191 height 585
click at [519, 234] on div "Step 155" at bounding box center [529, 231] width 26 height 9
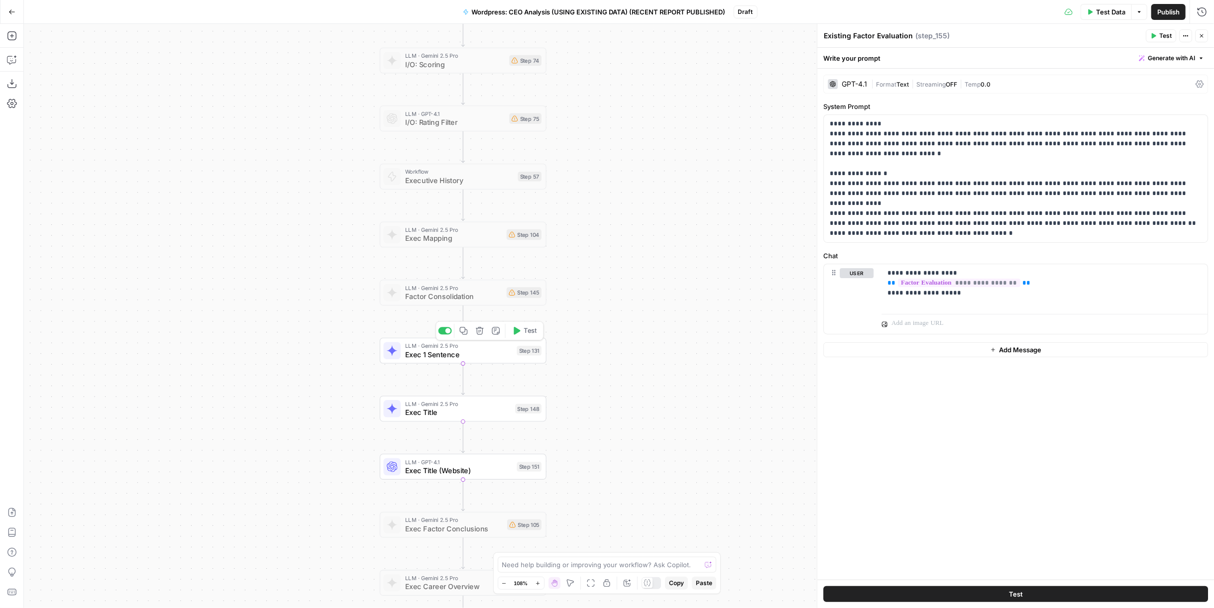
click at [504, 360] on span "Exec 1 Sentence" at bounding box center [459, 355] width 108 height 11
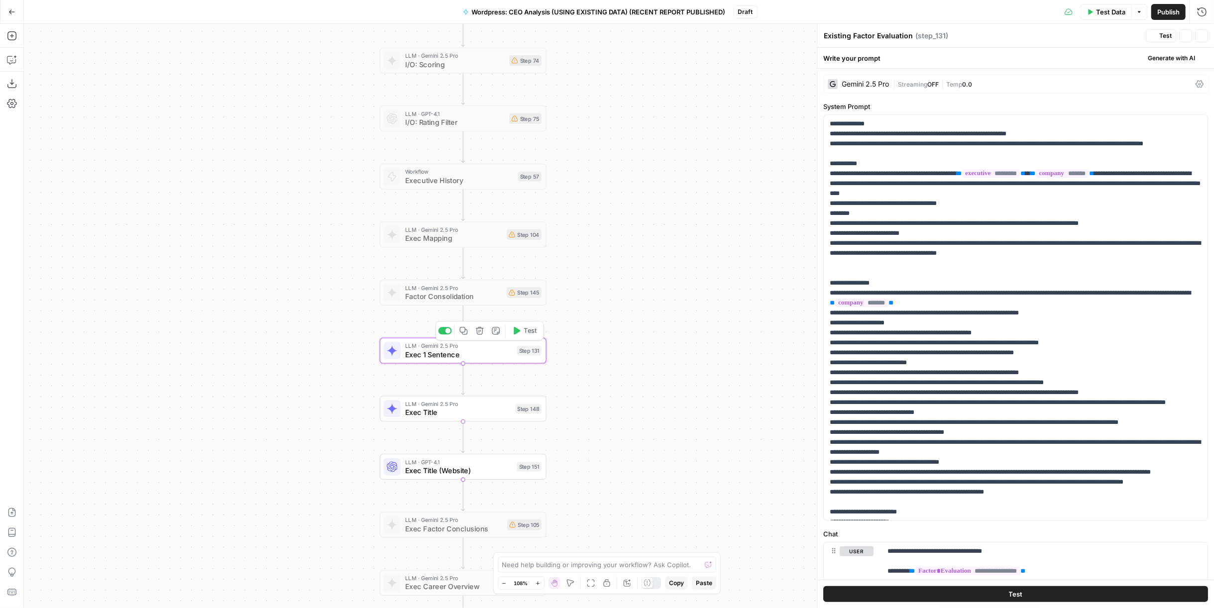
type textarea "Exec 1 Sentence"
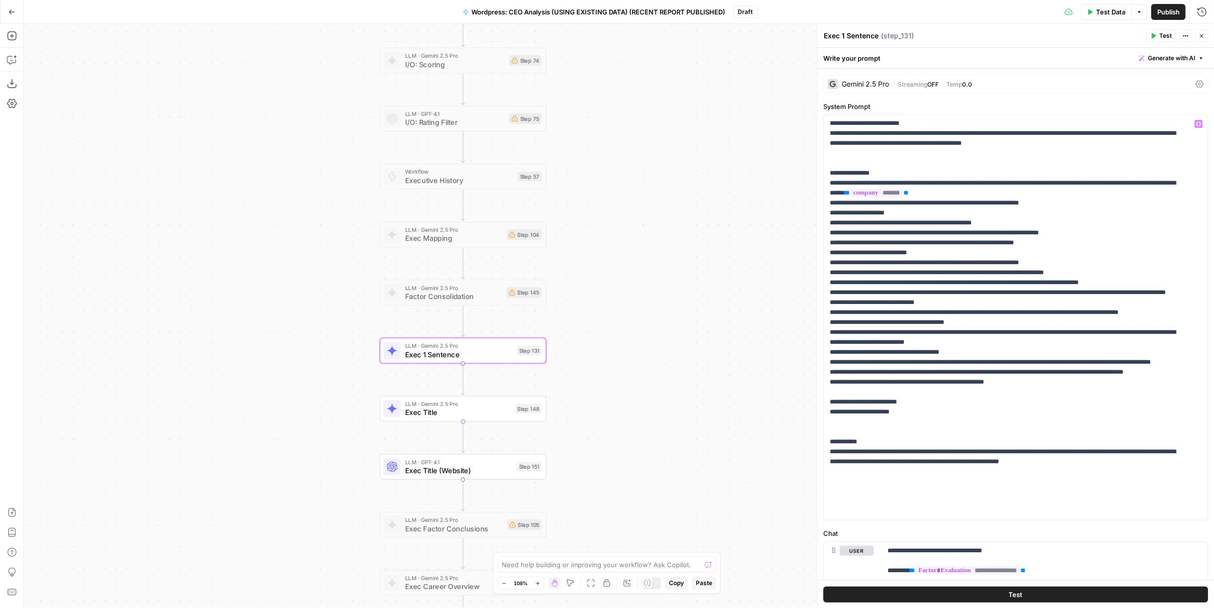
scroll to position [140, 0]
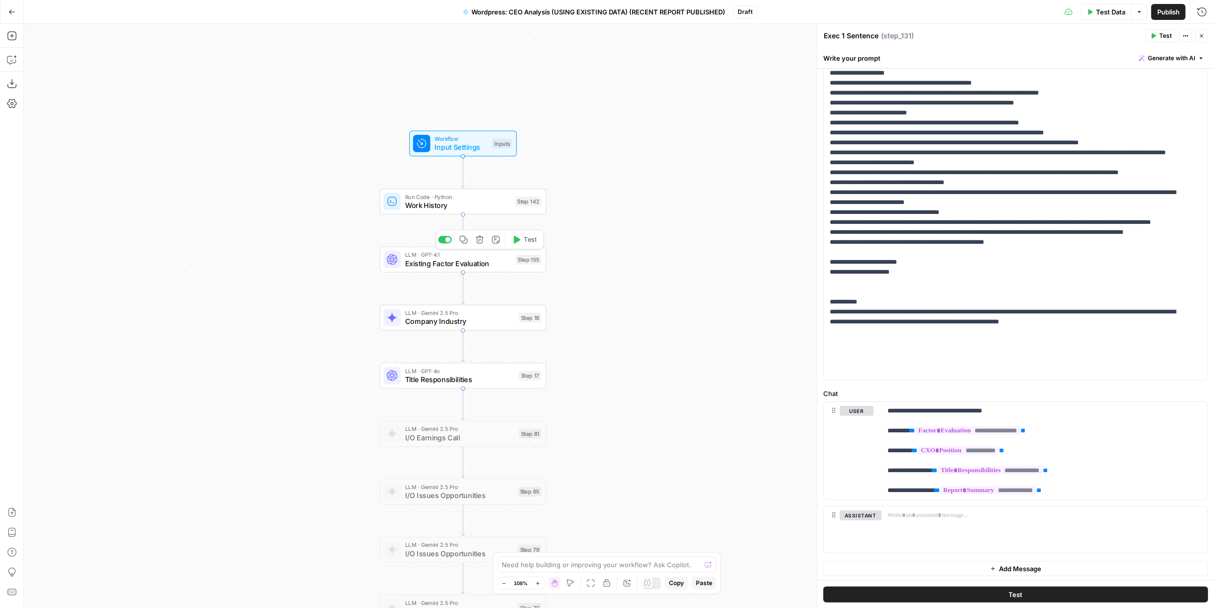
click at [443, 239] on div at bounding box center [444, 239] width 13 height 7
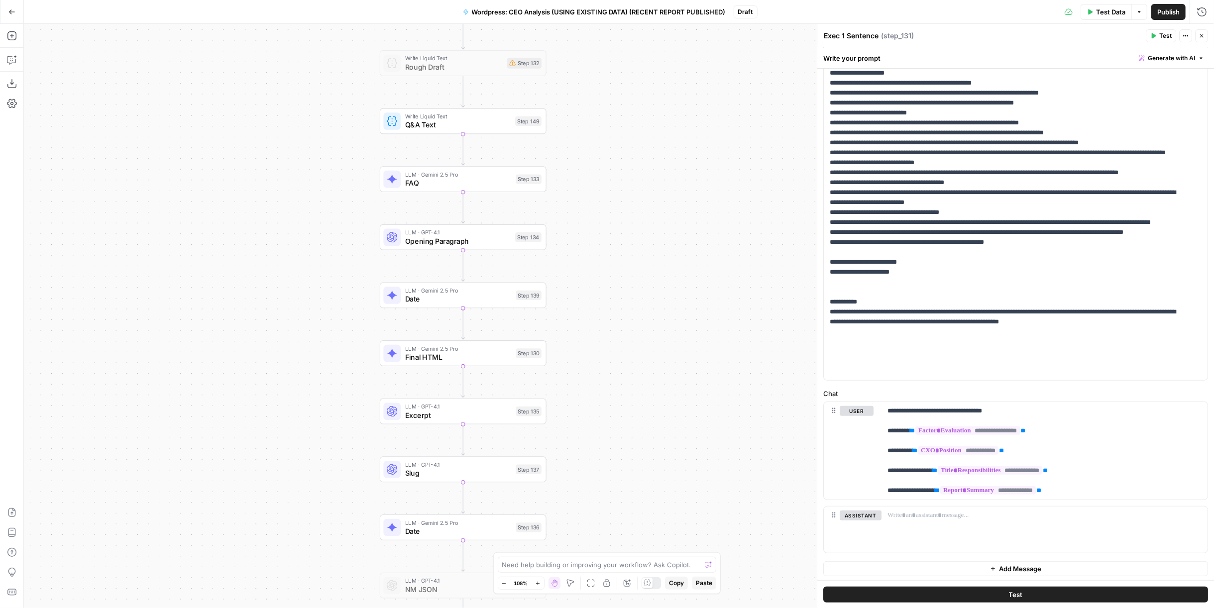
click at [484, 362] on span "Final HTML" at bounding box center [458, 357] width 107 height 11
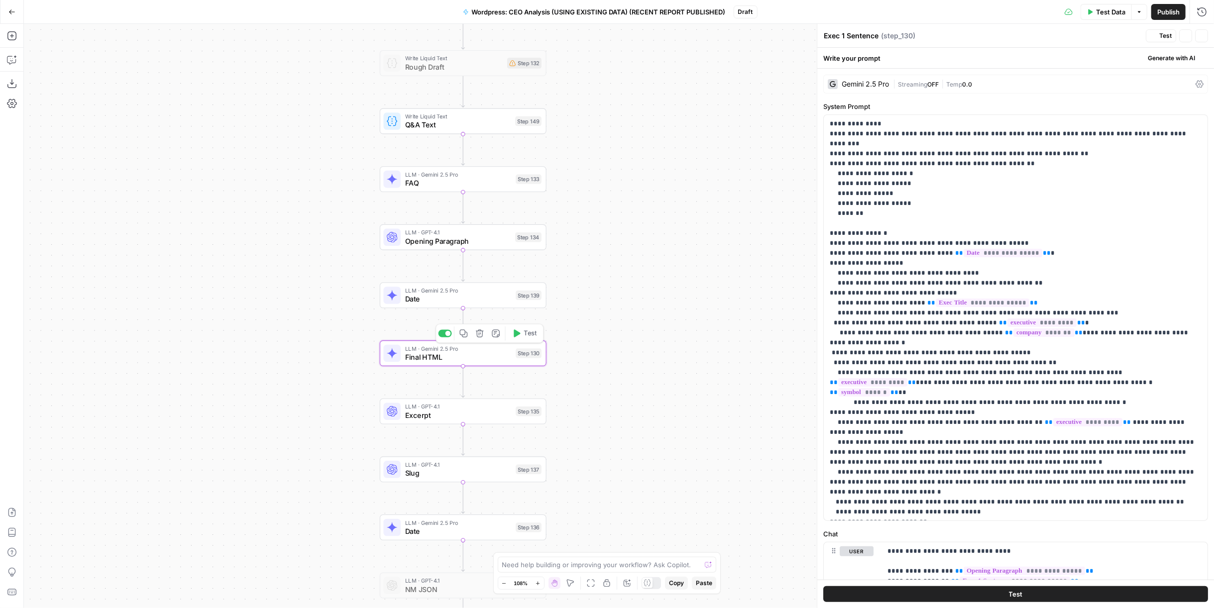
type textarea "Final HTML"
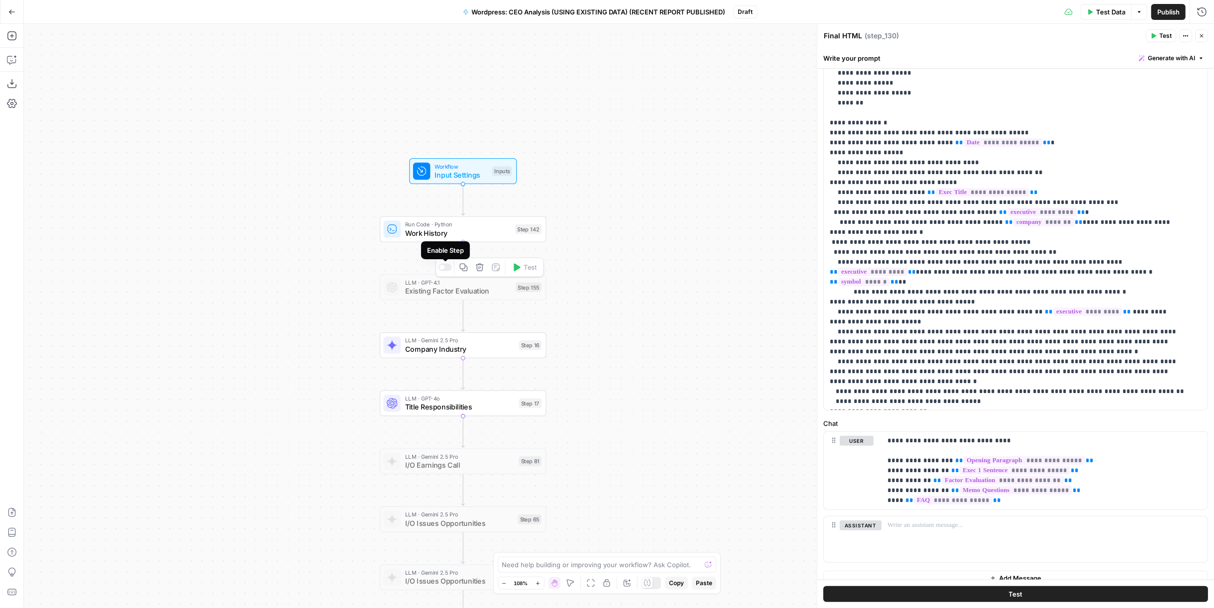
click at [447, 270] on div at bounding box center [444, 267] width 13 height 7
click at [448, 286] on span "Existing Factor Evaluation" at bounding box center [458, 291] width 107 height 11
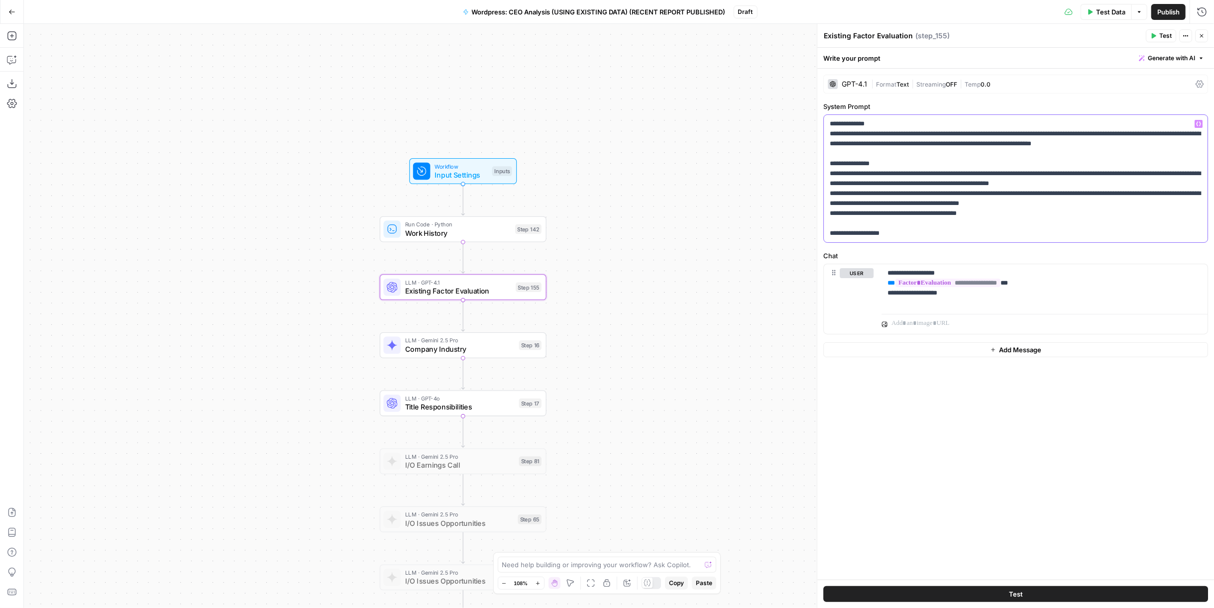
click at [1031, 203] on p "**********" at bounding box center [1016, 179] width 372 height 120
click at [464, 264] on icon "button" at bounding box center [464, 267] width 8 height 8
click at [462, 313] on icon "Edge from step_155 to step_16" at bounding box center [463, 315] width 3 height 31
click at [447, 268] on div at bounding box center [448, 267] width 5 height 5
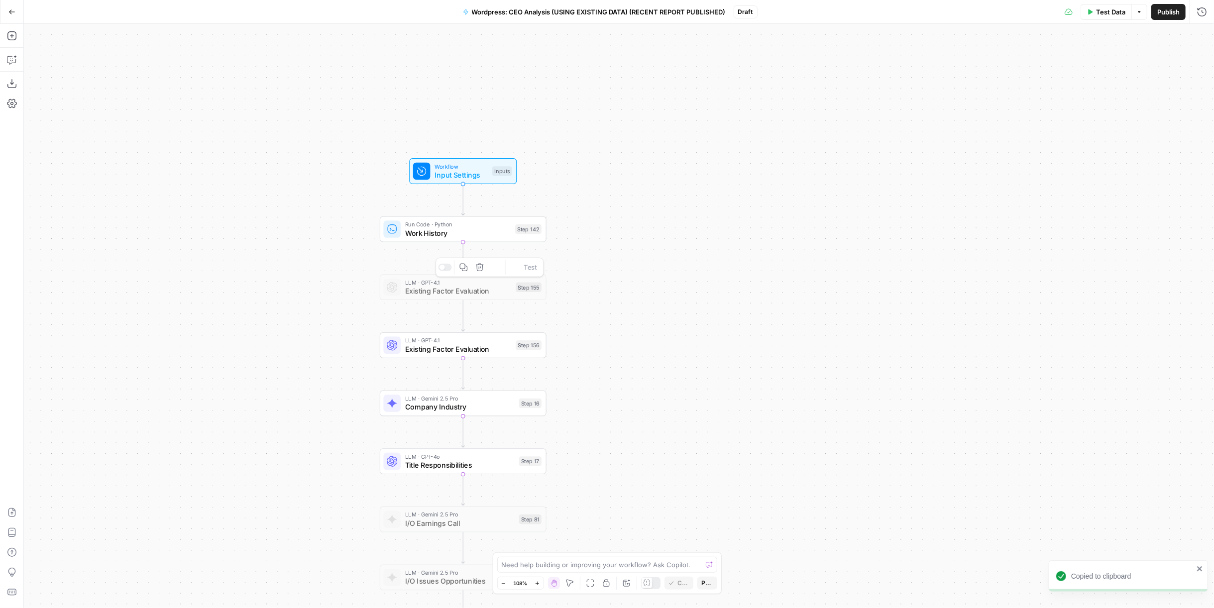
click at [469, 345] on span "Existing Factor Evaluation" at bounding box center [458, 349] width 107 height 11
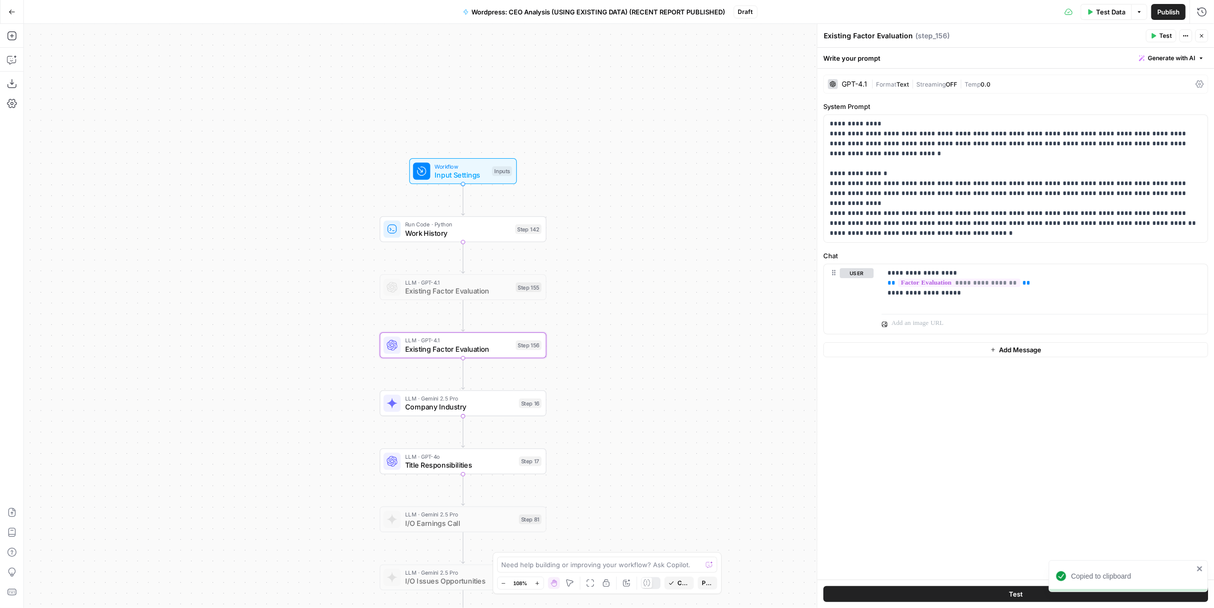
click at [880, 34] on textarea "Existing Factor Evaluation" at bounding box center [868, 36] width 89 height 10
type textarea "c"
type textarea "Create Factors From Conclusions"
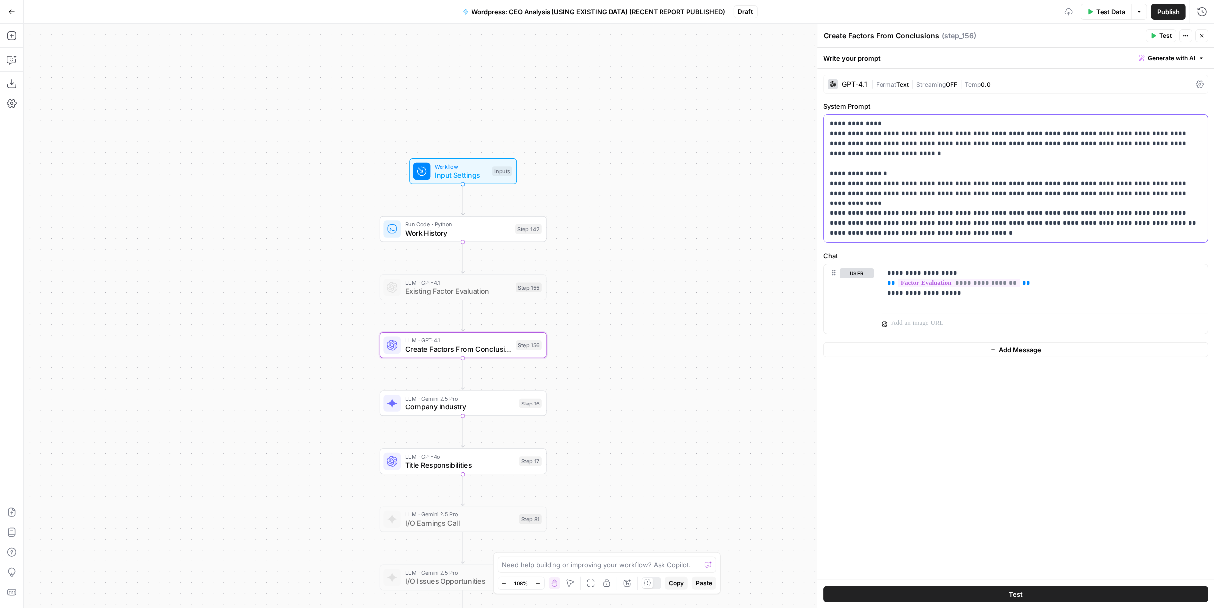
click at [968, 166] on p "**********" at bounding box center [1016, 179] width 372 height 120
drag, startPoint x: 881, startPoint y: 137, endPoint x: 1153, endPoint y: 235, distance: 288.7
click at [1153, 235] on p "**********" at bounding box center [1016, 179] width 372 height 120
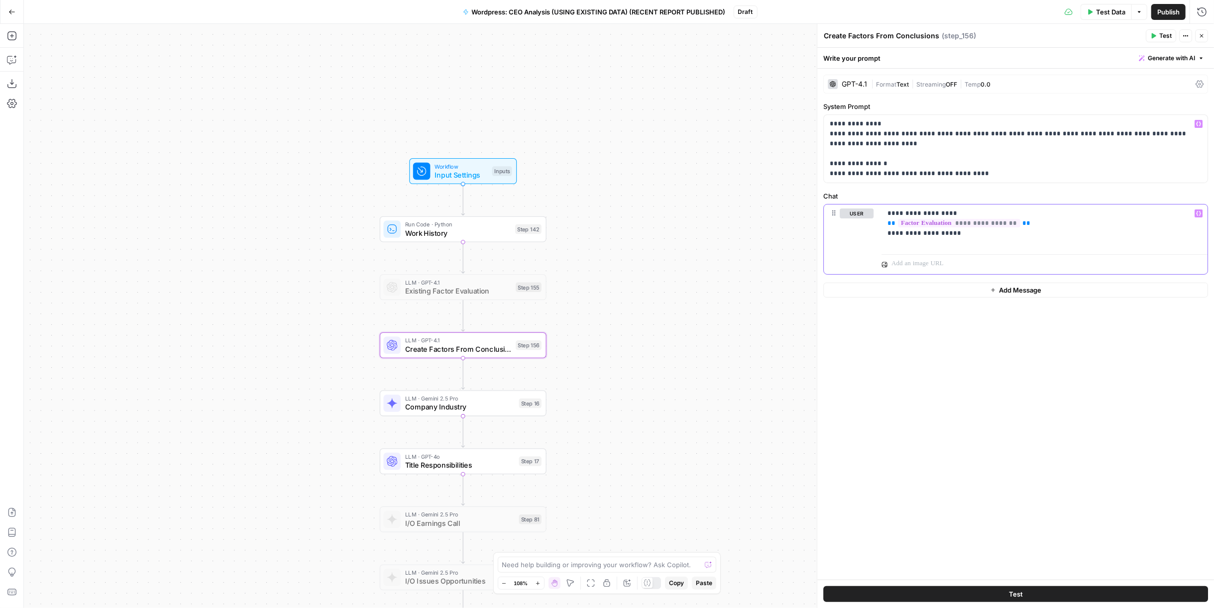
drag, startPoint x: 967, startPoint y: 237, endPoint x: 845, endPoint y: 200, distance: 127.0
click at [845, 200] on div "**********" at bounding box center [1016, 233] width 385 height 84
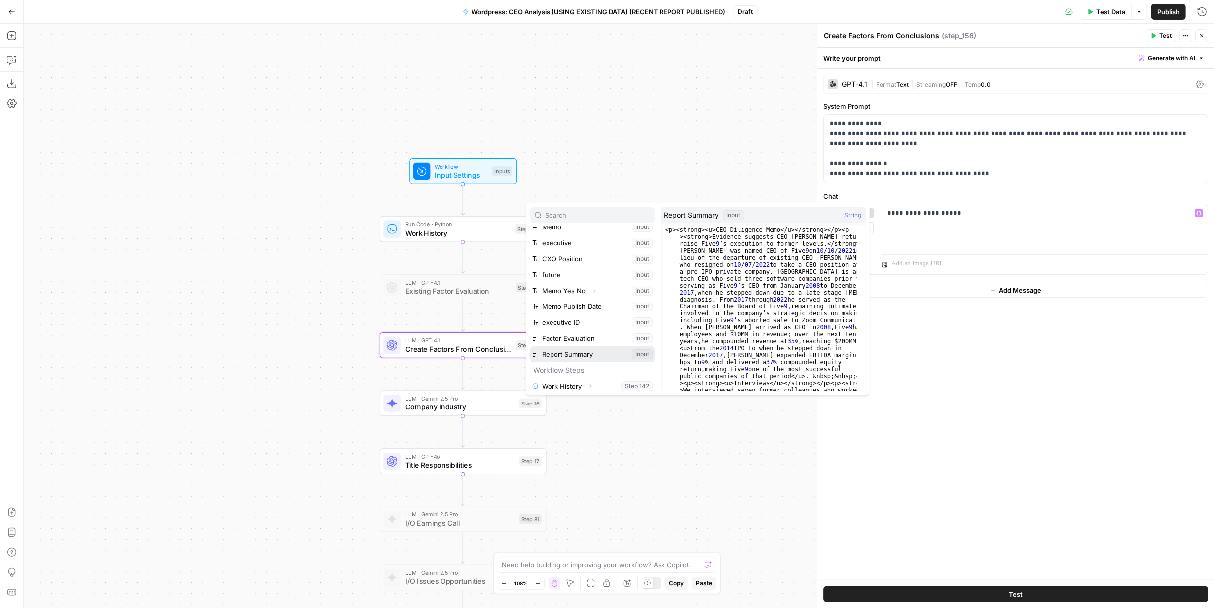
click at [572, 353] on button "Select variable Report Summary" at bounding box center [592, 355] width 124 height 16
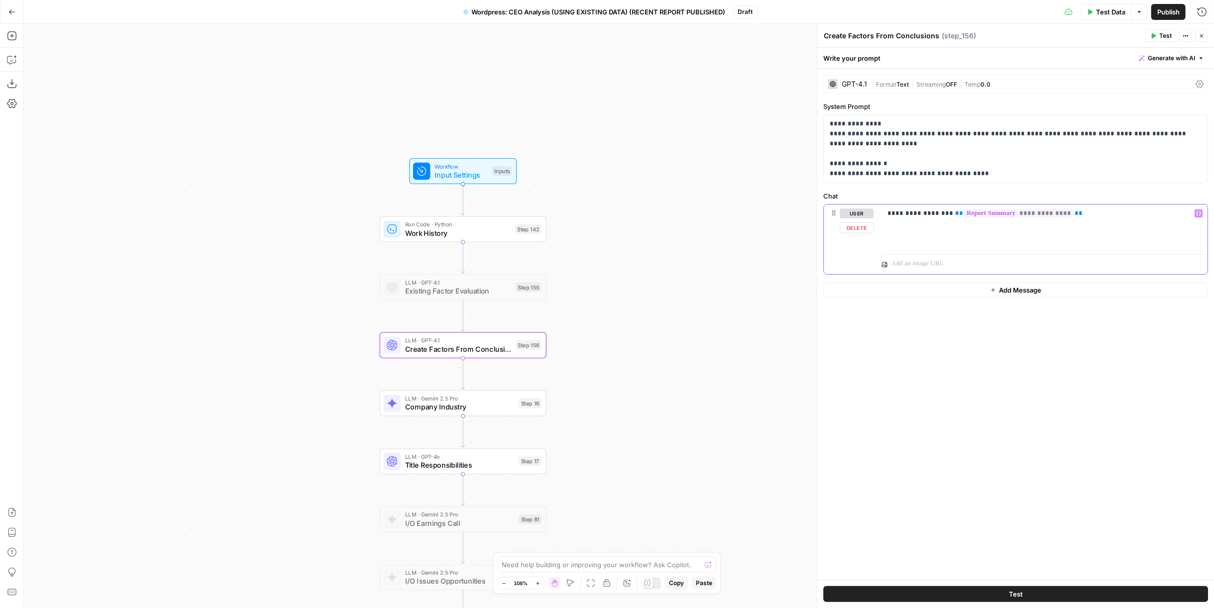
click at [1109, 240] on div "**********" at bounding box center [1045, 228] width 326 height 46
click at [1022, 175] on p "**********" at bounding box center [1016, 149] width 372 height 60
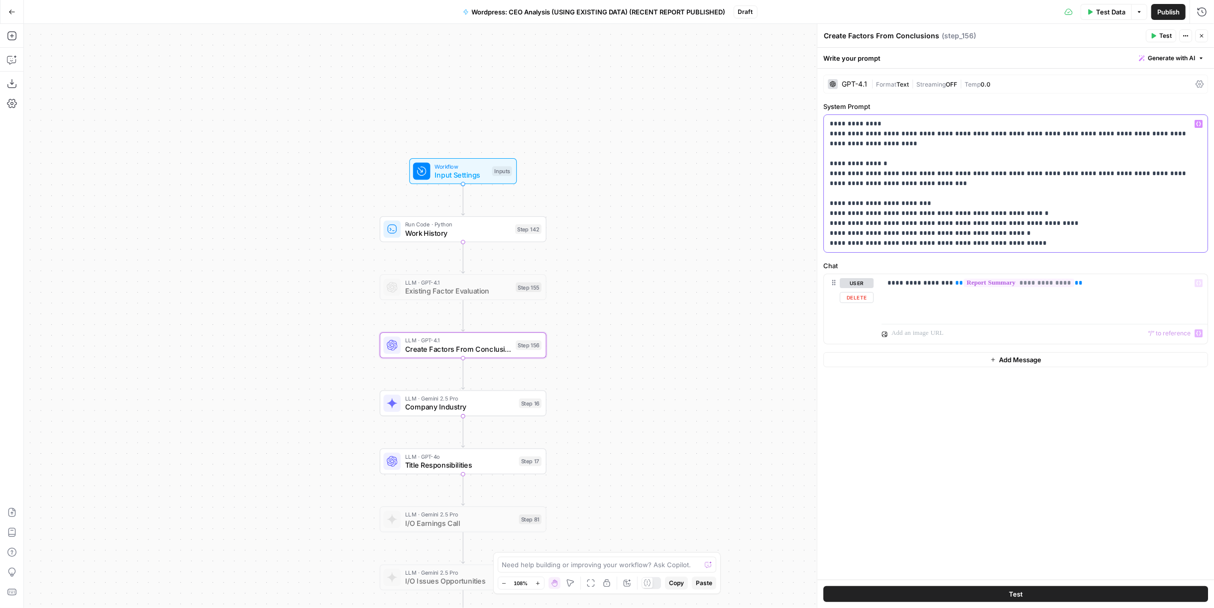
click at [1043, 244] on p "**********" at bounding box center [1016, 183] width 372 height 129
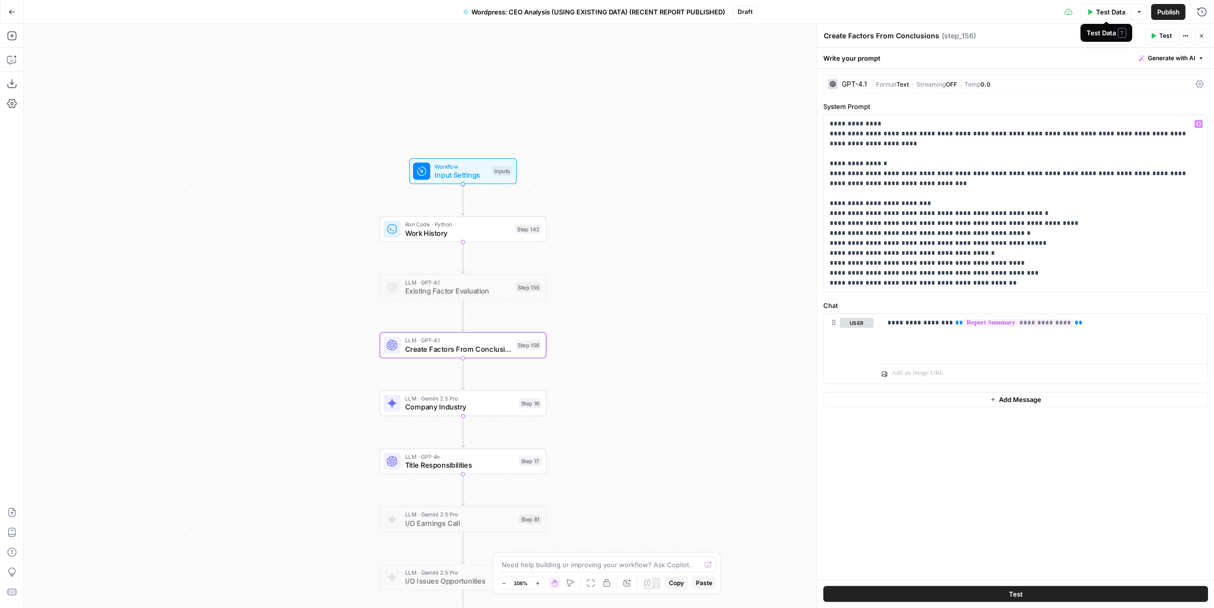
click at [1110, 10] on span "Test Data" at bounding box center [1110, 12] width 29 height 10
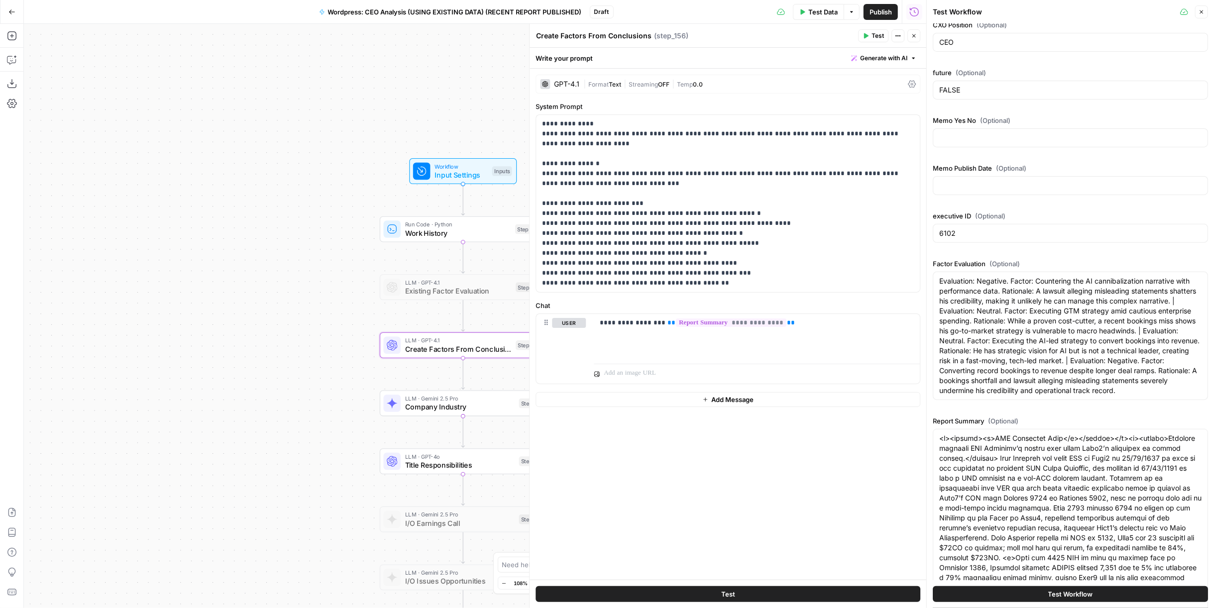
scroll to position [69, 0]
click at [1062, 596] on span "Test Workflow" at bounding box center [1071, 595] width 45 height 10
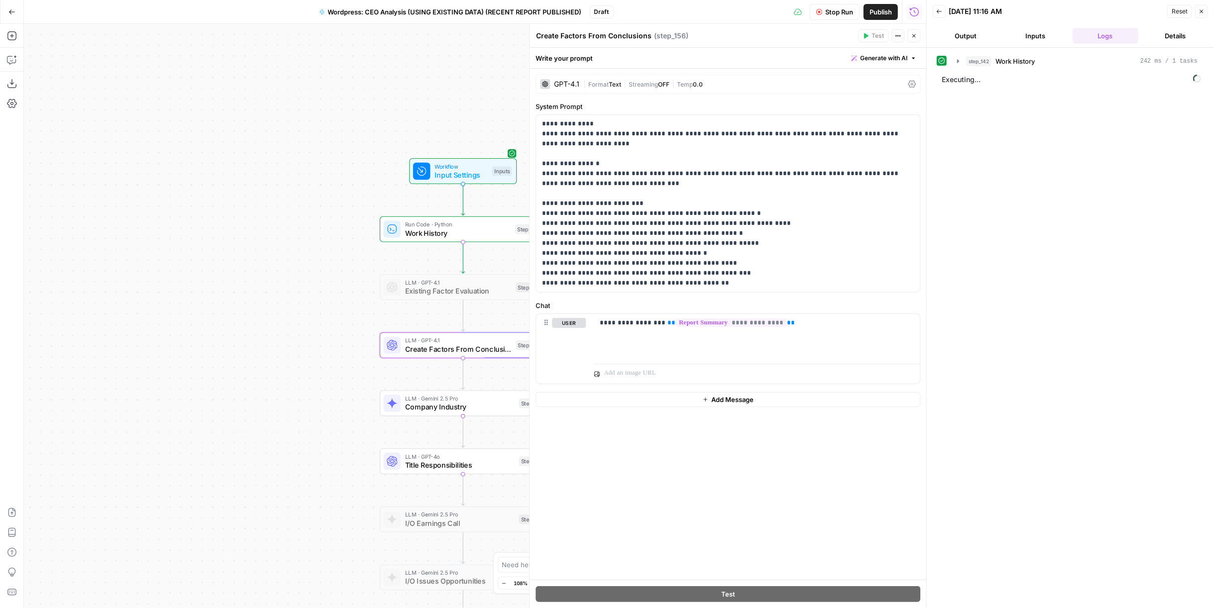
click at [597, 82] on span "Format" at bounding box center [599, 84] width 20 height 7
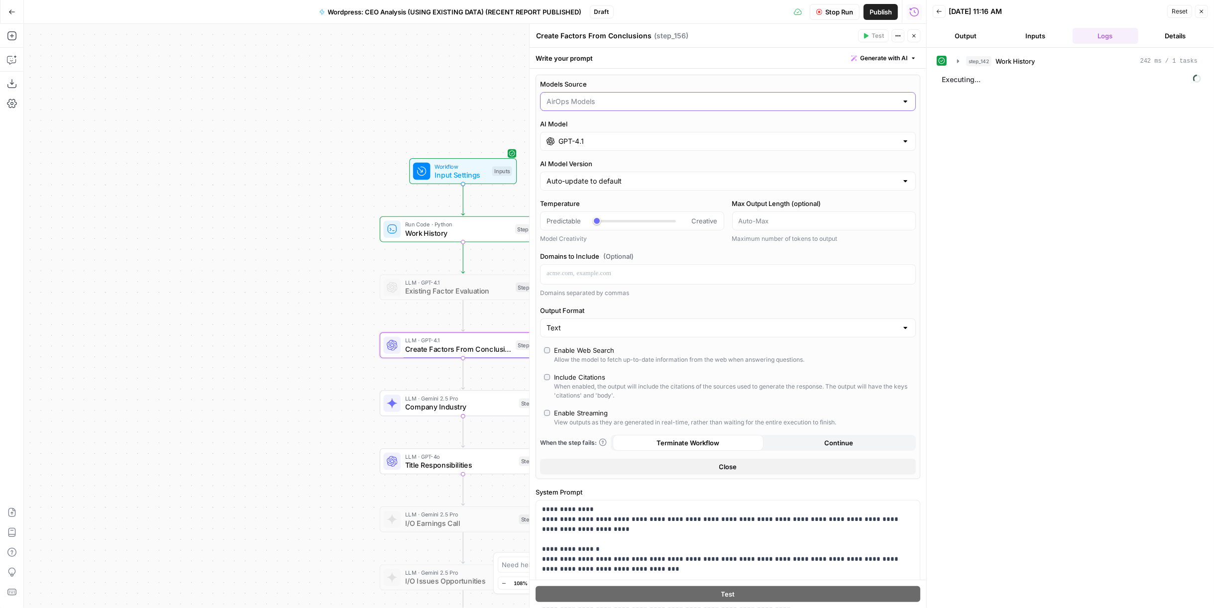
click at [631, 97] on input "Models Source" at bounding box center [722, 102] width 351 height 10
type input "AirOps Models"
click at [643, 78] on div "Models Source AirOps Models AI Model GPT-4.1 AI Model Version Auto-update to de…" at bounding box center [728, 277] width 385 height 405
click at [637, 144] on div "GPT-4.1" at bounding box center [728, 141] width 376 height 19
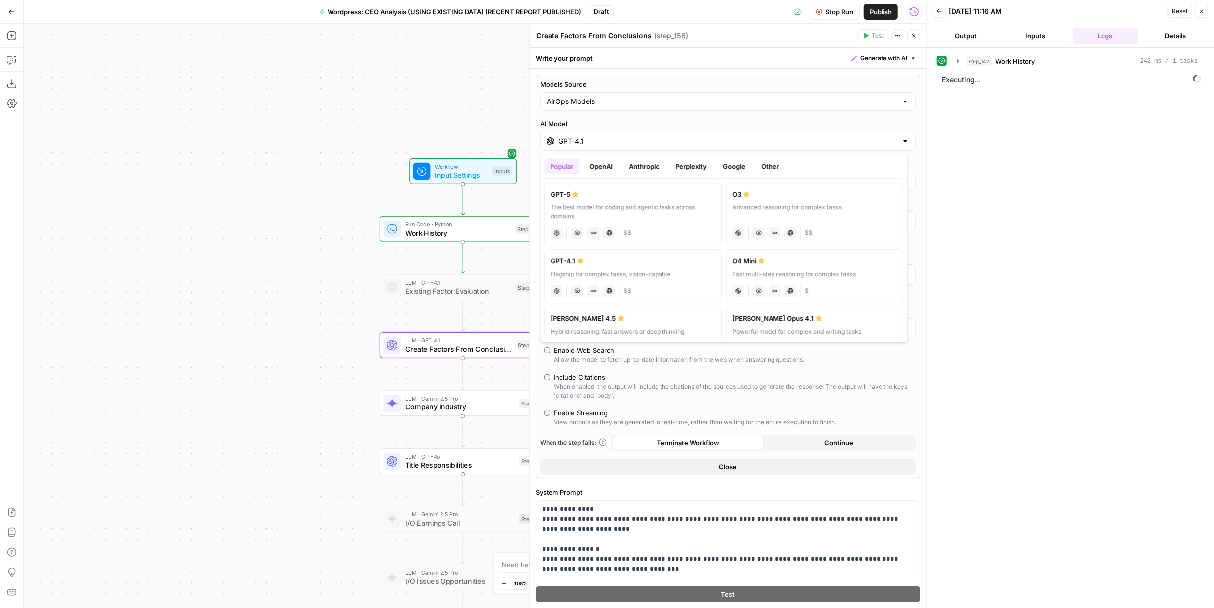
click at [732, 159] on button "Google" at bounding box center [734, 166] width 34 height 16
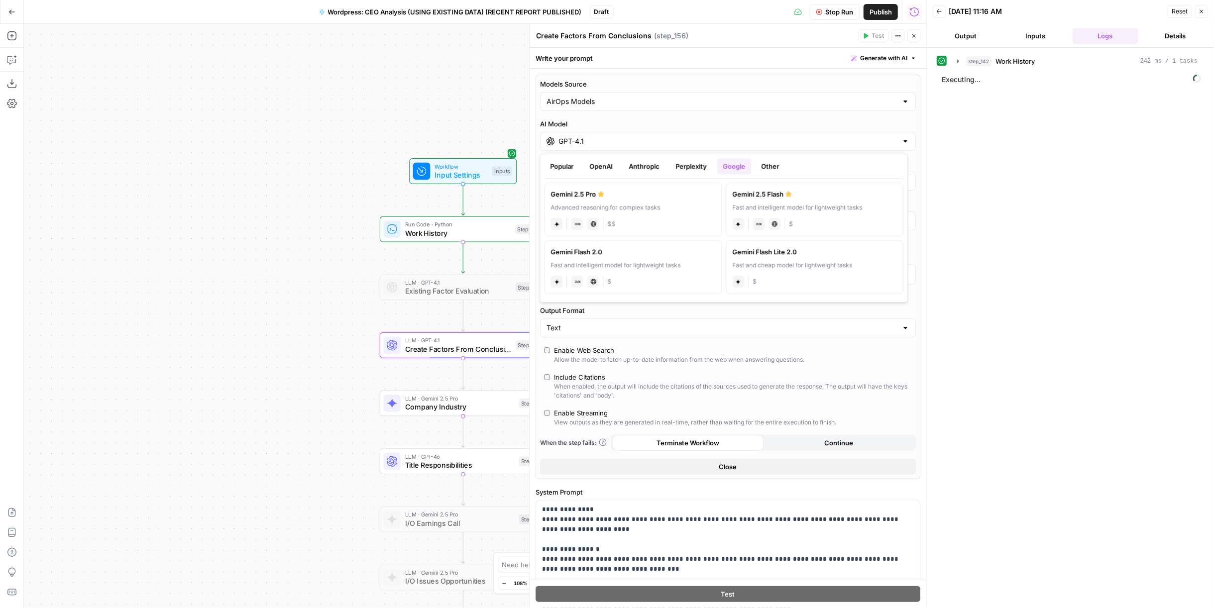
click at [668, 206] on div "Advanced reasoning for complex tasks" at bounding box center [633, 207] width 165 height 9
type input "Gemini 2.5 Pro"
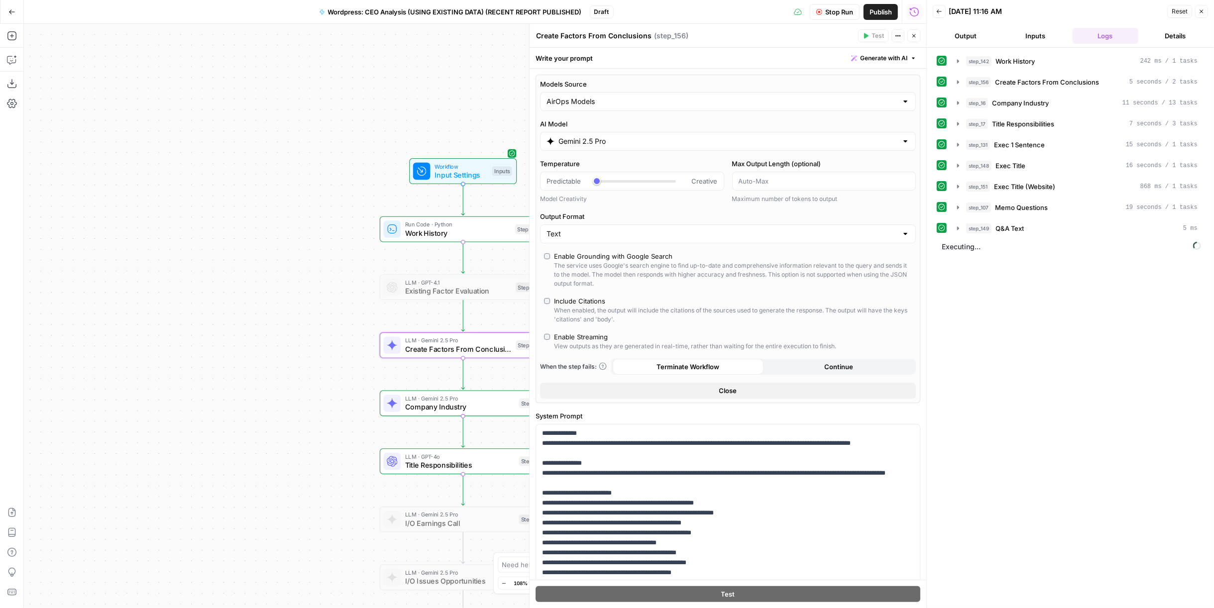
click at [847, 18] on button "Stop Run" at bounding box center [835, 12] width 50 height 16
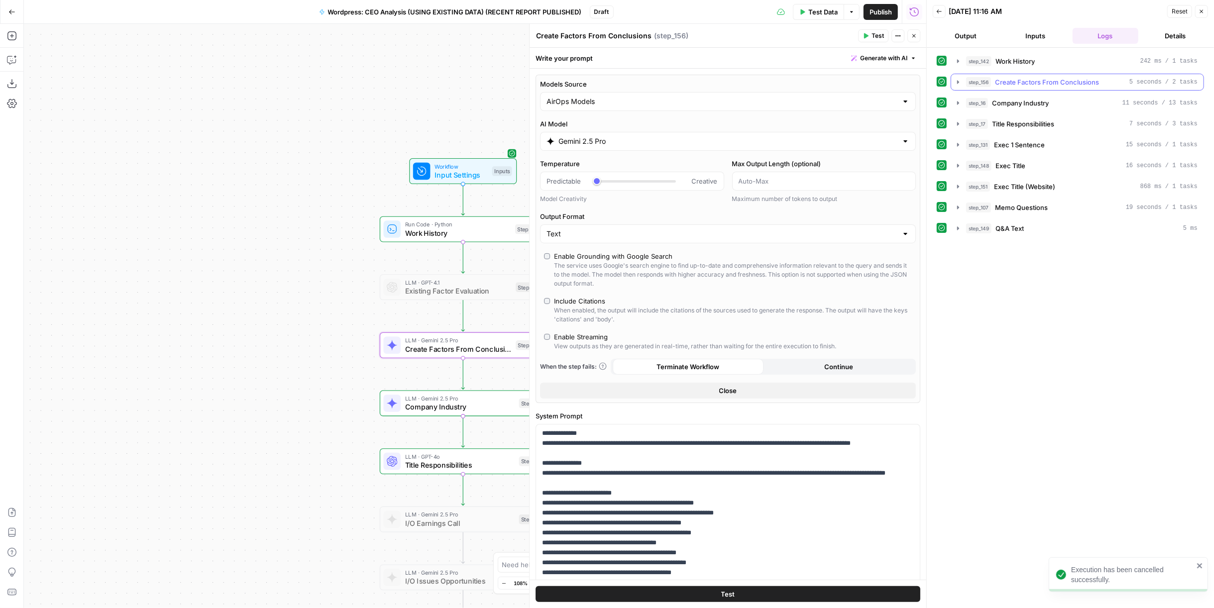
click at [1049, 86] on button "step_156 Create Factors From Conclusions 5 seconds / 2 tasks" at bounding box center [1078, 82] width 252 height 16
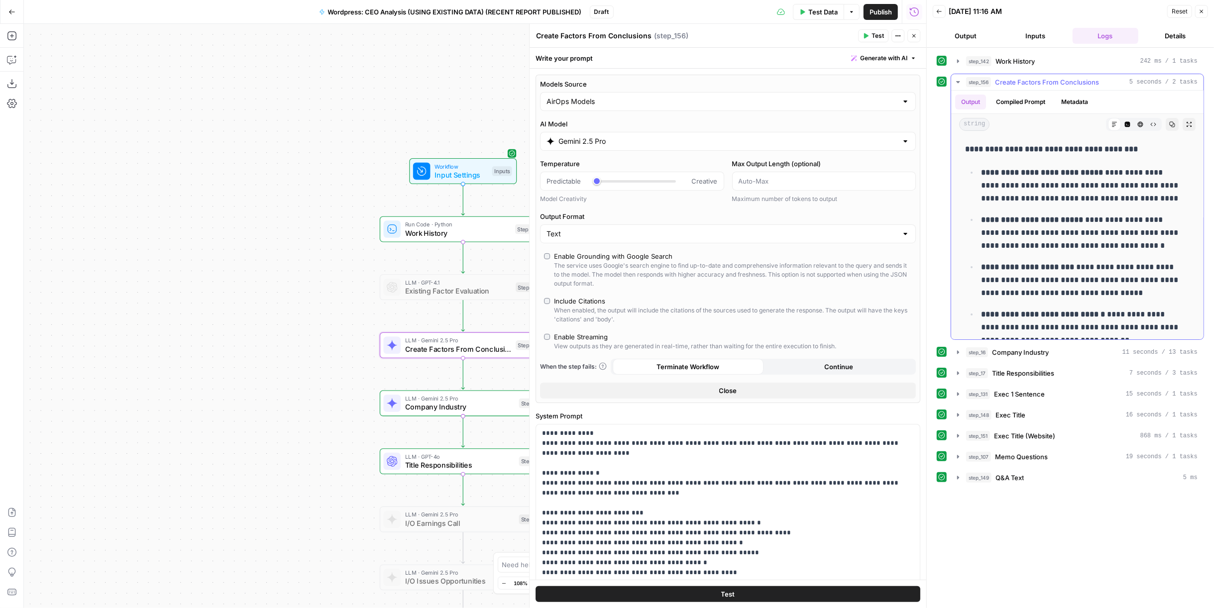
click at [1048, 79] on span "Create Factors From Conclusions" at bounding box center [1047, 82] width 104 height 10
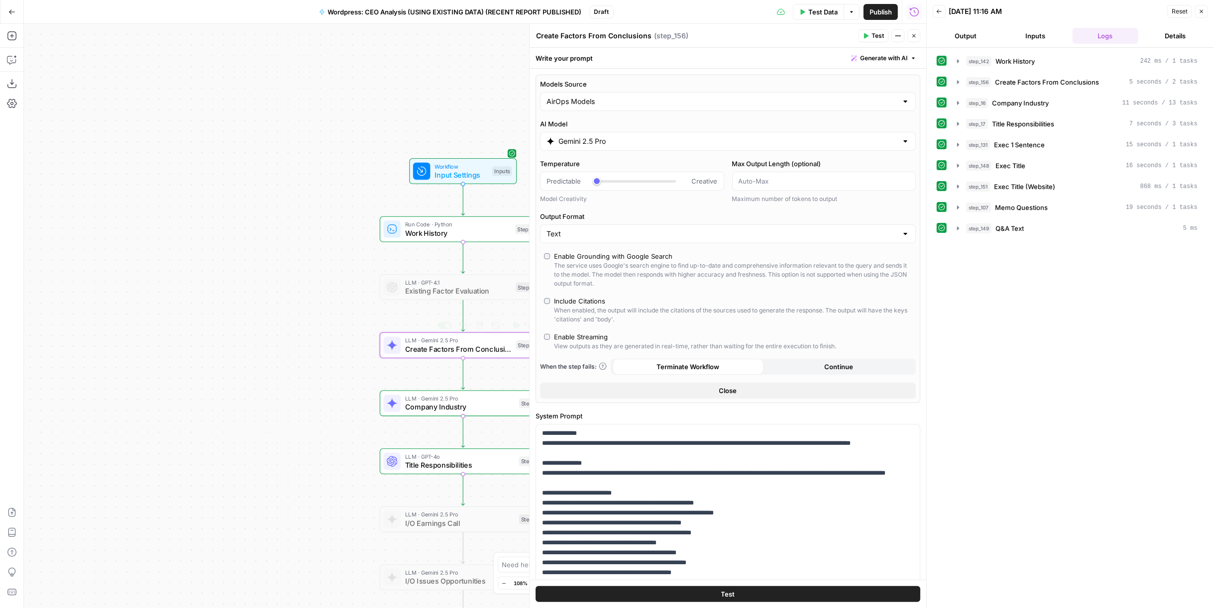
click at [478, 344] on span "Create Factors From Conclusions" at bounding box center [458, 349] width 107 height 11
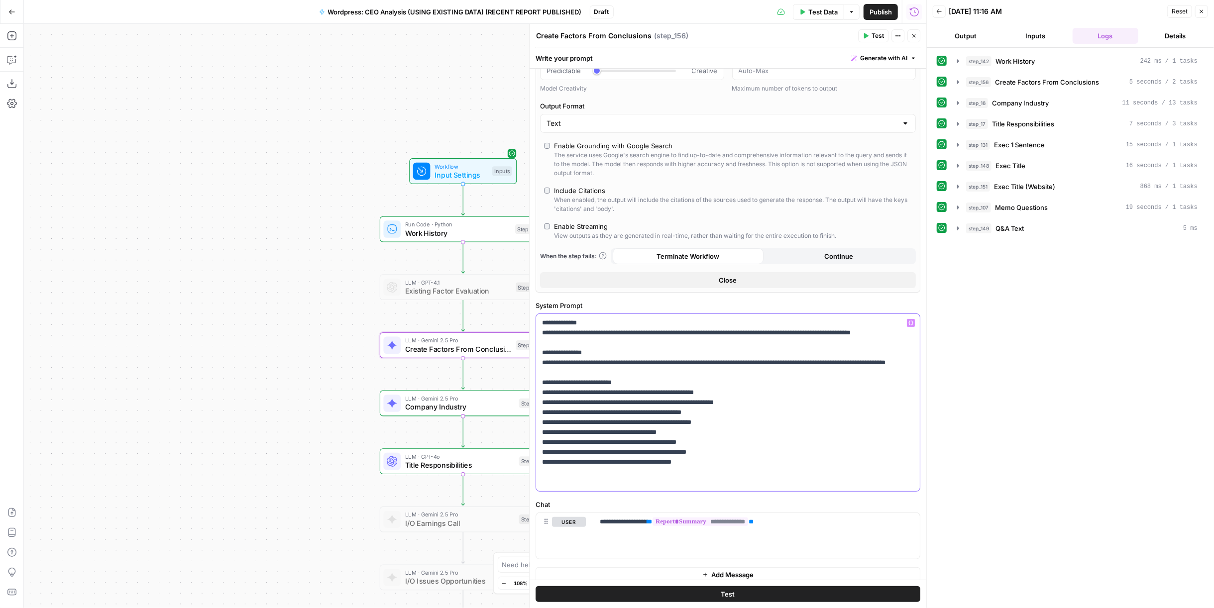
click at [667, 380] on p "**********" at bounding box center [724, 402] width 364 height 169
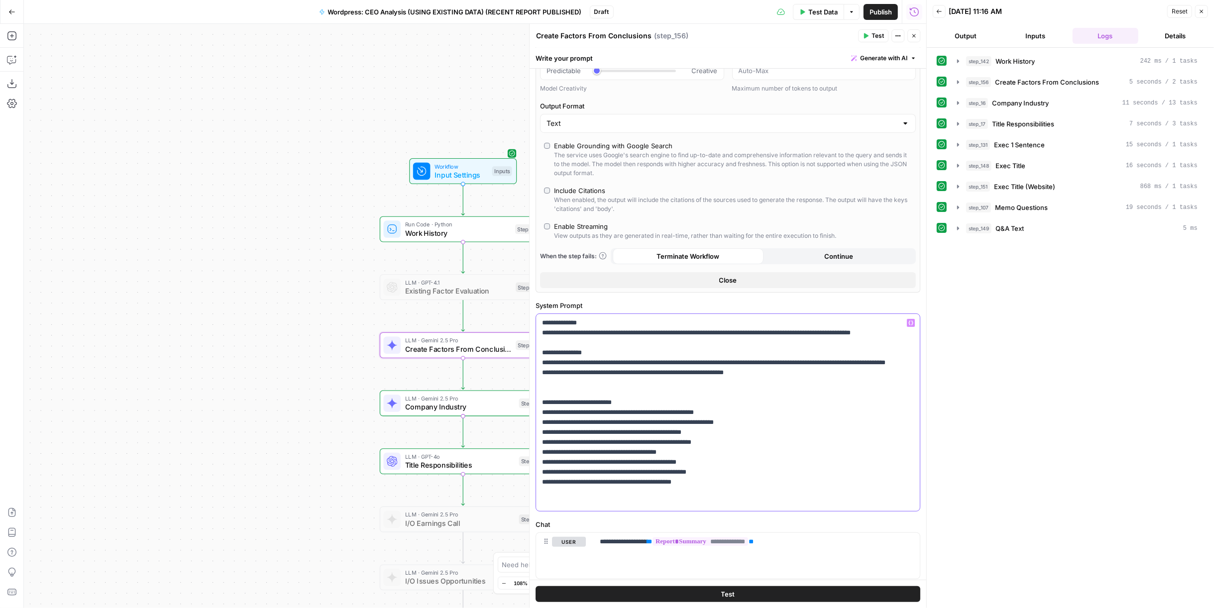
click at [705, 406] on p "**********" at bounding box center [724, 412] width 364 height 189
click at [703, 399] on p "**********" at bounding box center [724, 412] width 364 height 189
drag, startPoint x: 772, startPoint y: 438, endPoint x: 540, endPoint y: 442, distance: 232.1
click at [540, 442] on div "**********" at bounding box center [728, 412] width 384 height 197
copy p "**********"
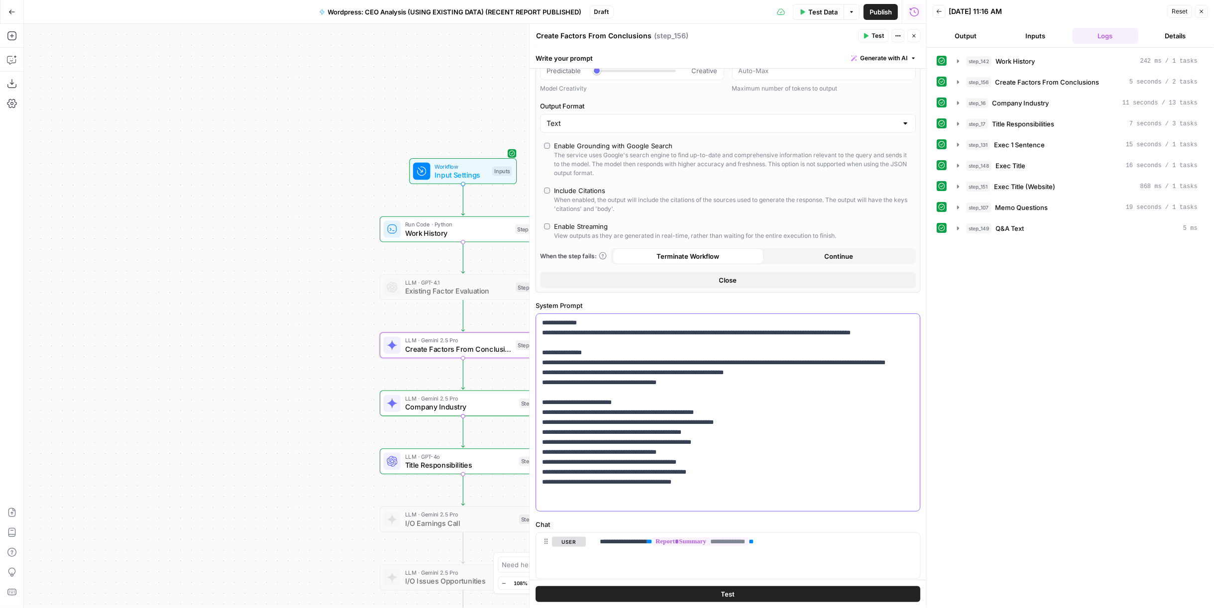
click at [719, 408] on p "**********" at bounding box center [724, 412] width 364 height 189
click at [702, 400] on p "**********" at bounding box center [724, 412] width 364 height 189
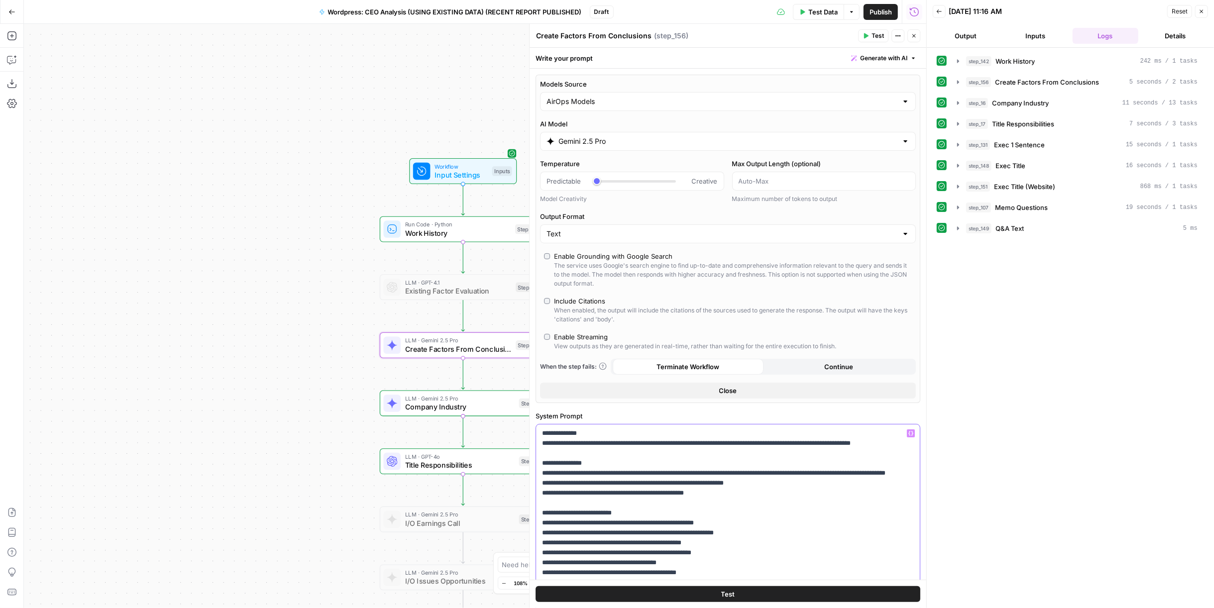
scroll to position [136, 0]
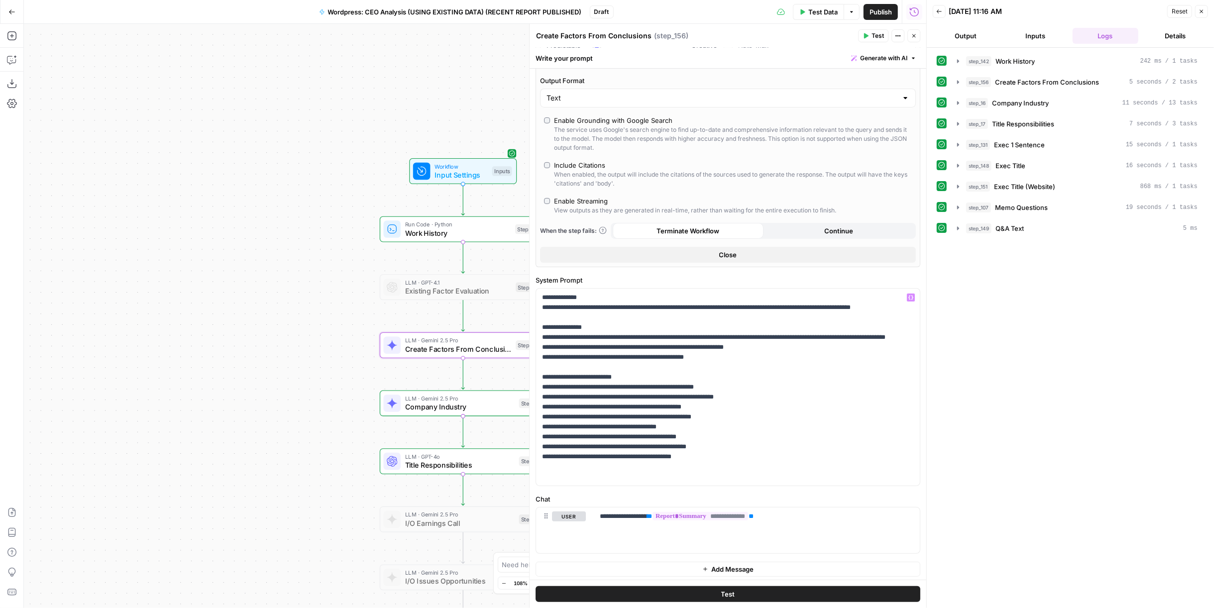
click at [819, 596] on button "Test" at bounding box center [728, 595] width 385 height 16
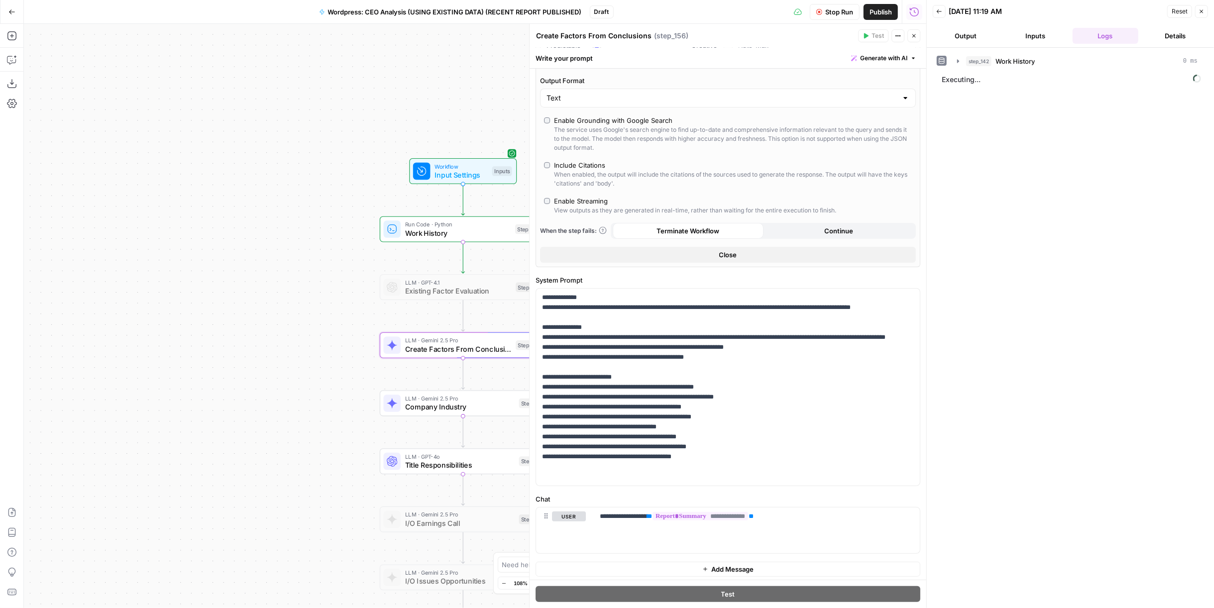
click at [823, 8] on button "Stop Run" at bounding box center [835, 12] width 50 height 16
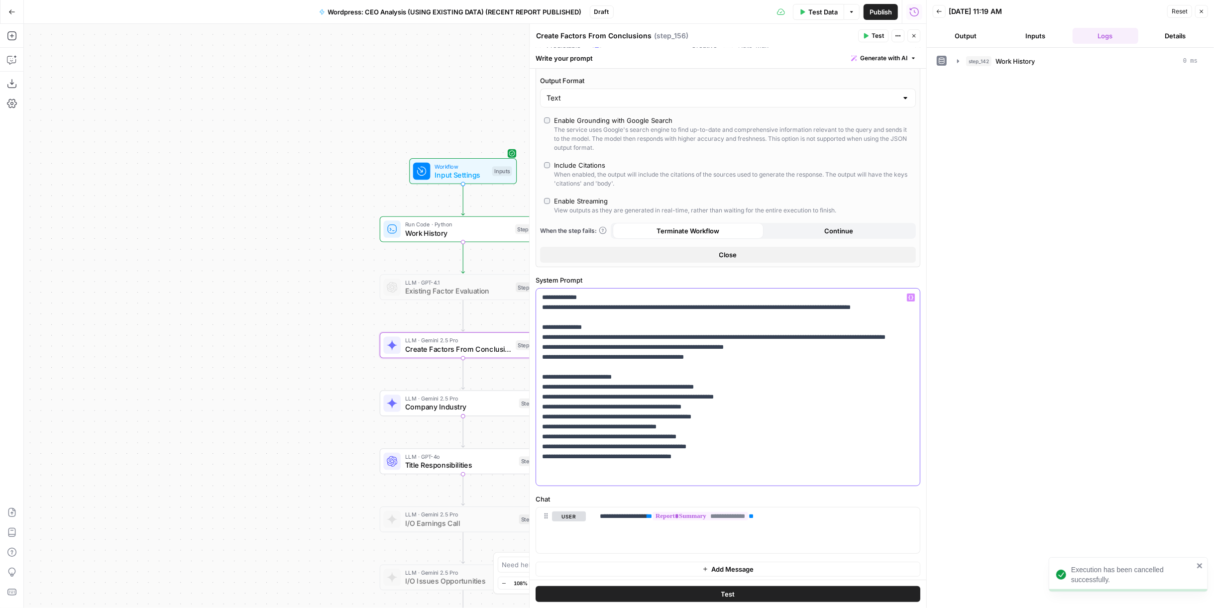
drag, startPoint x: 635, startPoint y: 393, endPoint x: 539, endPoint y: 393, distance: 96.1
click at [539, 393] on div "**********" at bounding box center [728, 387] width 384 height 197
click at [543, 405] on p "**********" at bounding box center [724, 387] width 364 height 189
copy p "**"
click at [540, 421] on div "**********" at bounding box center [728, 387] width 384 height 197
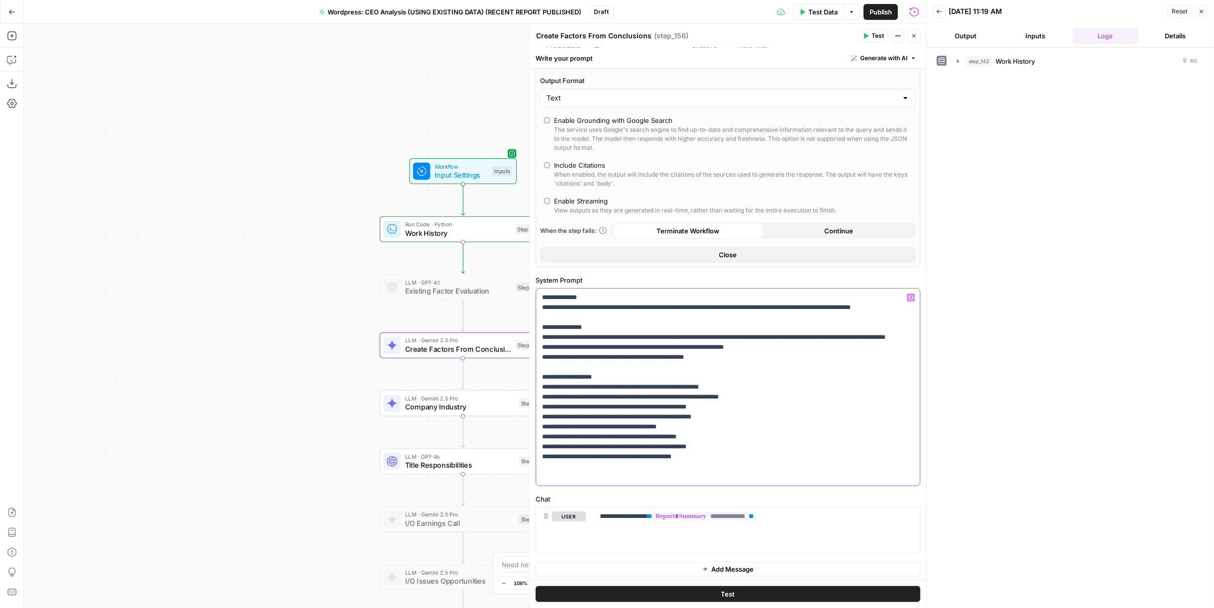
click at [542, 436] on p "**********" at bounding box center [724, 387] width 364 height 189
click at [543, 445] on p "**********" at bounding box center [724, 387] width 364 height 189
click at [543, 453] on p "**********" at bounding box center [724, 387] width 364 height 189
click at [542, 465] on p "**********" at bounding box center [724, 387] width 364 height 189
click at [541, 475] on div "**********" at bounding box center [728, 387] width 384 height 197
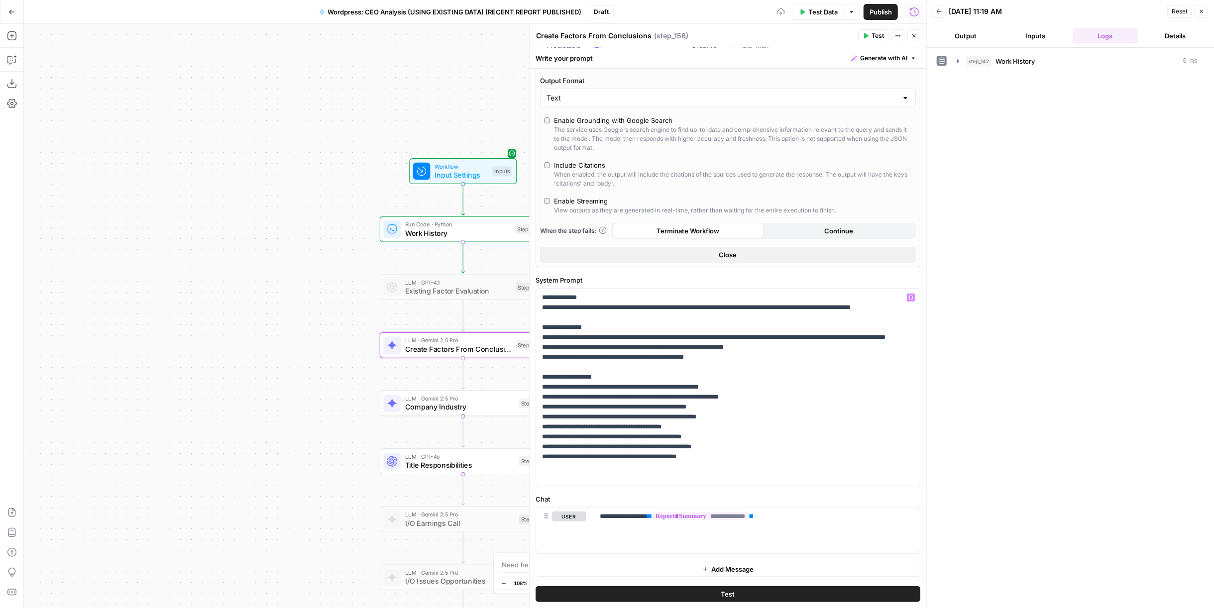
click at [674, 595] on button "Test" at bounding box center [728, 595] width 385 height 16
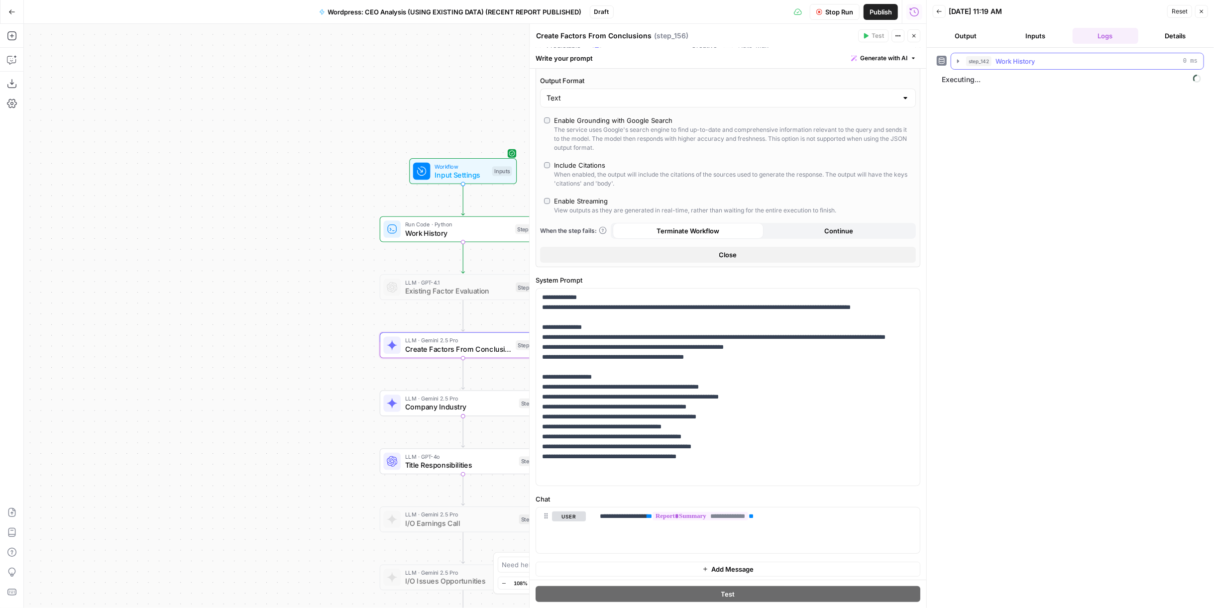
click at [1108, 65] on div "step_142 Work History 0 ms" at bounding box center [1083, 61] width 232 height 10
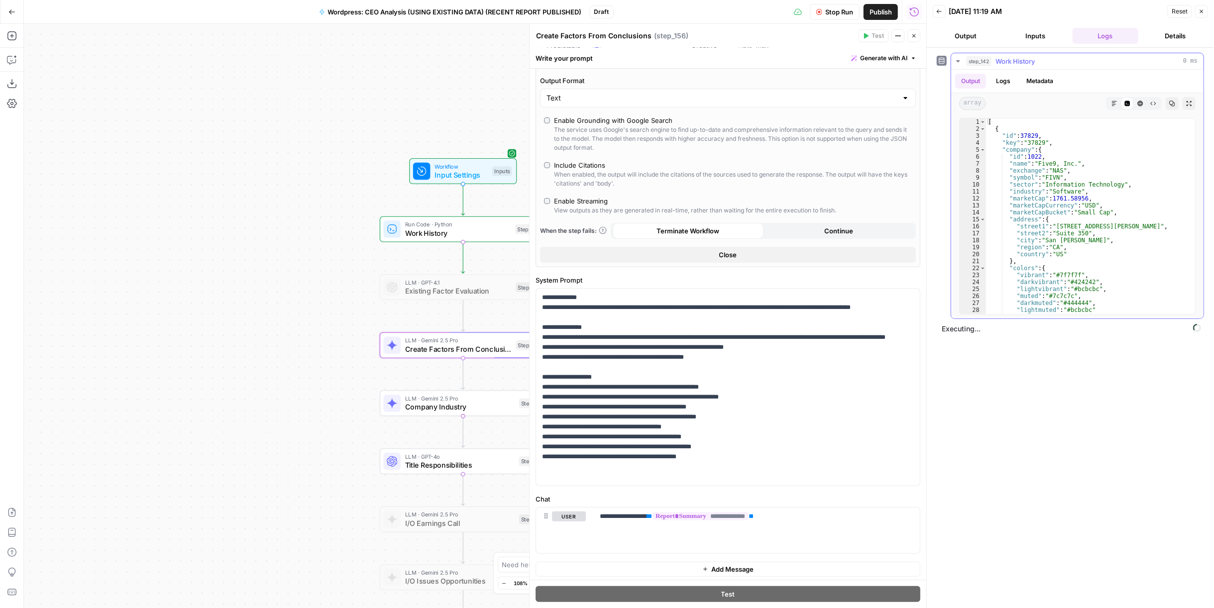
click at [1108, 64] on div "step_142 Work History 0 ms" at bounding box center [1083, 61] width 232 height 10
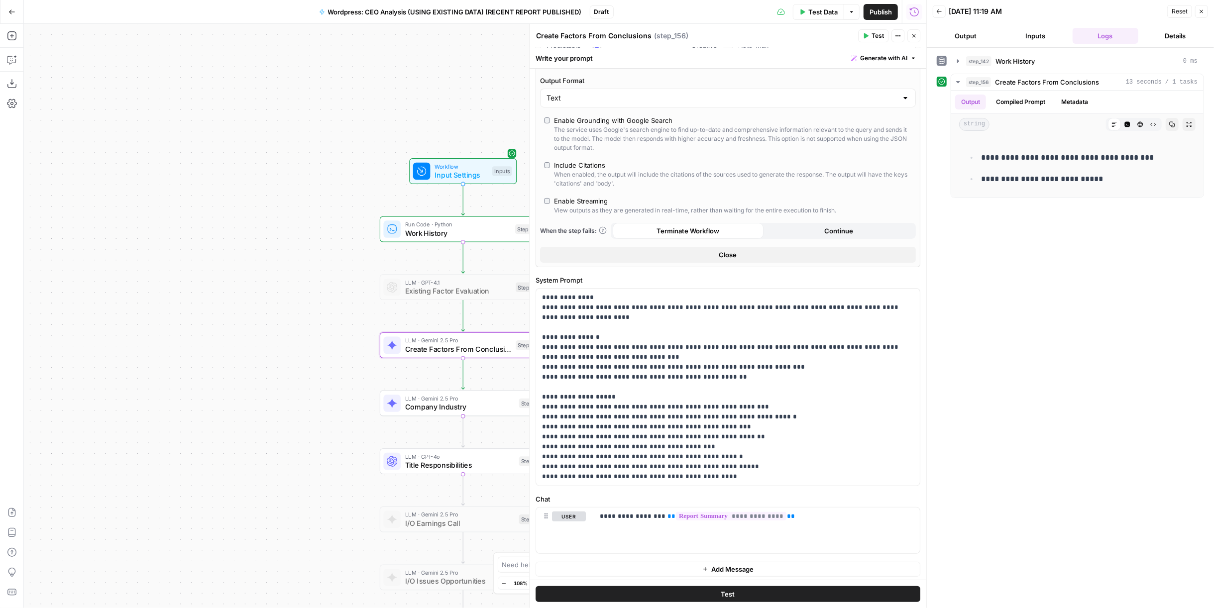
click at [831, 14] on span "Test Data" at bounding box center [823, 12] width 29 height 10
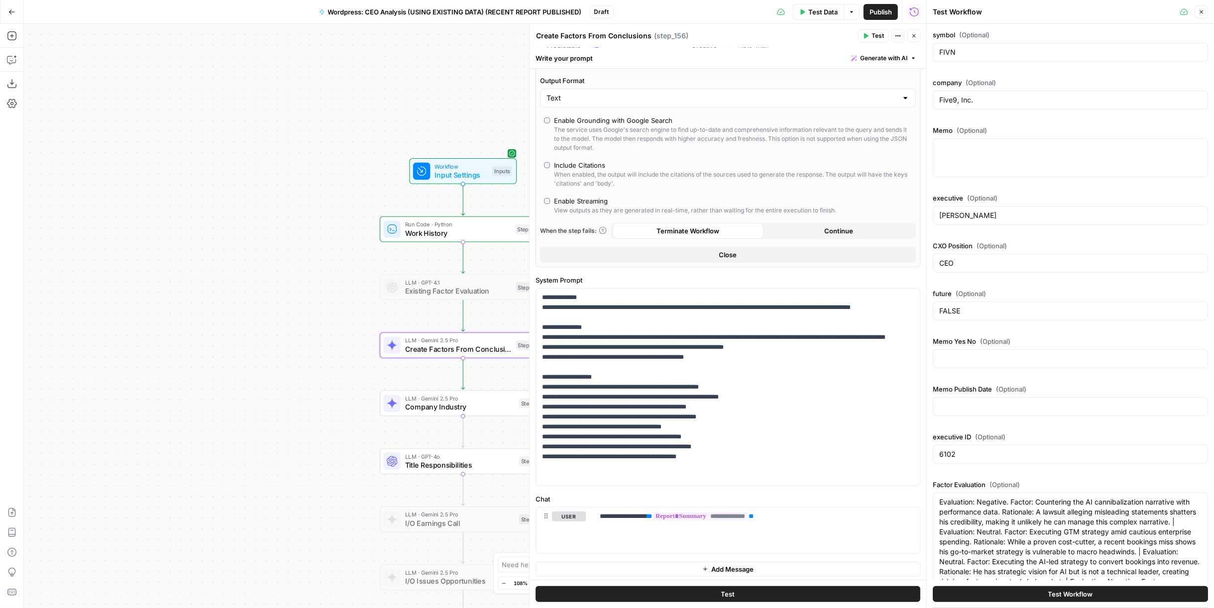
scroll to position [294, 0]
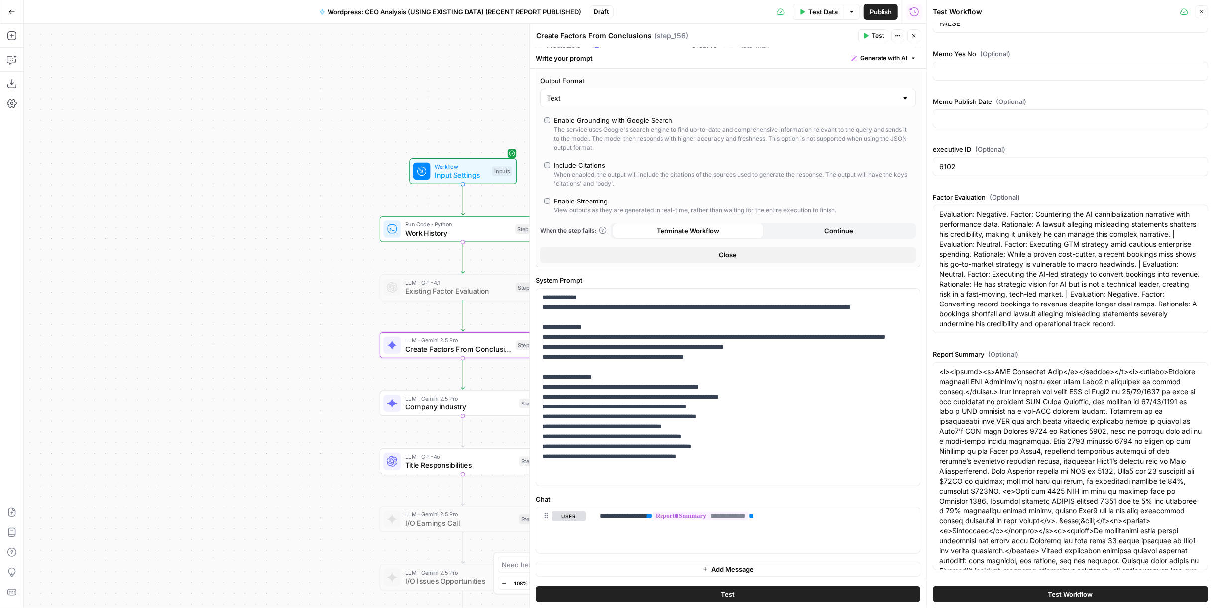
click at [1203, 13] on icon "button" at bounding box center [1202, 12] width 6 height 6
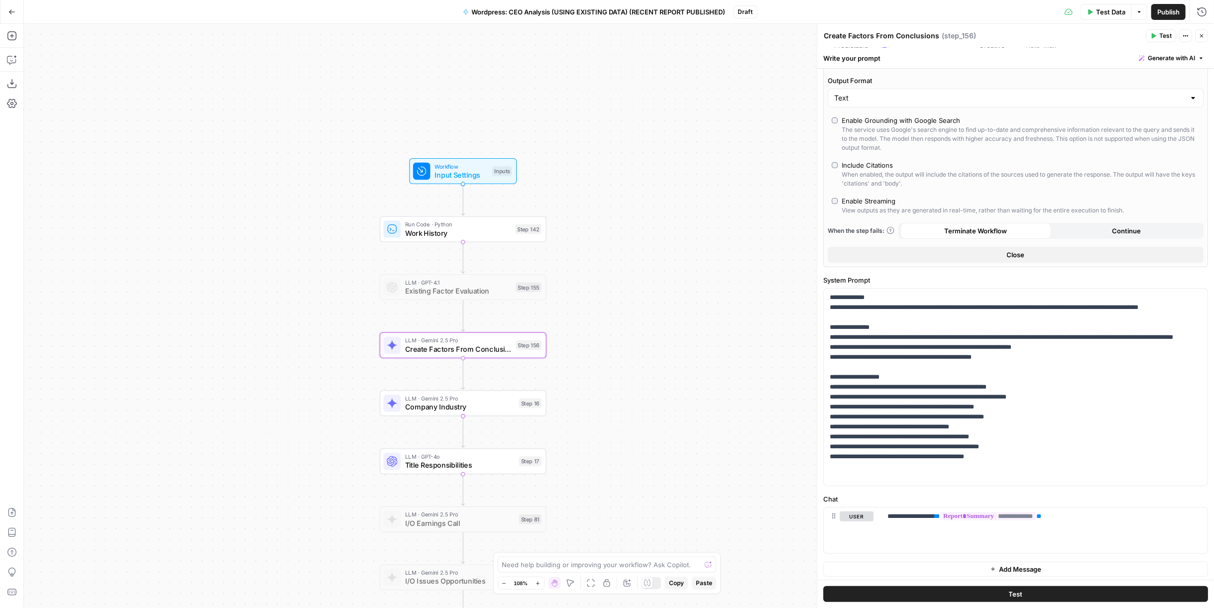
click at [1208, 35] on button "Close" at bounding box center [1202, 35] width 13 height 13
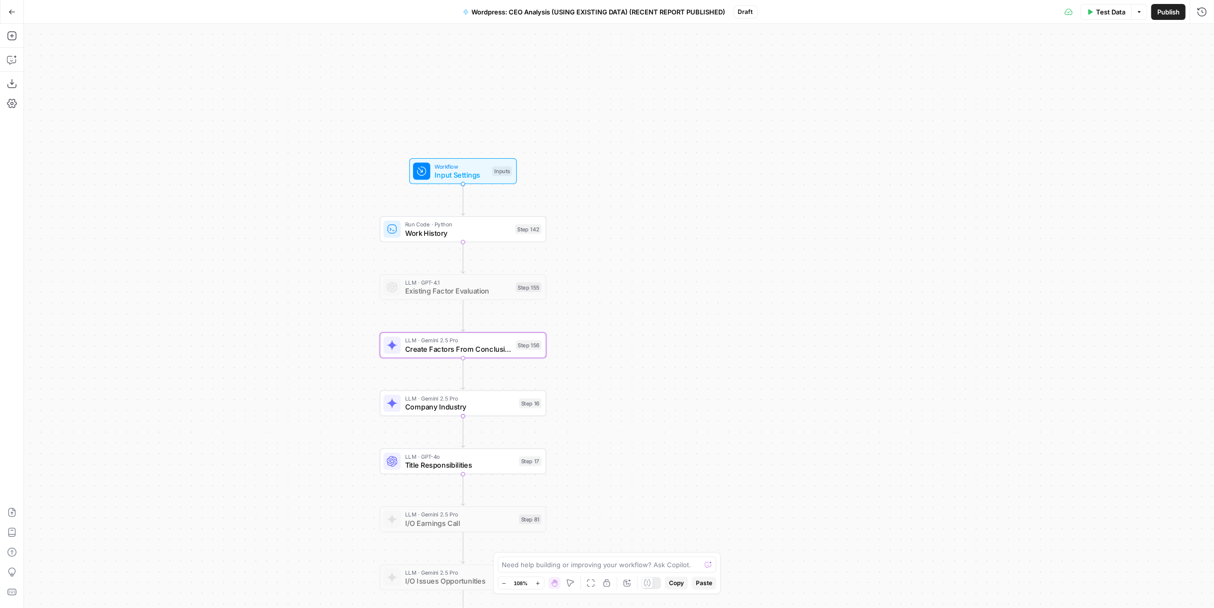
click at [1115, 15] on span "Test Data" at bounding box center [1110, 12] width 29 height 10
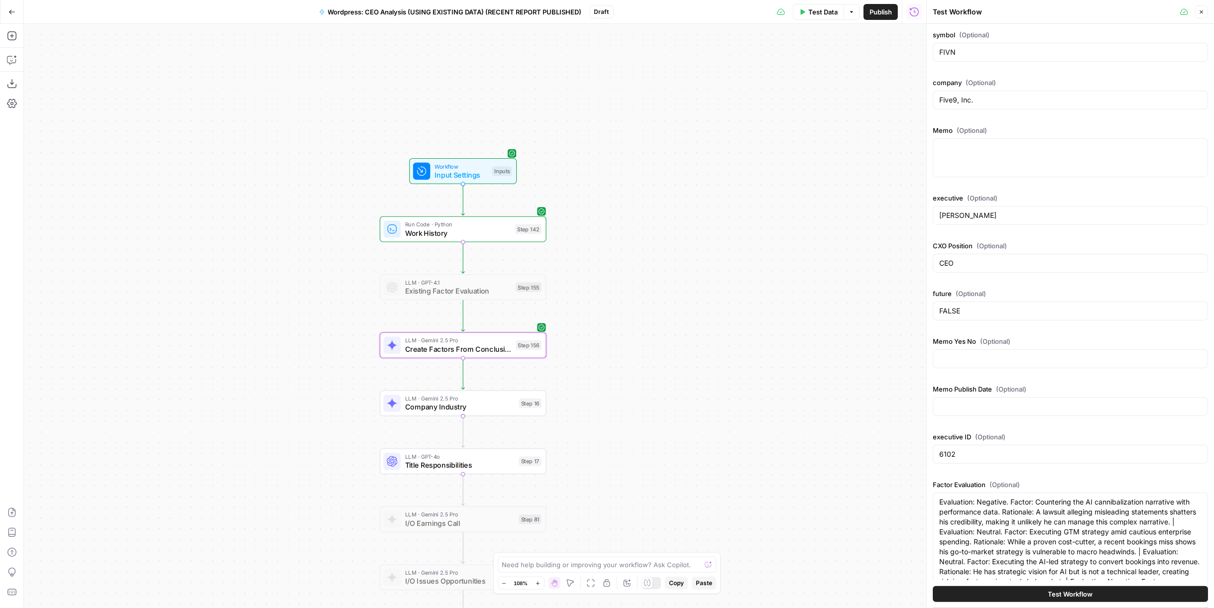
scroll to position [221, 0]
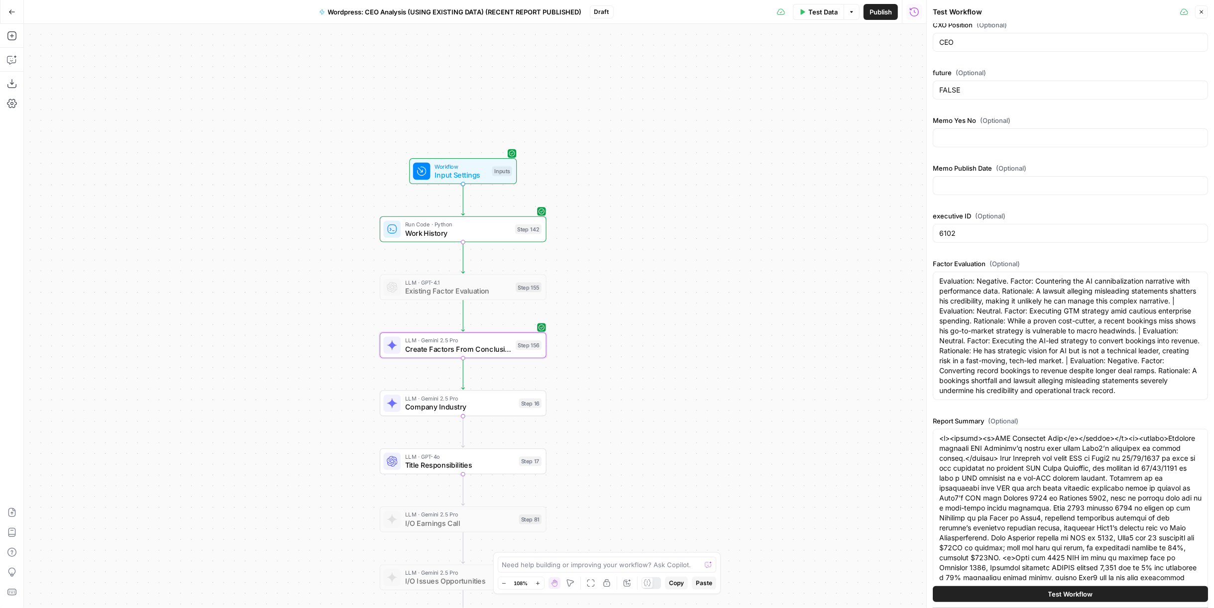
click at [6, 11] on button "Go Back" at bounding box center [12, 12] width 18 height 18
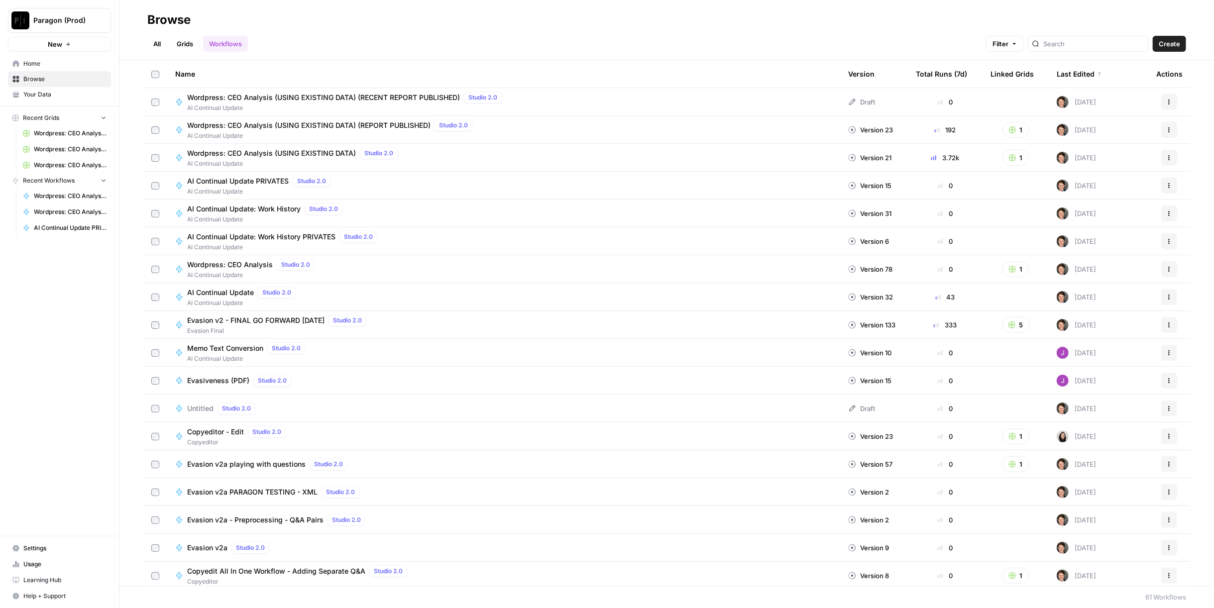
click at [1167, 99] on icon "button" at bounding box center [1170, 102] width 6 height 6
click at [1107, 180] on span "Delete" at bounding box center [1118, 184] width 80 height 10
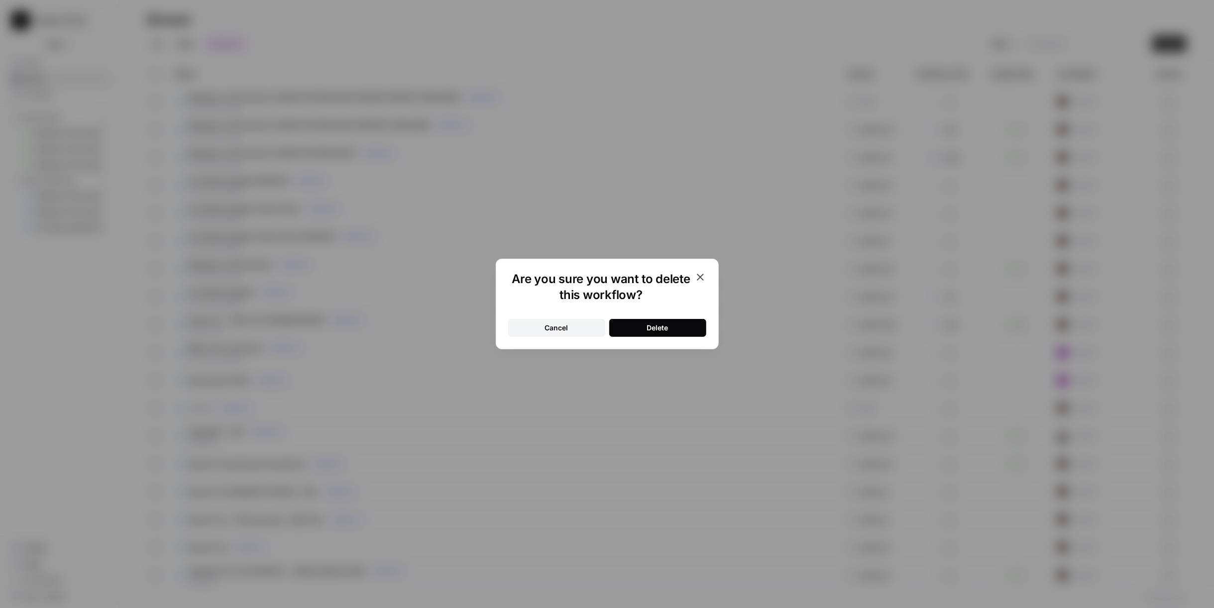
click at [675, 322] on button "Delete" at bounding box center [657, 328] width 97 height 18
